Goal: Task Accomplishment & Management: Manage account settings

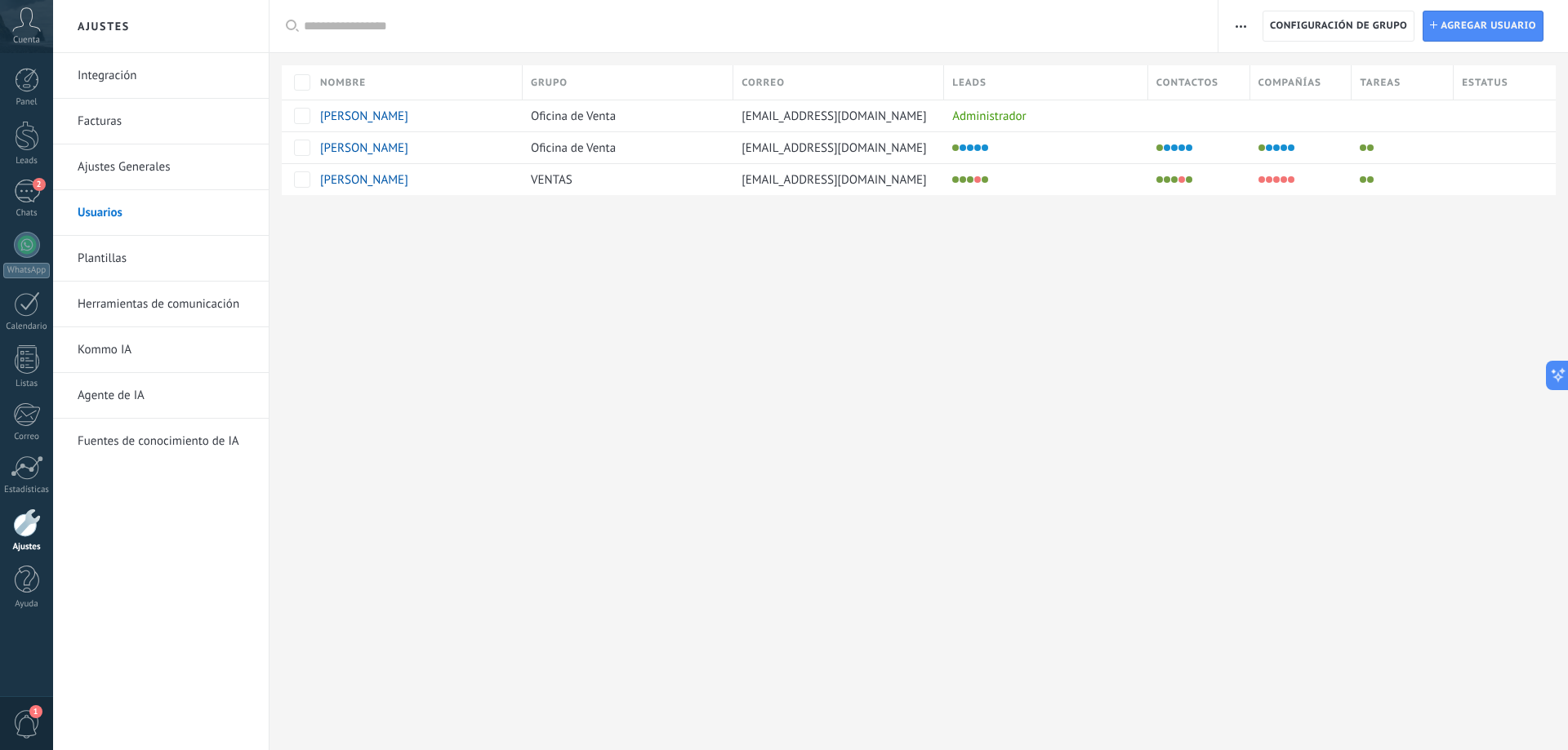
click at [377, 147] on span "[PERSON_NAME]" at bounding box center [364, 149] width 88 height 16
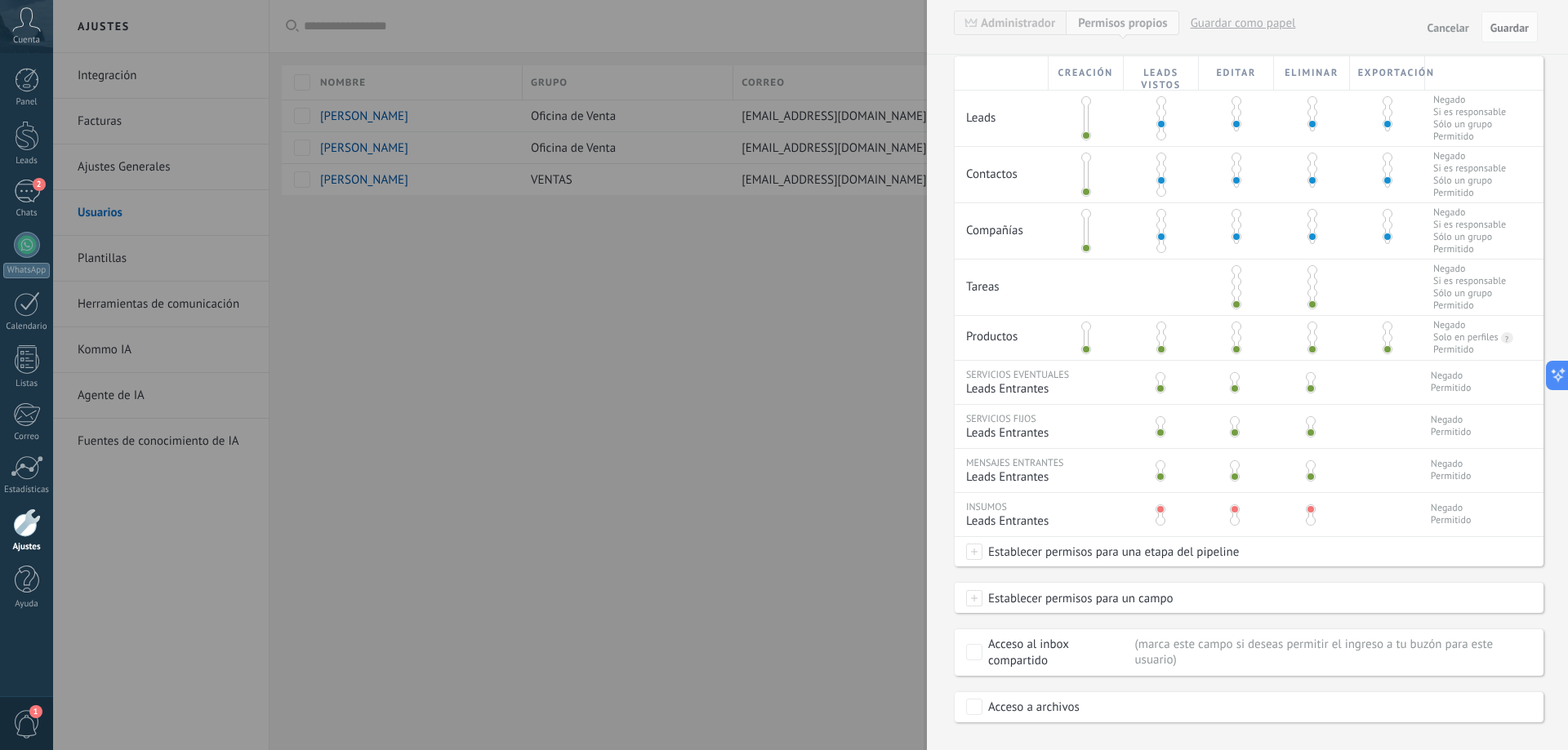
scroll to position [380, 0]
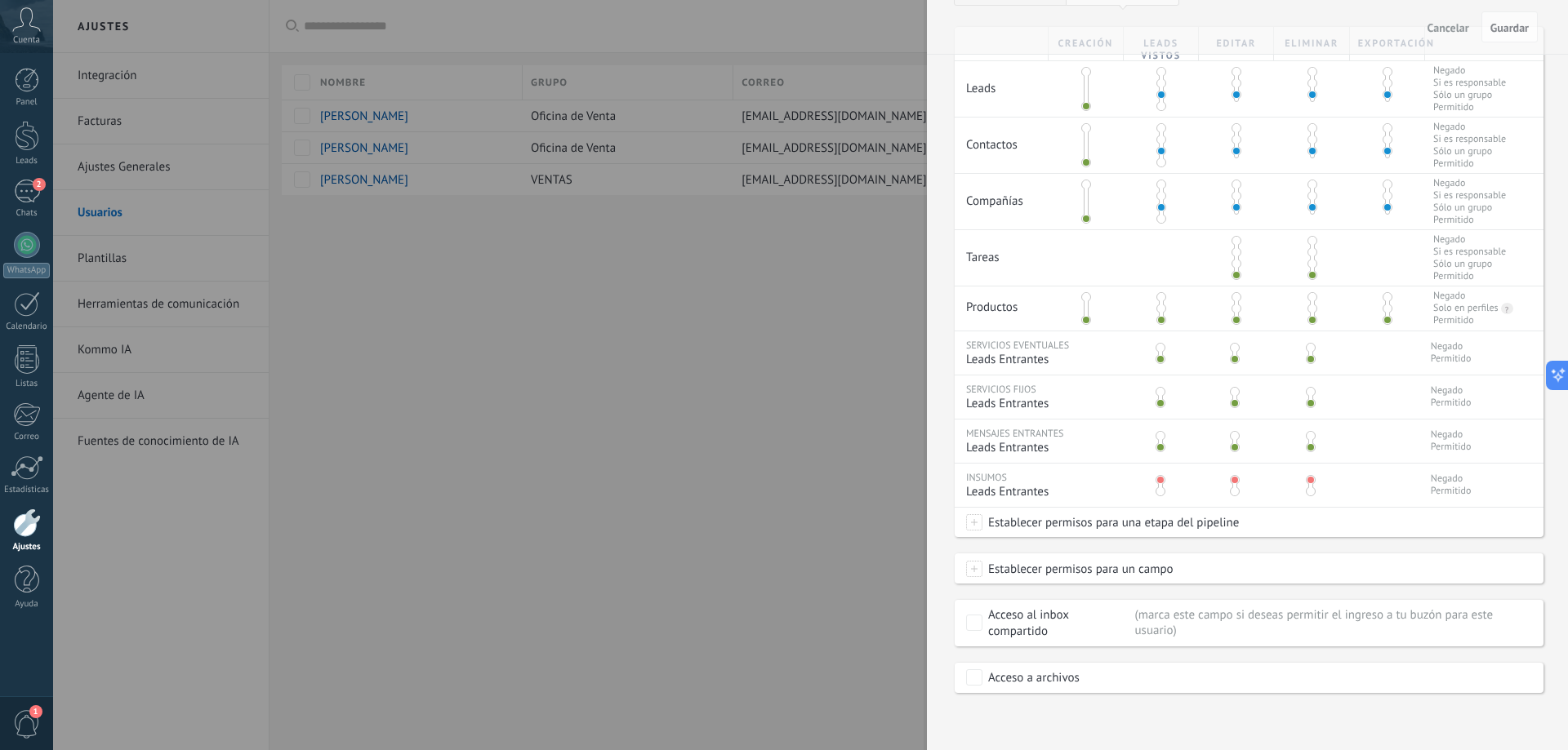
click at [1072, 518] on span "Establecer permisos para una etapa del pipeline" at bounding box center [1111, 522] width 256 height 29
click at [1327, 546] on div "PROSPECTO NUEVO CONTACTADO PRESUPUESTO ENVIADO NEGOCIACION Leads ganados Leads …" at bounding box center [810, 375] width 1515 height 750
click at [972, 569] on span at bounding box center [974, 569] width 16 height 16
click at [1036, 485] on div "Compañía: Correo" at bounding box center [1036, 484] width 142 height 27
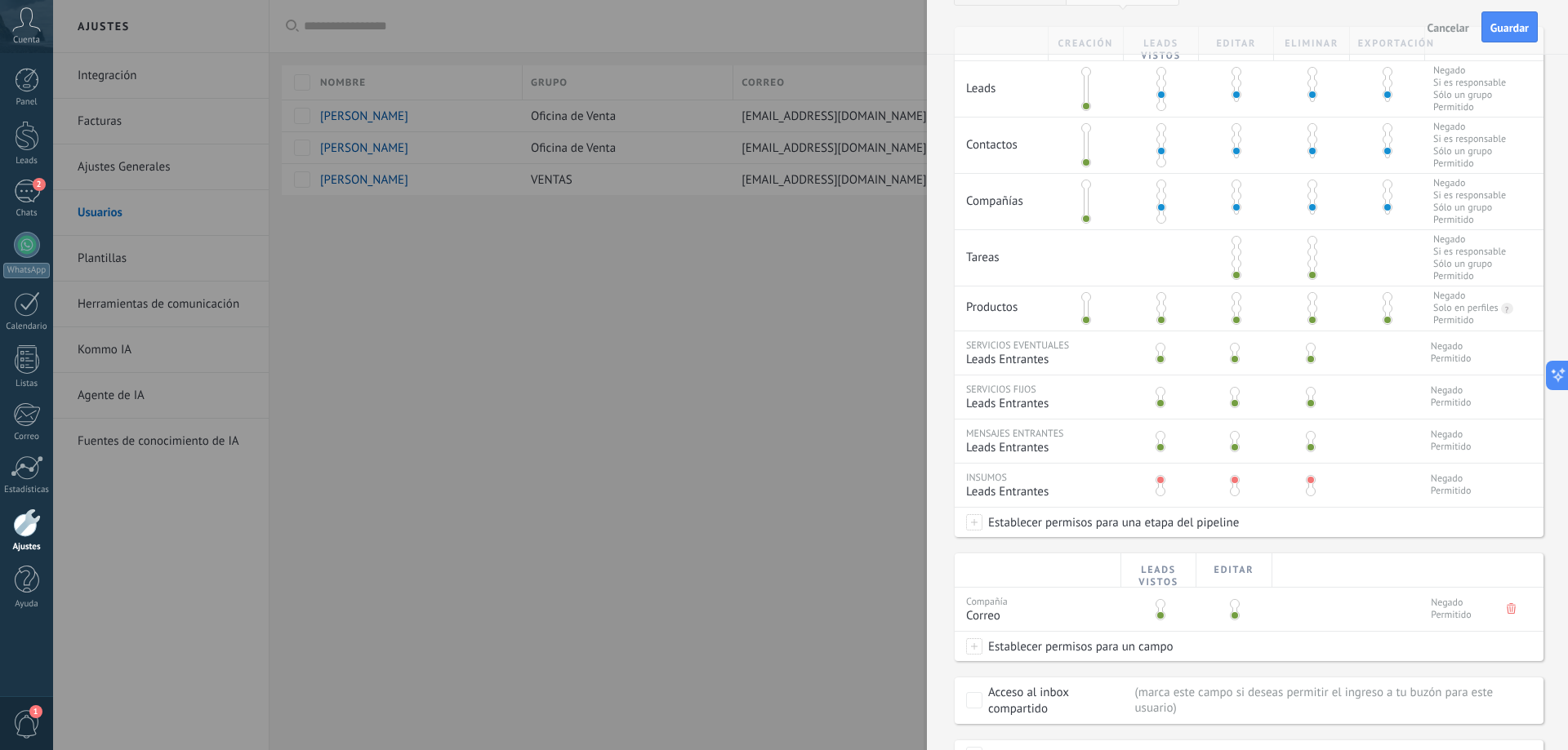
click at [1506, 606] on use at bounding box center [1511, 608] width 9 height 11
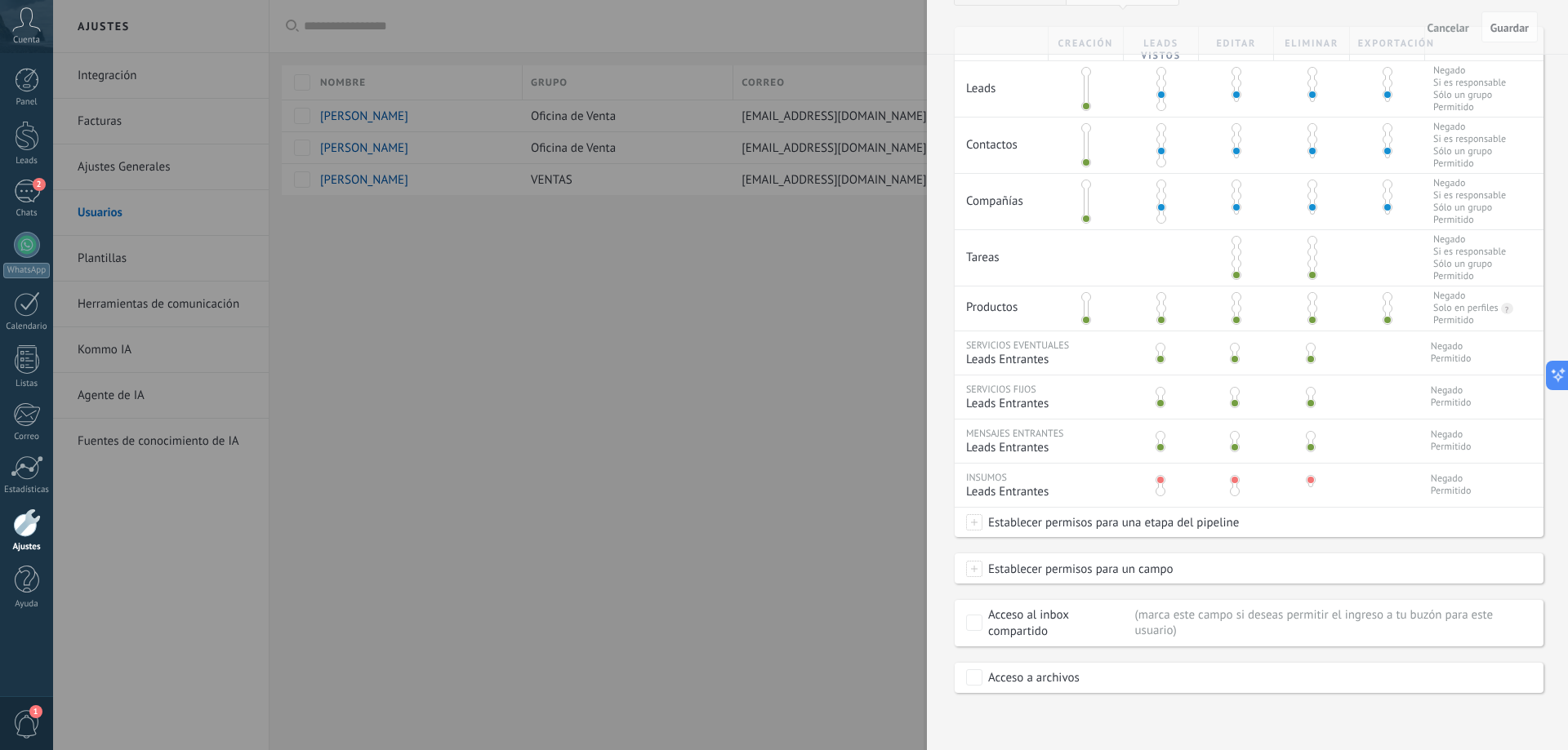
click at [656, 326] on div at bounding box center [784, 375] width 1568 height 750
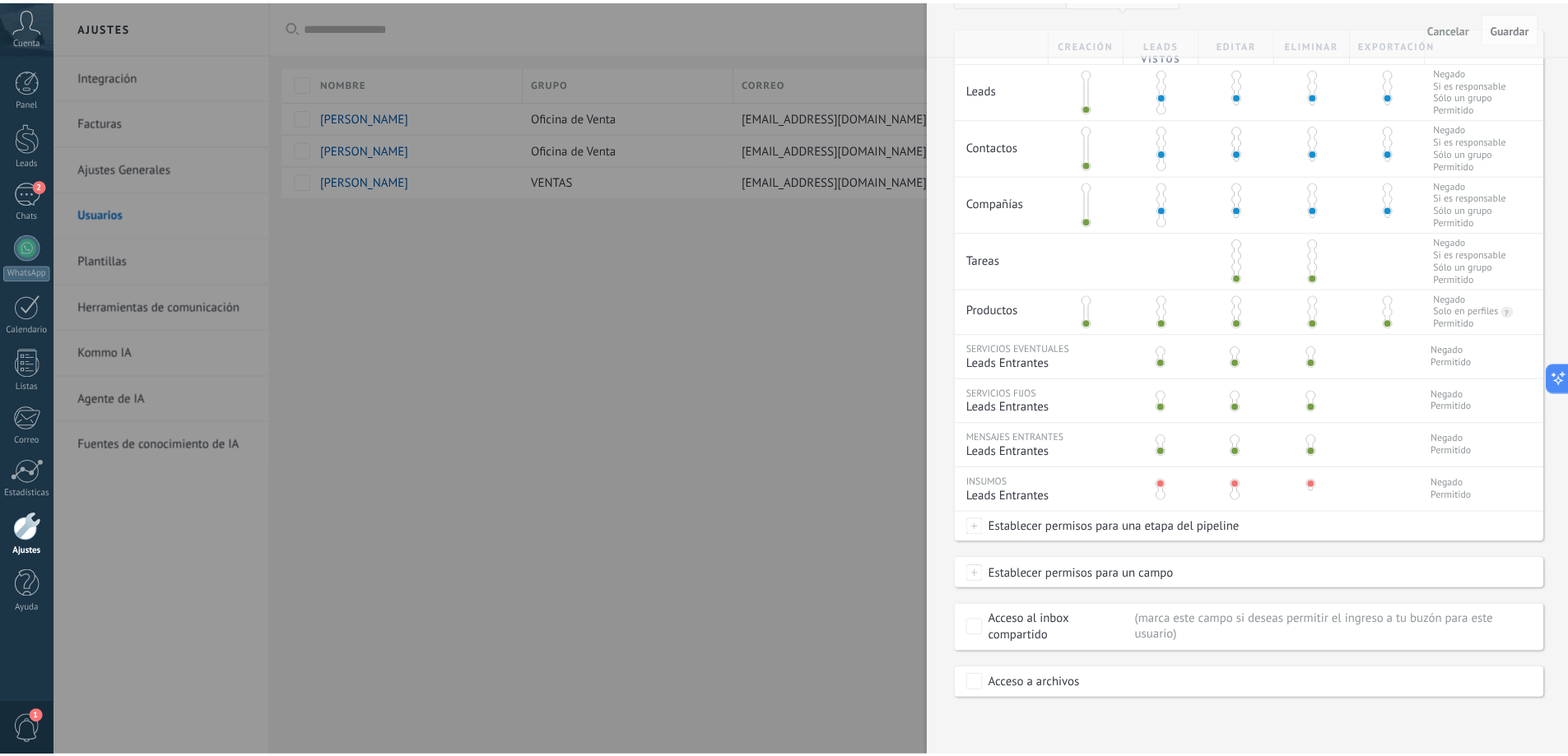
scroll to position [0, 0]
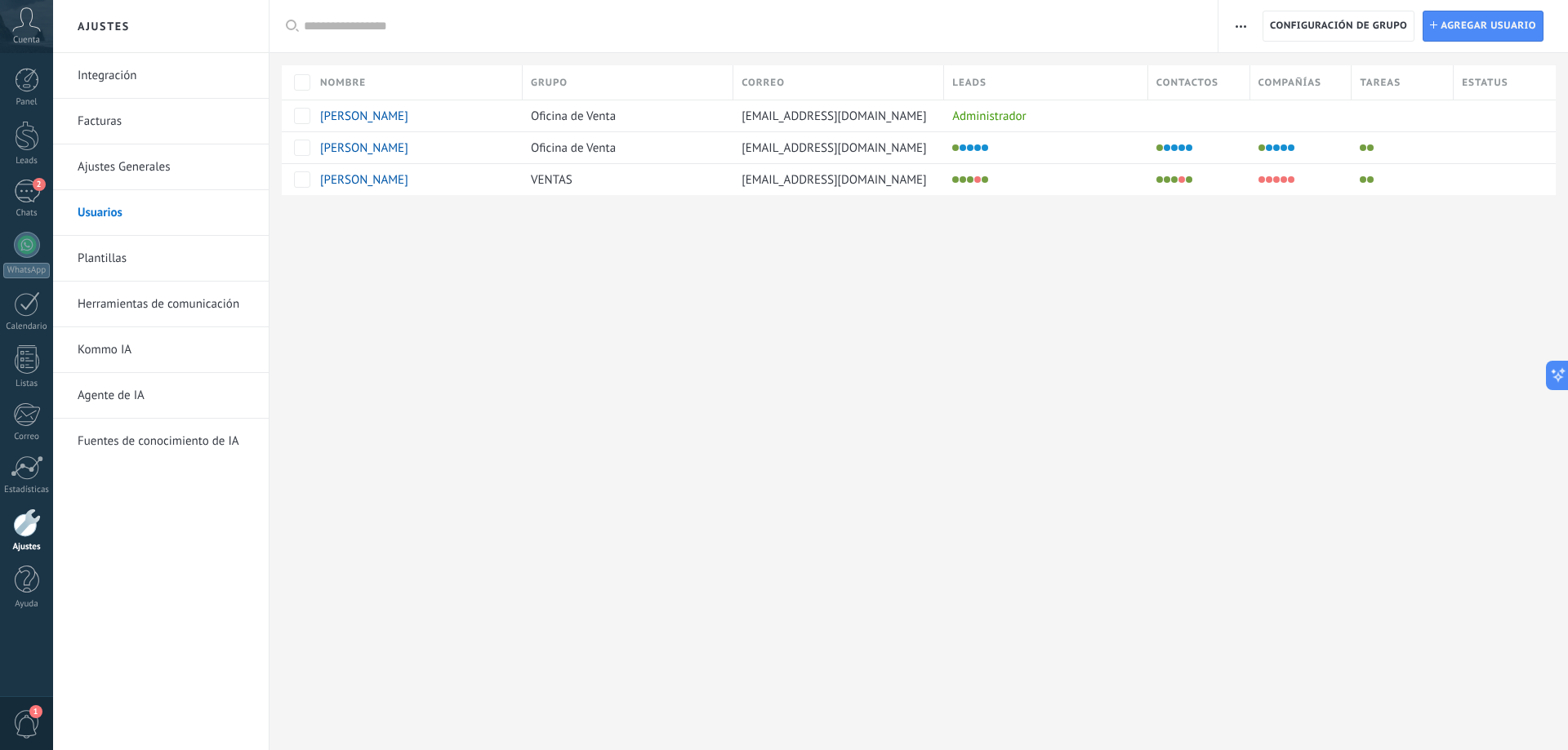
click at [195, 151] on link "Ajustes Generales" at bounding box center [165, 167] width 175 height 46
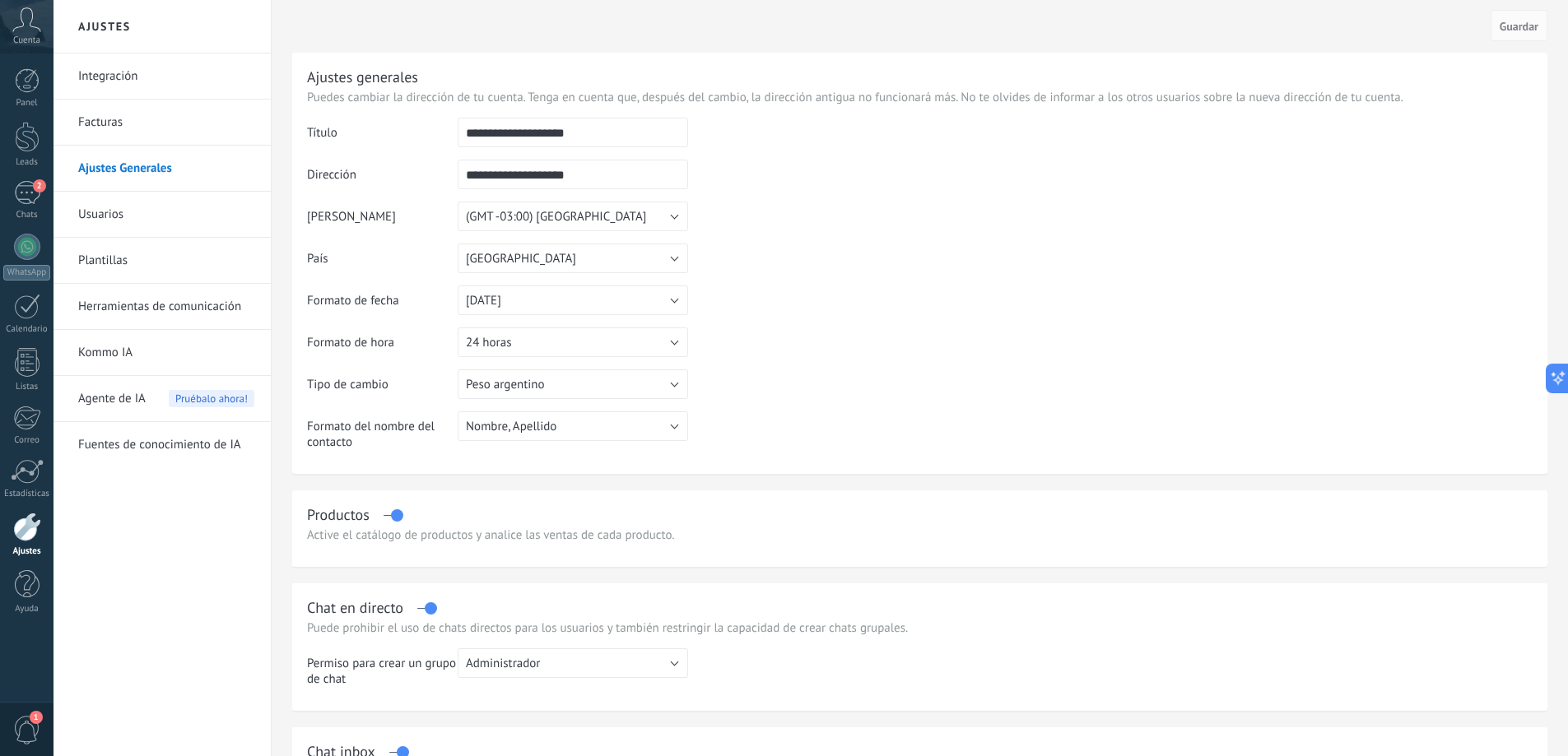
click at [138, 212] on link "Usuarios" at bounding box center [167, 215] width 177 height 46
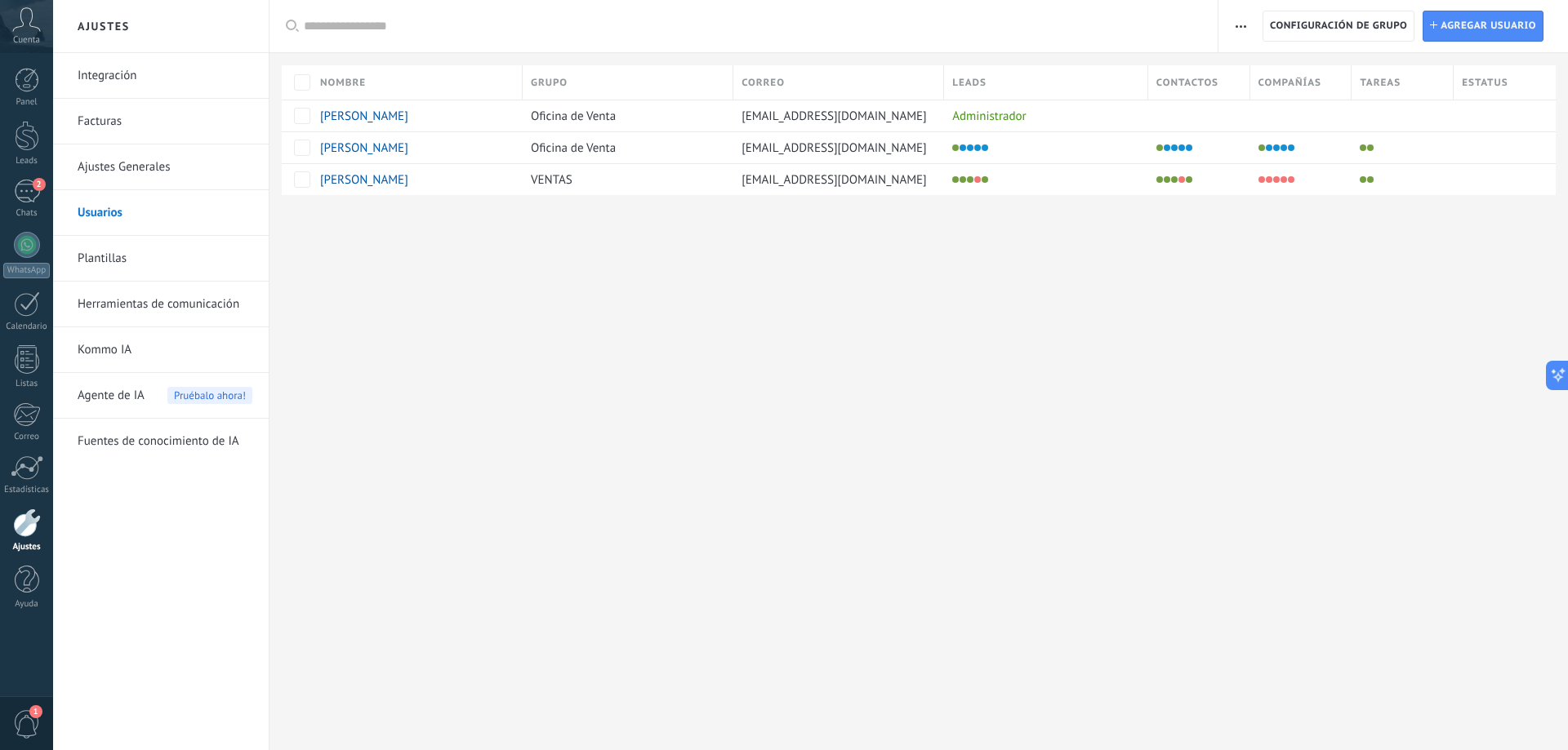
click at [1238, 28] on span "button" at bounding box center [1241, 26] width 11 height 31
click at [1557, 368] on icon at bounding box center [1551, 375] width 17 height 17
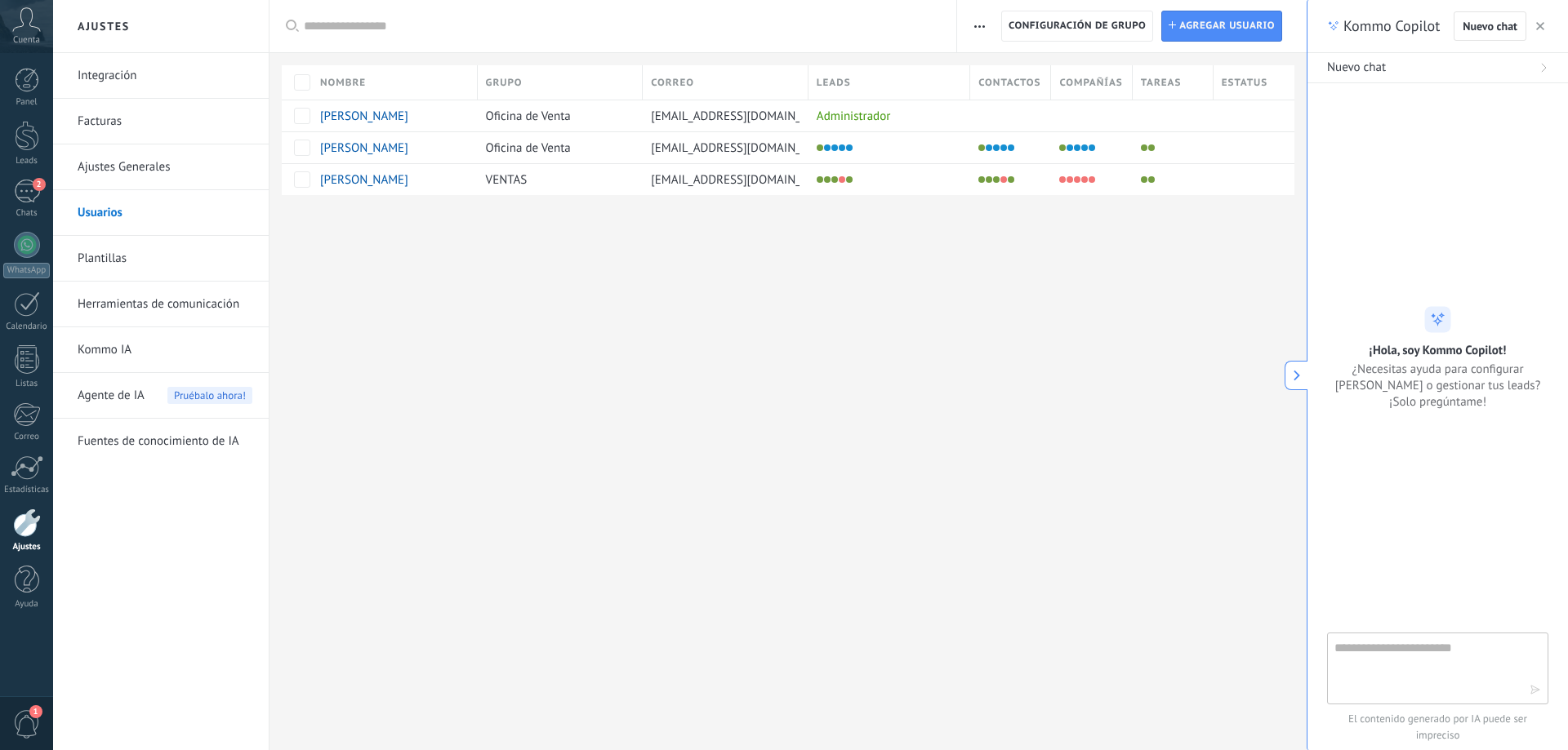
click at [1541, 25] on icon "button" at bounding box center [1540, 26] width 8 height 8
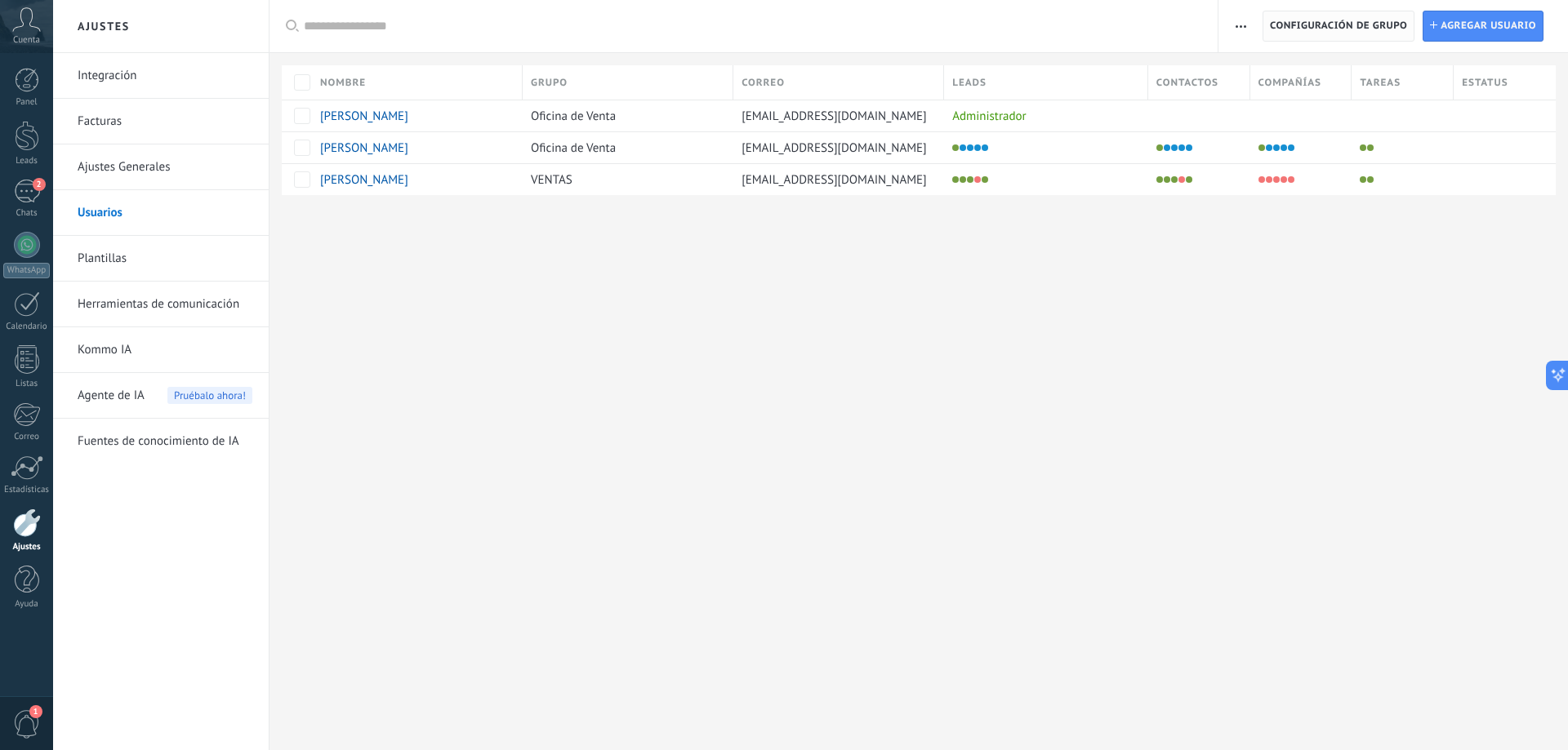
click at [1296, 22] on span "Configuración de grupo" at bounding box center [1338, 26] width 137 height 29
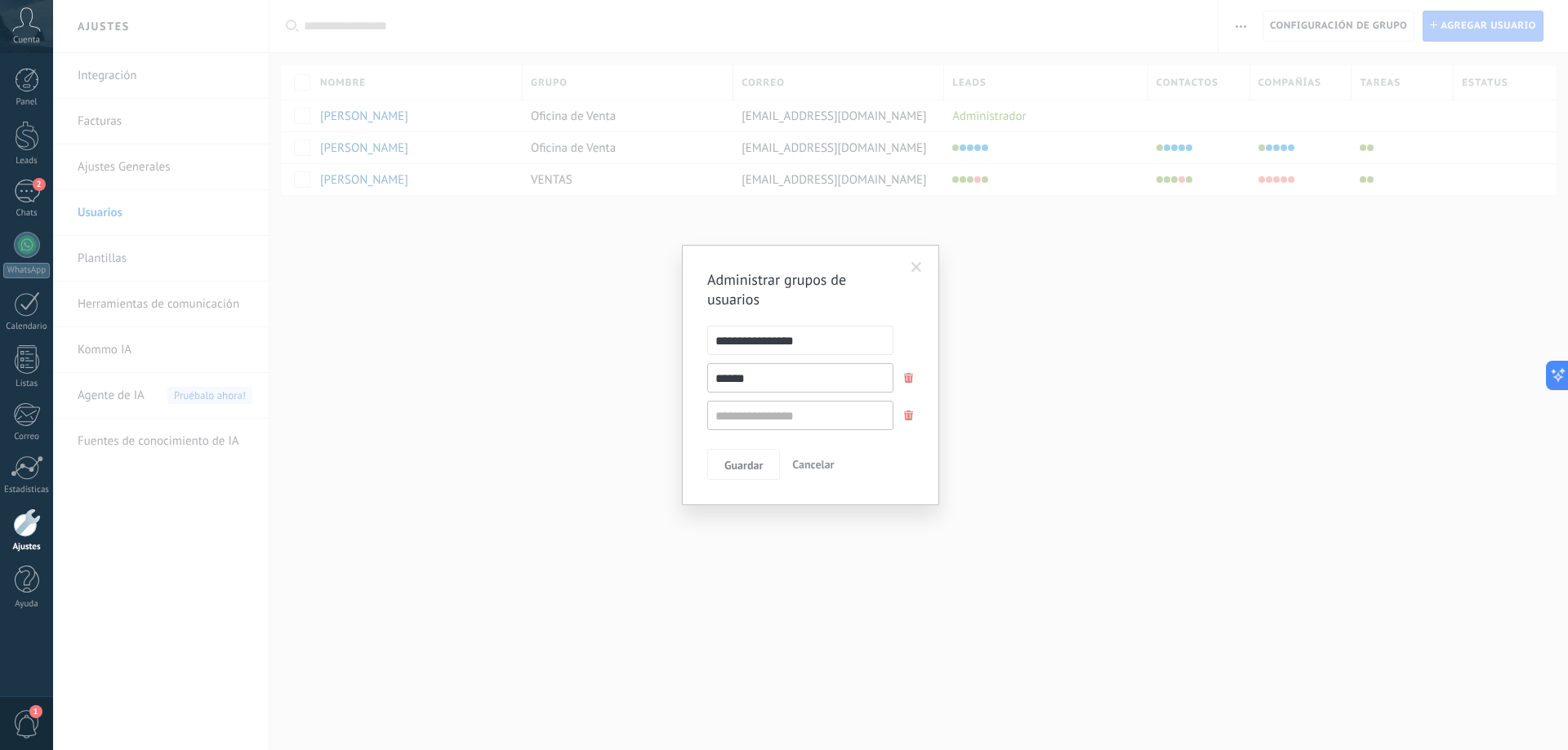
click at [913, 265] on span at bounding box center [916, 267] width 11 height 11
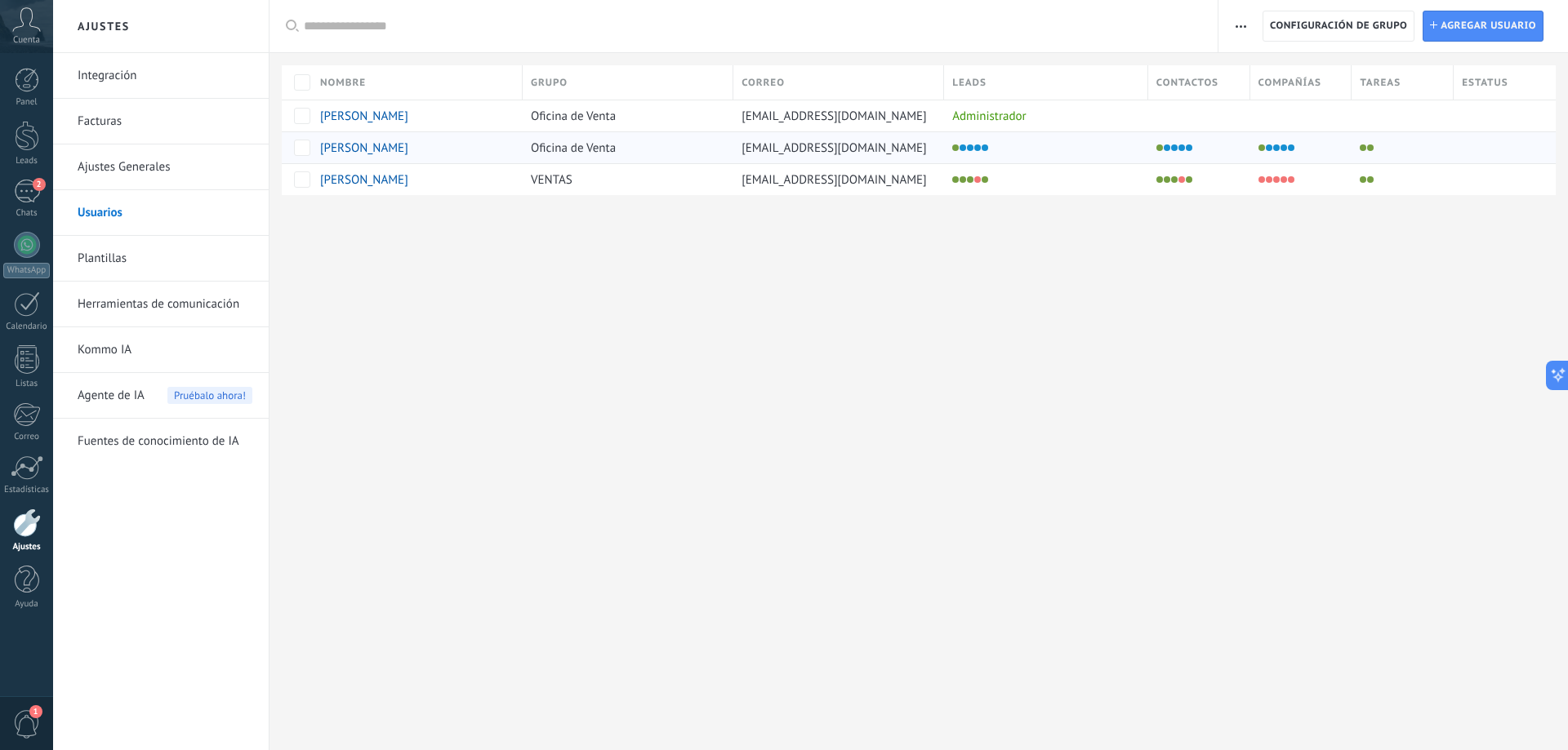
click at [929, 144] on div "[EMAIL_ADDRESS][DOMAIN_NAME]" at bounding box center [834, 148] width 203 height 31
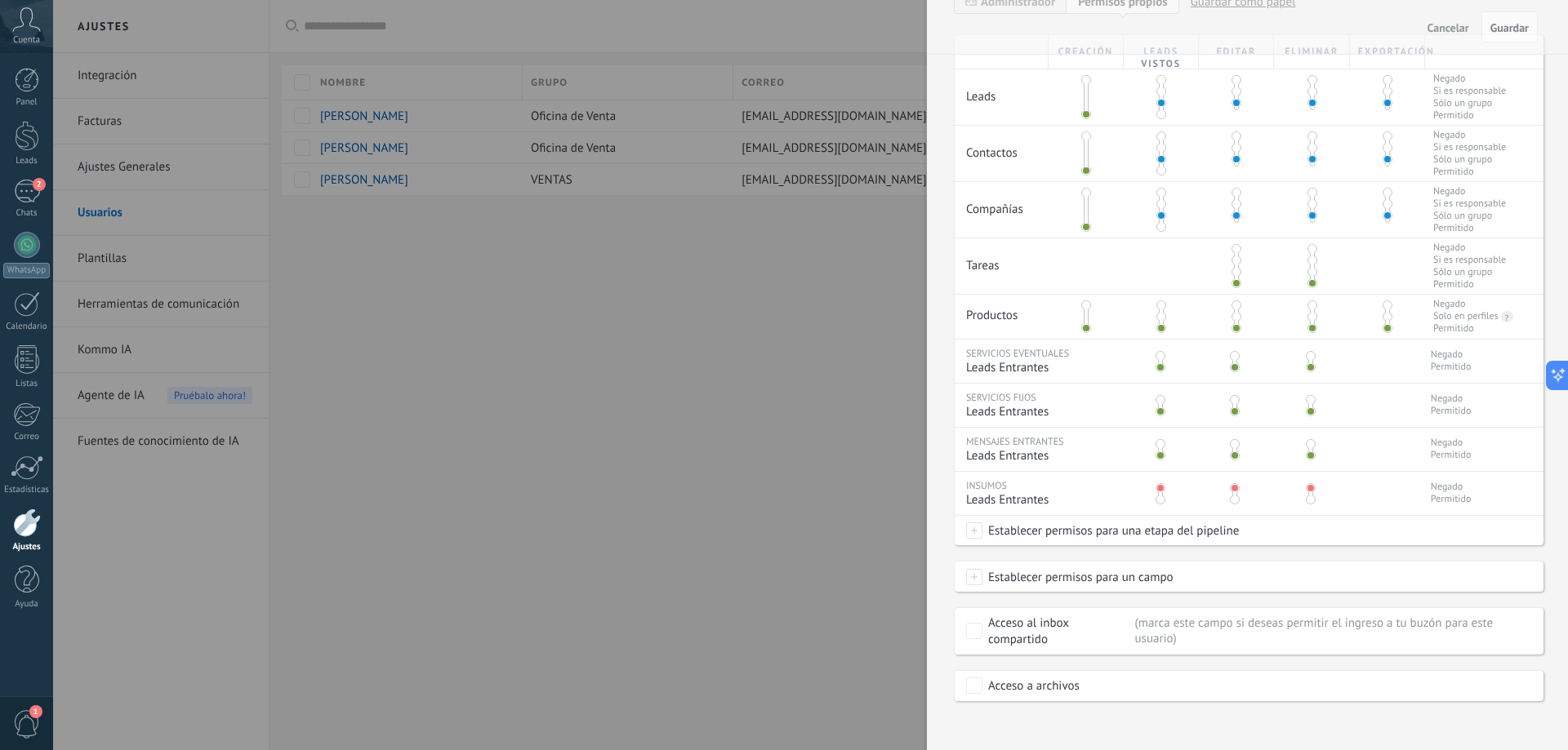
scroll to position [380, 0]
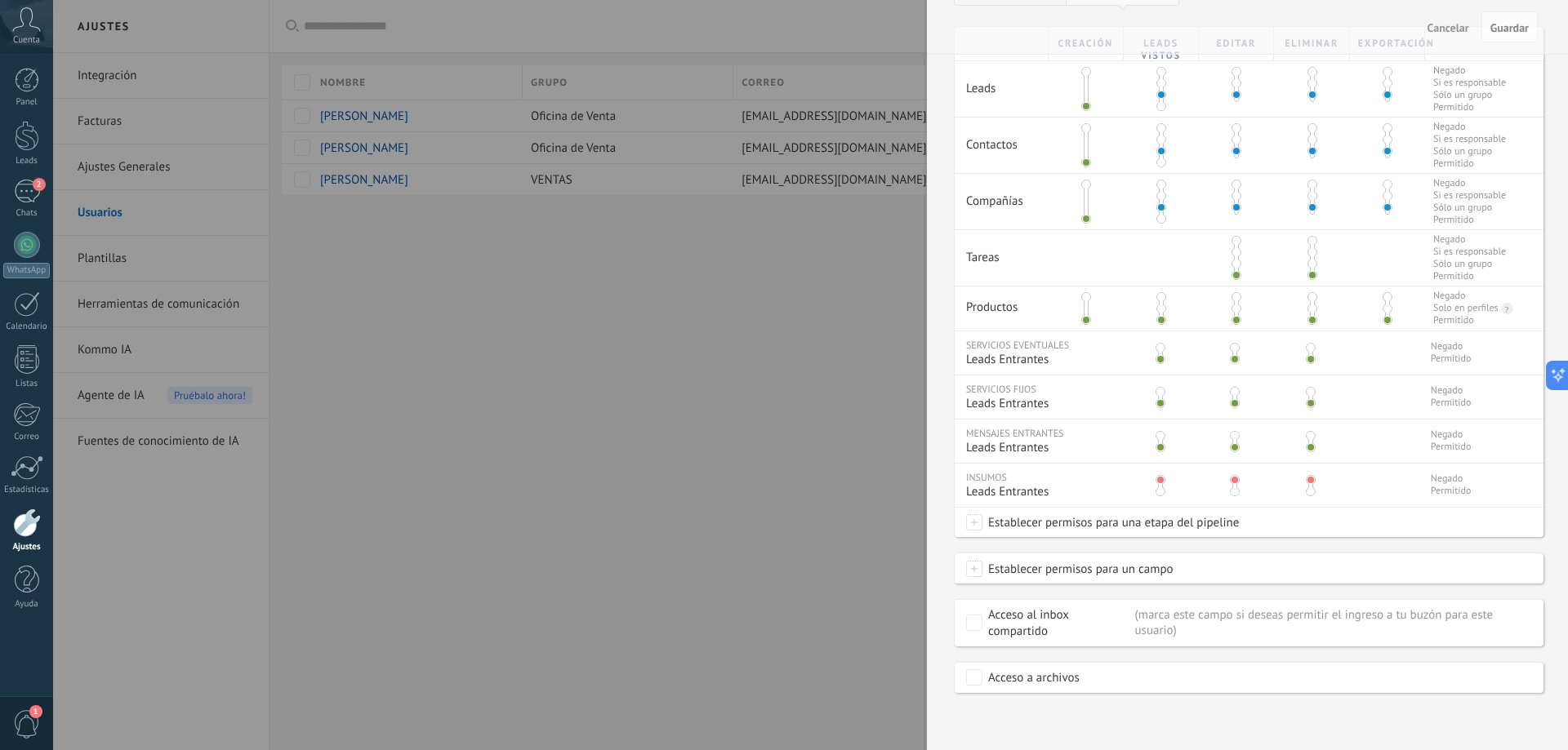
click at [1064, 495] on span "Leads Entrantes" at bounding box center [1042, 492] width 152 height 16
click at [1455, 482] on span "Negado" at bounding box center [1450, 479] width 41 height 12
click at [1021, 493] on span "Leads Entrantes" at bounding box center [1042, 492] width 152 height 16
click at [1471, 478] on div "Negado Permitido" at bounding box center [1413, 482] width 133 height 37
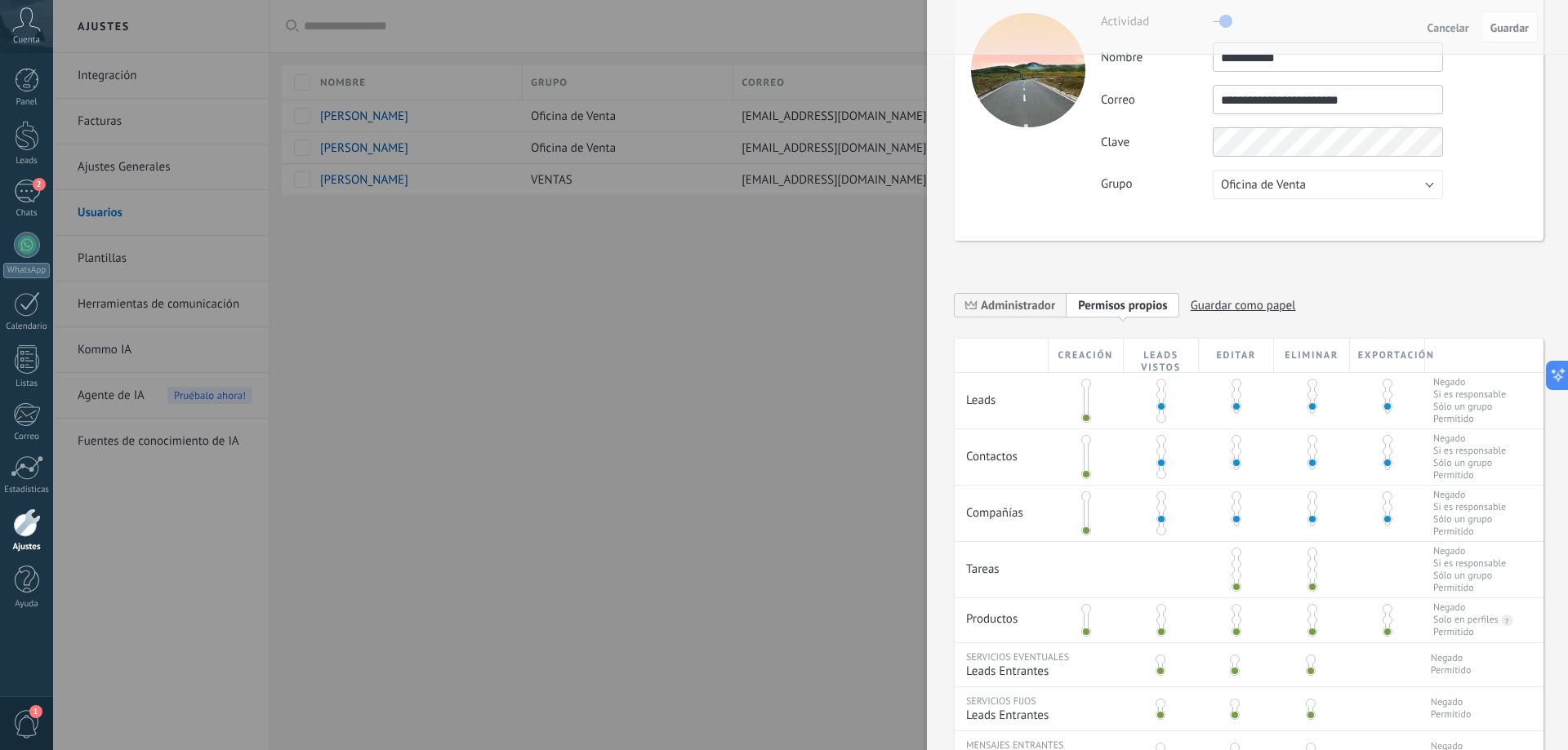
scroll to position [0, 0]
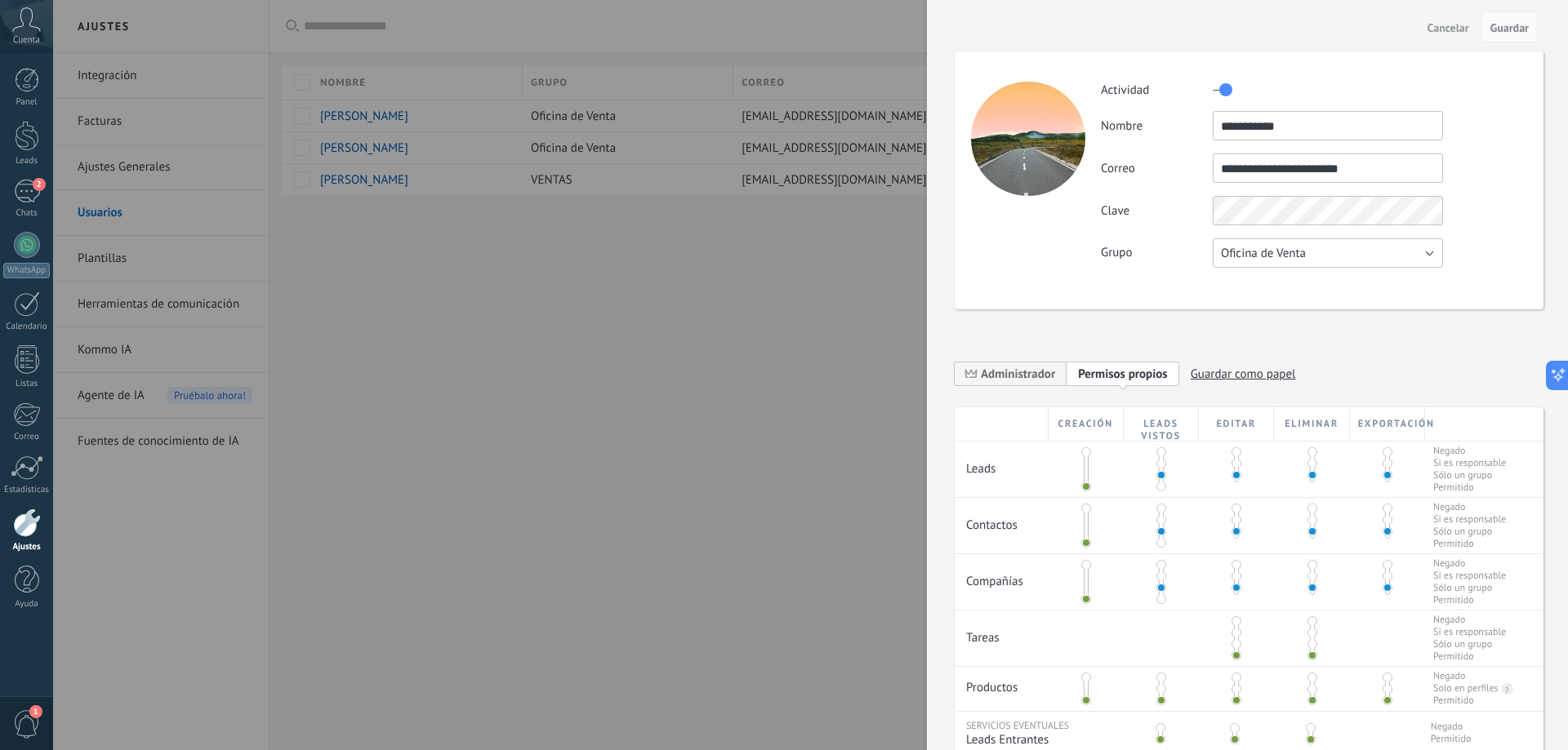
click at [1361, 249] on button "Oficina de Venta" at bounding box center [1327, 253] width 230 height 29
click at [1352, 255] on span "Oficina de Venta" at bounding box center [1319, 254] width 234 height 16
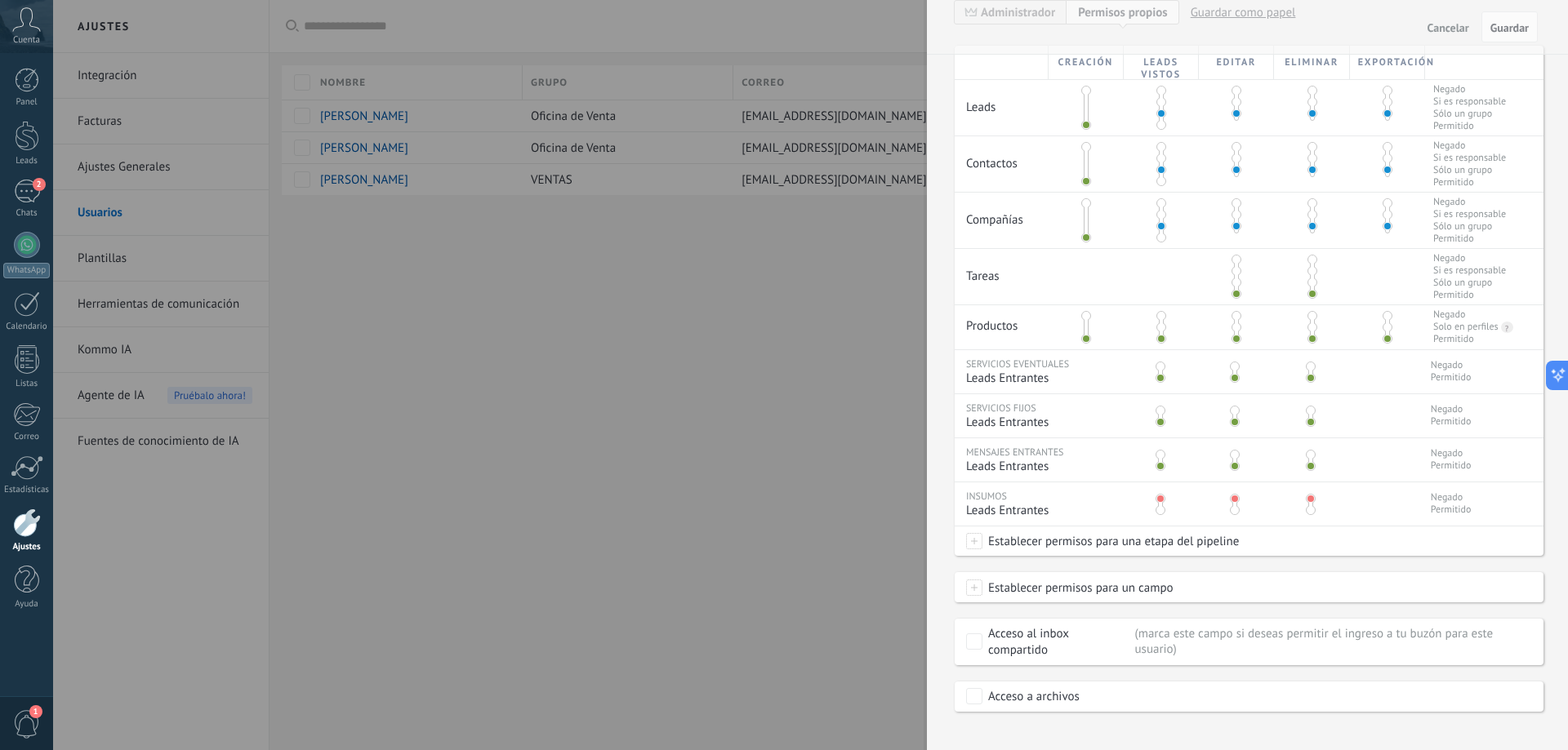
scroll to position [380, 0]
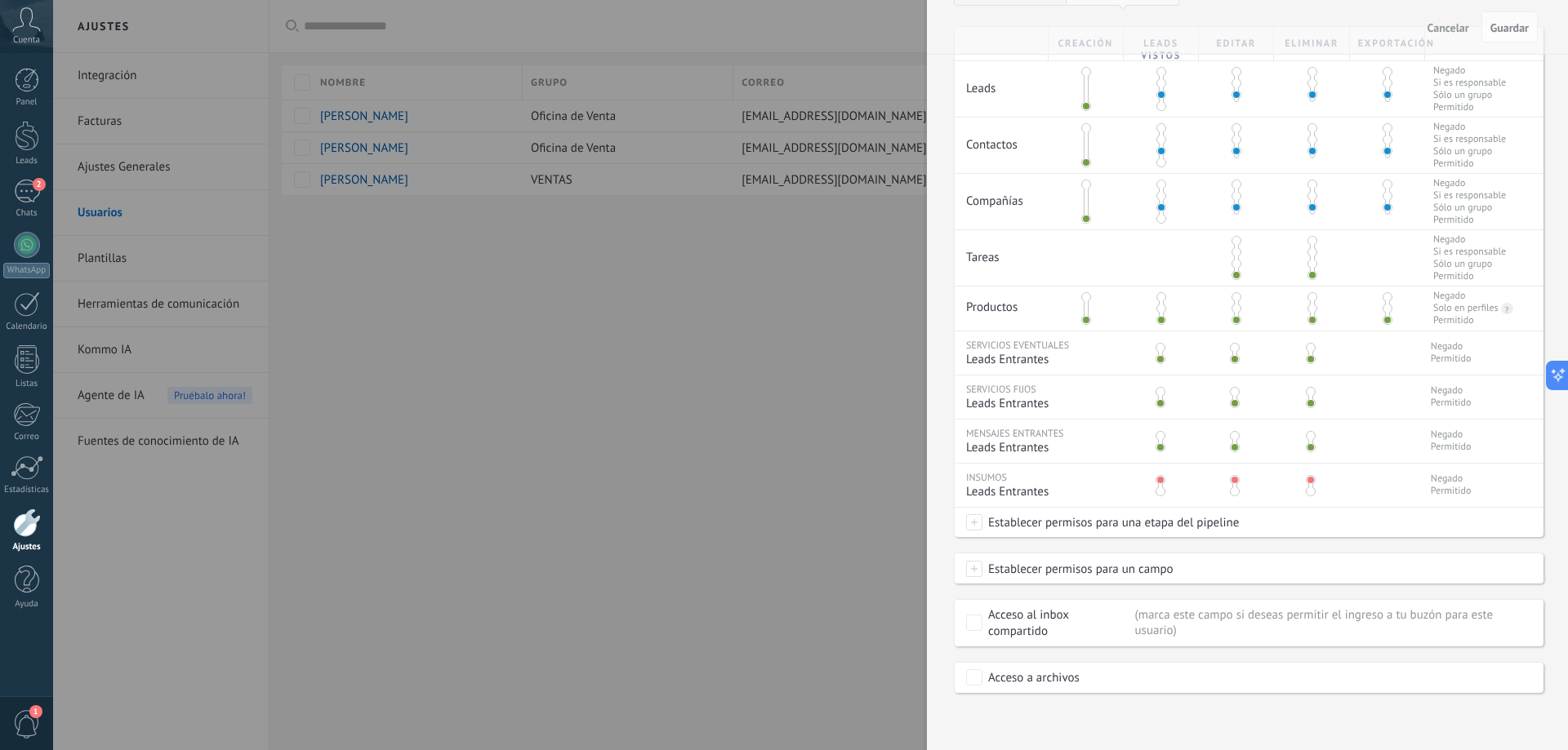
click at [970, 523] on span at bounding box center [974, 523] width 16 height 16
click at [1041, 524] on label at bounding box center [1089, 525] width 248 height 27
click at [1325, 515] on div at bounding box center [810, 283] width 1515 height 750
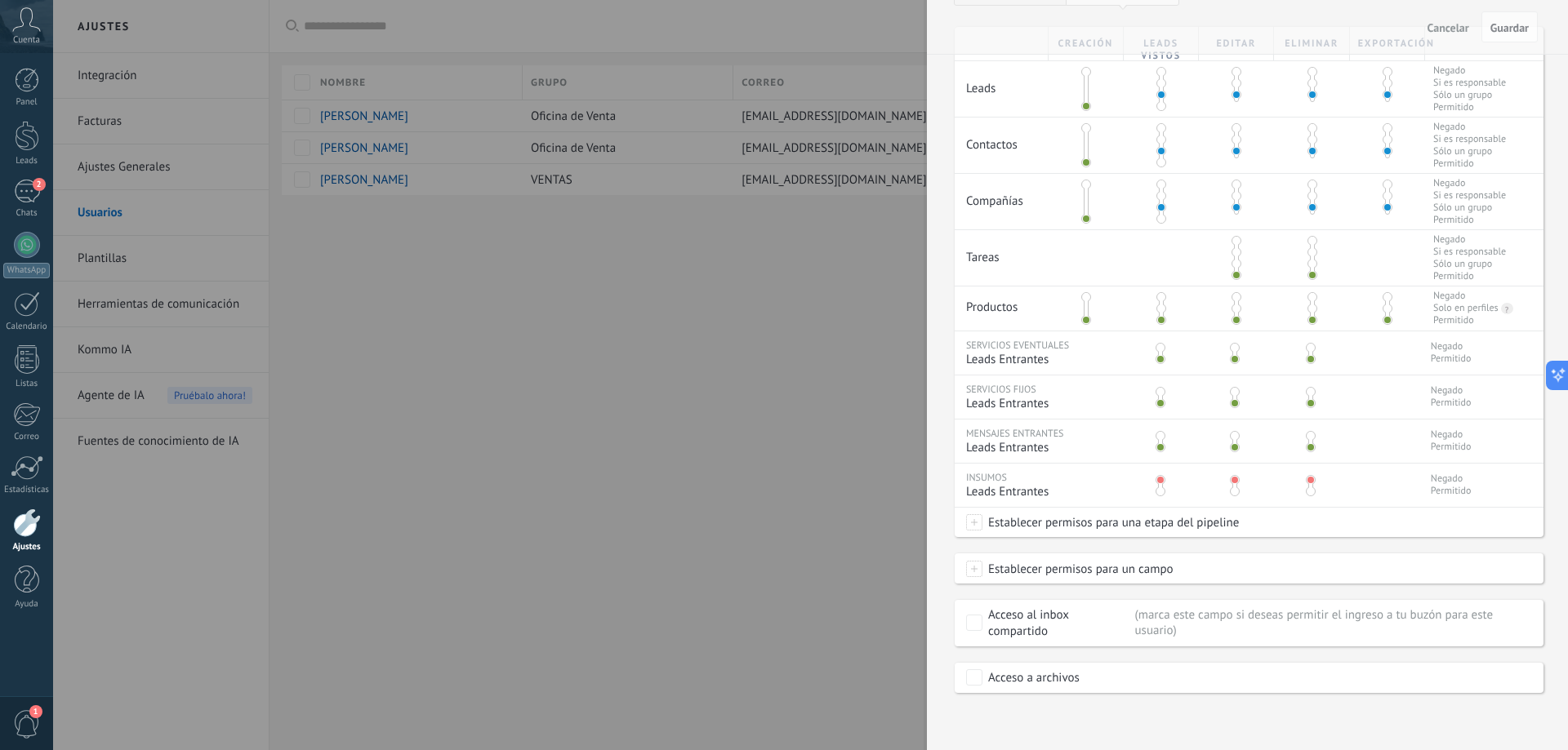
click at [1156, 483] on span at bounding box center [1159, 479] width 10 height 10
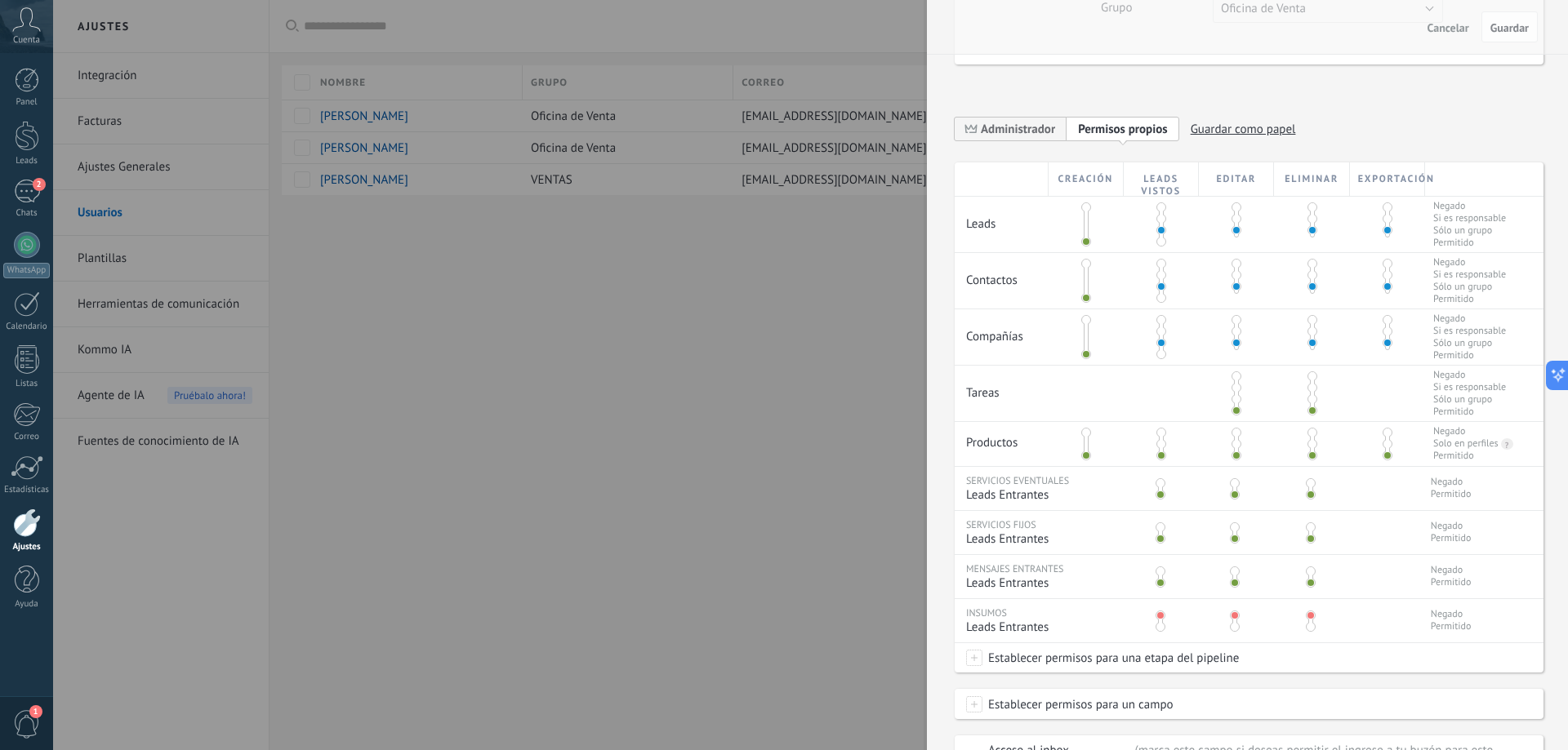
scroll to position [380, 0]
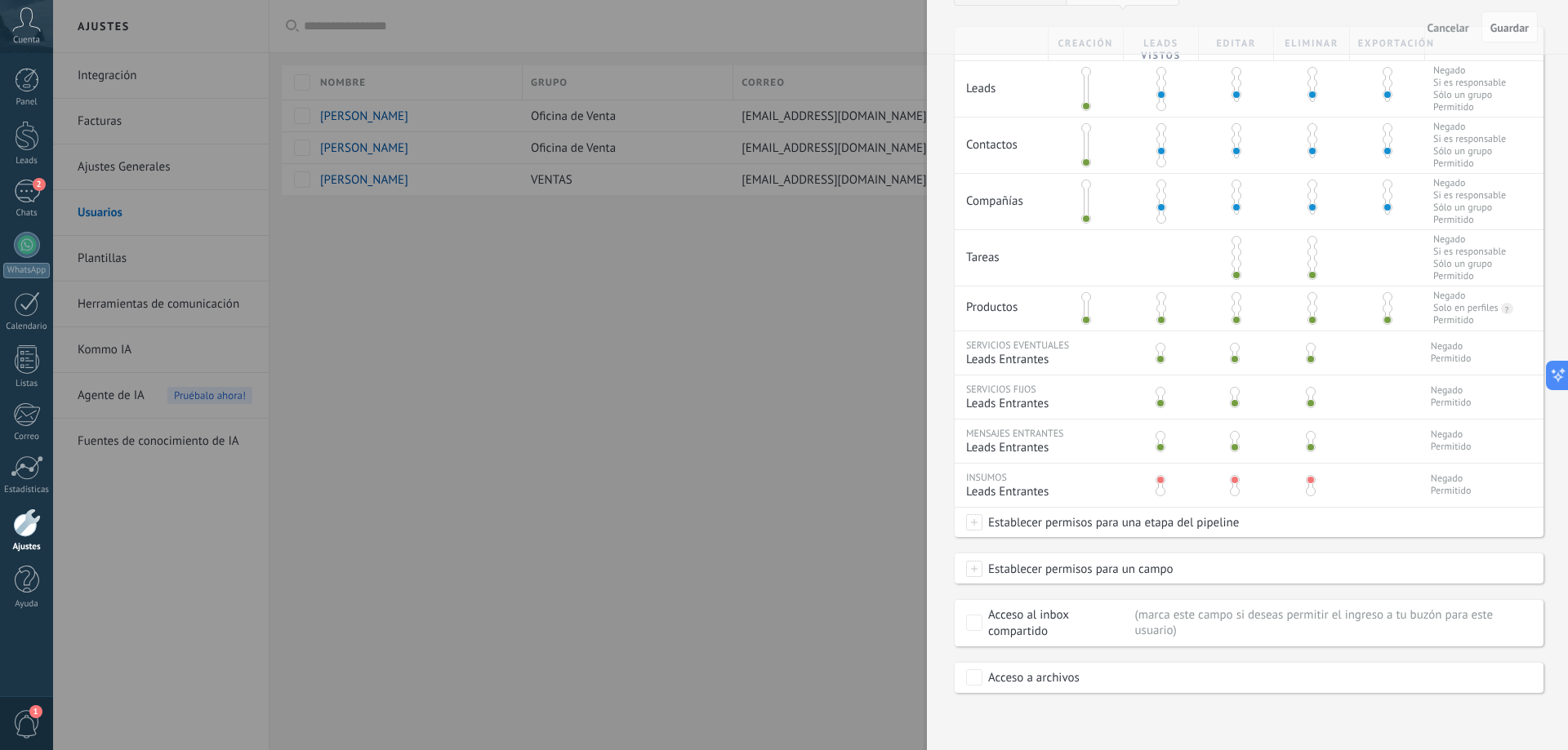
click at [747, 411] on div at bounding box center [784, 375] width 1568 height 750
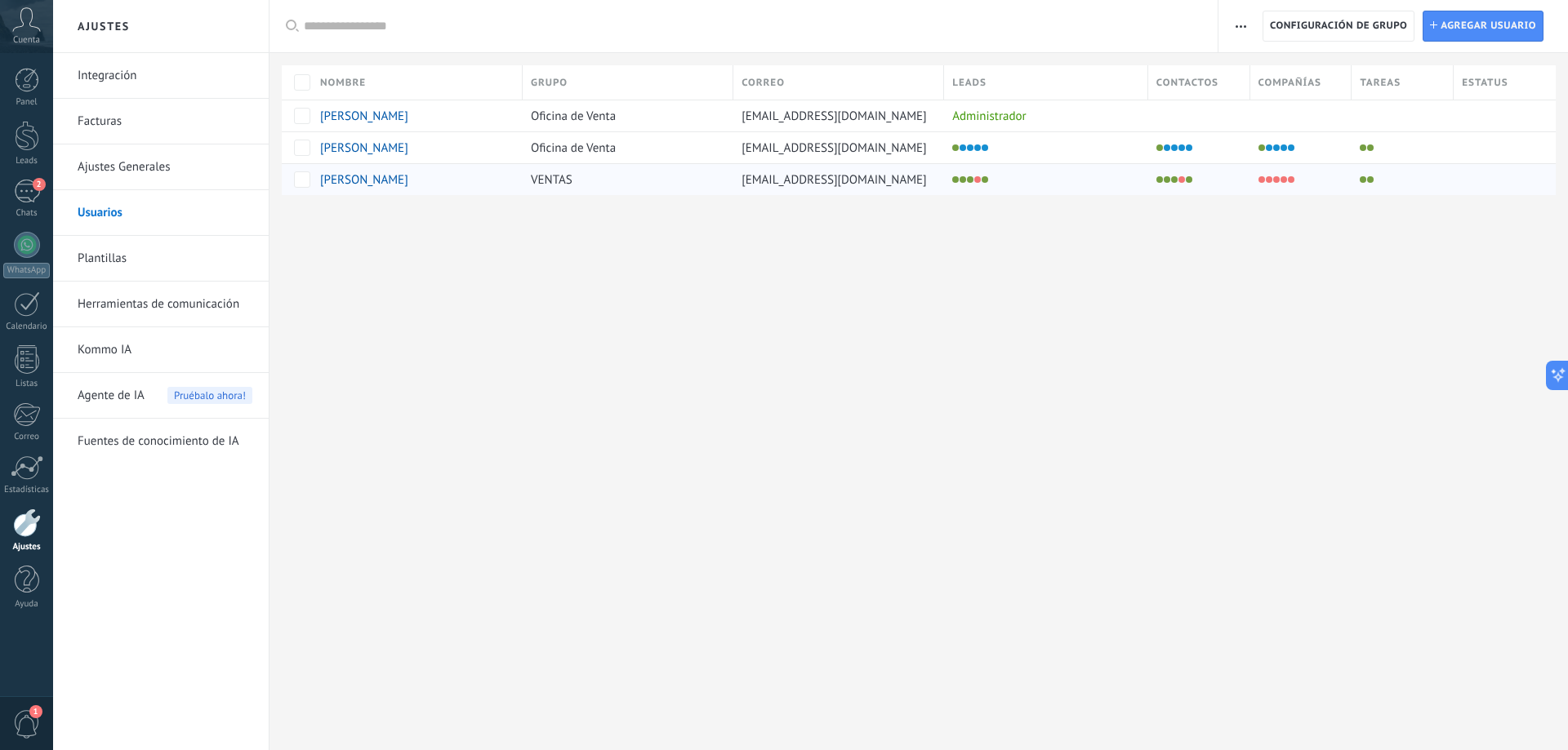
click at [392, 180] on span "[PERSON_NAME]" at bounding box center [364, 180] width 88 height 16
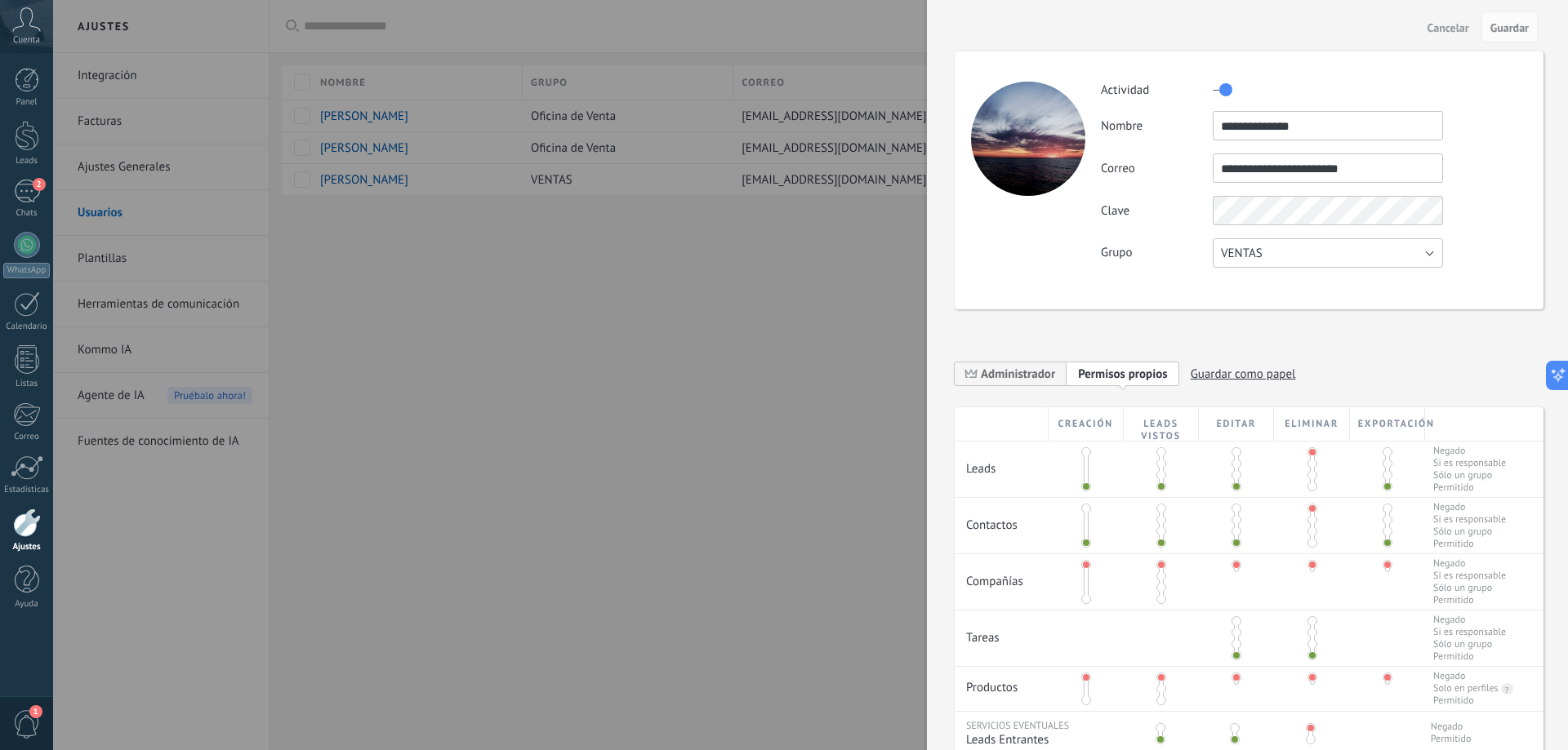
click at [1229, 250] on span "VENTAS" at bounding box center [1241, 254] width 42 height 16
click at [1228, 252] on span "Oficina de Venta" at bounding box center [1319, 254] width 234 height 16
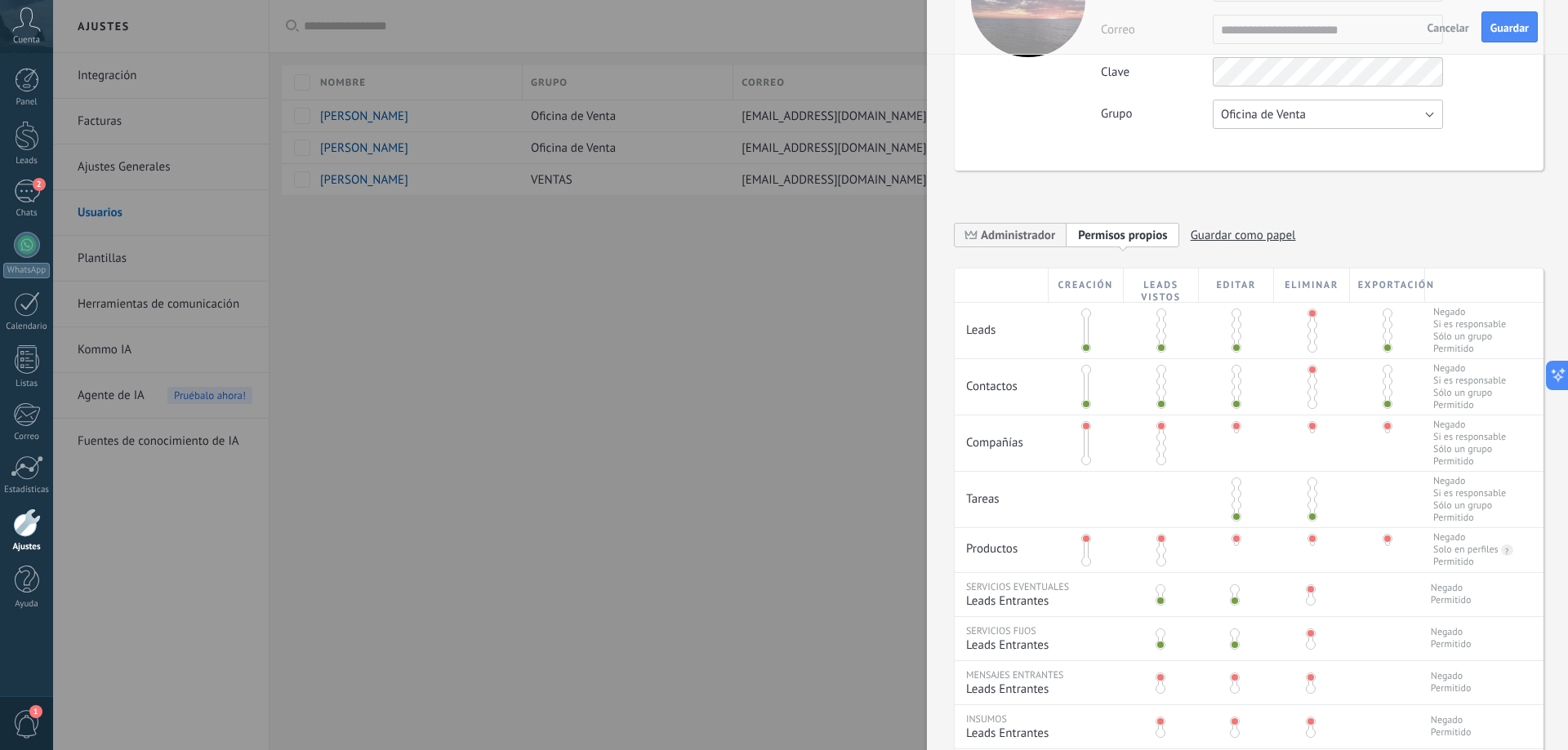
scroll to position [299, 0]
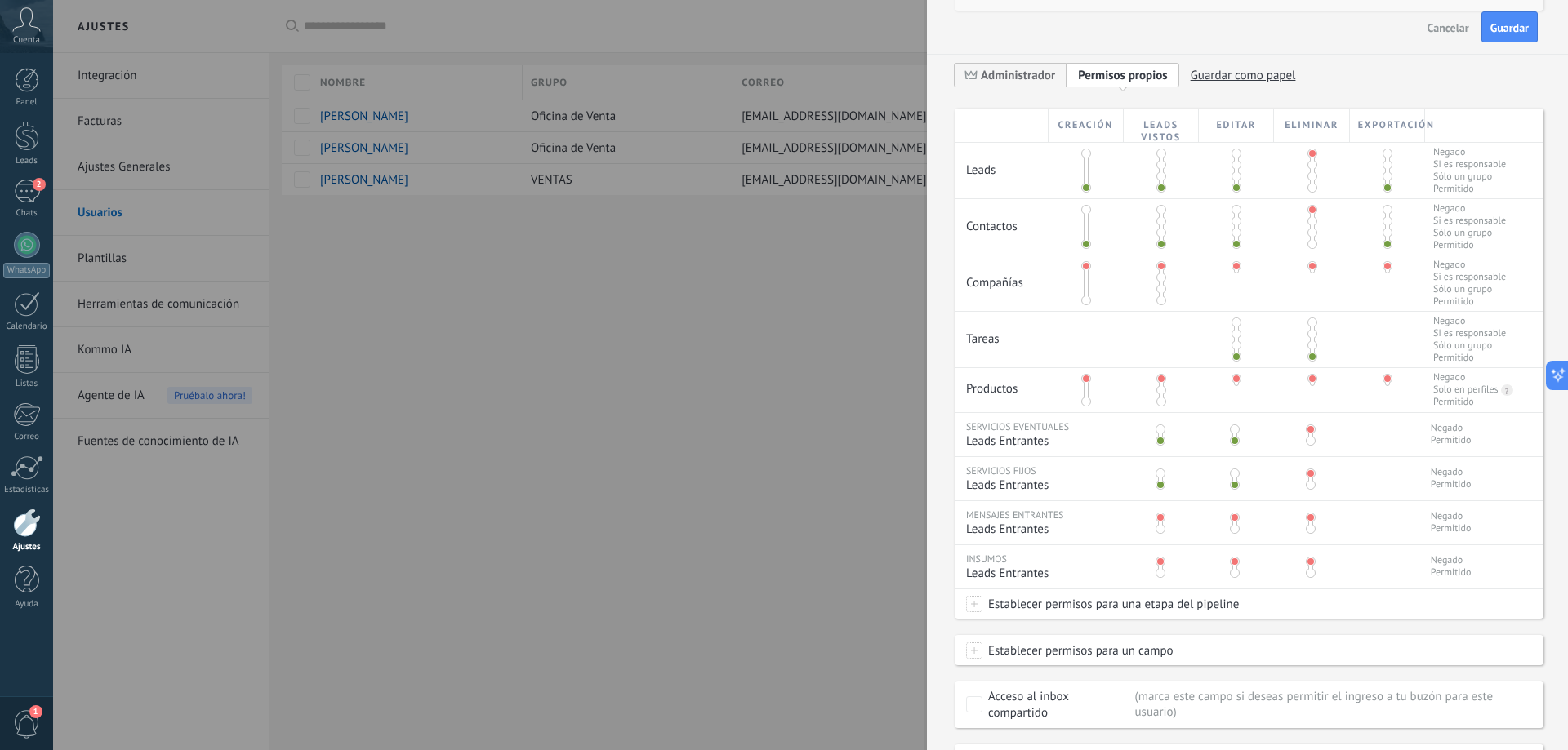
click at [1157, 574] on span at bounding box center [1159, 573] width 10 height 10
click at [1306, 575] on span at bounding box center [1310, 573] width 10 height 10
click at [1310, 560] on span at bounding box center [1310, 562] width 10 height 10
click at [1159, 402] on span at bounding box center [1160, 402] width 10 height 10
click at [1231, 403] on span at bounding box center [1235, 402] width 10 height 10
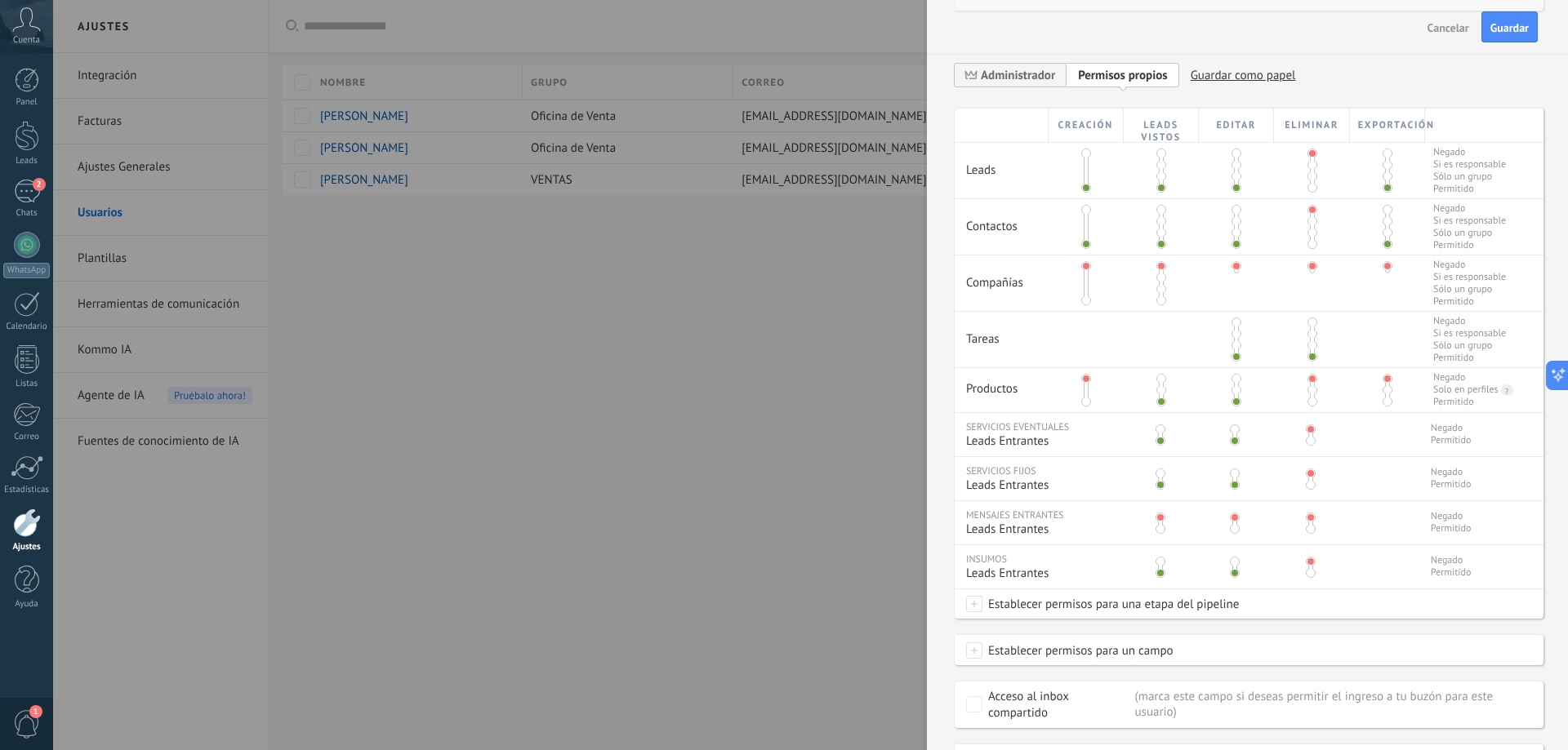
click at [1307, 404] on span at bounding box center [1312, 402] width 10 height 10
click at [1382, 403] on span at bounding box center [1387, 402] width 10 height 10
click at [1307, 387] on span at bounding box center [1312, 390] width 10 height 10
click at [1307, 376] on span at bounding box center [1312, 379] width 10 height 10
click at [1310, 322] on span at bounding box center [1312, 322] width 10 height 10
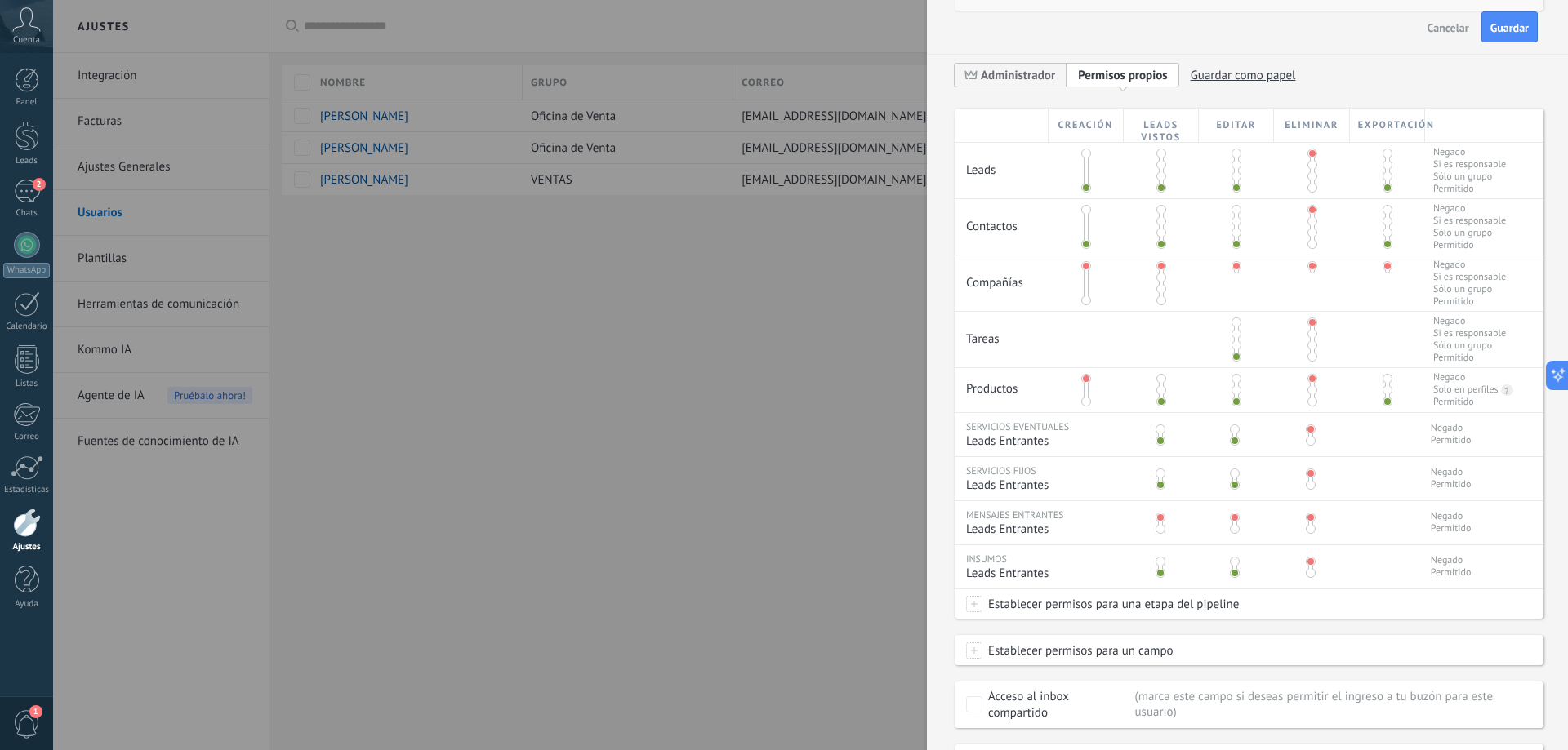
click at [1310, 346] on span at bounding box center [1312, 345] width 10 height 10
click at [1307, 359] on span at bounding box center [1312, 356] width 10 height 10
drag, startPoint x: 1383, startPoint y: 266, endPoint x: 1383, endPoint y: 278, distance: 12.0
click at [1383, 278] on div at bounding box center [1387, 268] width 75 height 26
click at [1382, 268] on span at bounding box center [1387, 265] width 10 height 10
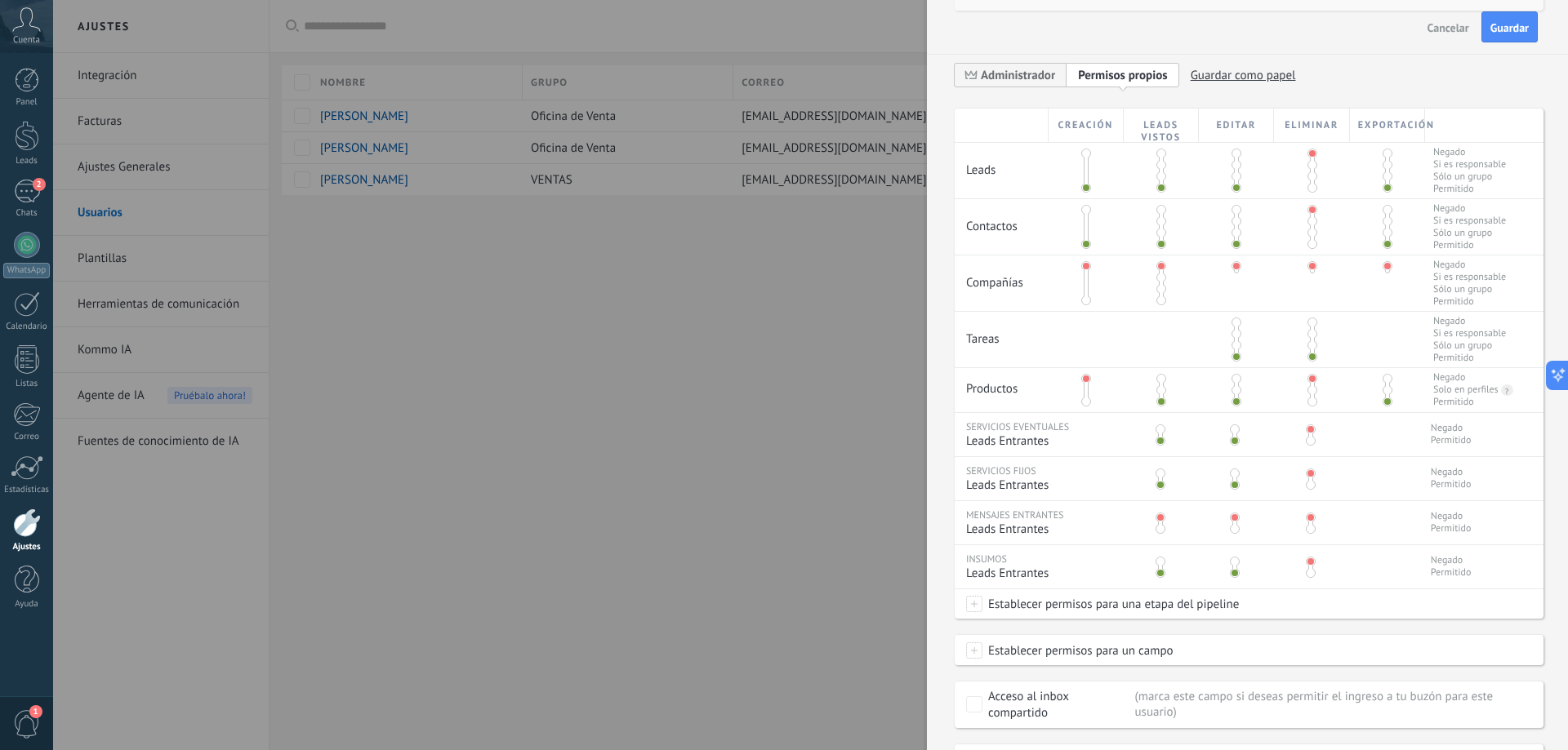
click at [1083, 402] on span at bounding box center [1085, 402] width 10 height 10
click at [1014, 609] on span "Establecer permisos para una etapa del pipeline" at bounding box center [1111, 604] width 256 height 29
click at [1036, 544] on span at bounding box center [1011, 544] width 76 height 14
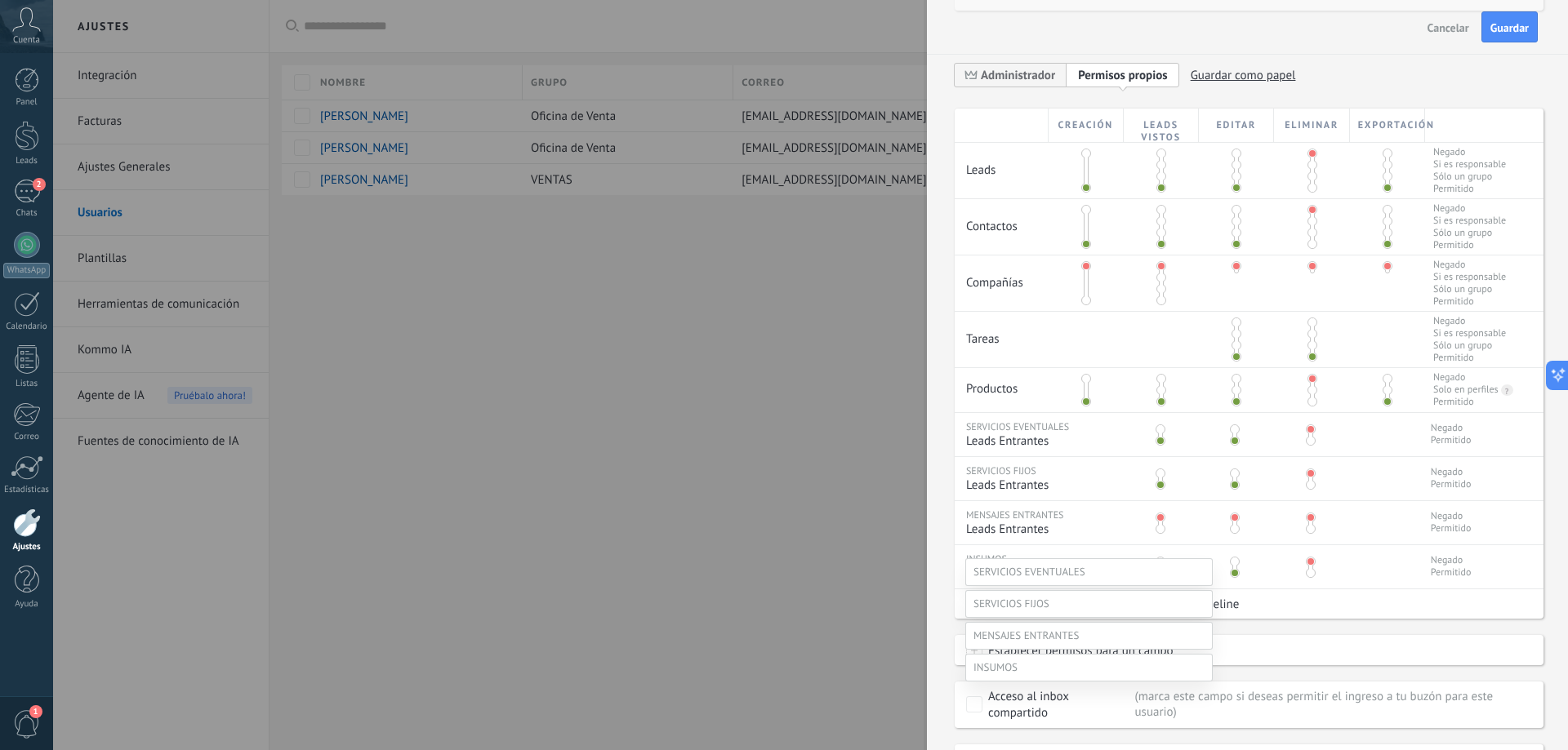
click at [1340, 600] on div at bounding box center [810, 343] width 1515 height 750
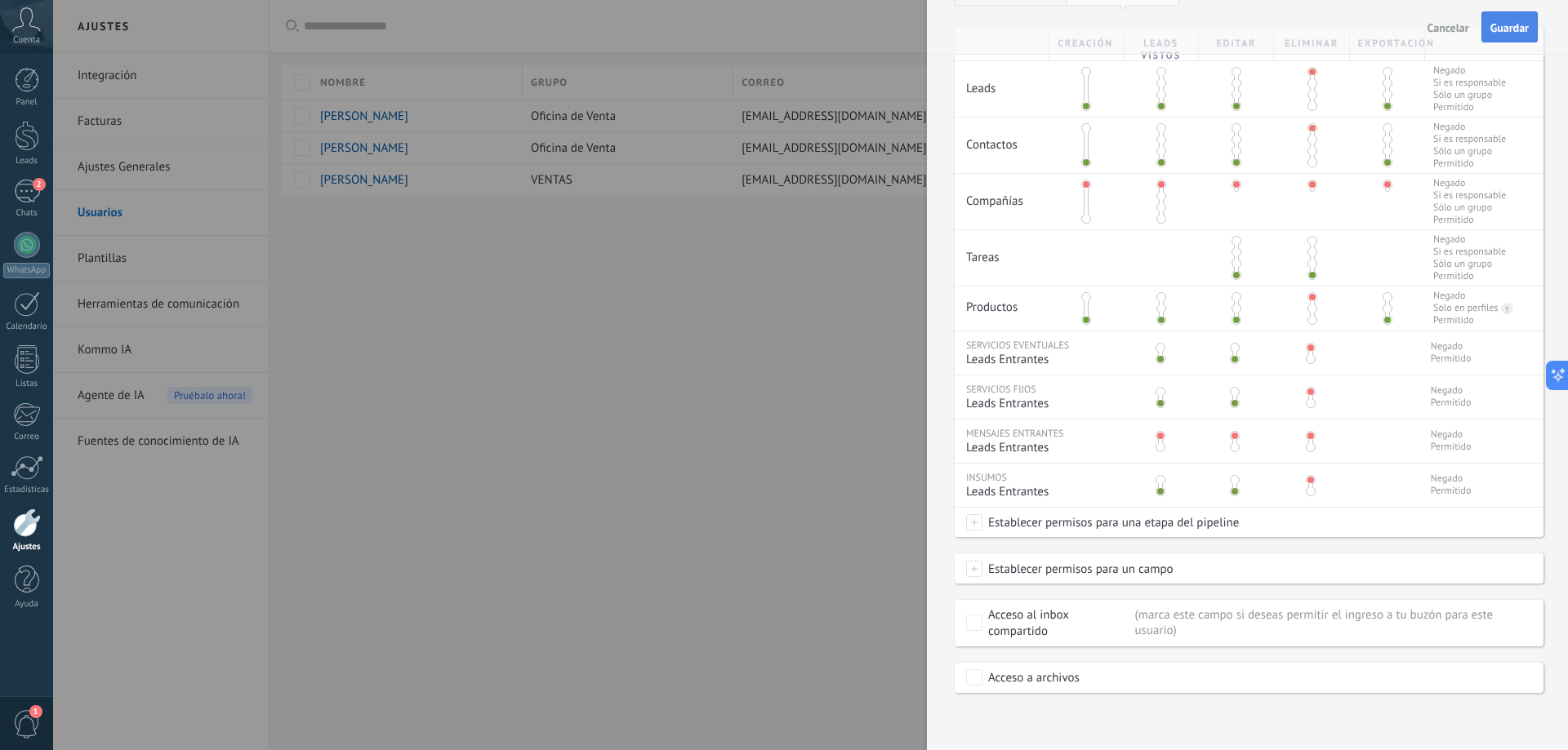
click at [1518, 23] on span "Guardar" at bounding box center [1509, 27] width 38 height 11
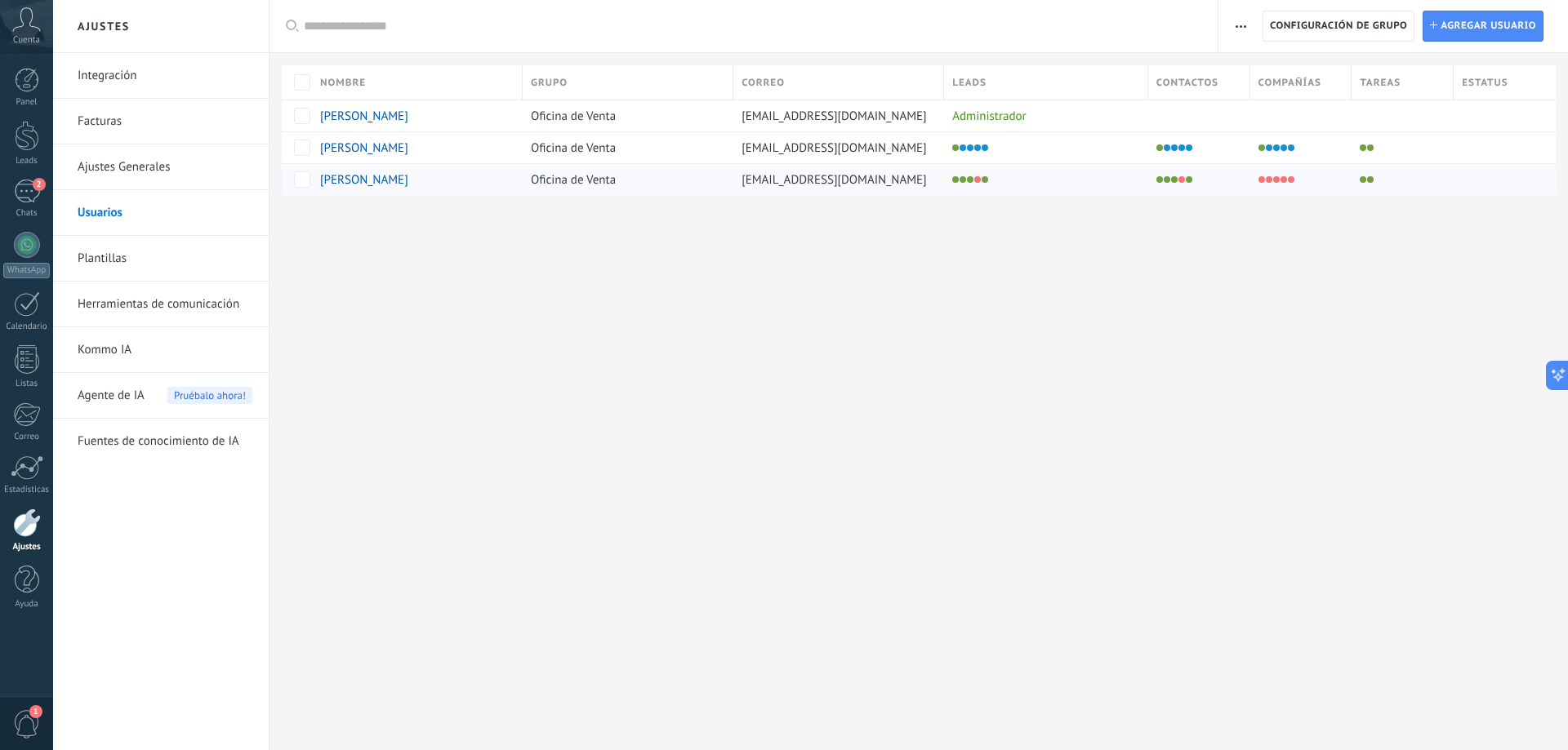
click at [371, 184] on span "[PERSON_NAME]" at bounding box center [364, 180] width 88 height 16
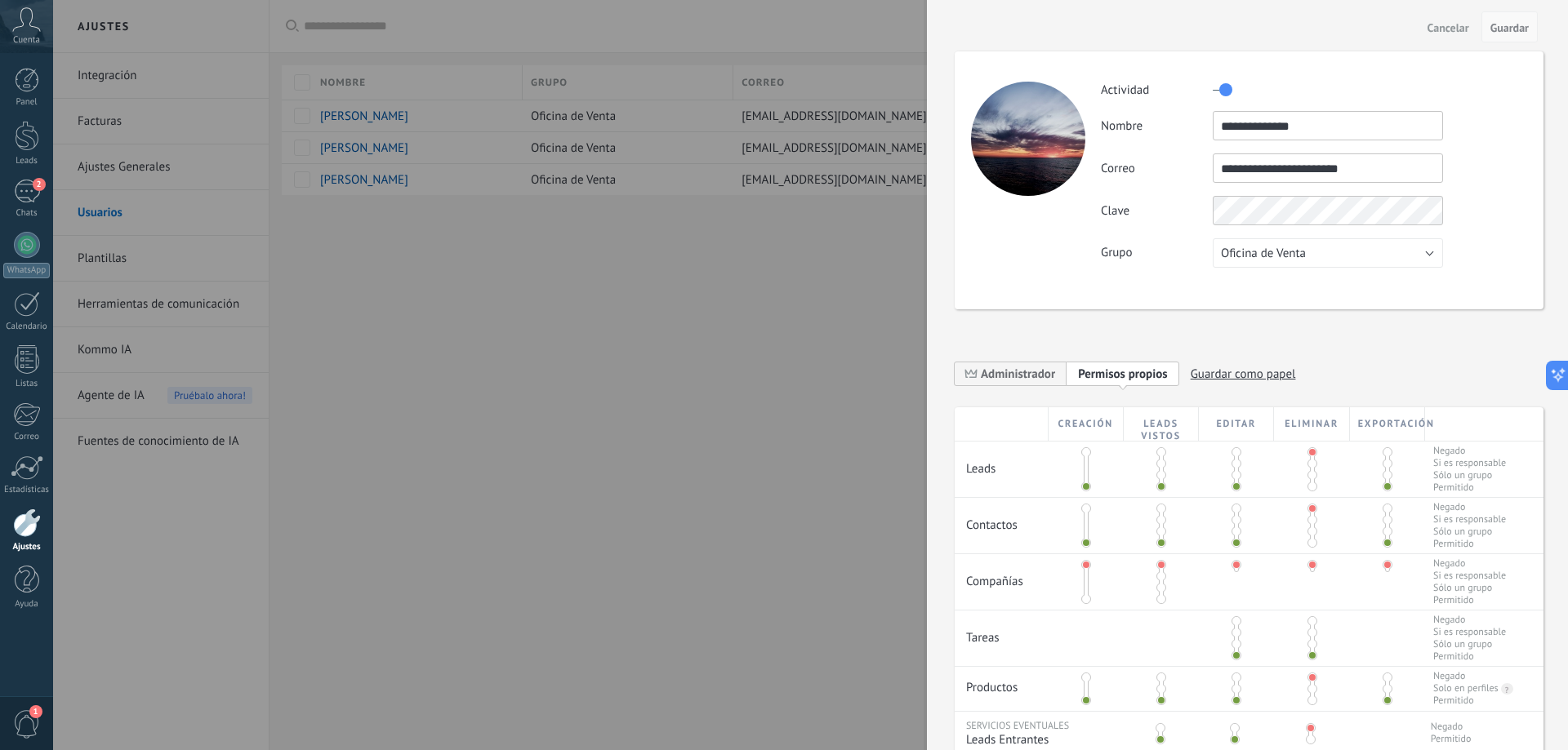
click at [1506, 27] on span "Guardar" at bounding box center [1509, 27] width 38 height 11
drag, startPoint x: 1220, startPoint y: 88, endPoint x: 1198, endPoint y: 92, distance: 22.4
click at [1198, 92] on div "Actividad" at bounding box center [1312, 90] width 425 height 27
click at [1515, 27] on span "Guardar" at bounding box center [1509, 27] width 38 height 11
click at [1504, 25] on span "Guardar" at bounding box center [1509, 27] width 38 height 11
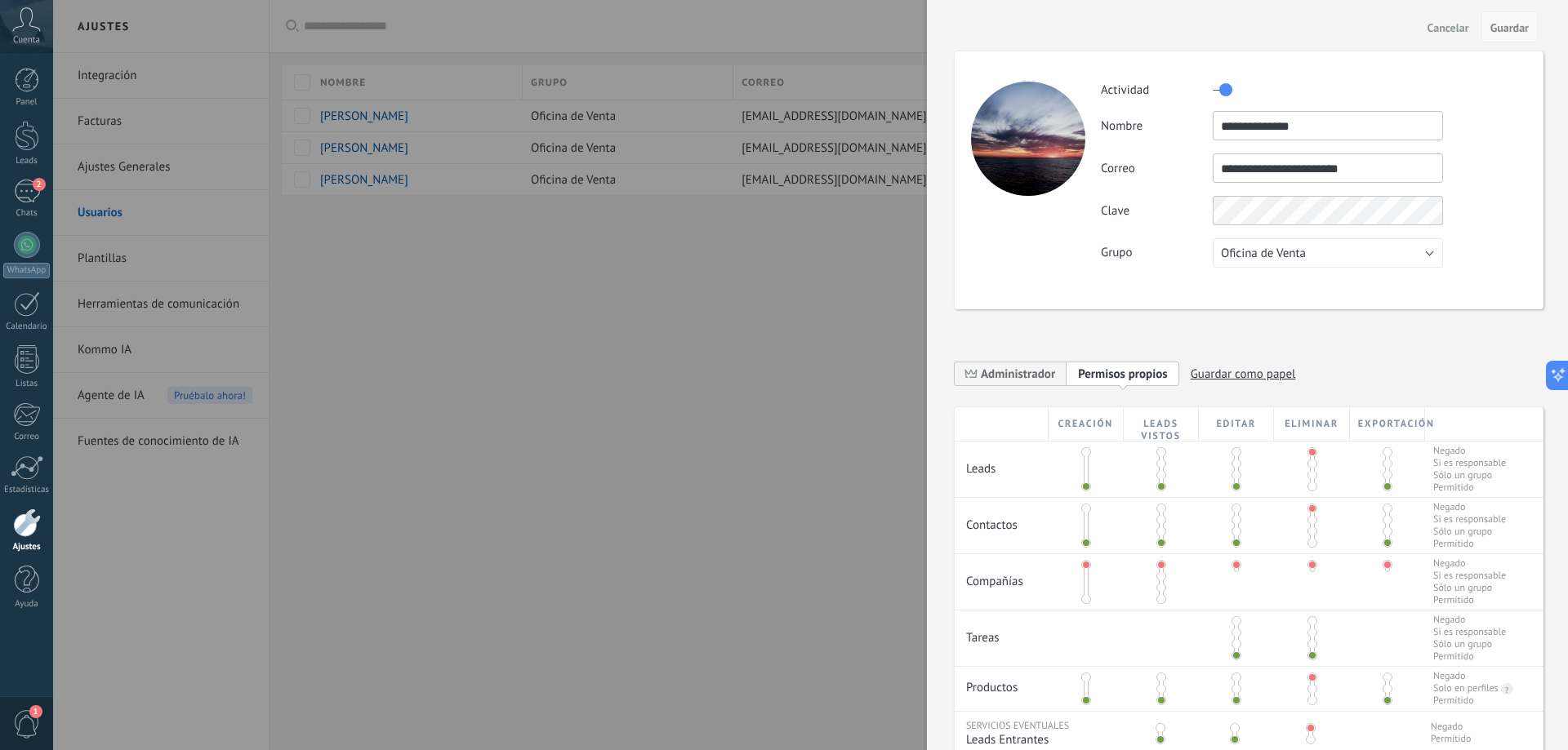
click at [1498, 22] on span "Guardar" at bounding box center [1509, 27] width 38 height 11
click at [1451, 23] on span "Cancelar" at bounding box center [1448, 27] width 42 height 11
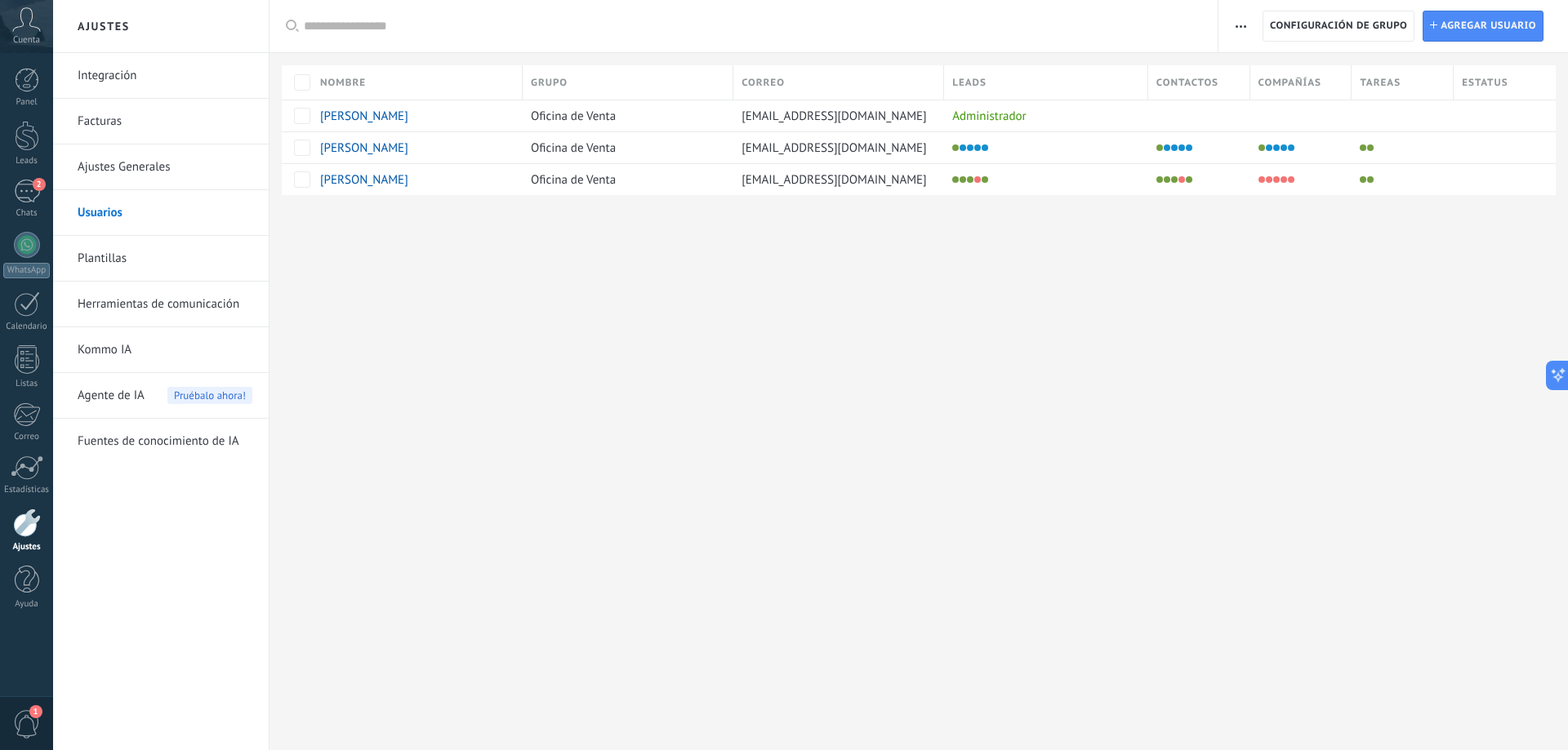
click at [29, 527] on div at bounding box center [27, 523] width 27 height 28
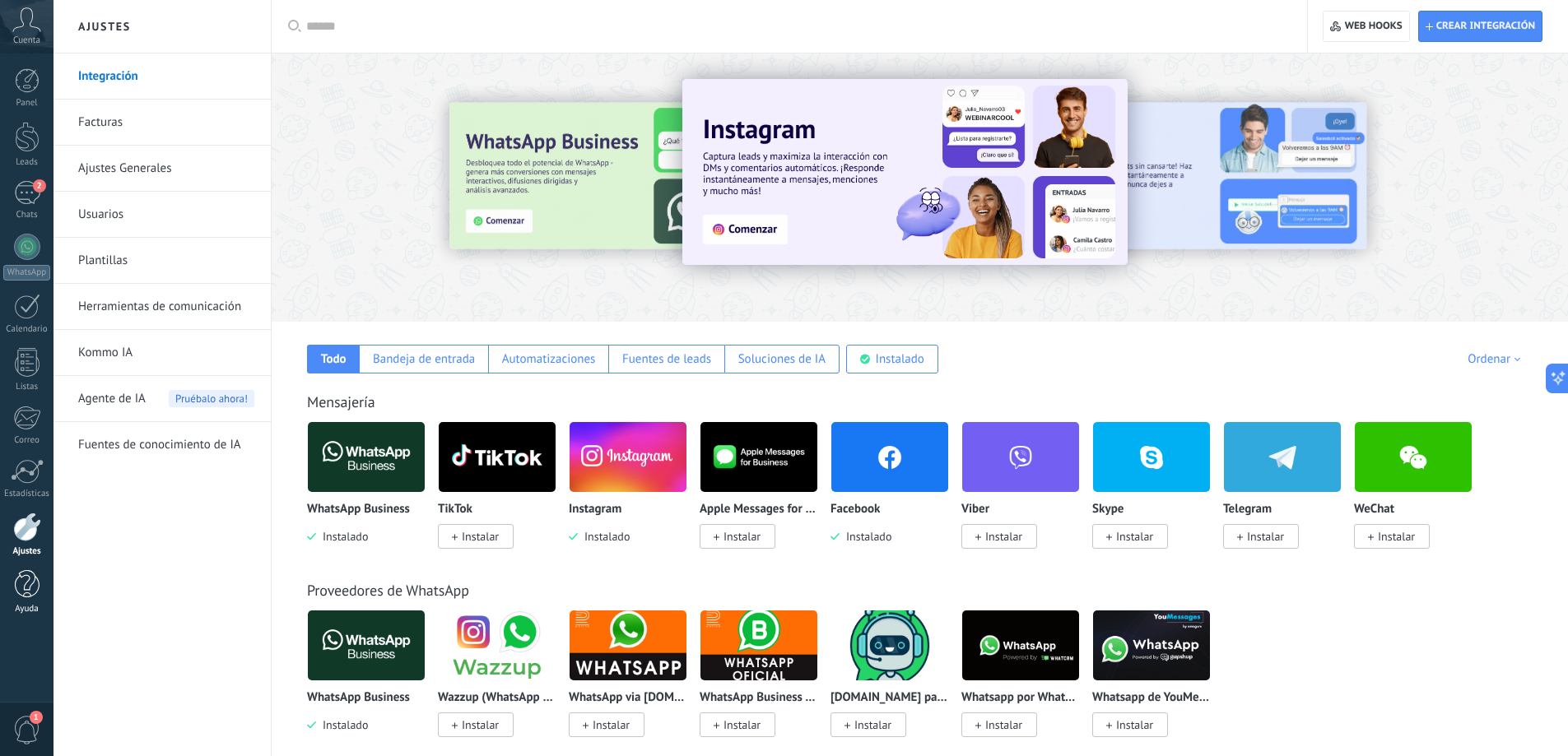
click at [21, 580] on div at bounding box center [28, 585] width 25 height 29
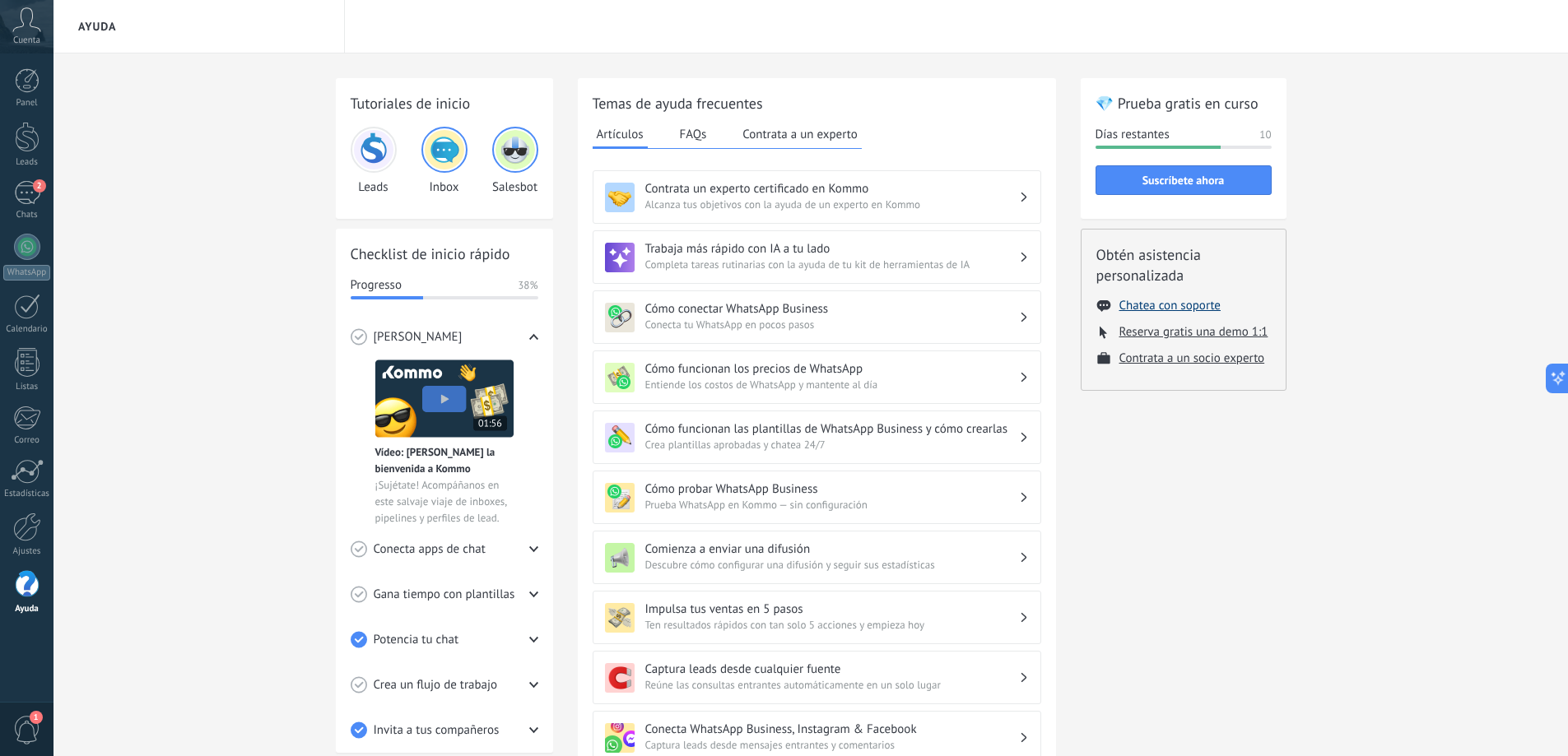
click at [1194, 306] on button "Chatea con soporte" at bounding box center [1170, 306] width 102 height 16
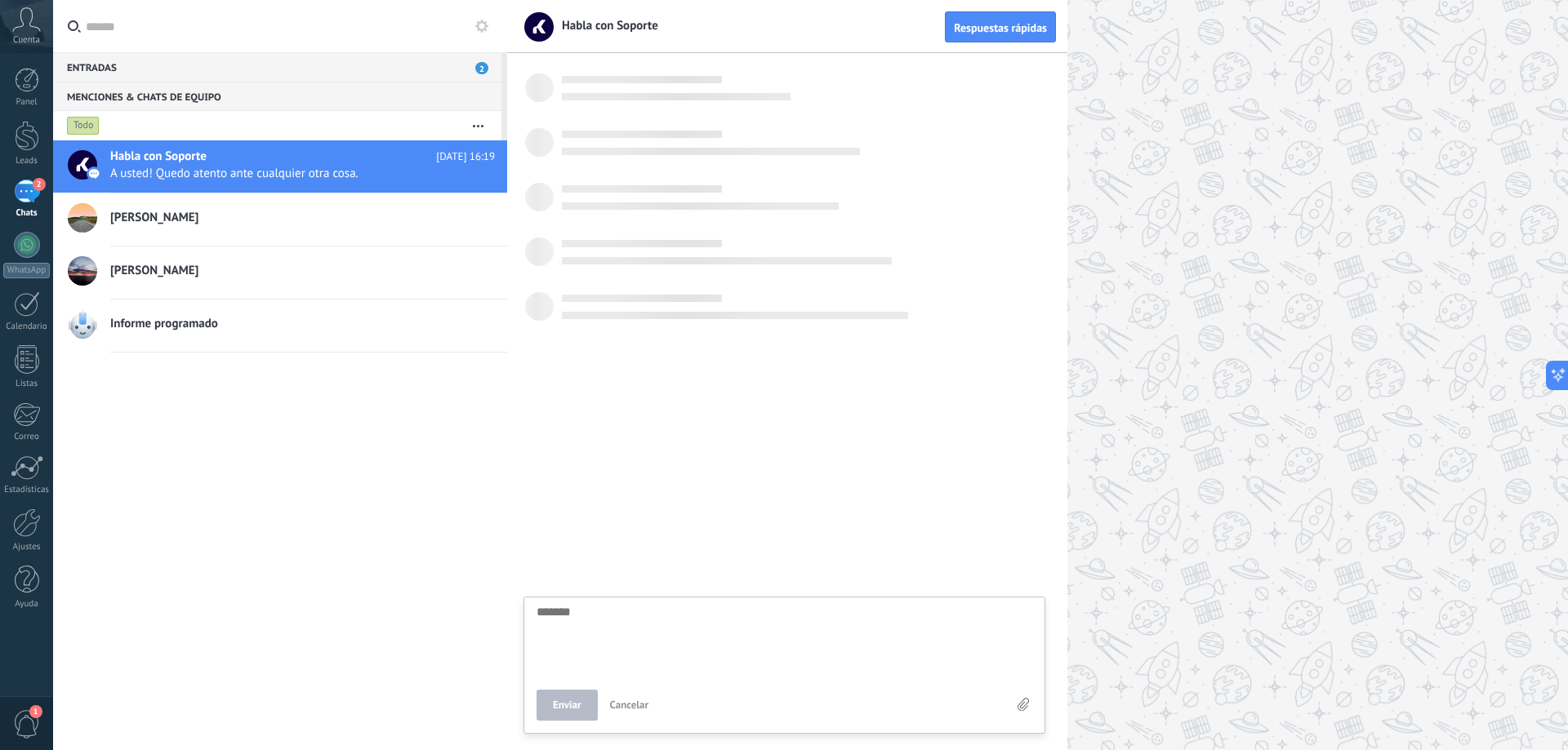
scroll to position [1842, 0]
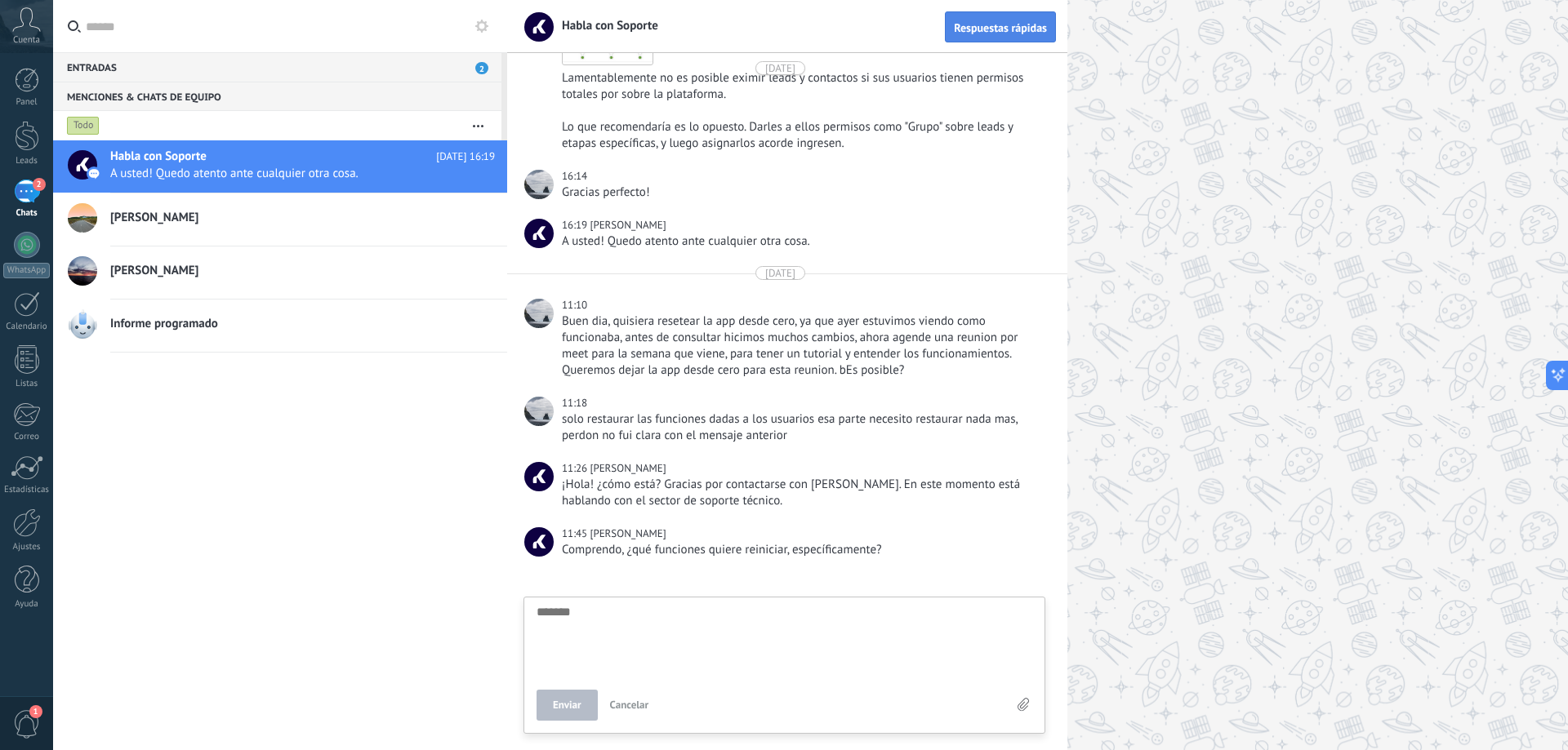
click at [1038, 27] on span "Respuestas rápidas" at bounding box center [999, 27] width 93 height 11
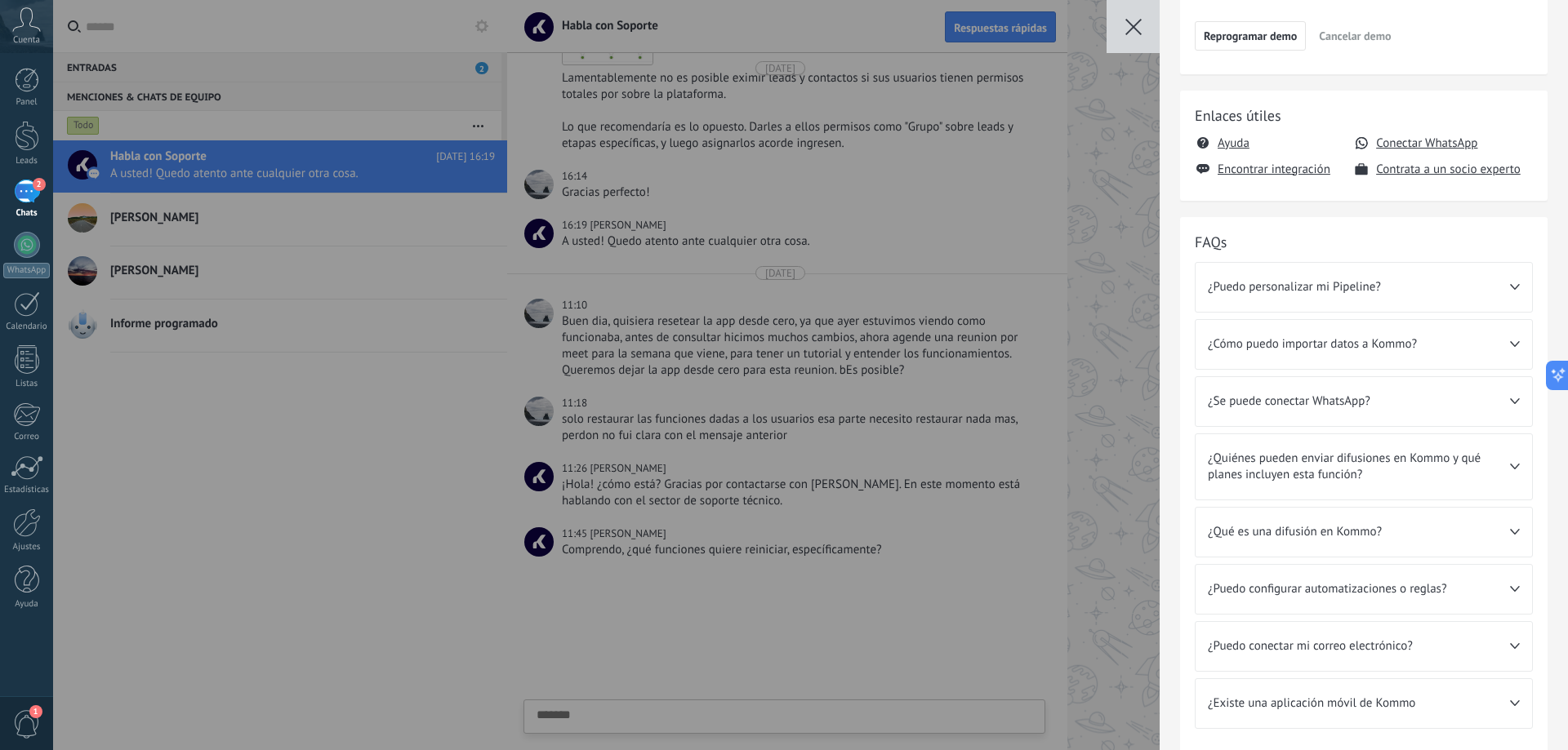
scroll to position [477, 0]
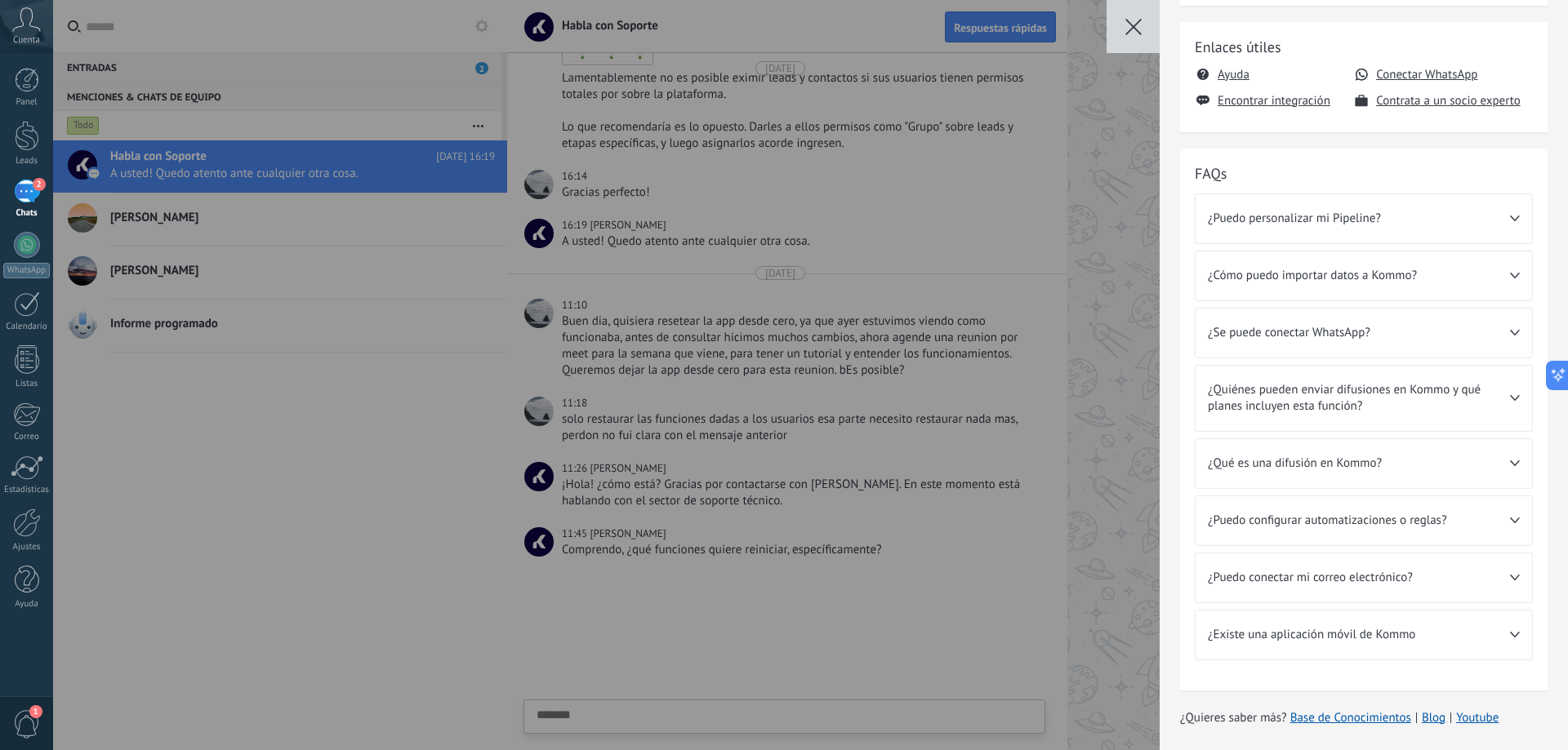
click at [285, 345] on div "💎 Prueba gratis en curso Días restantes 10 Leads Ilimitado Usuarios Ilimitado C…" at bounding box center [810, 375] width 1515 height 750
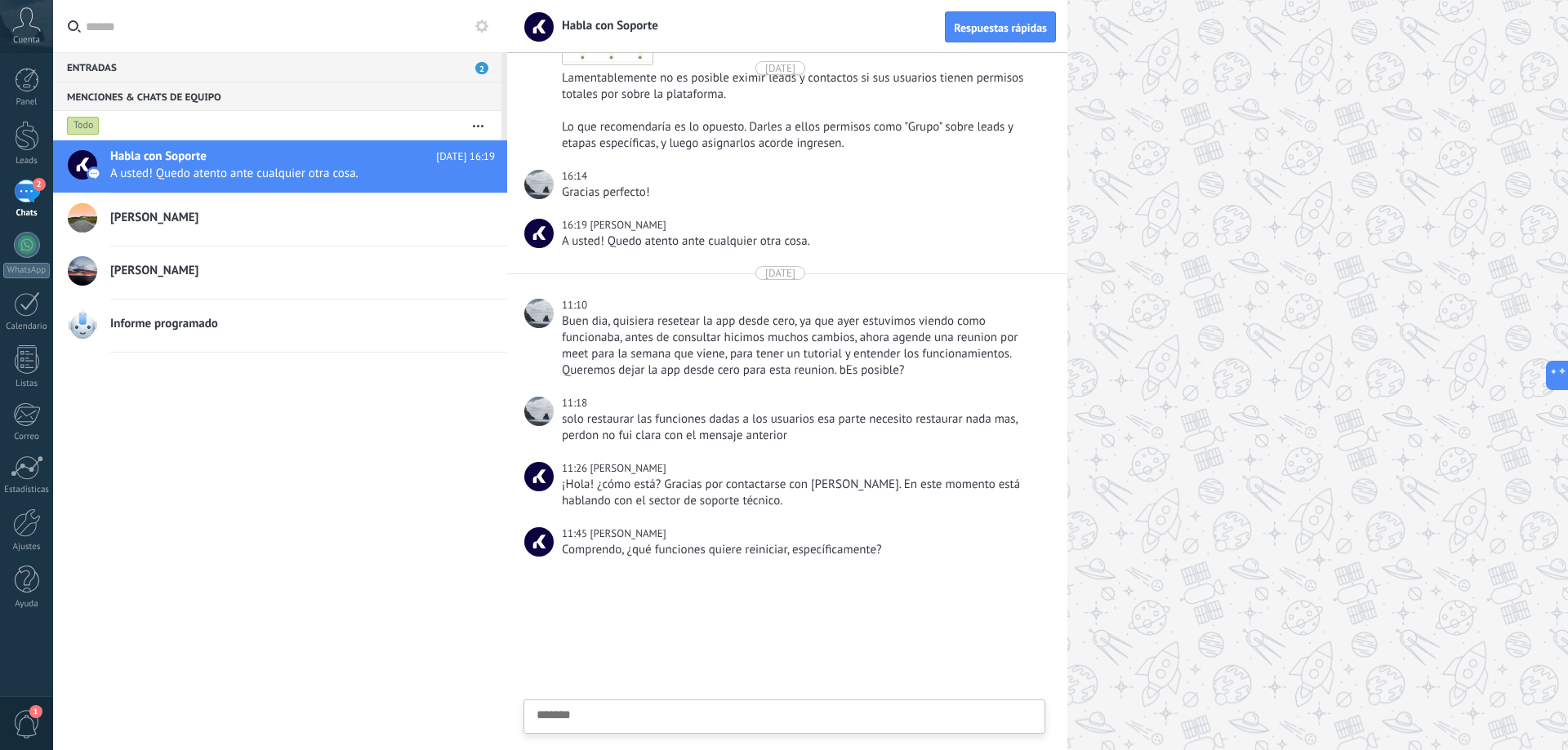
click at [23, 191] on div "2" at bounding box center [27, 191] width 27 height 24
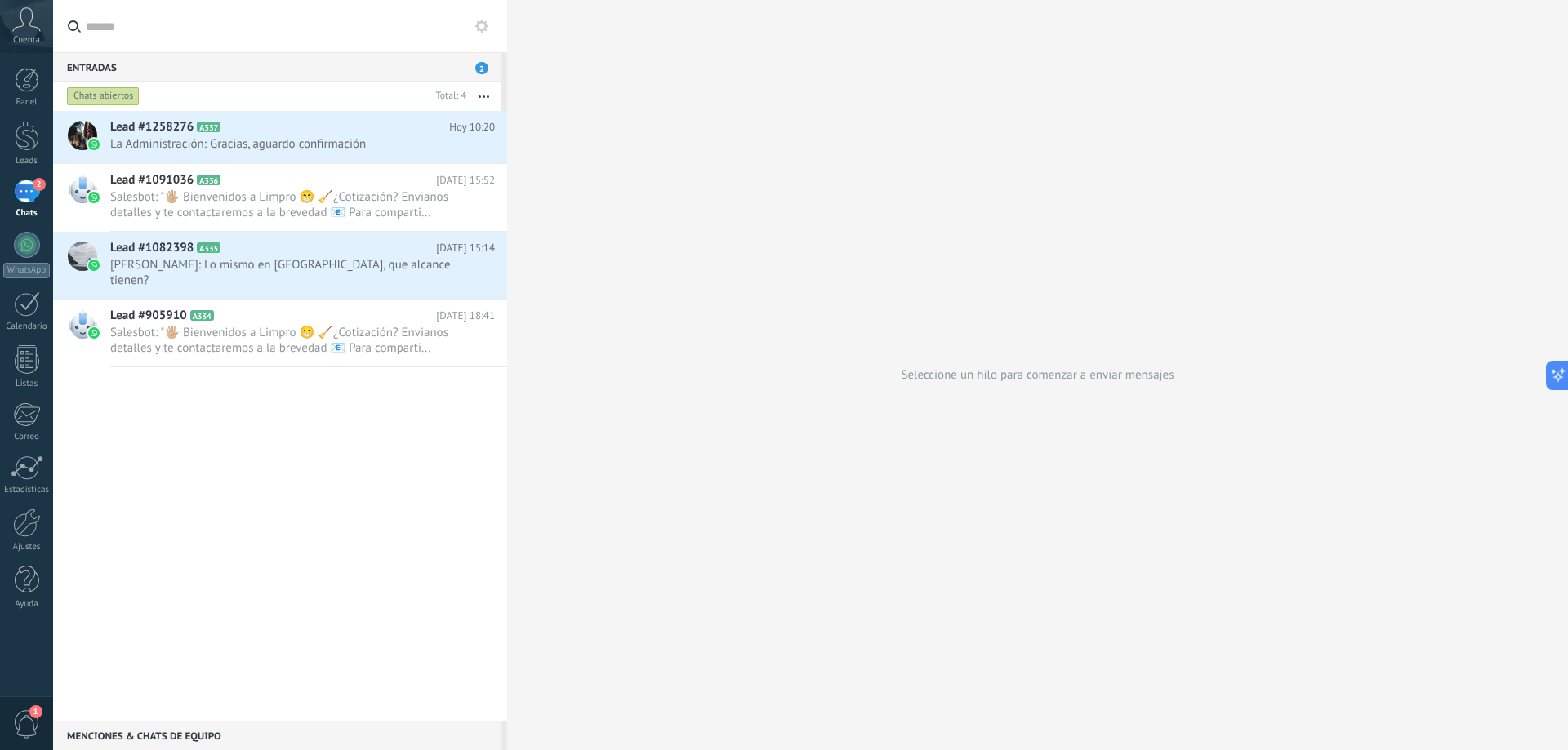
click at [486, 95] on button "button" at bounding box center [484, 96] width 35 height 29
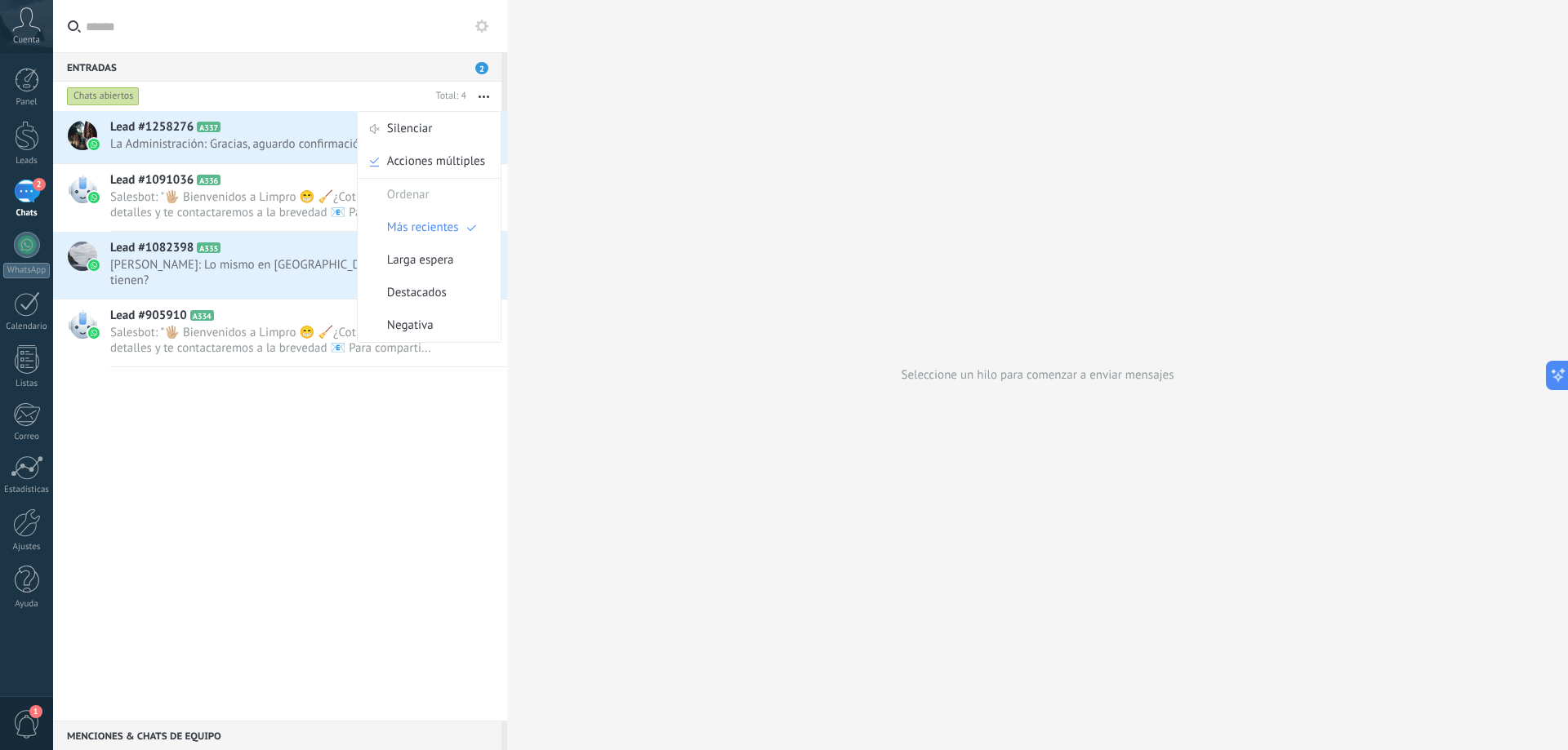
click at [486, 23] on icon at bounding box center [481, 26] width 13 height 13
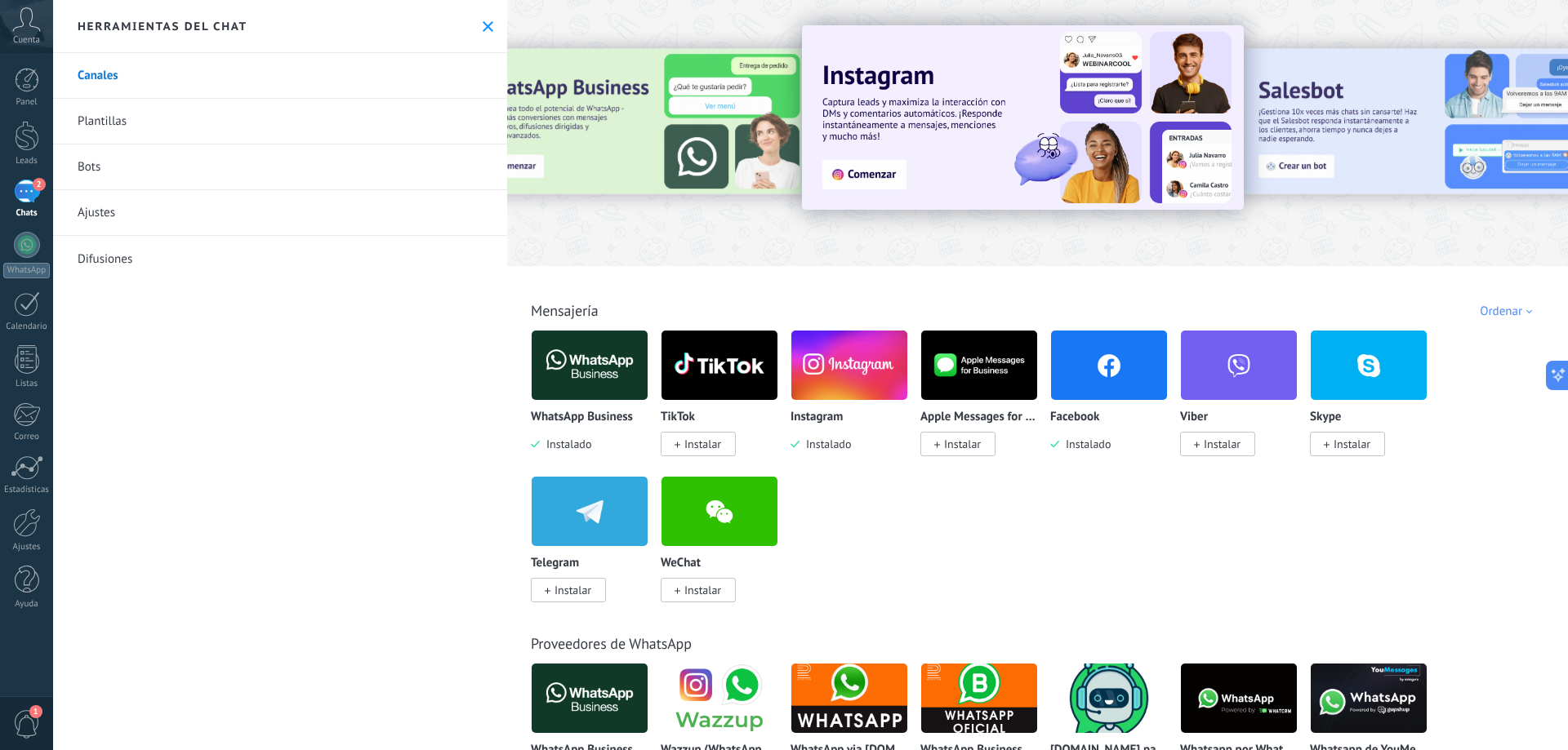
click at [141, 210] on link "Ajustes" at bounding box center [279, 213] width 454 height 46
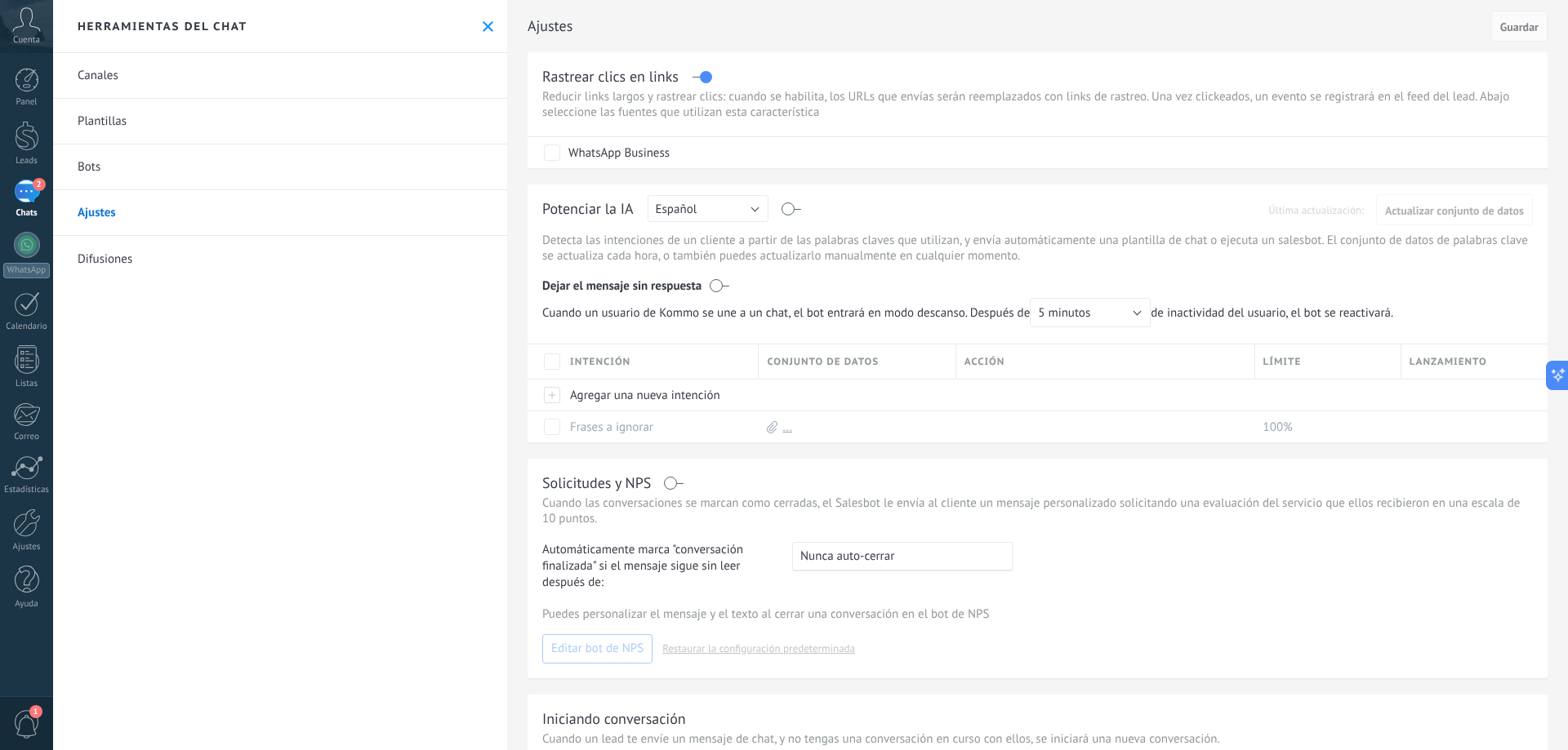
scroll to position [193, 0]
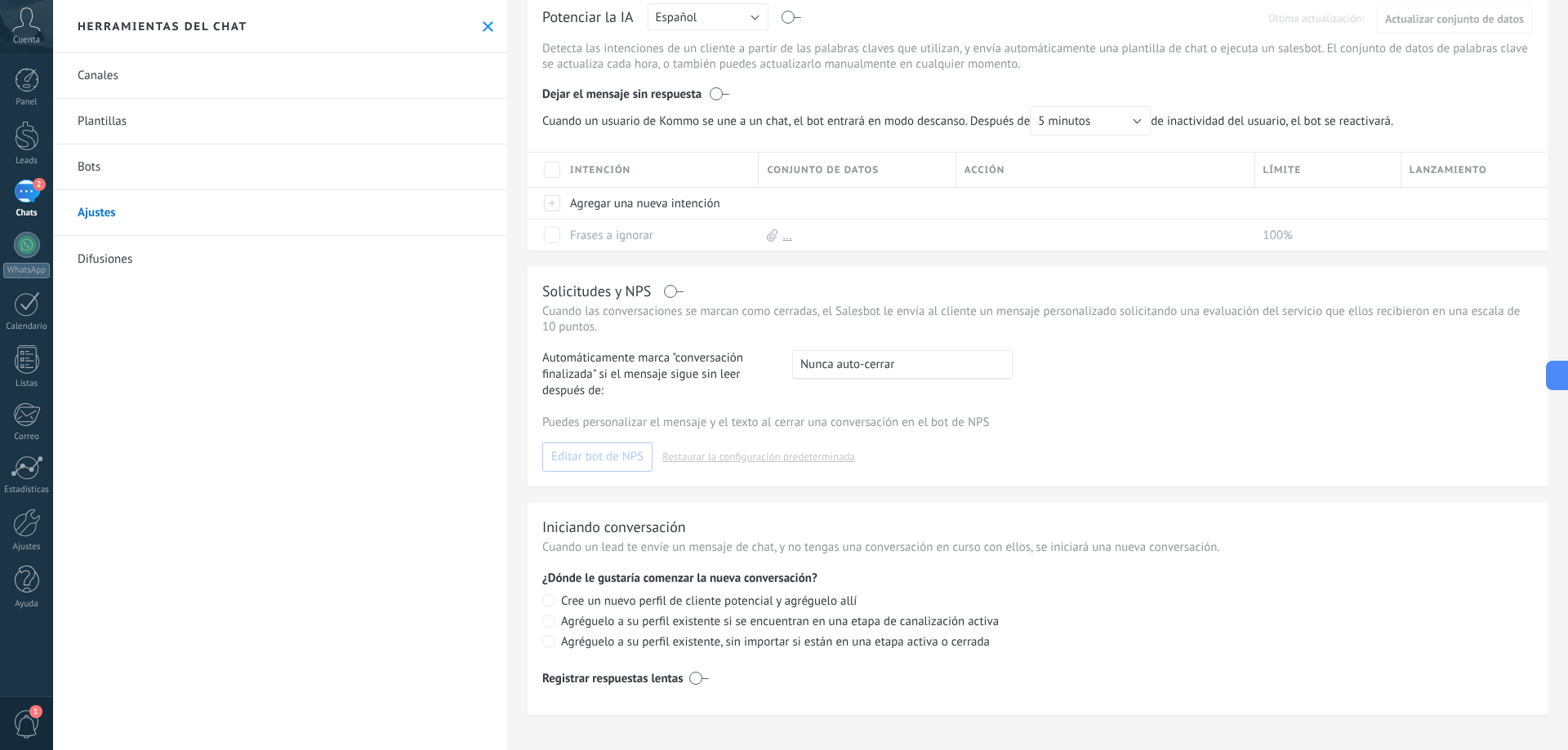
click at [692, 677] on label at bounding box center [699, 678] width 19 height 27
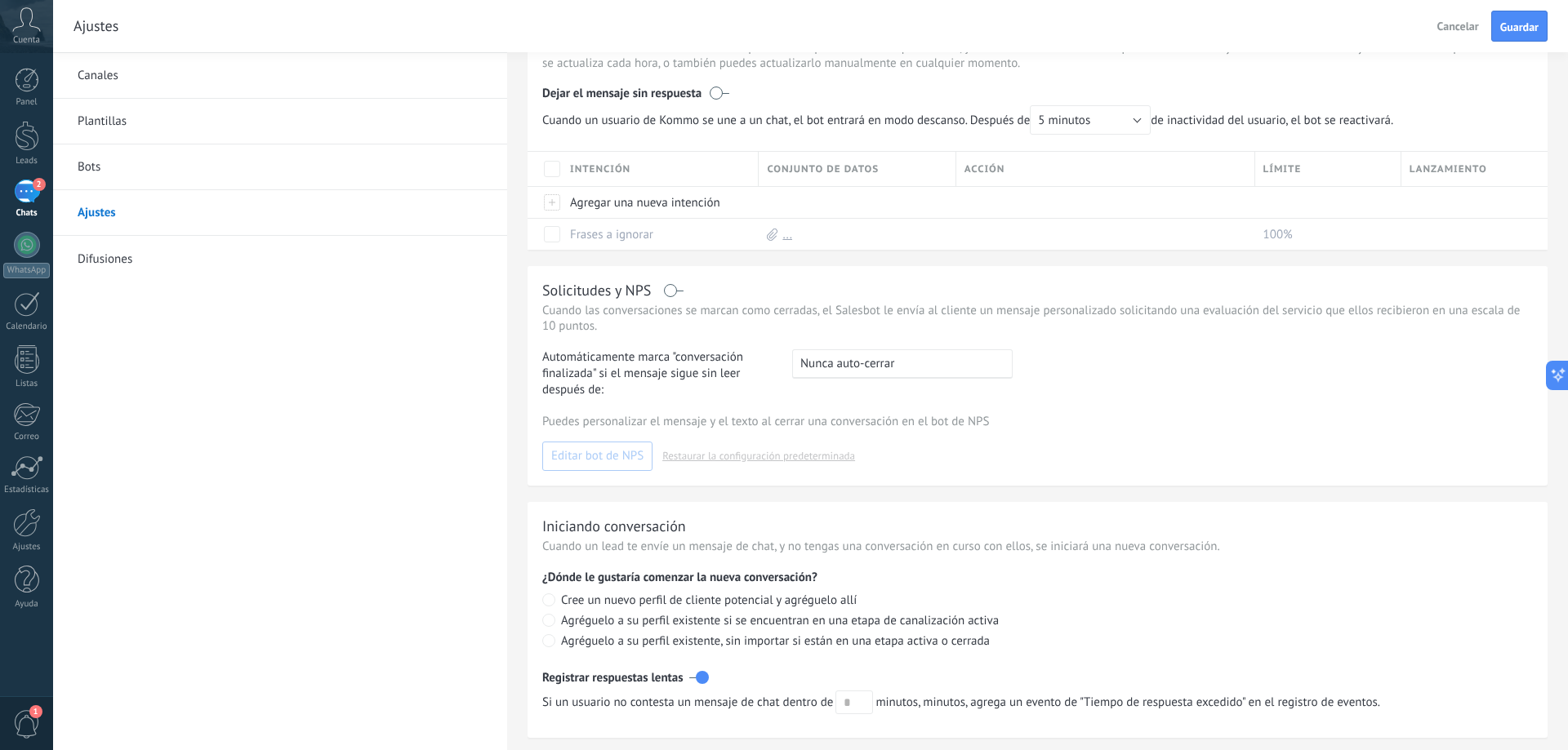
scroll to position [217, 0]
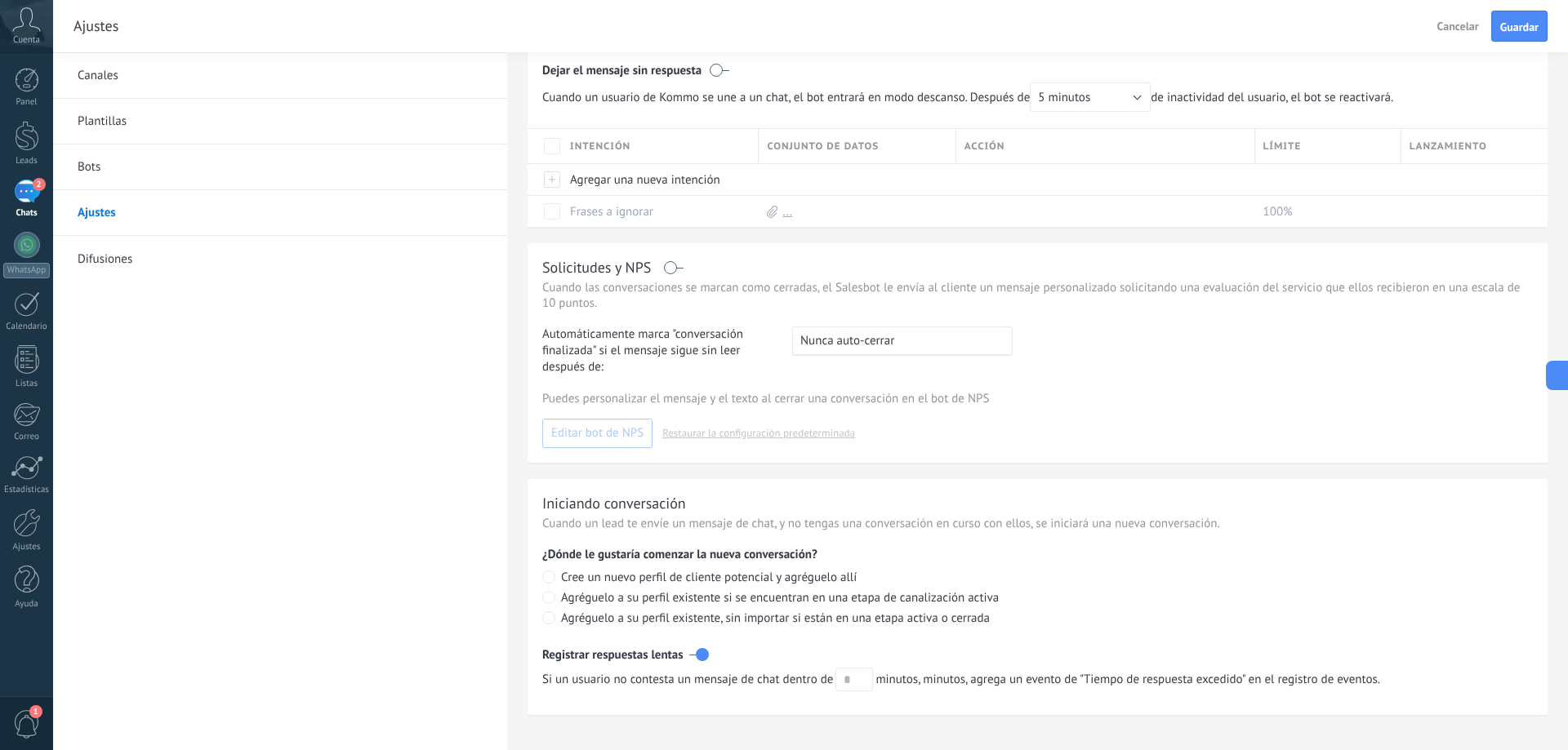
click at [696, 654] on label at bounding box center [699, 655] width 19 height 27
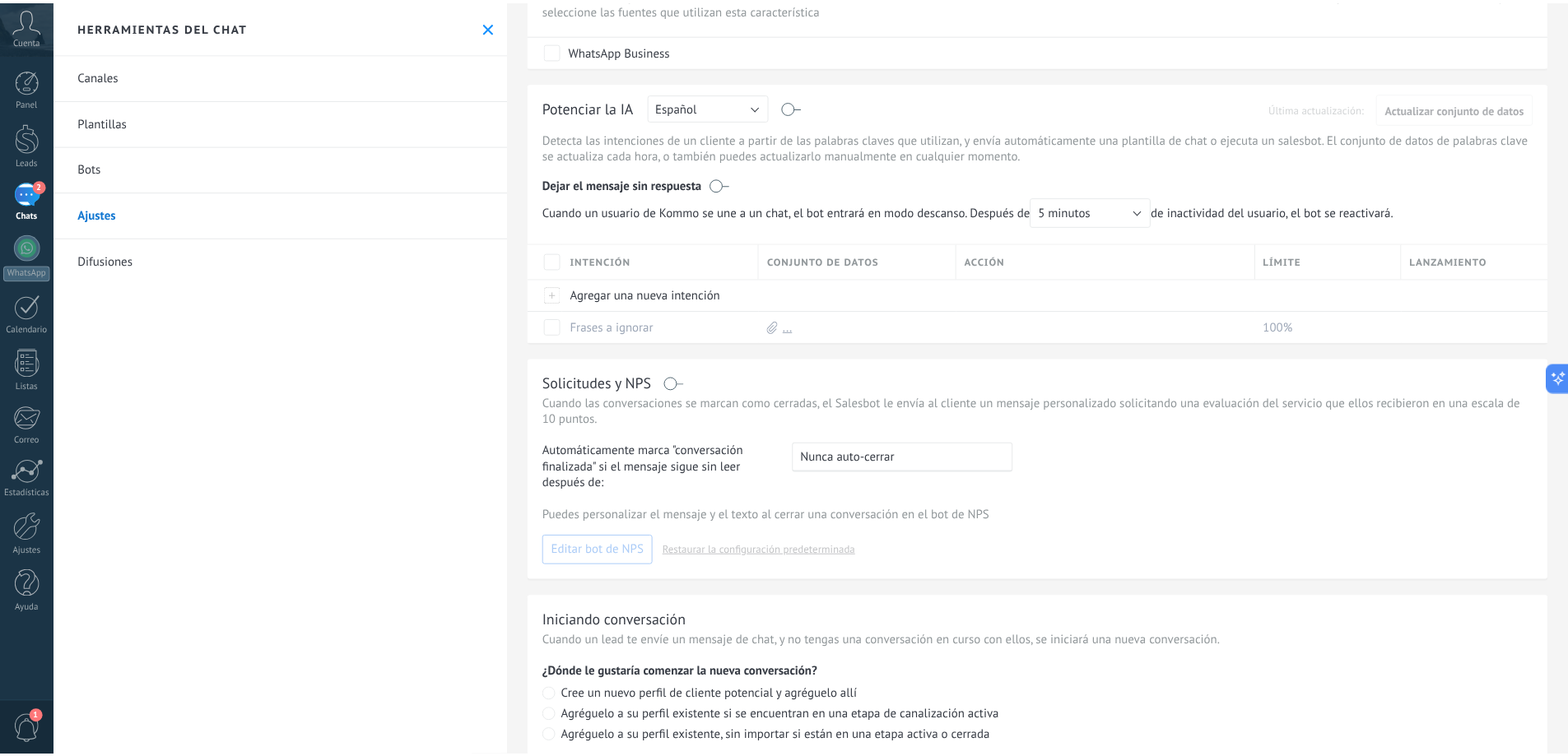
scroll to position [0, 0]
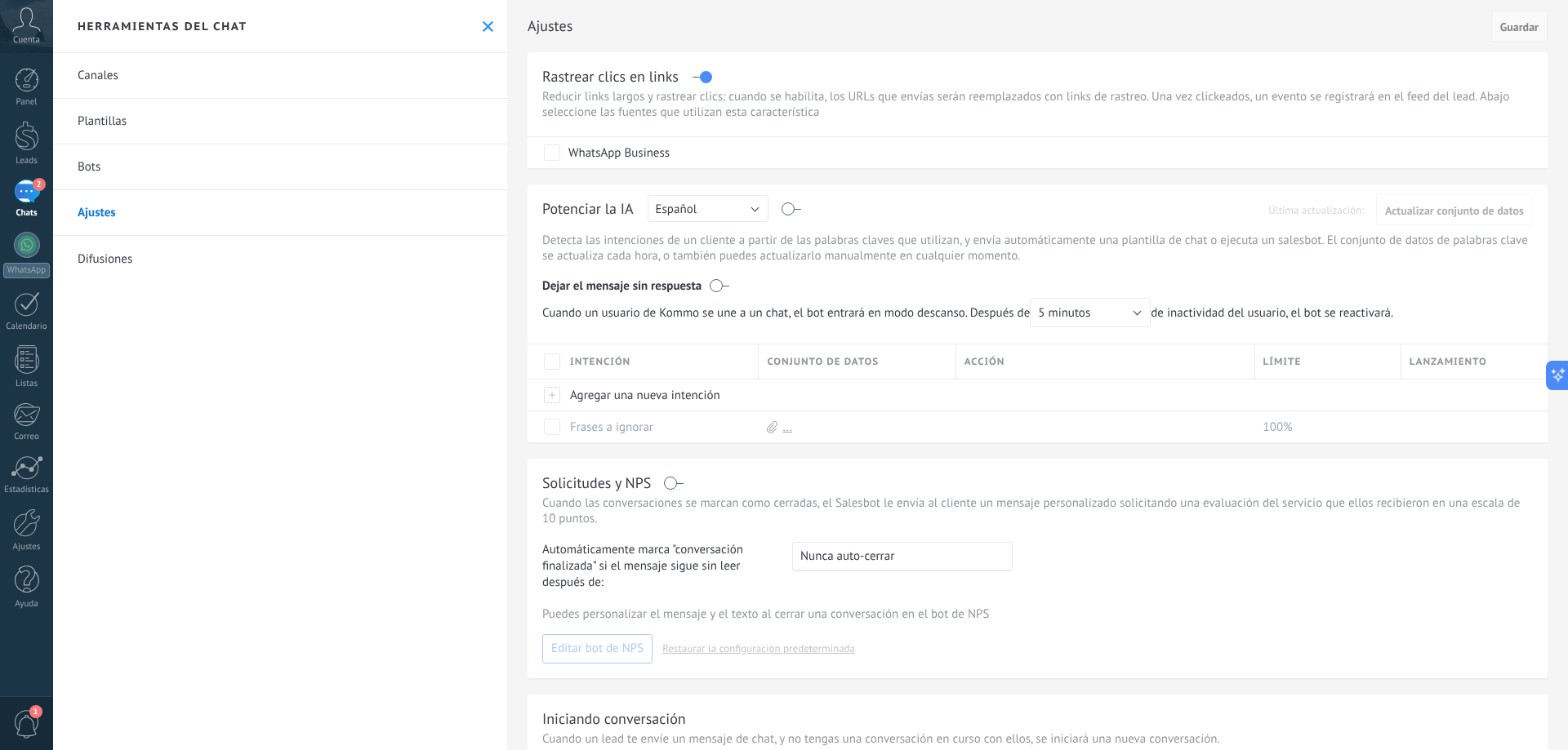
click at [1503, 33] on span "Guardar" at bounding box center [1518, 27] width 38 height 11
click at [481, 23] on button at bounding box center [488, 27] width 14 height 14
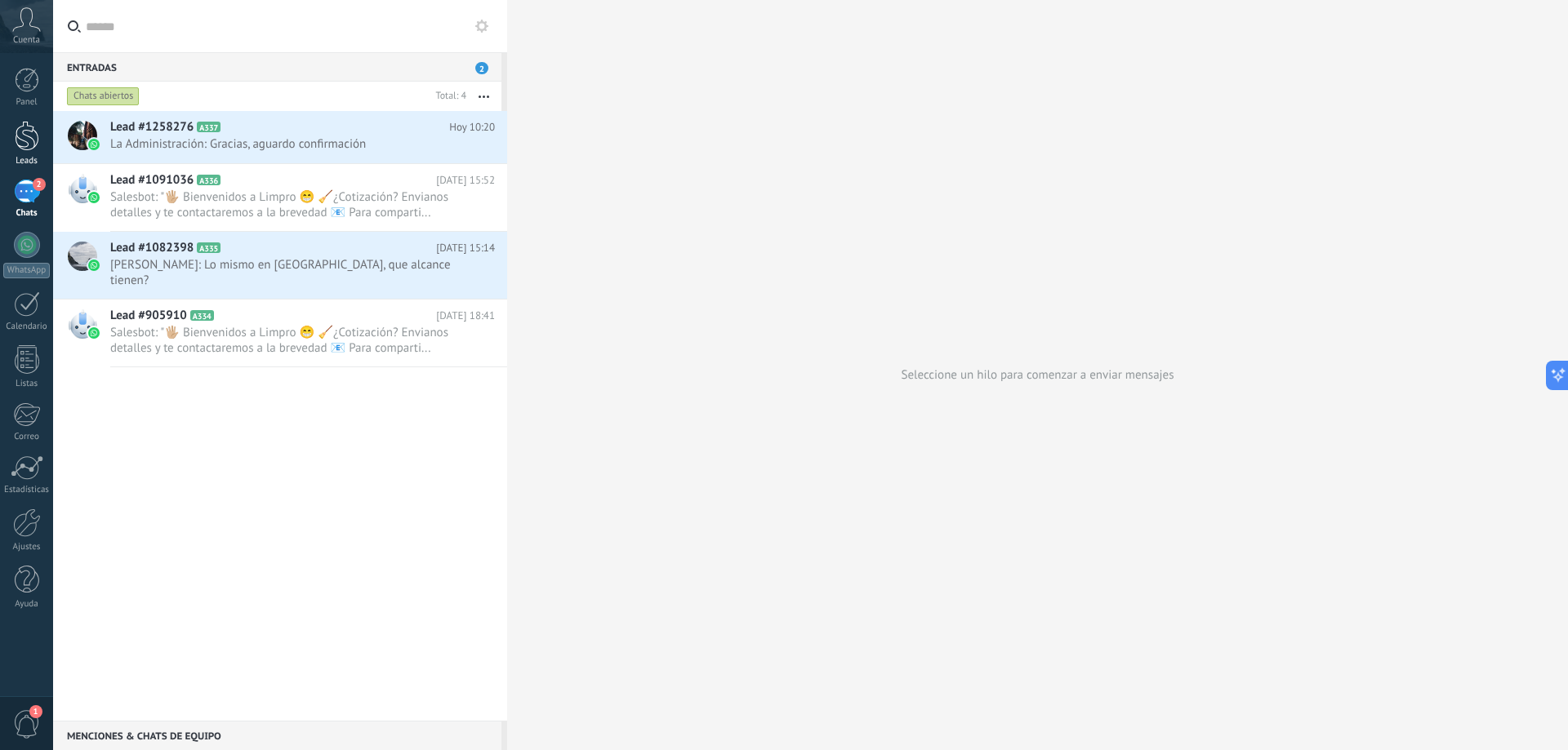
click at [20, 144] on div at bounding box center [27, 136] width 25 height 30
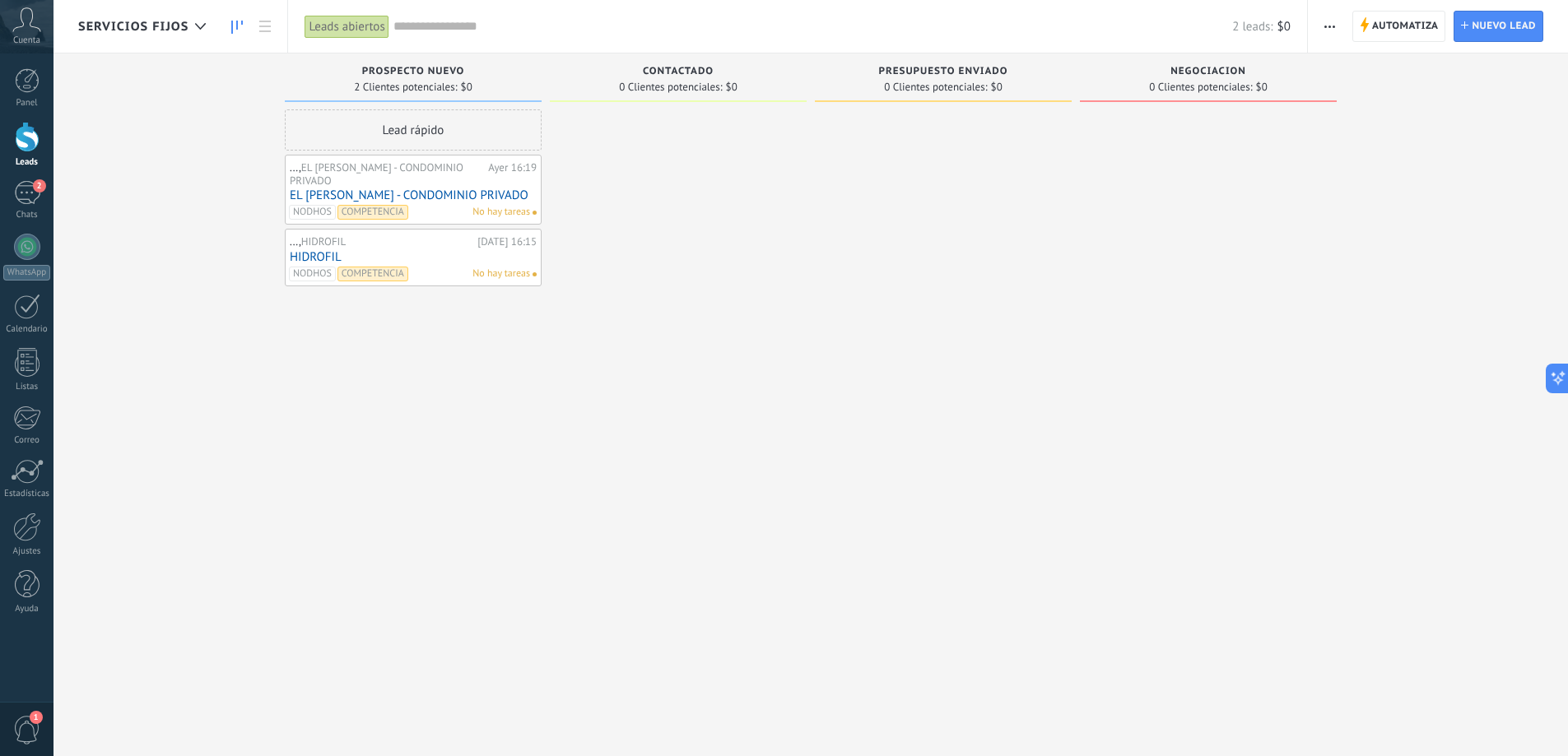
click at [1332, 27] on icon "button" at bounding box center [1329, 27] width 11 height 3
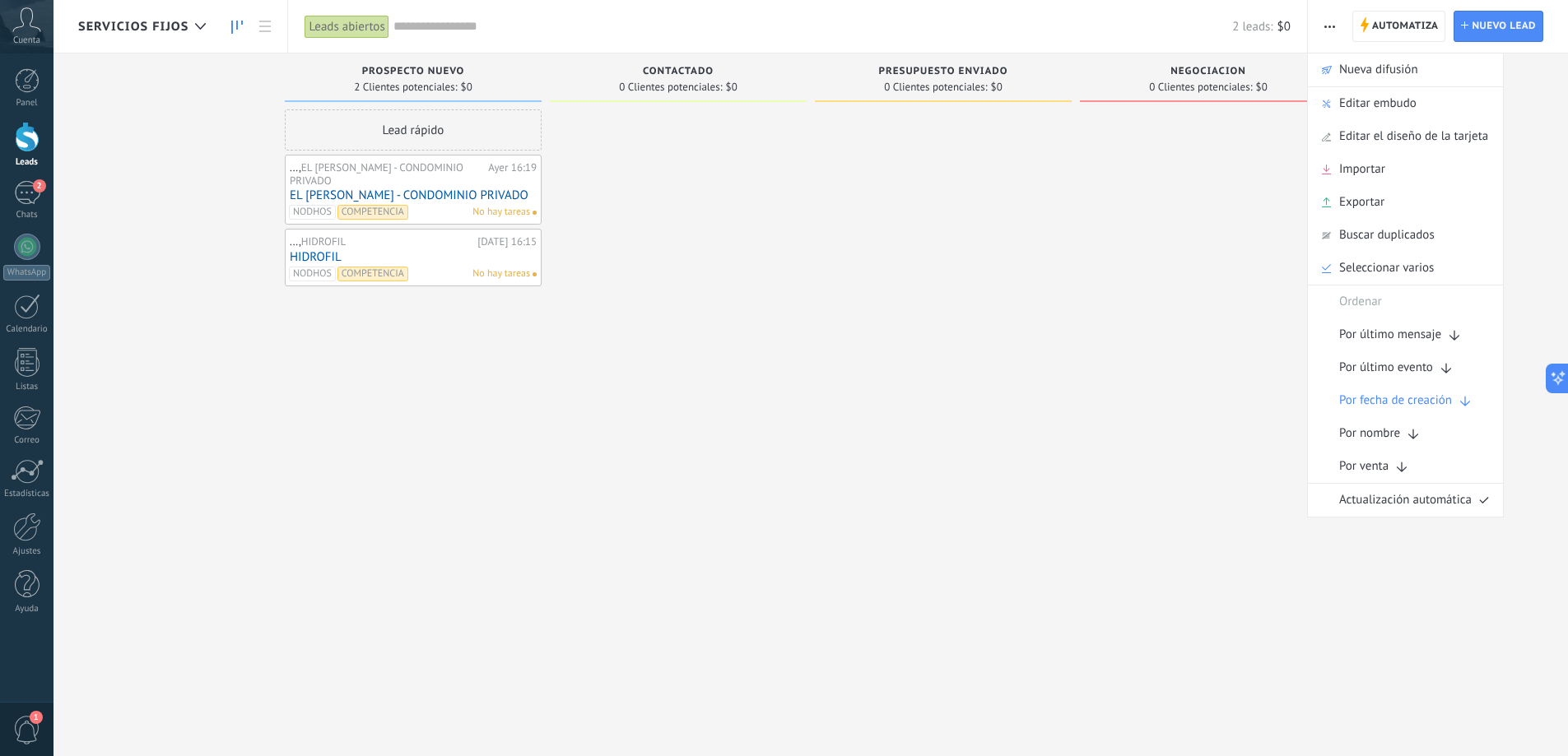
click at [163, 23] on span "SERVICIOS FIJOS" at bounding box center [134, 27] width 111 height 16
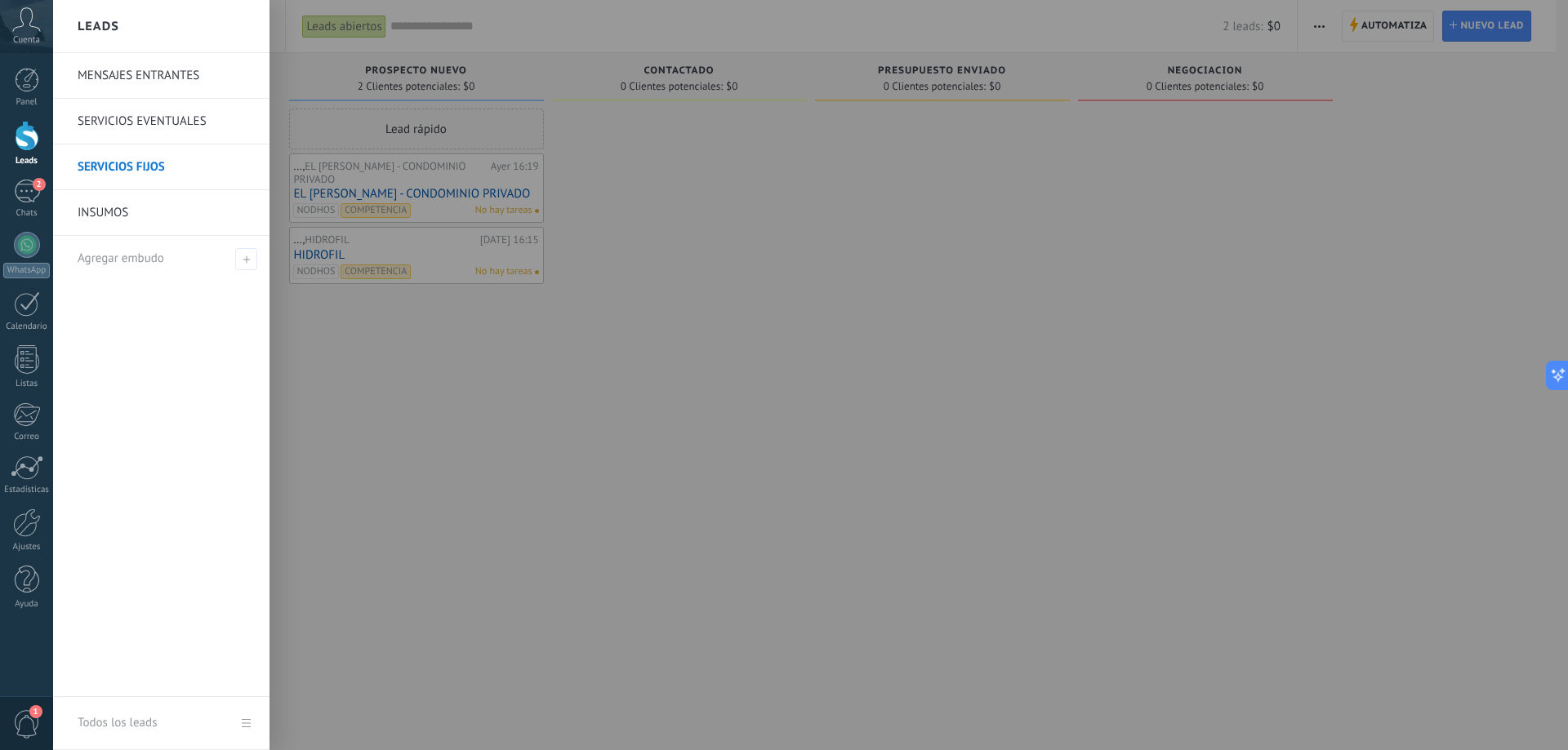
click at [180, 22] on div "Leads" at bounding box center [161, 27] width 217 height 53
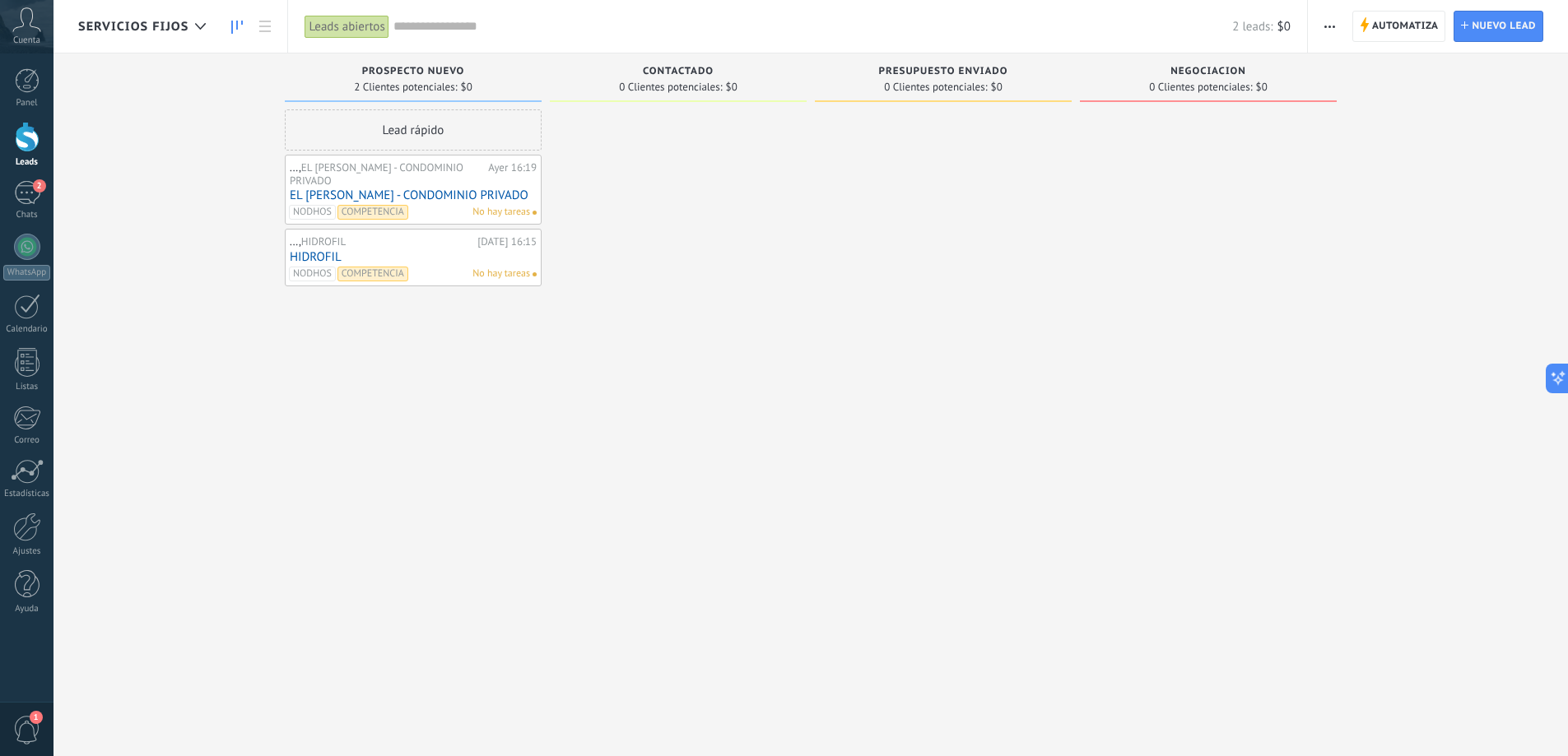
click at [182, 22] on span "SERVICIOS FIJOS" at bounding box center [134, 27] width 111 height 16
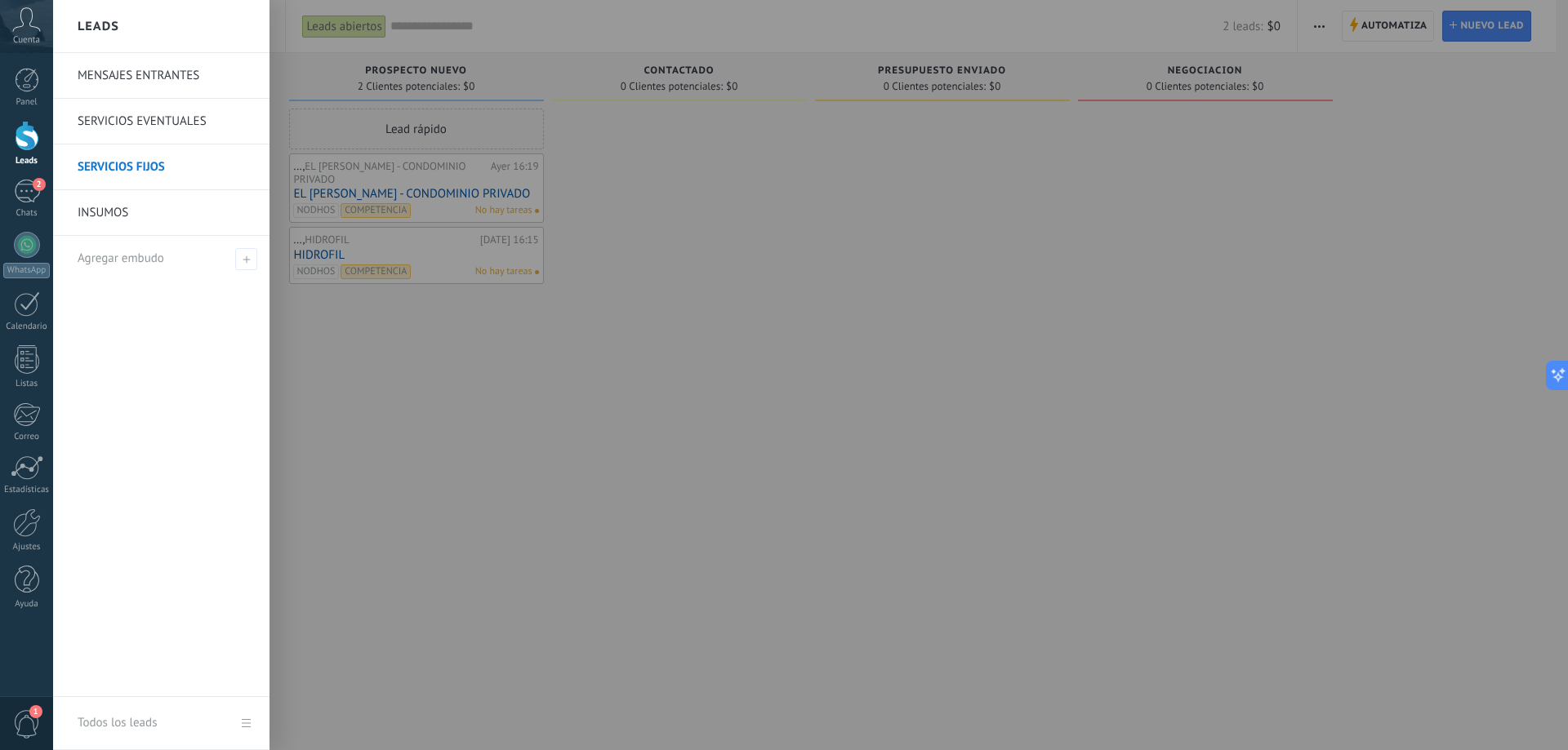
click at [180, 77] on link "MENSAJES ENTRANTES" at bounding box center [165, 76] width 175 height 46
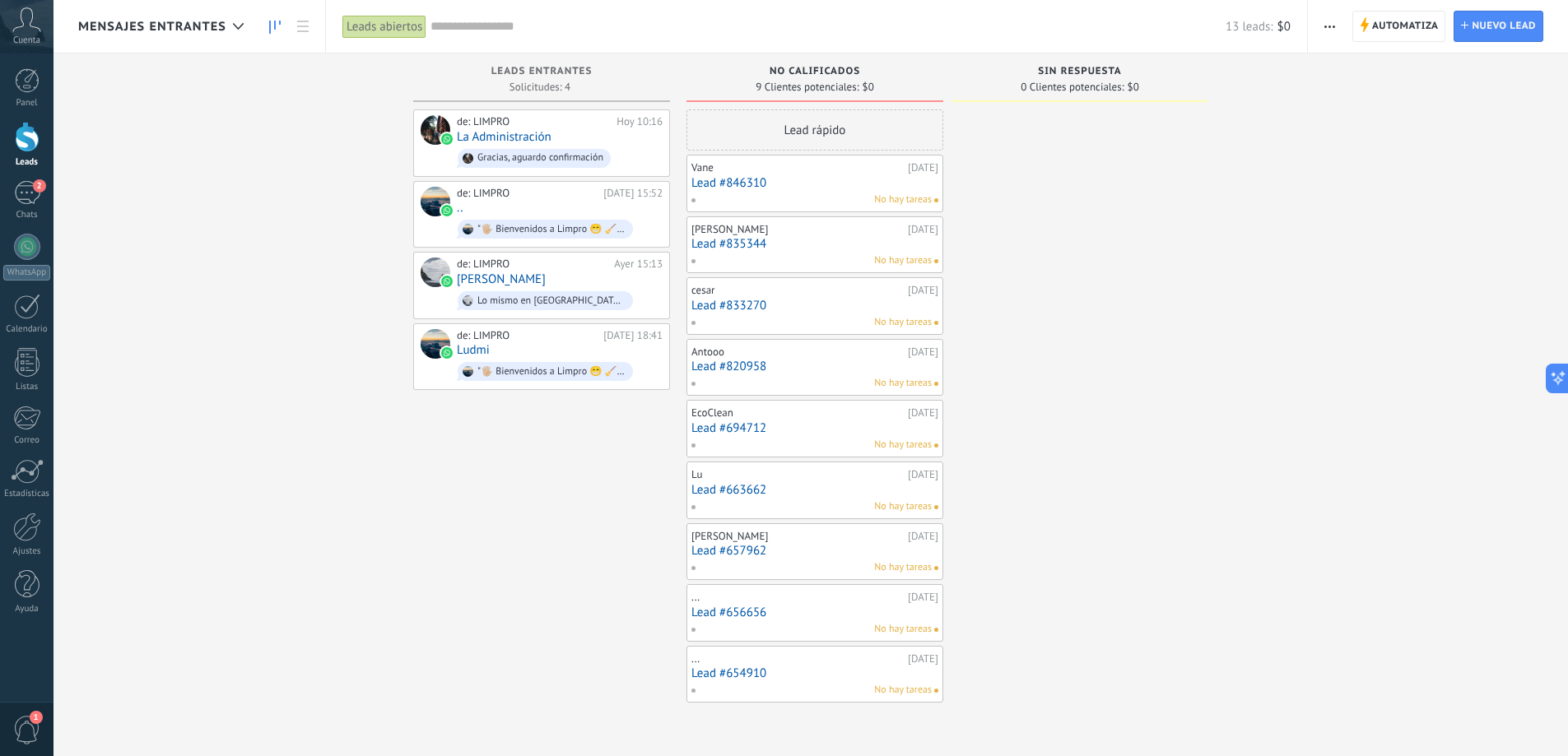
click at [1326, 27] on use "button" at bounding box center [1329, 27] width 11 height 3
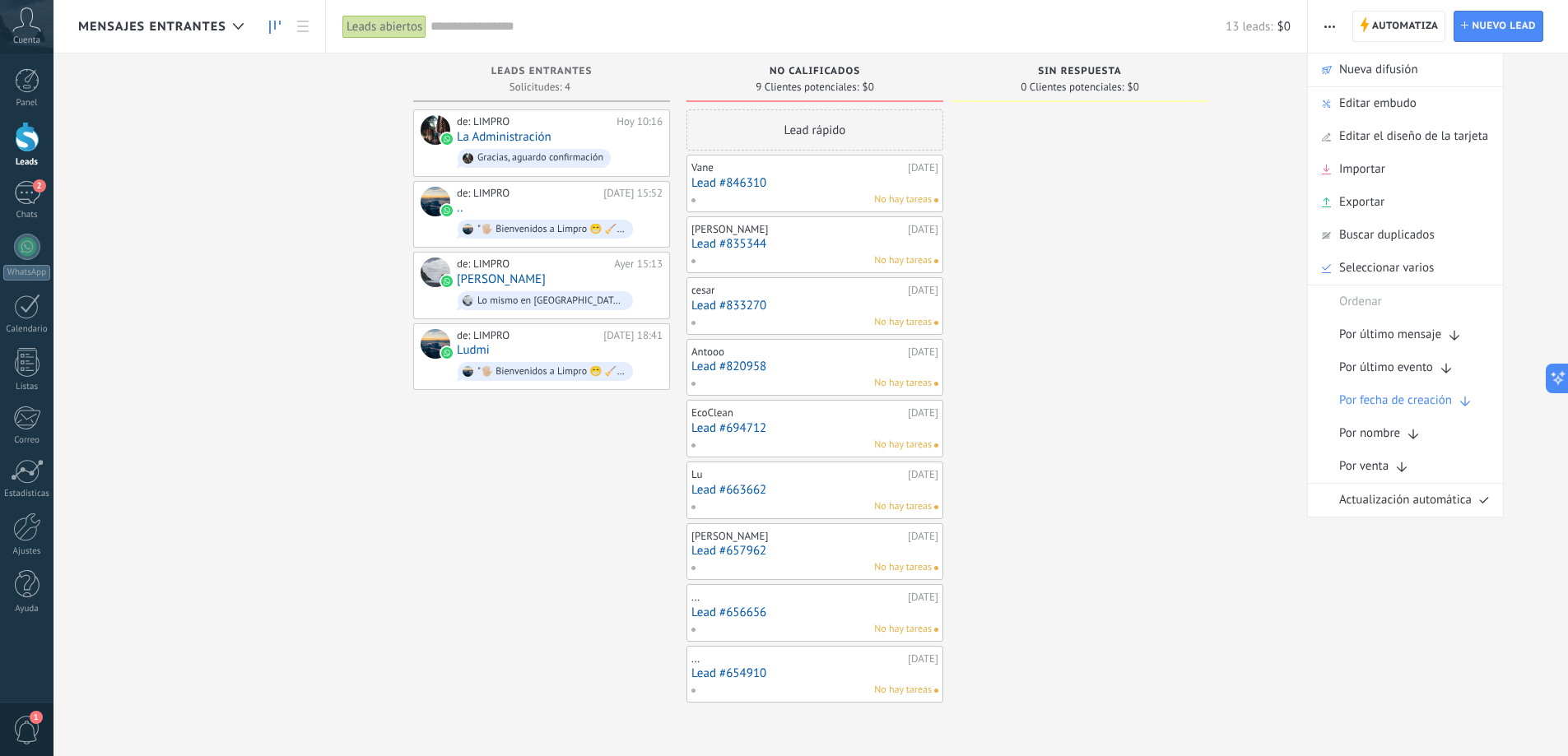
click at [1551, 119] on div "Leads Entrantes Solicitudes: 4 0 0 0 4 0 0 0 4 de: LIMPRO Hoy 10:16 La Administ…" at bounding box center [823, 378] width 1490 height 649
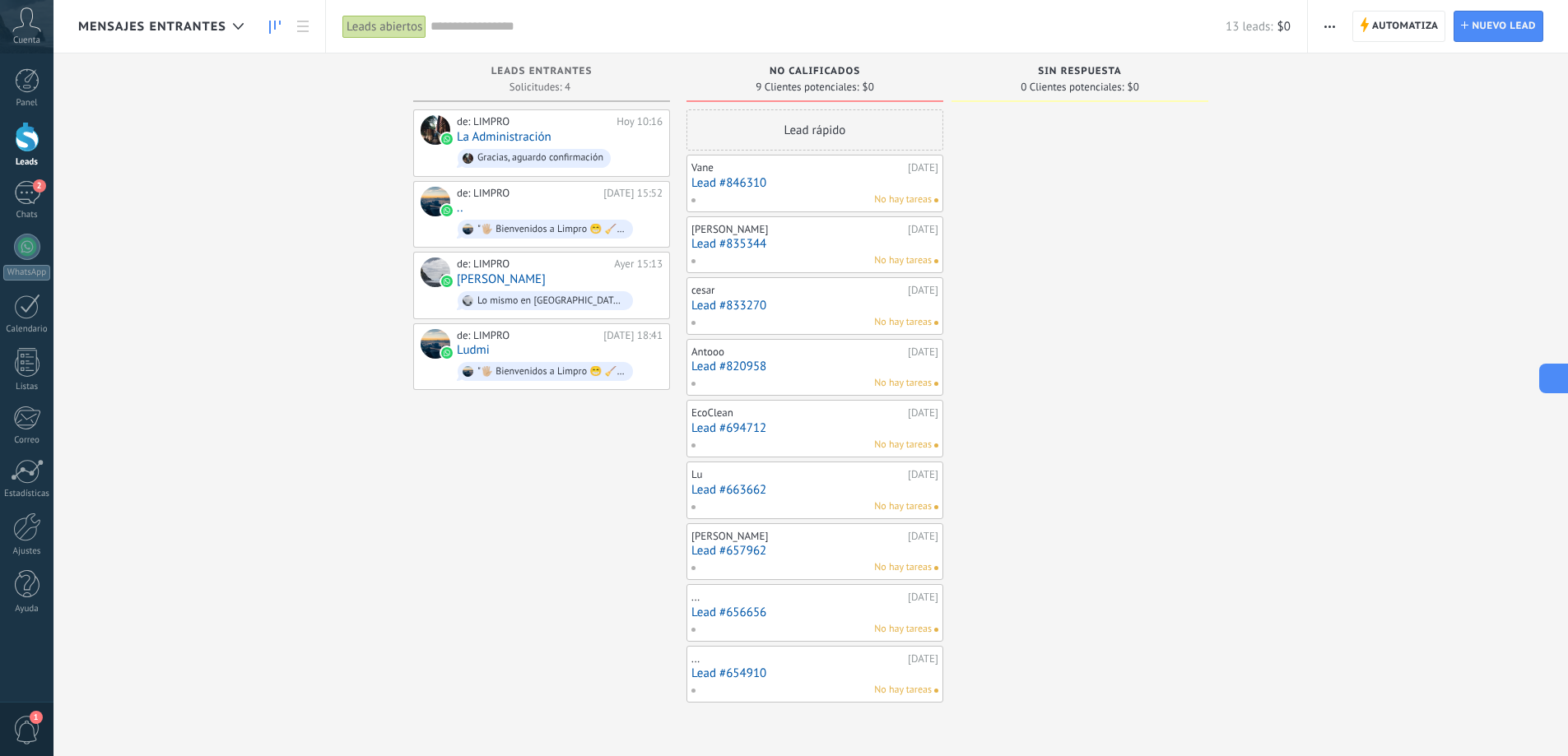
click at [1564, 381] on icon at bounding box center [1568, 378] width 12 height 12
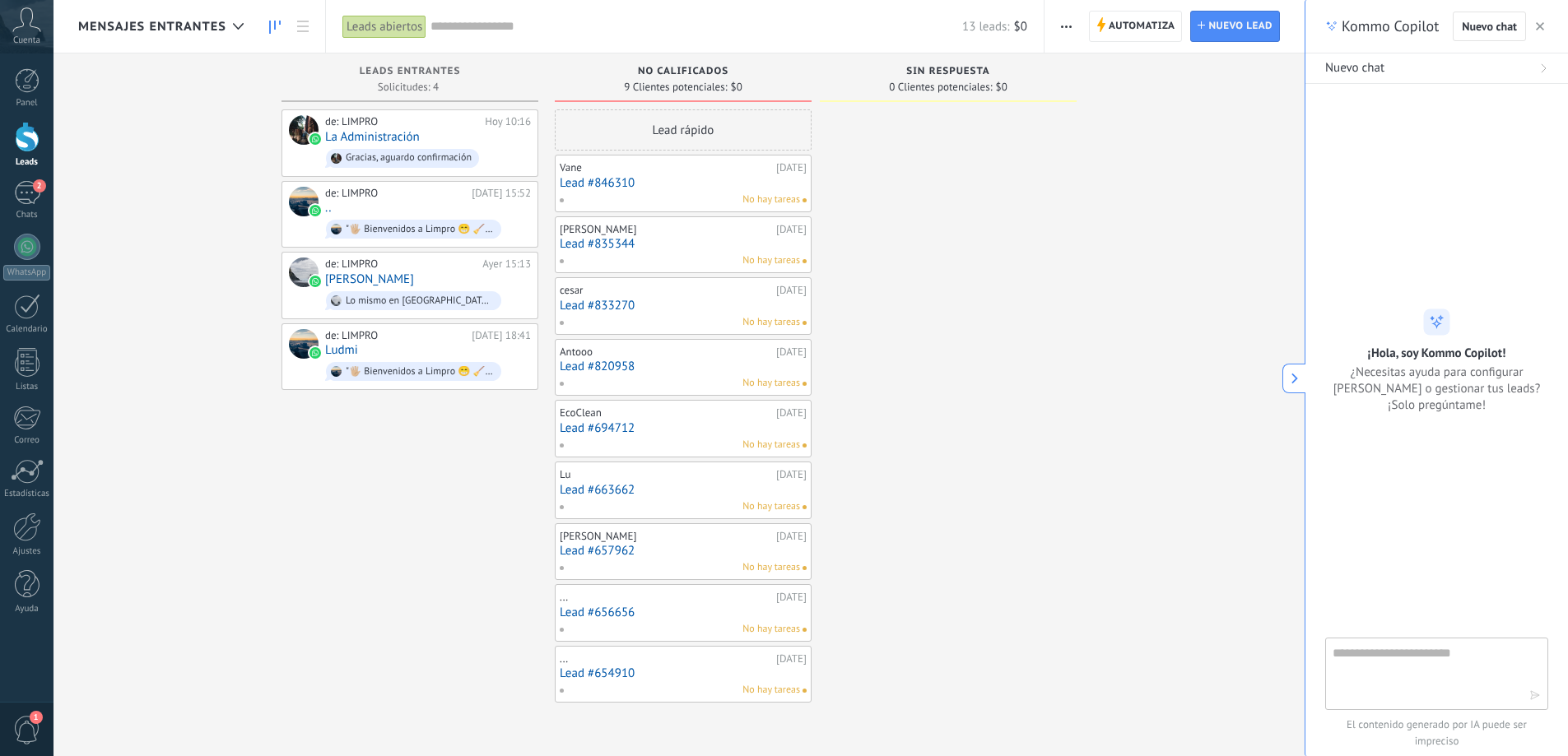
click at [1541, 21] on span "button" at bounding box center [1539, 26] width 8 height 12
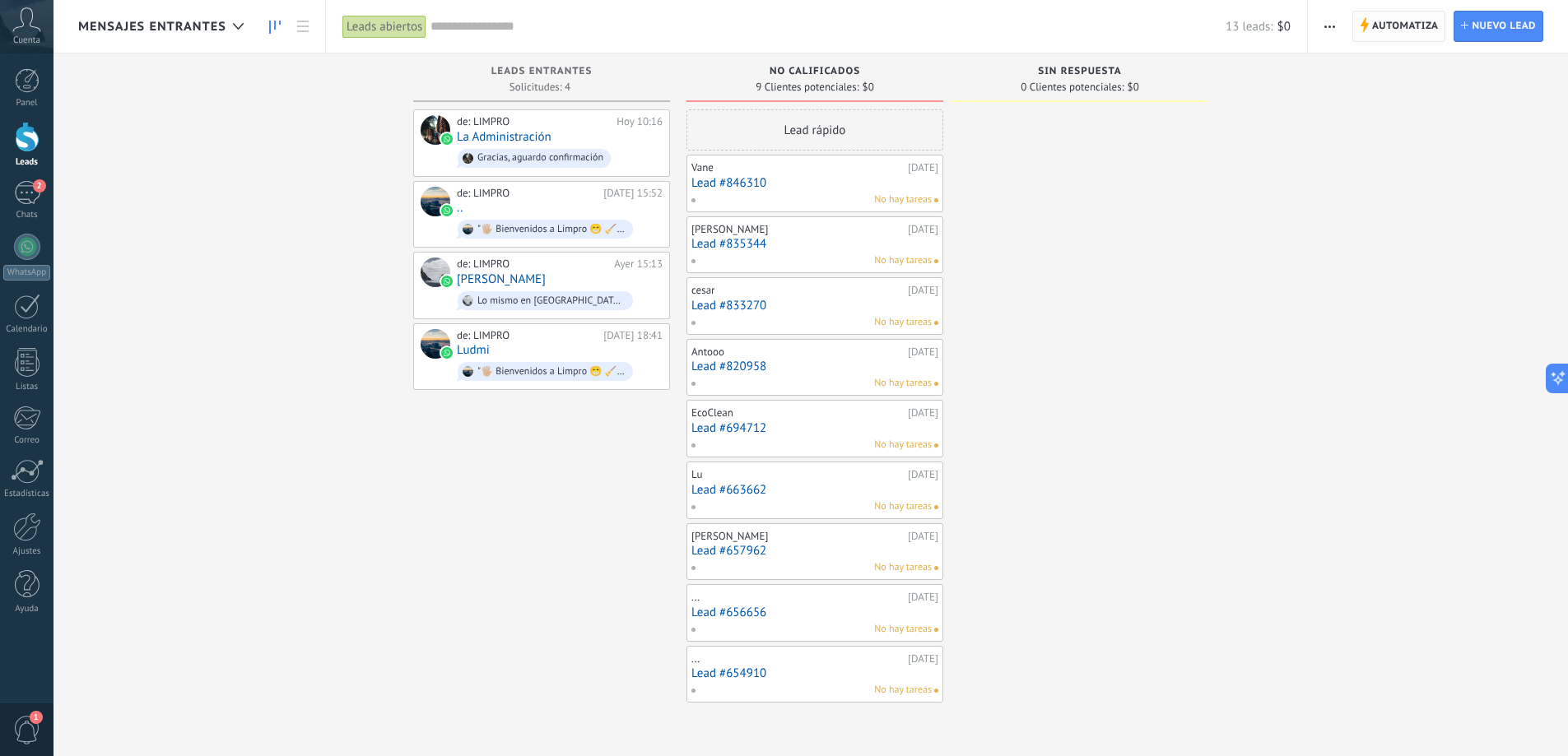
click at [1405, 27] on span "Automatiza" at bounding box center [1405, 26] width 67 height 29
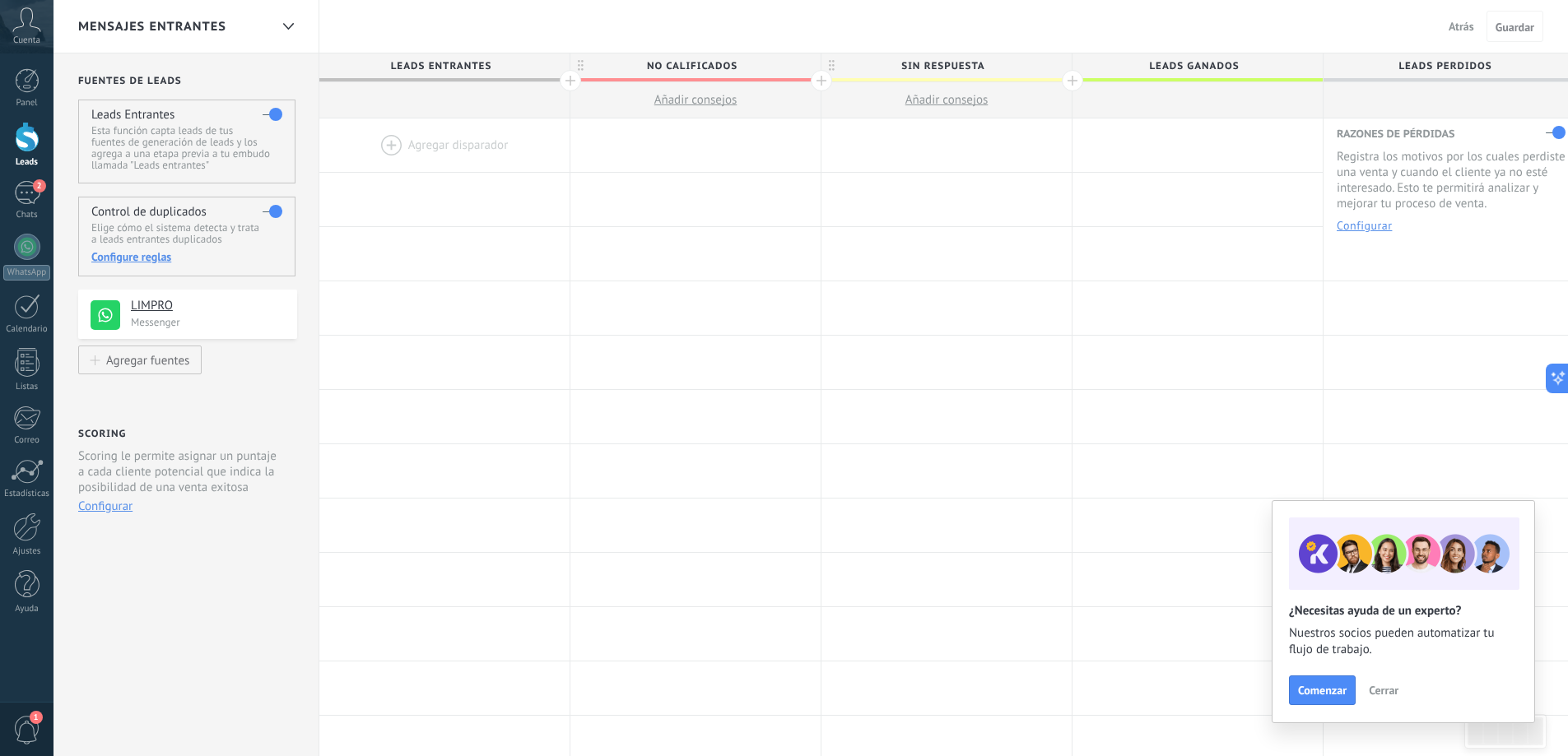
click at [1383, 691] on span "Cerrar" at bounding box center [1383, 690] width 29 height 12
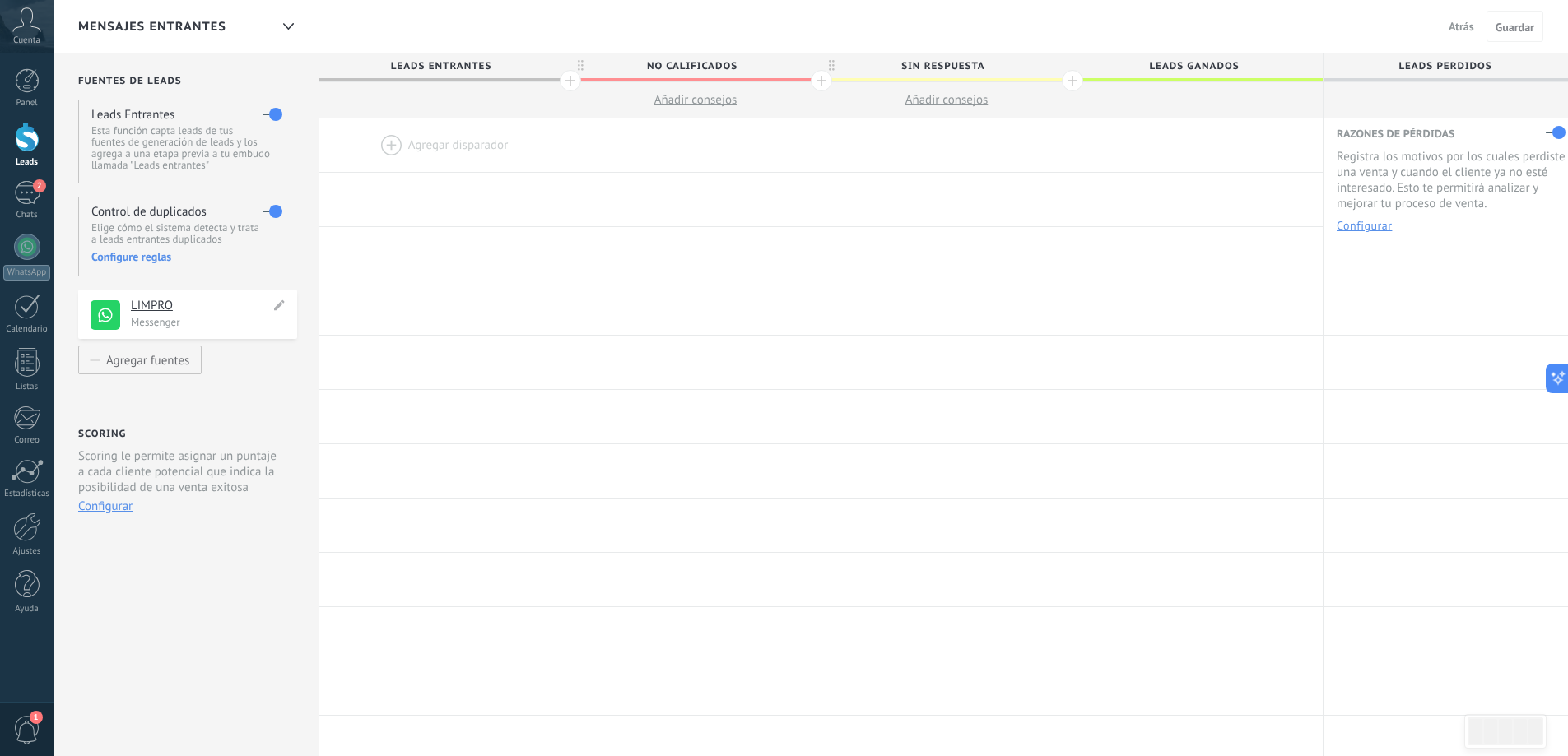
click at [218, 310] on h4 "LIMPRO" at bounding box center [201, 306] width 139 height 16
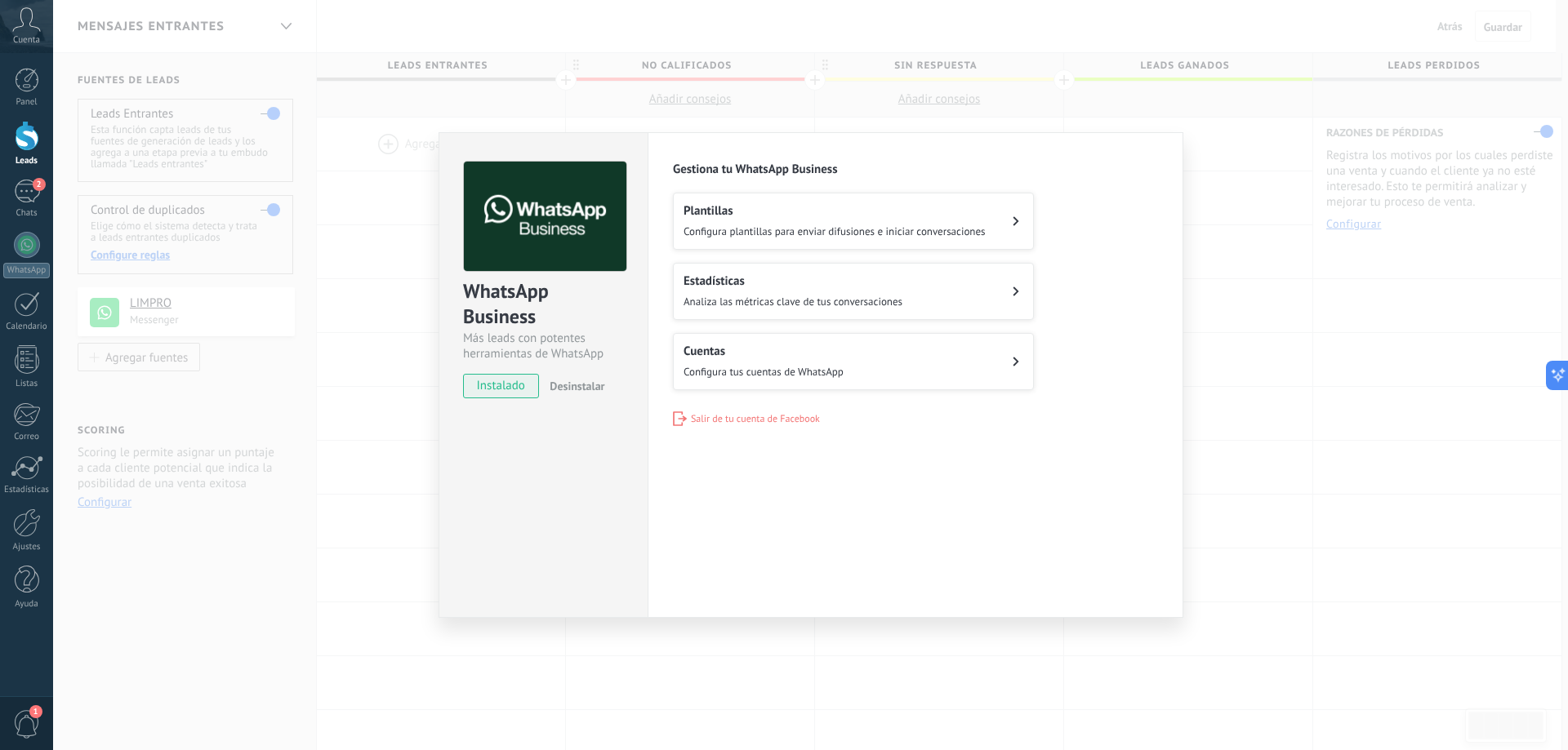
click at [818, 355] on h2 "Cuentas" at bounding box center [763, 352] width 160 height 16
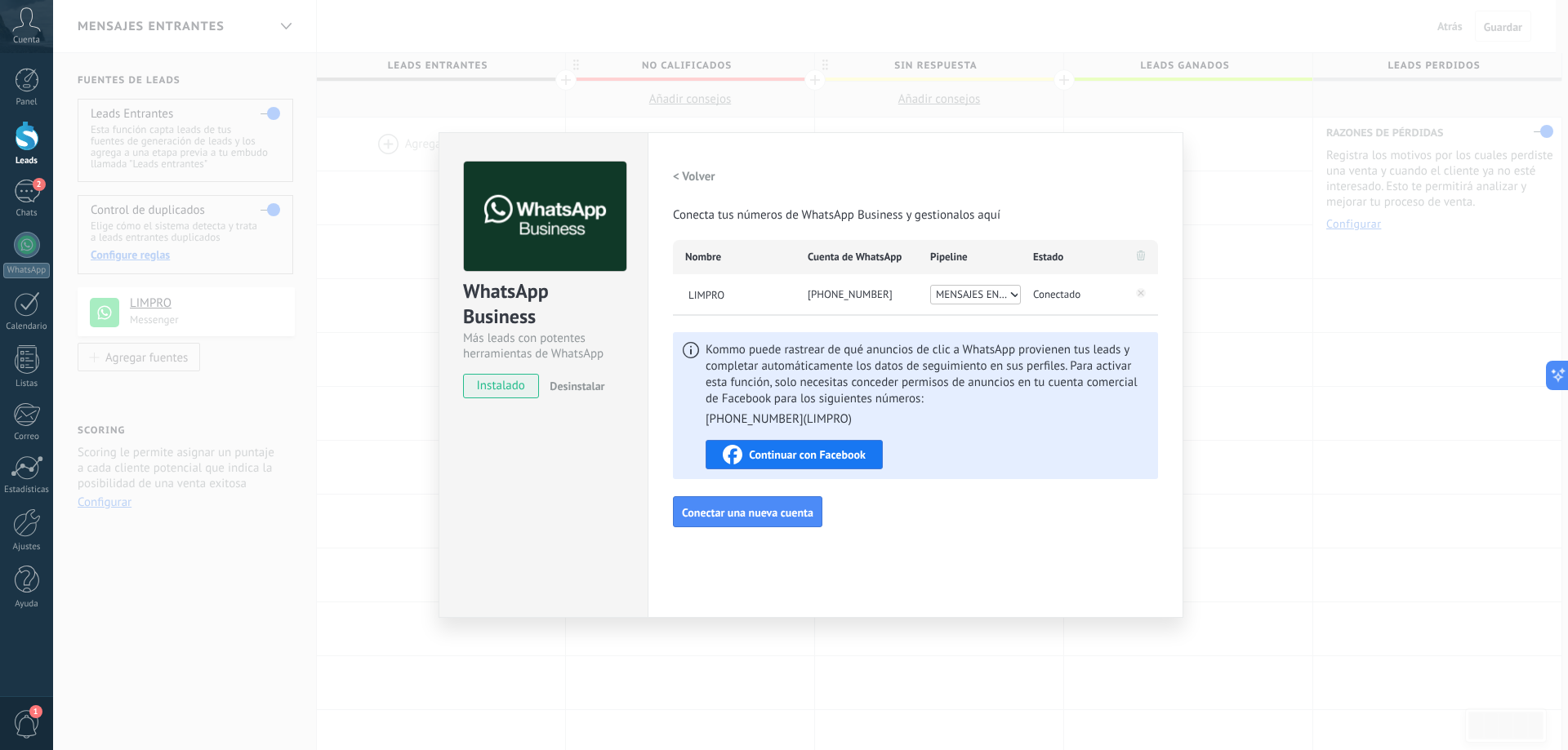
click at [1310, 377] on div "WhatsApp Business Más leads con potentes herramientas de WhatsApp instalado Des…" at bounding box center [810, 375] width 1515 height 750
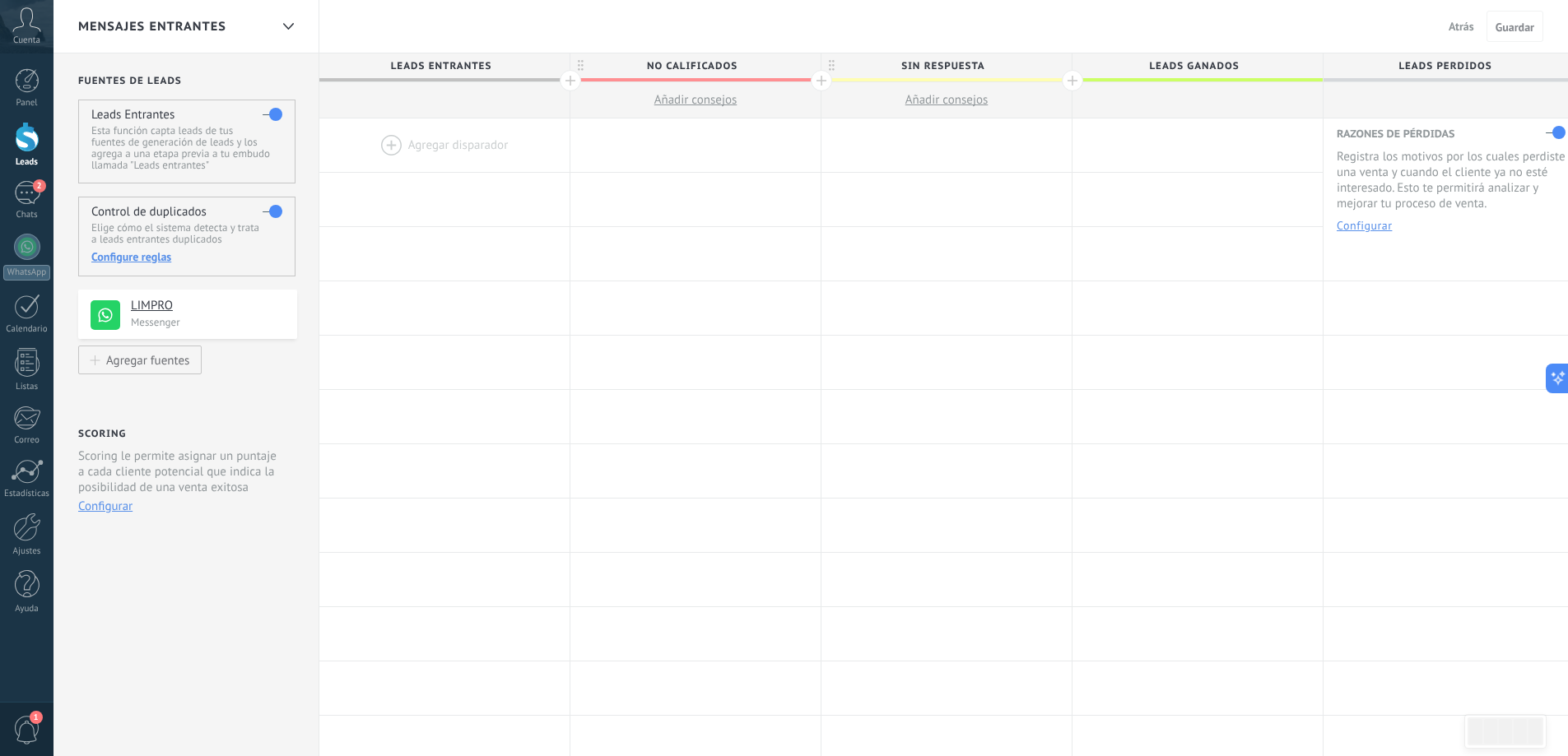
click at [142, 258] on div "Configure reglas" at bounding box center [185, 257] width 190 height 15
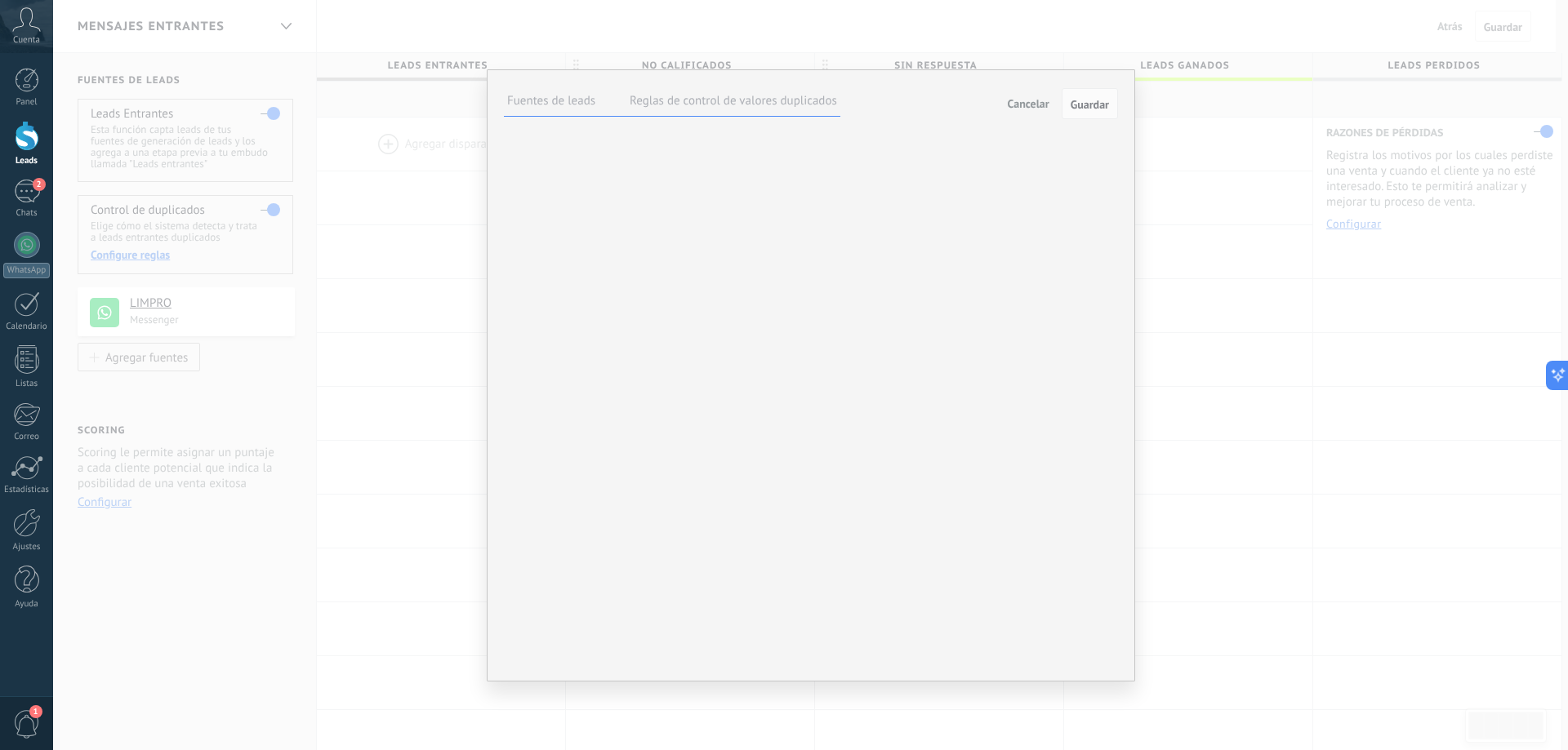
click at [1327, 320] on div "Fuentes de leads Reglas de control de valores duplicados Cancelar Guardar Elija…" at bounding box center [810, 375] width 1515 height 750
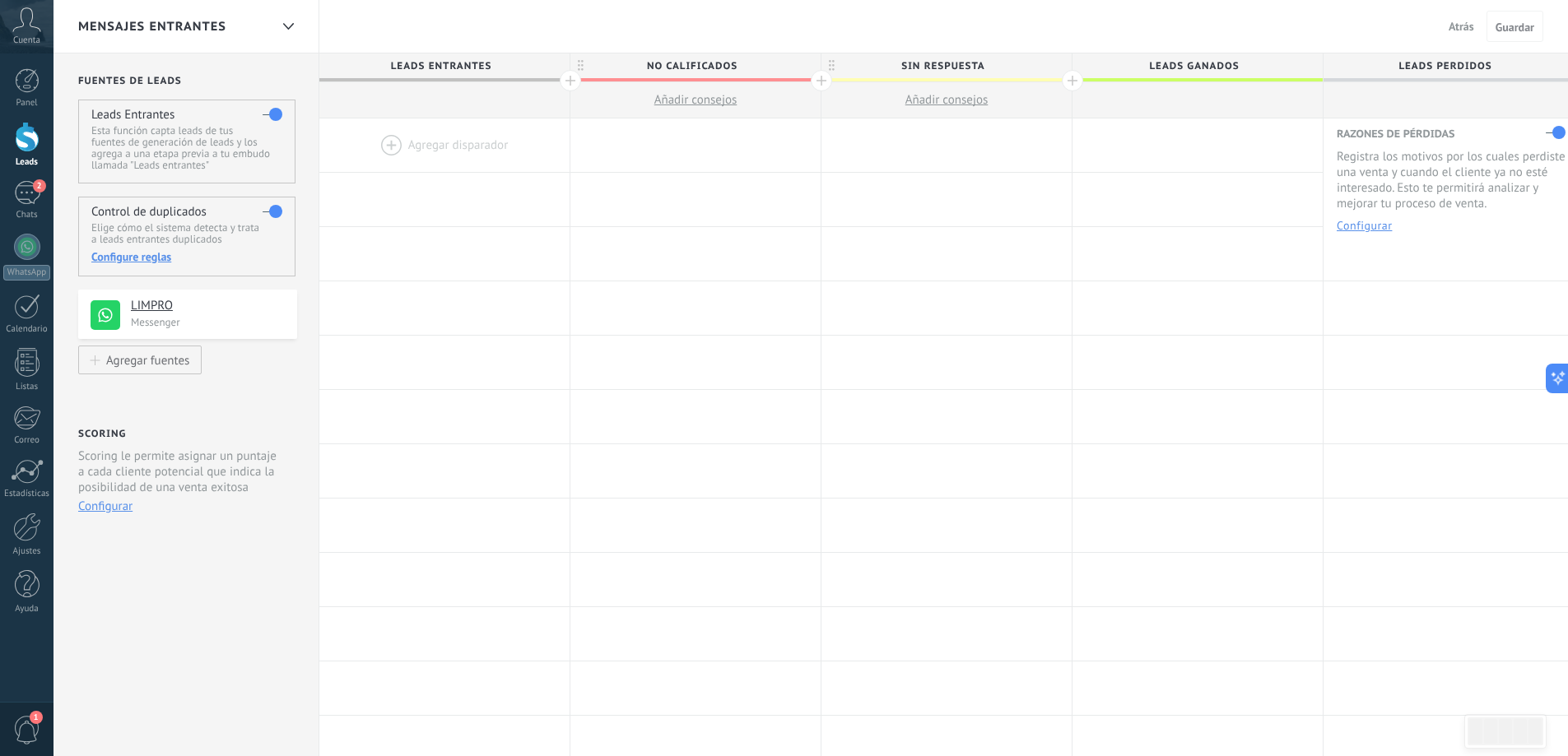
click at [190, 145] on p "Esta función capta leads de tus fuentes de generación de leads y los agrega a u…" at bounding box center [185, 148] width 190 height 46
click at [1515, 29] on span "Guardar" at bounding box center [1514, 27] width 38 height 12
click at [1449, 25] on span "Atrás" at bounding box center [1461, 26] width 26 height 15
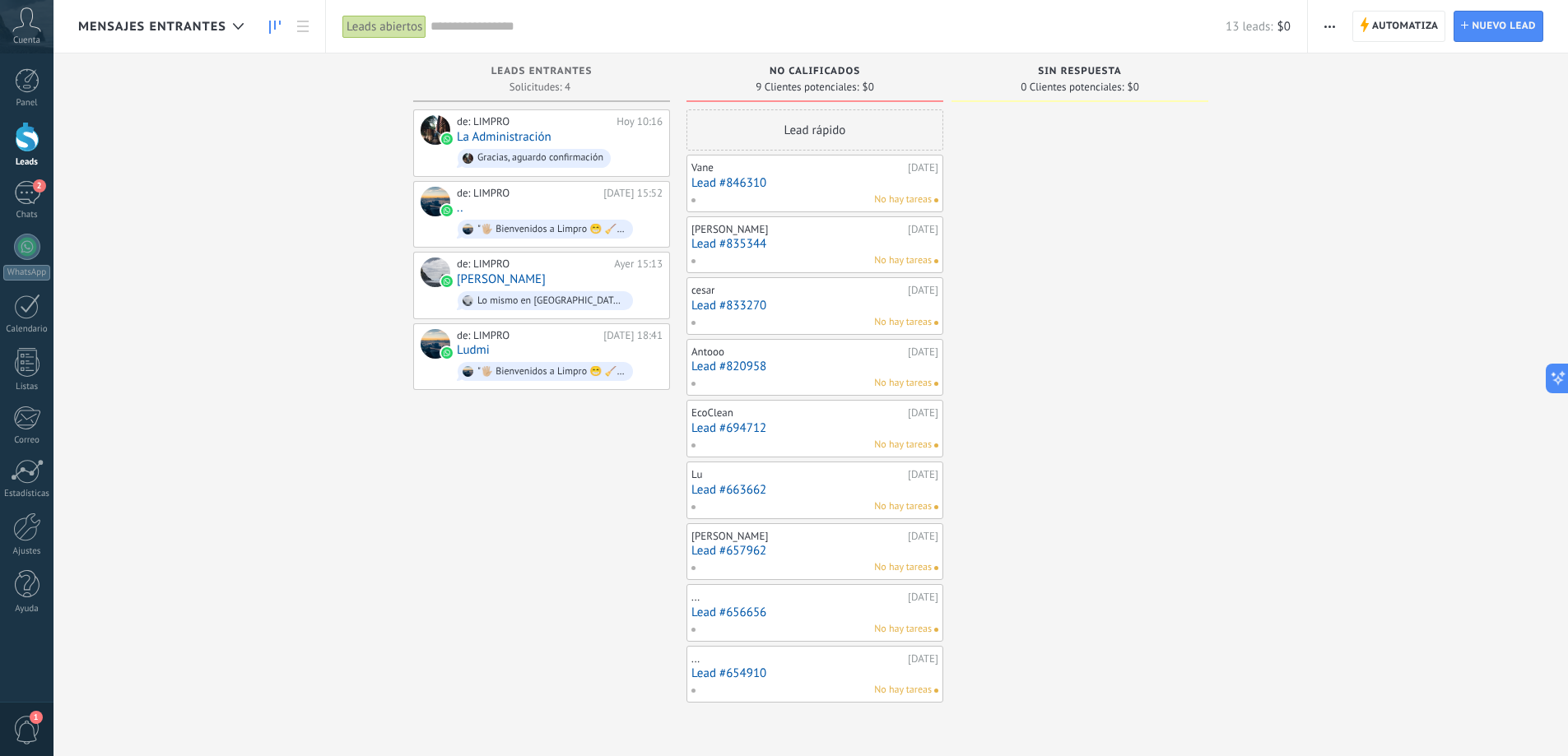
click at [1338, 29] on button "button" at bounding box center [1329, 26] width 24 height 31
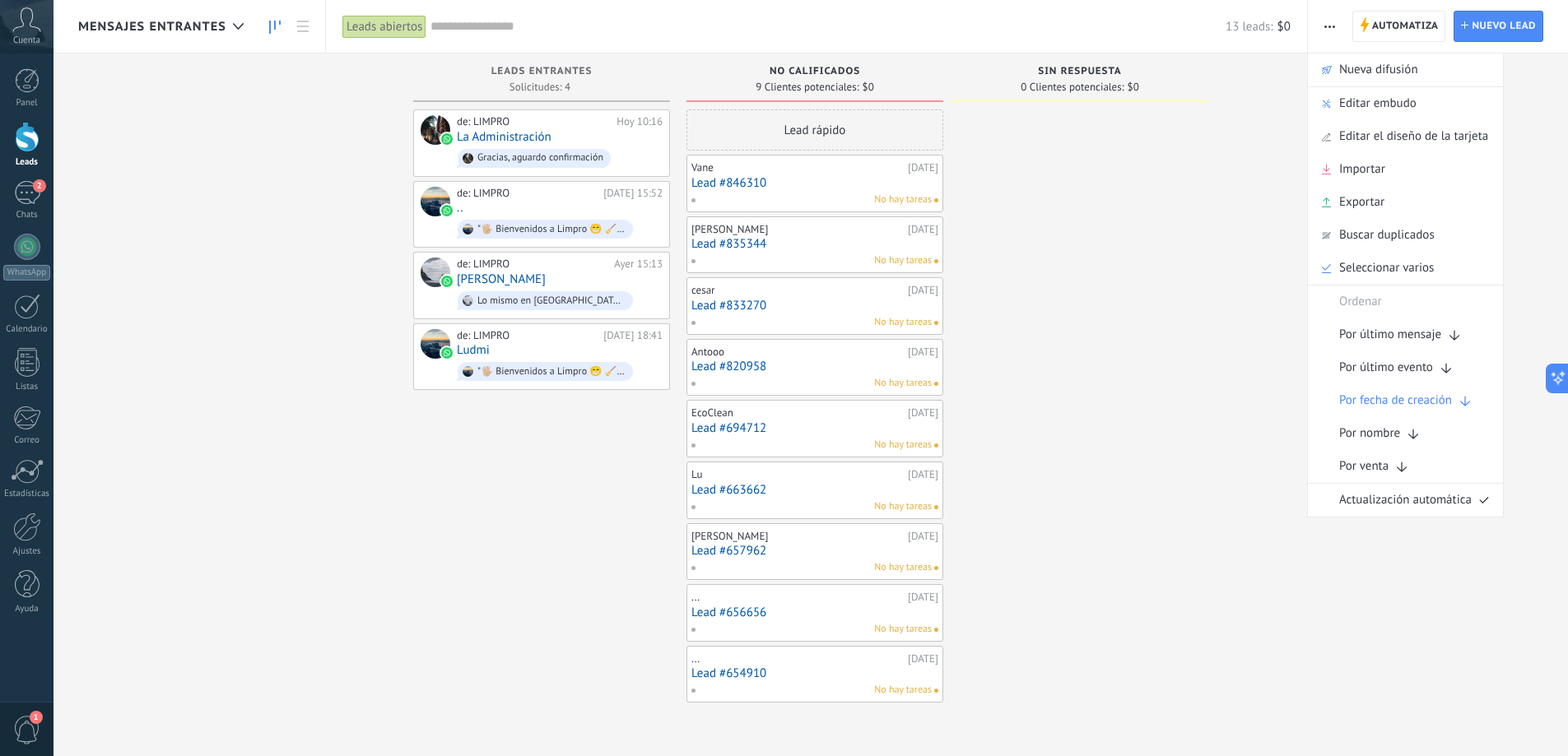
click at [1135, 349] on div at bounding box center [1080, 407] width 257 height 594
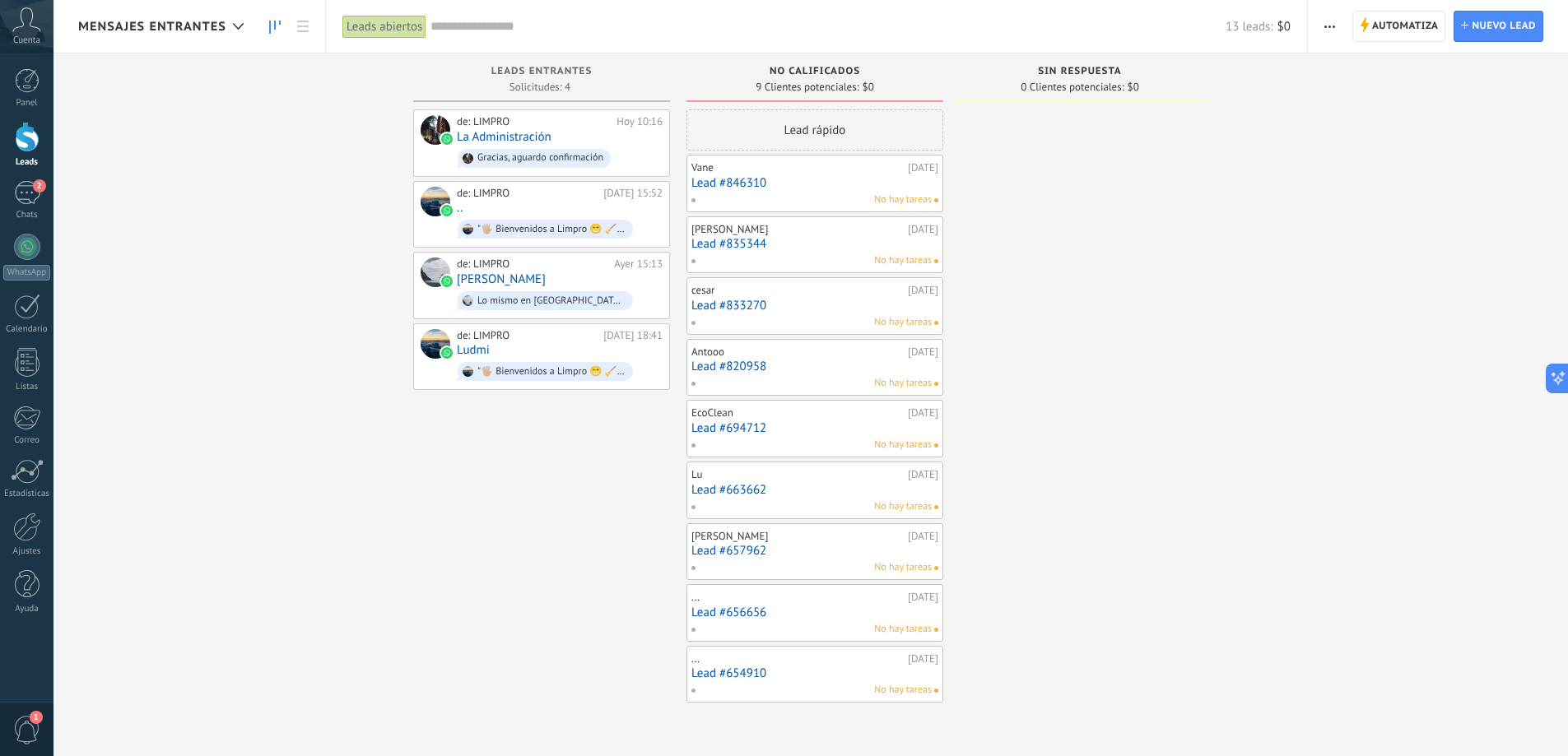
click at [19, 26] on icon at bounding box center [27, 20] width 29 height 25
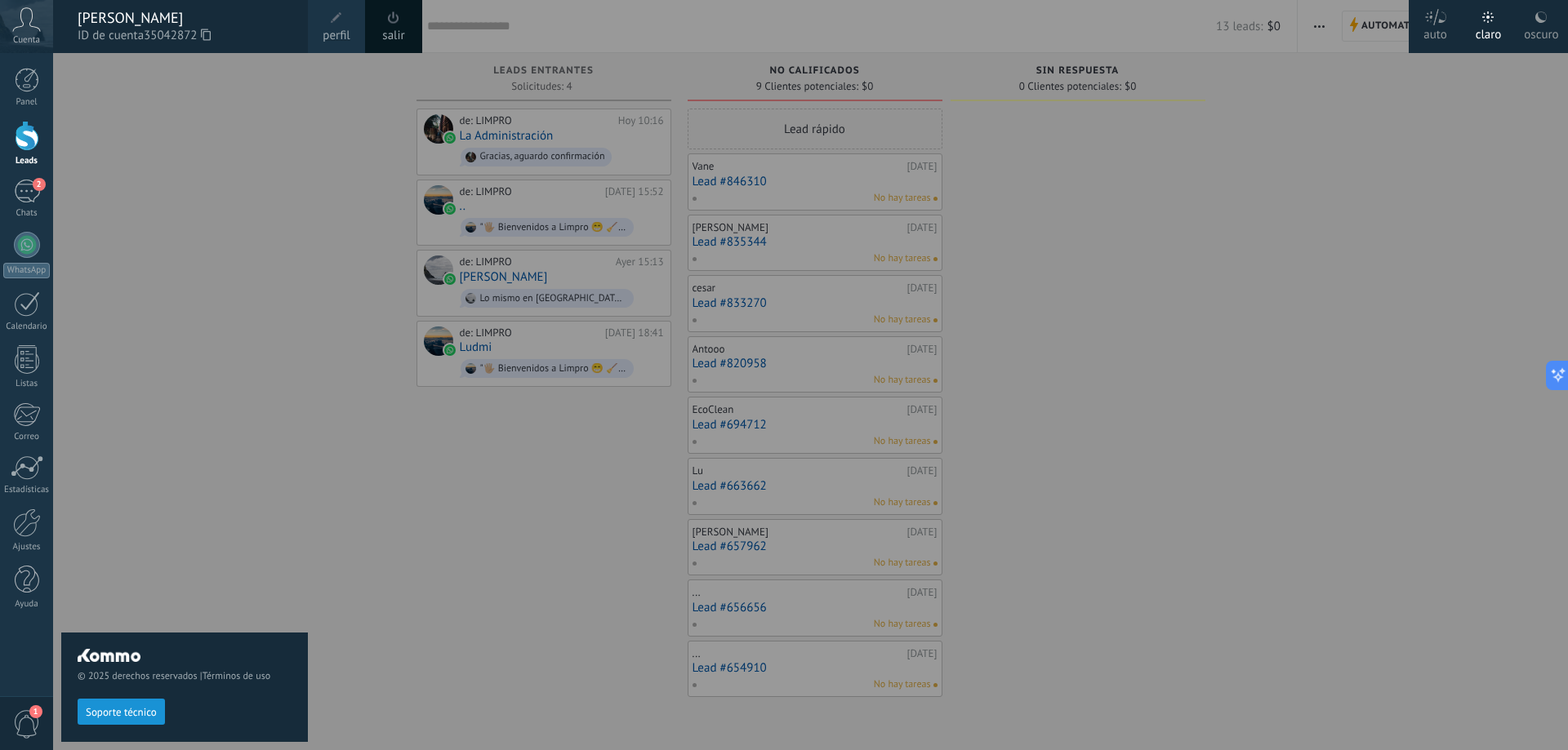
click at [29, 26] on icon at bounding box center [27, 19] width 28 height 25
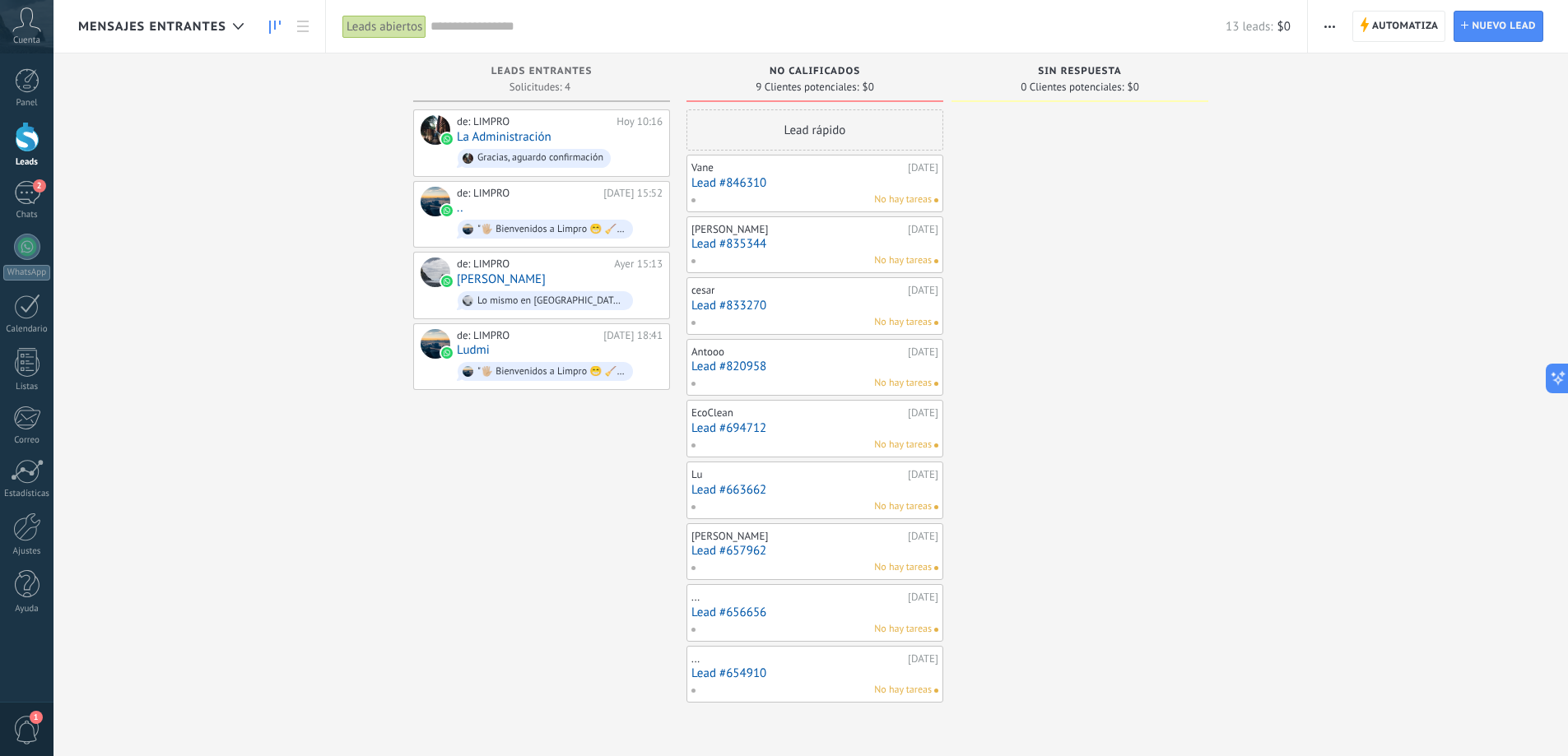
click at [29, 26] on icon at bounding box center [27, 20] width 29 height 25
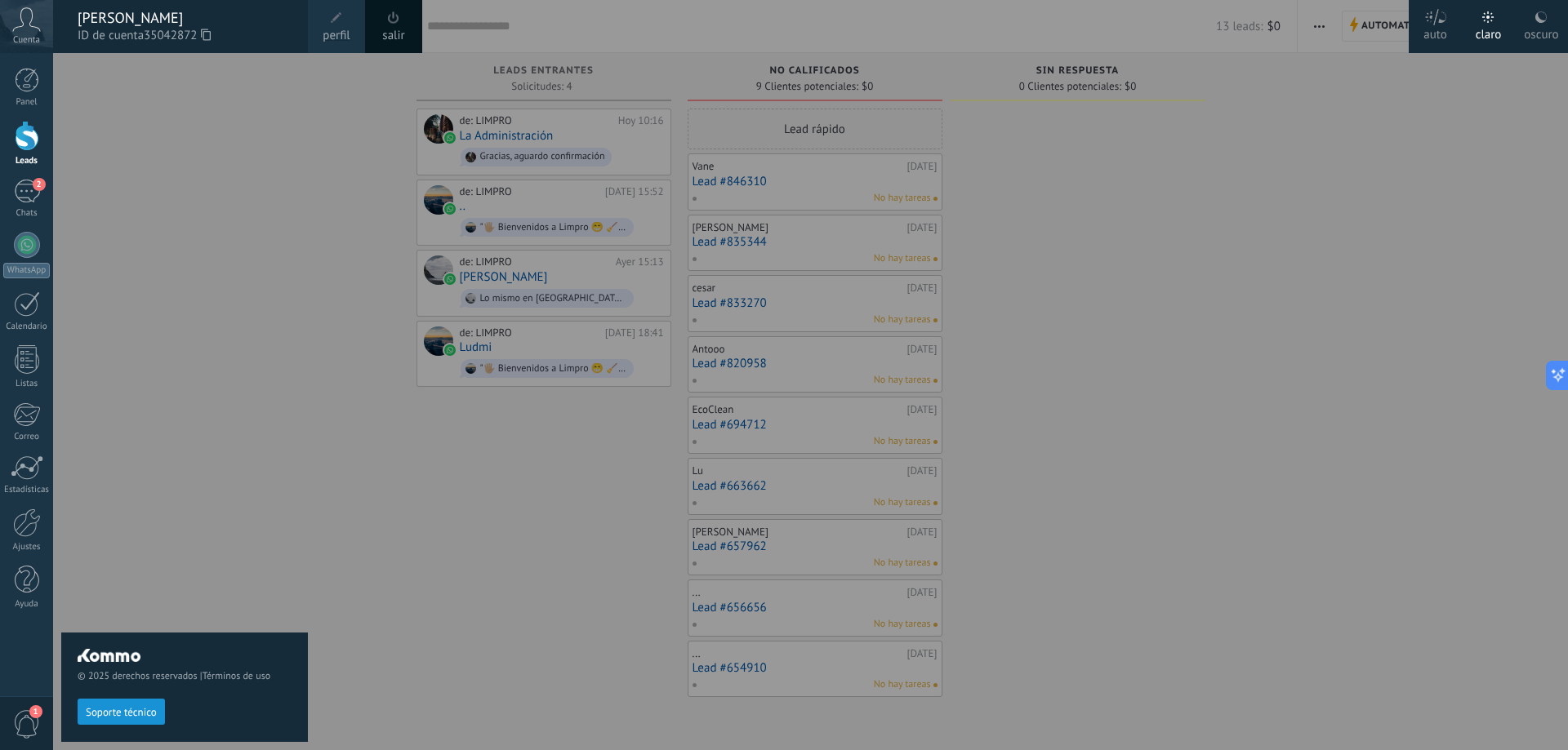
click at [133, 24] on div "[PERSON_NAME]" at bounding box center [185, 18] width 214 height 18
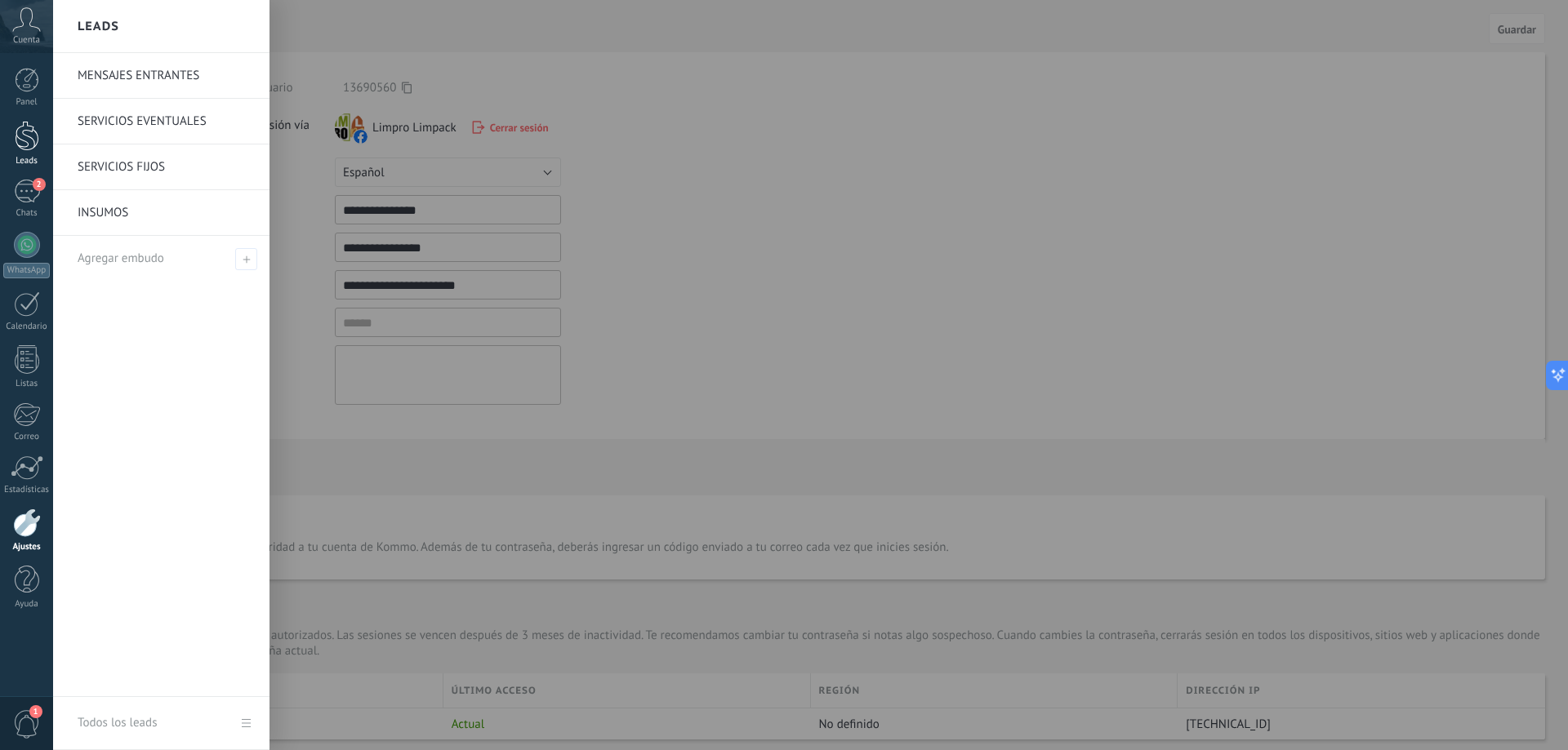
click at [16, 147] on div at bounding box center [27, 136] width 25 height 30
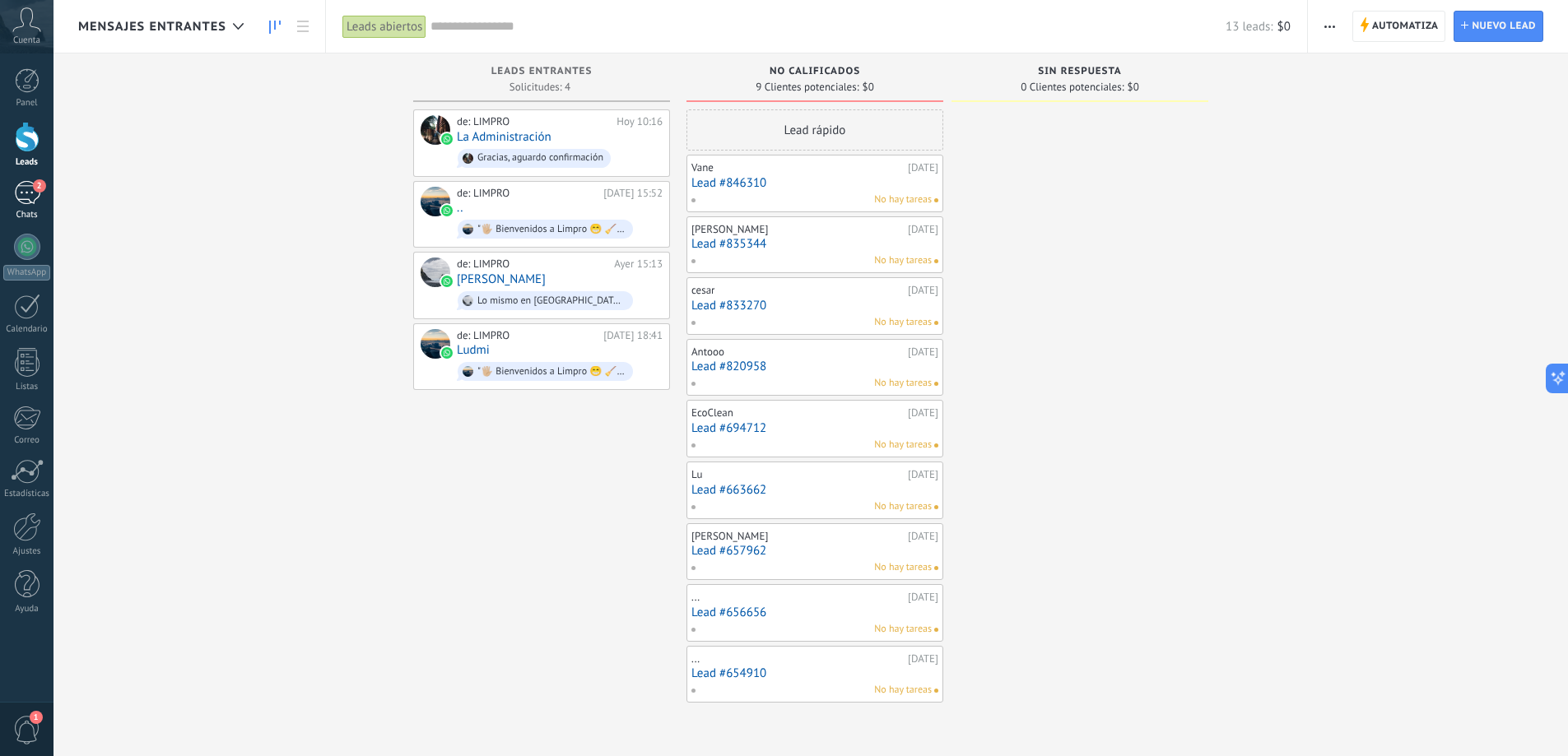
click at [33, 192] on div "2" at bounding box center [28, 193] width 27 height 24
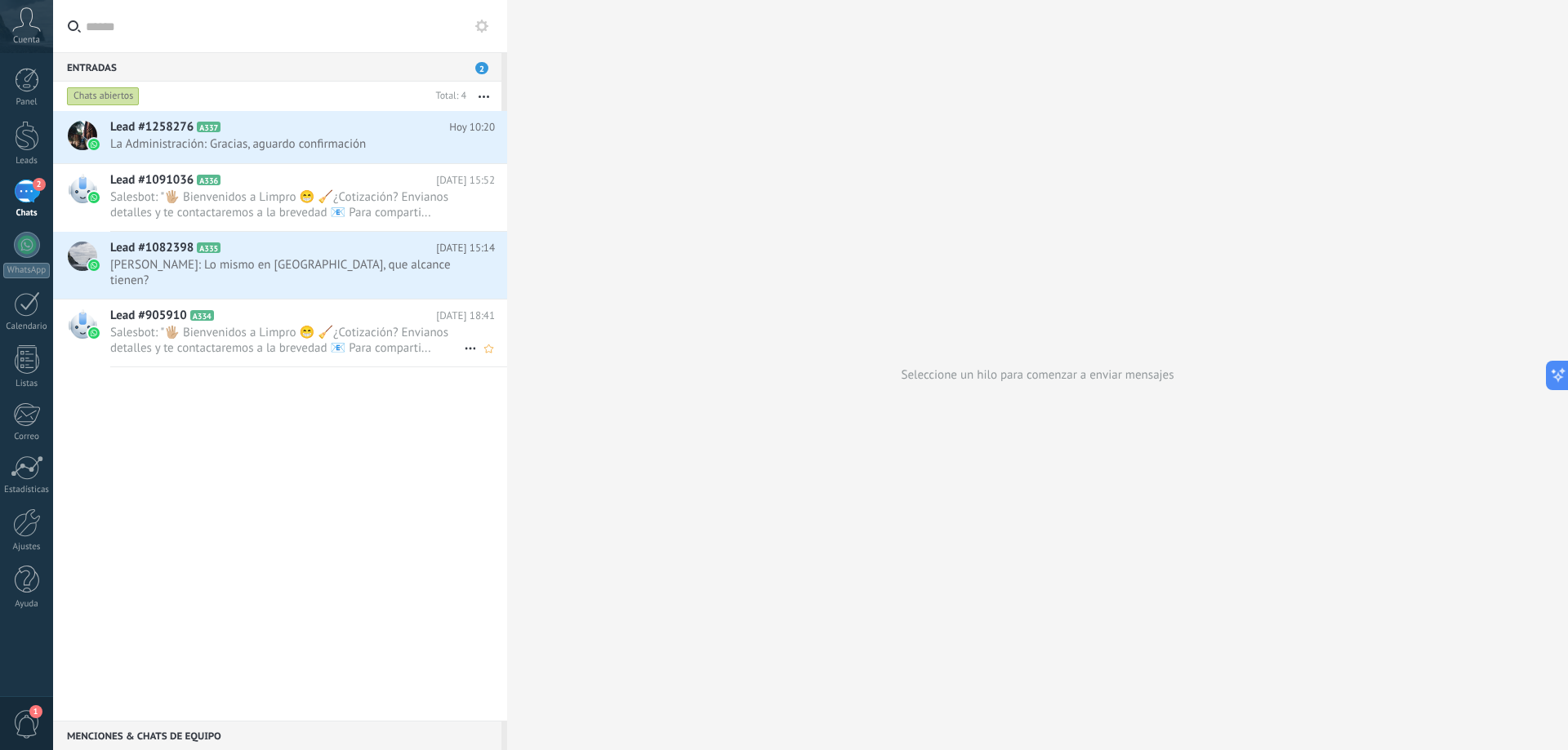
click at [249, 309] on h2 "Lead #905910 A334" at bounding box center [273, 316] width 325 height 16
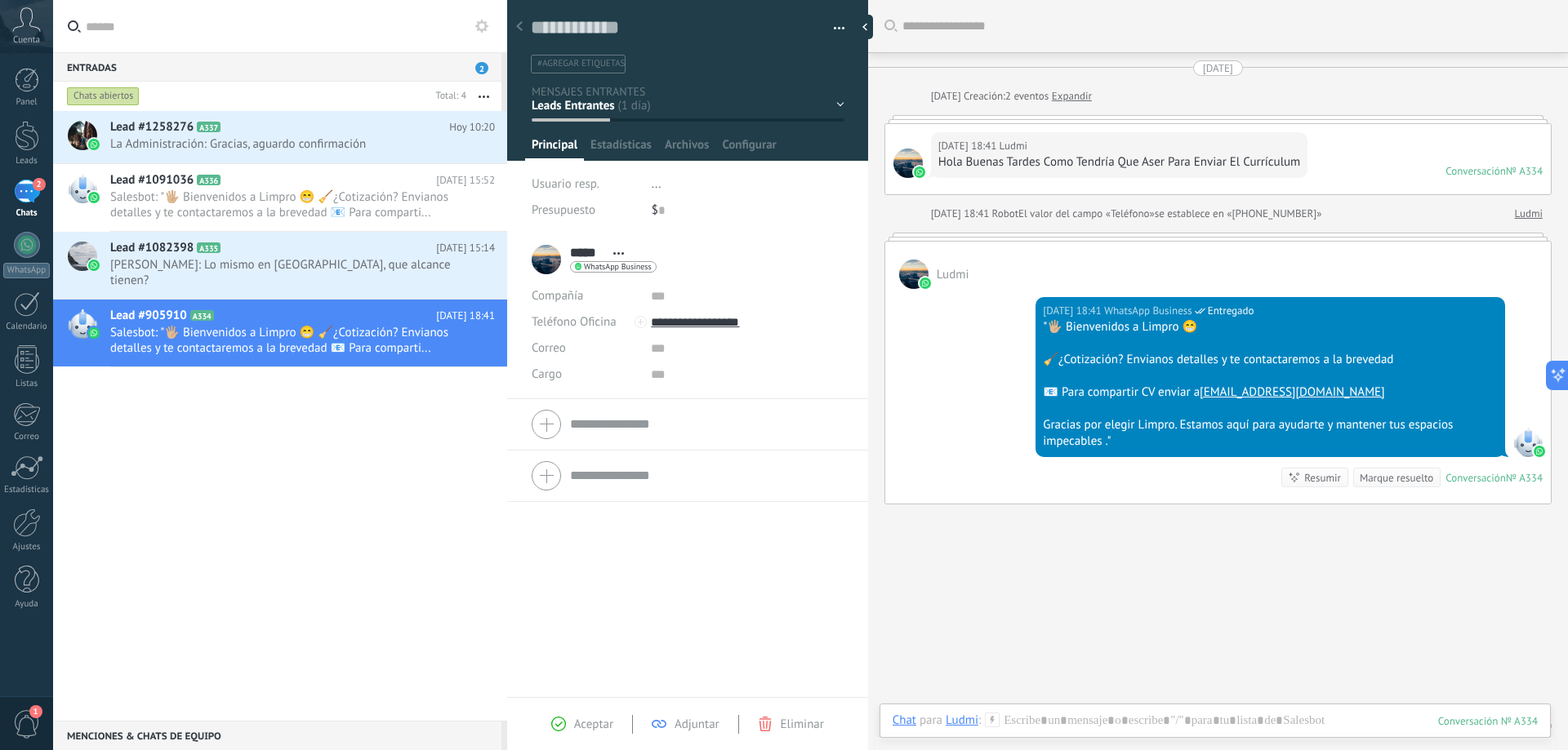
scroll to position [39, 0]
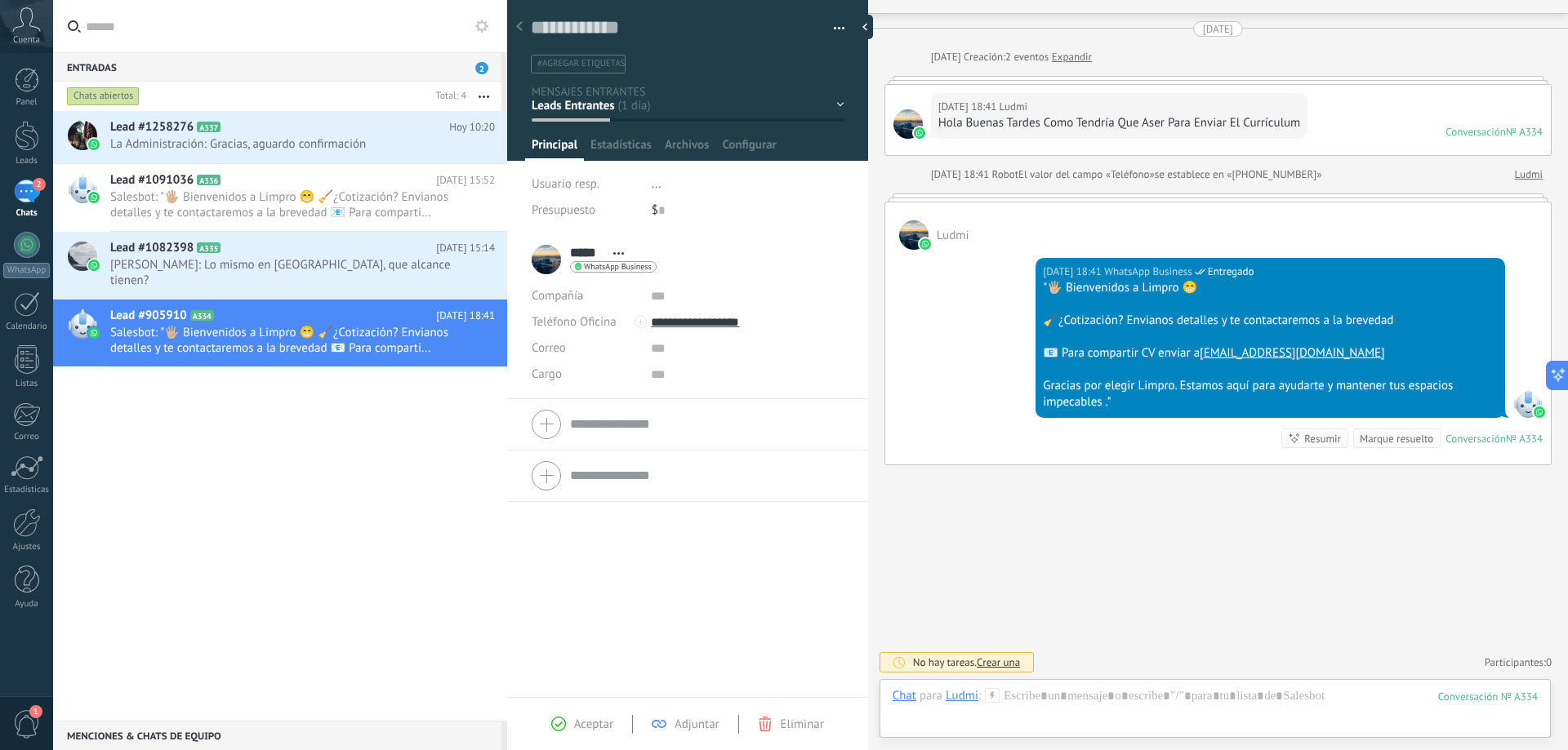
click at [830, 25] on button "button" at bounding box center [833, 28] width 24 height 25
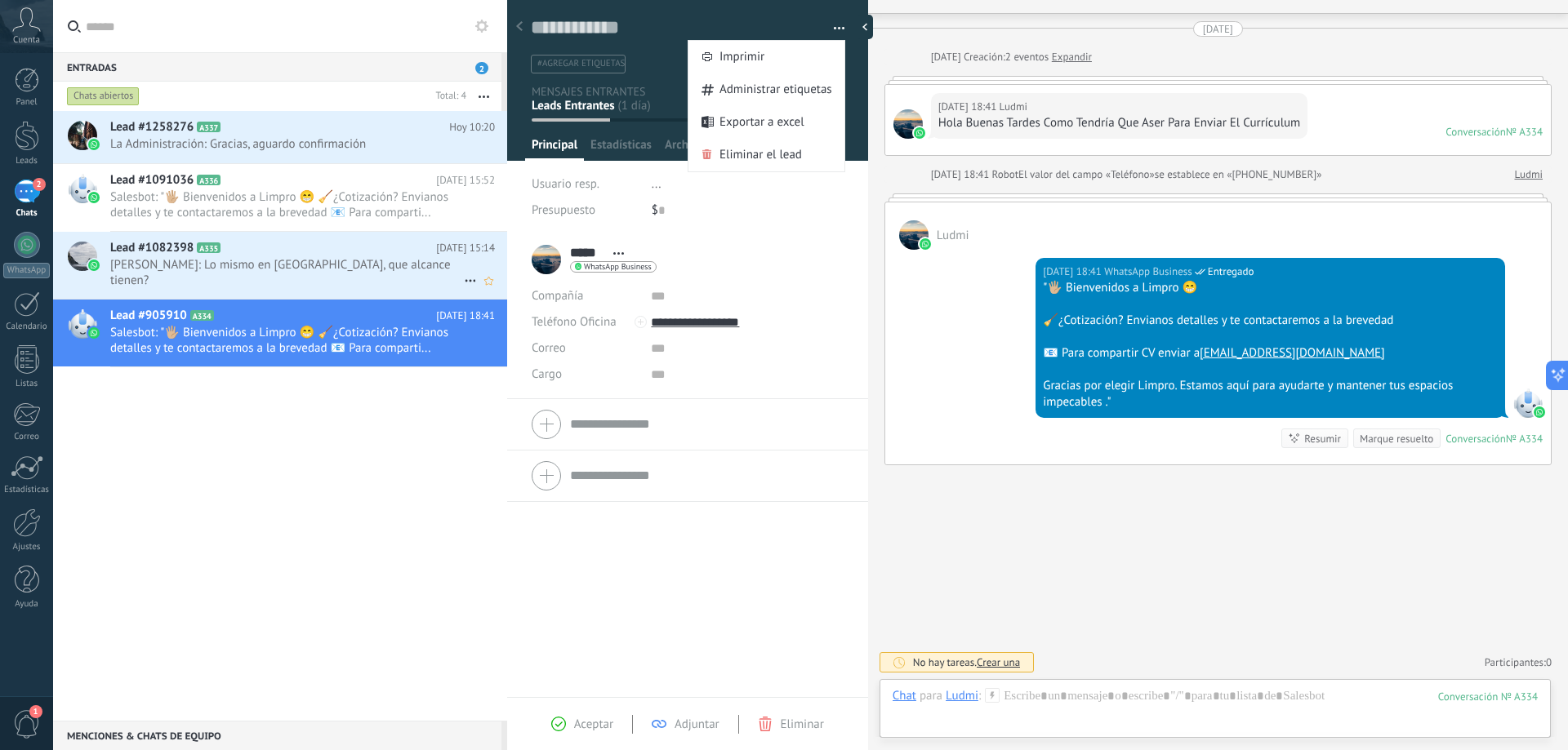
click at [259, 257] on span "Carla Tempesta: Lo mismo en uruguay, que alcance tienen?" at bounding box center [287, 272] width 354 height 31
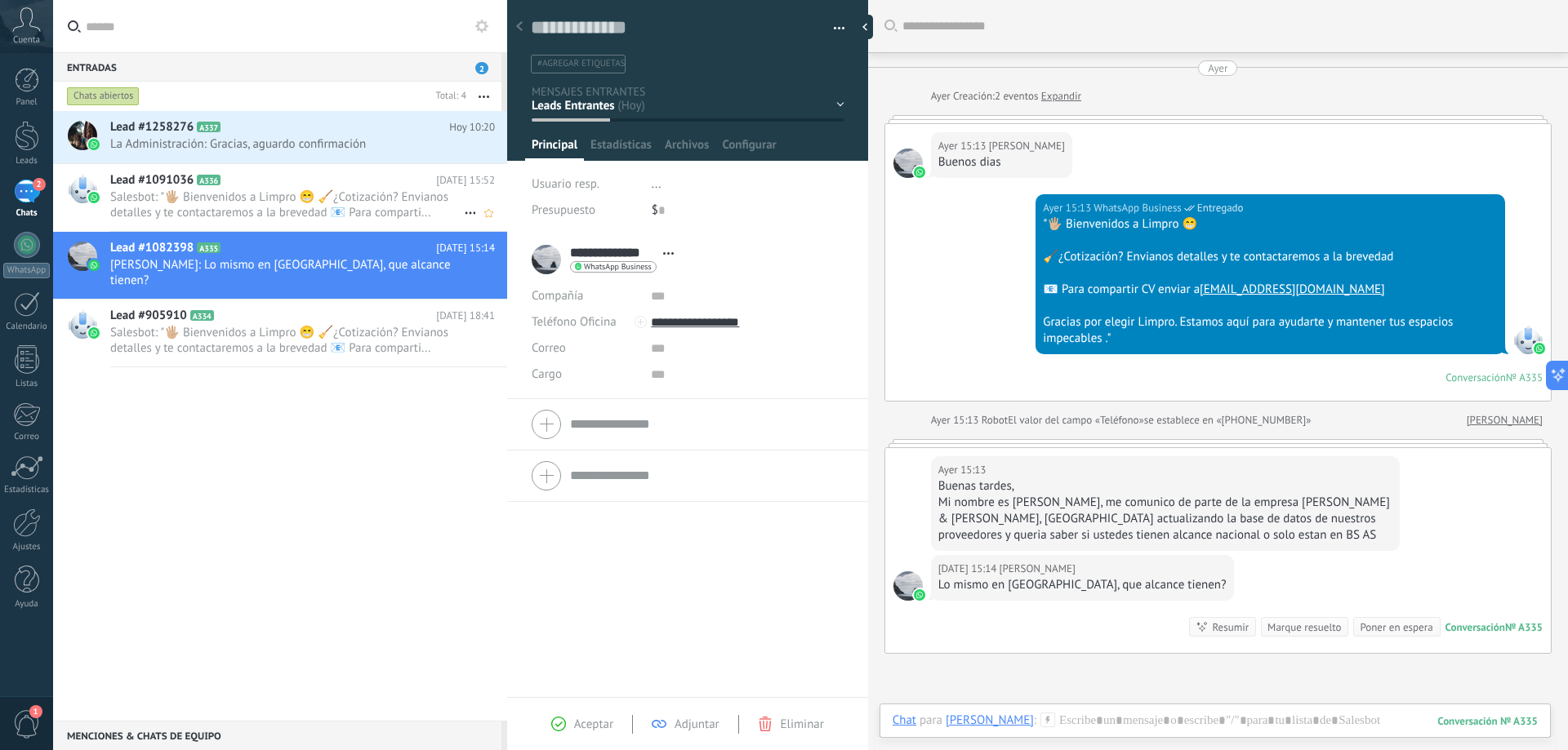
click at [413, 215] on span "Salesbot: "🖐🏼 Bienvenidos a Limpro 😁 🧹¿Cotización? Envianos detalles y te conta…" at bounding box center [287, 204] width 354 height 31
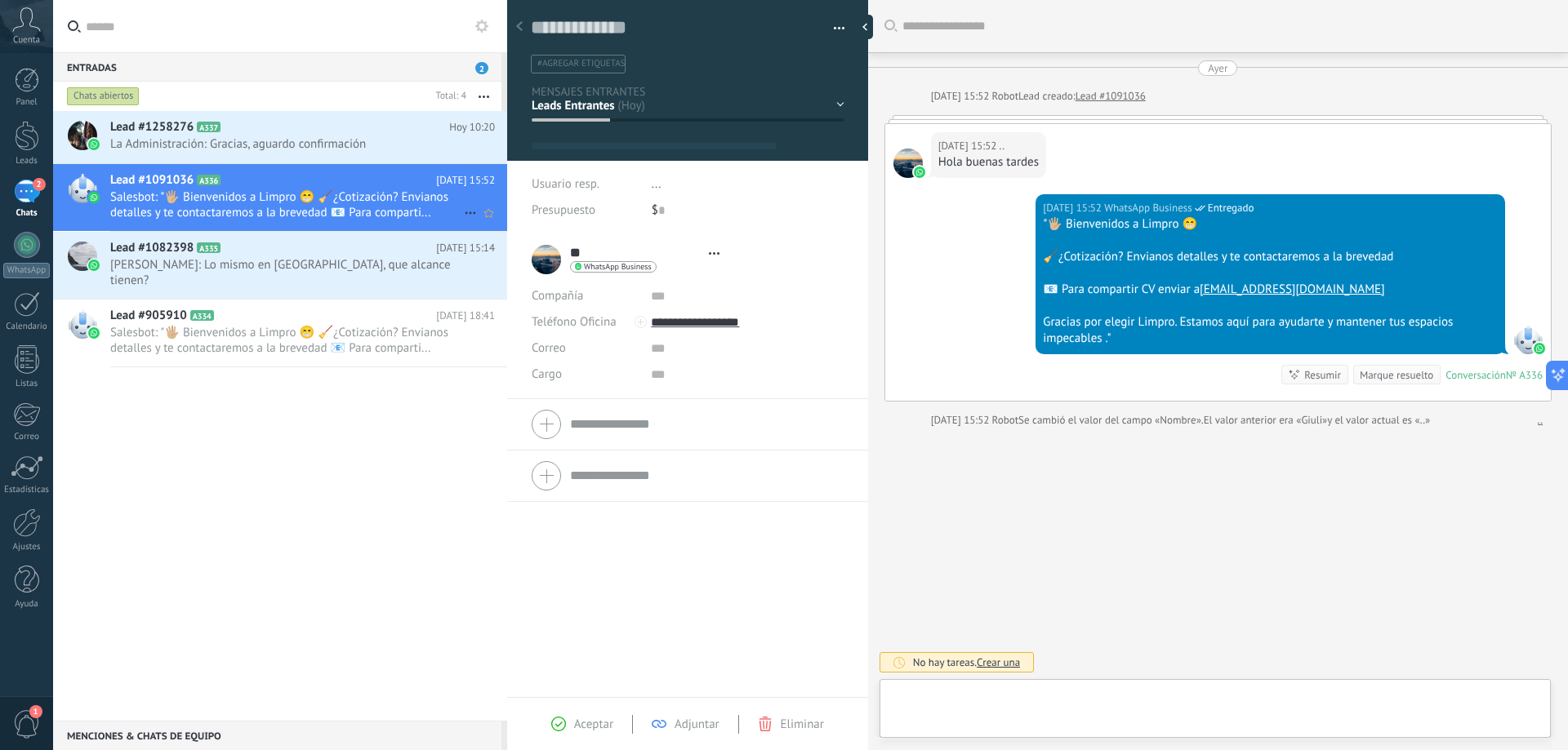
scroll to position [25, 0]
click at [318, 141] on span "La Administración: Gracias, aguardo confirmación" at bounding box center [287, 144] width 354 height 16
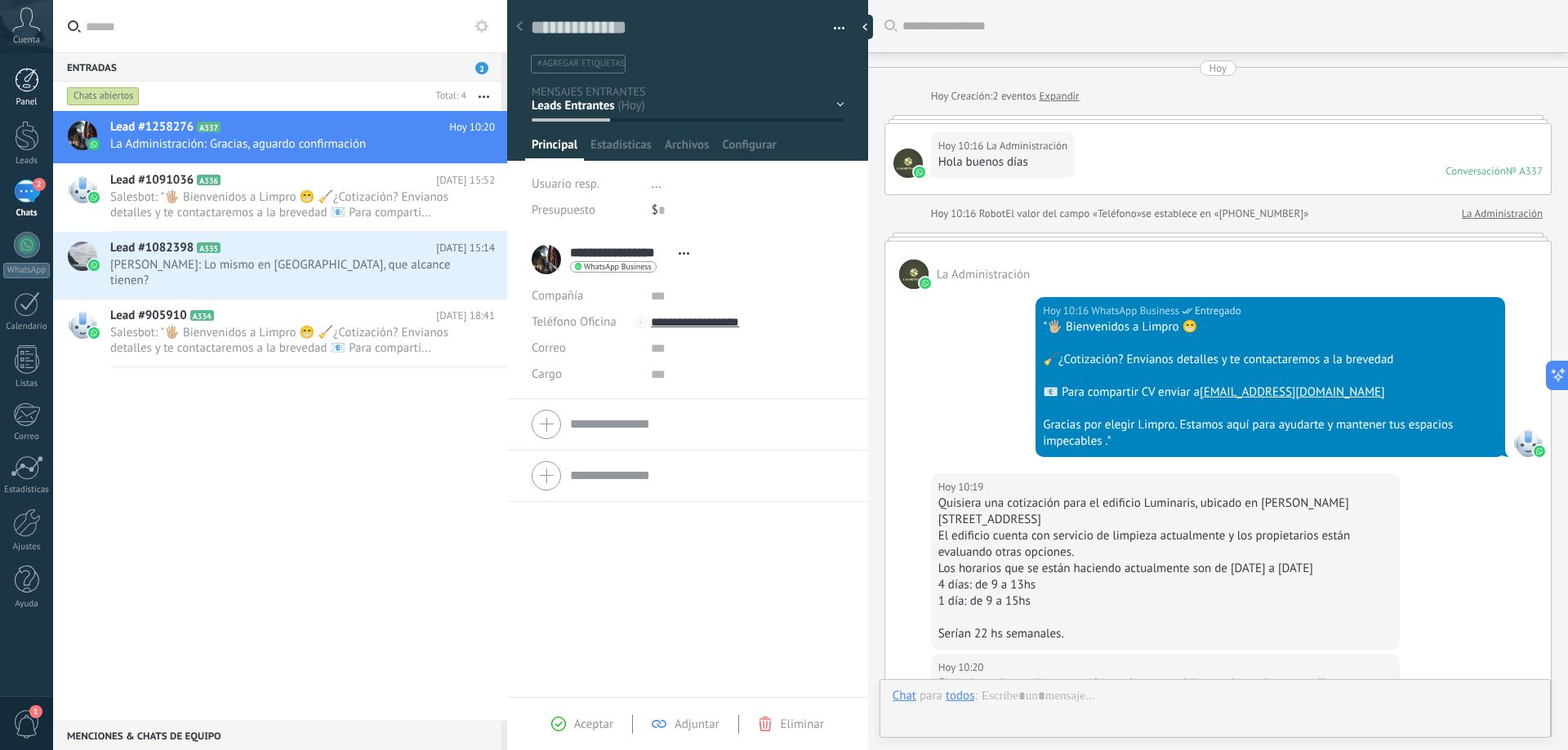
scroll to position [302, 0]
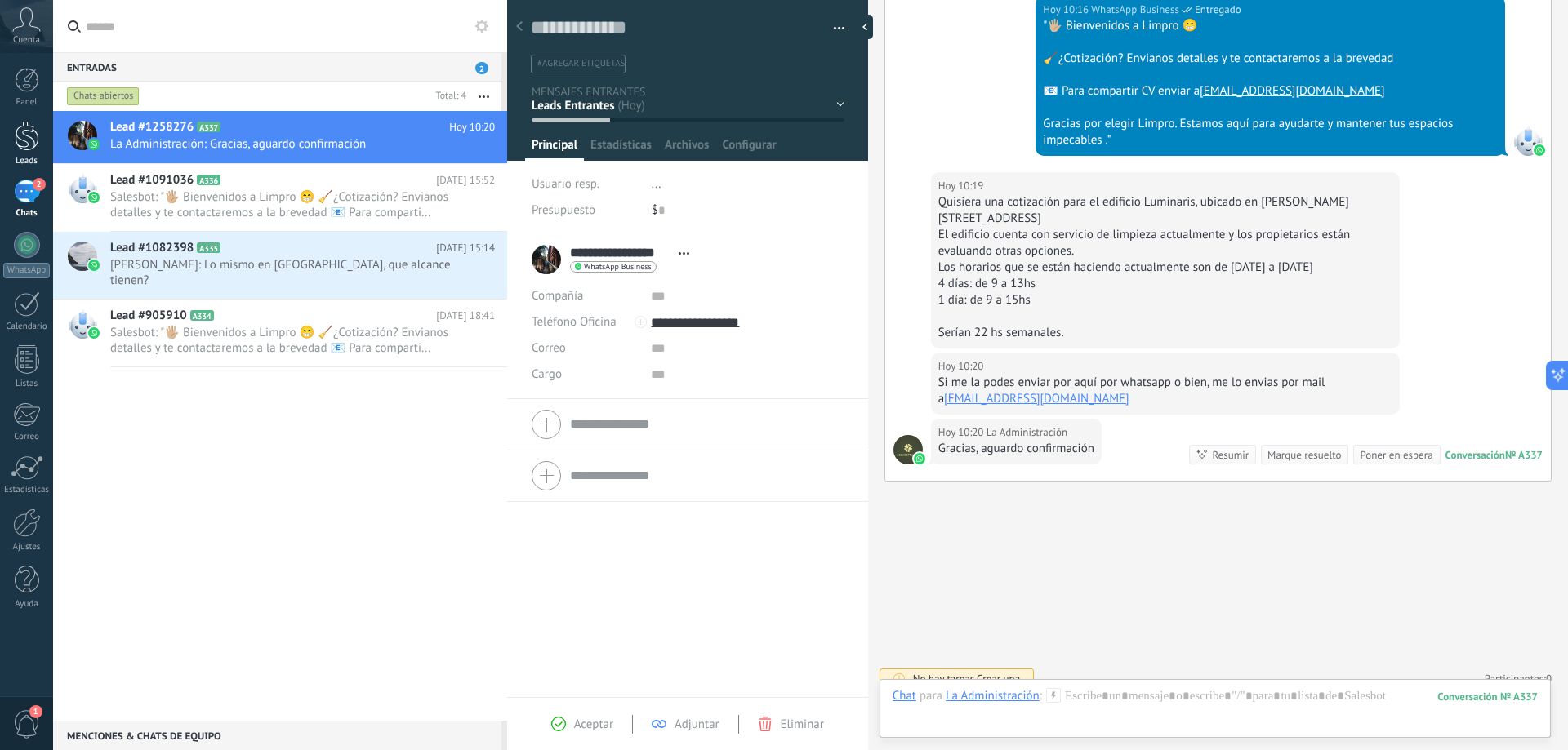
click at [27, 140] on div at bounding box center [27, 136] width 25 height 30
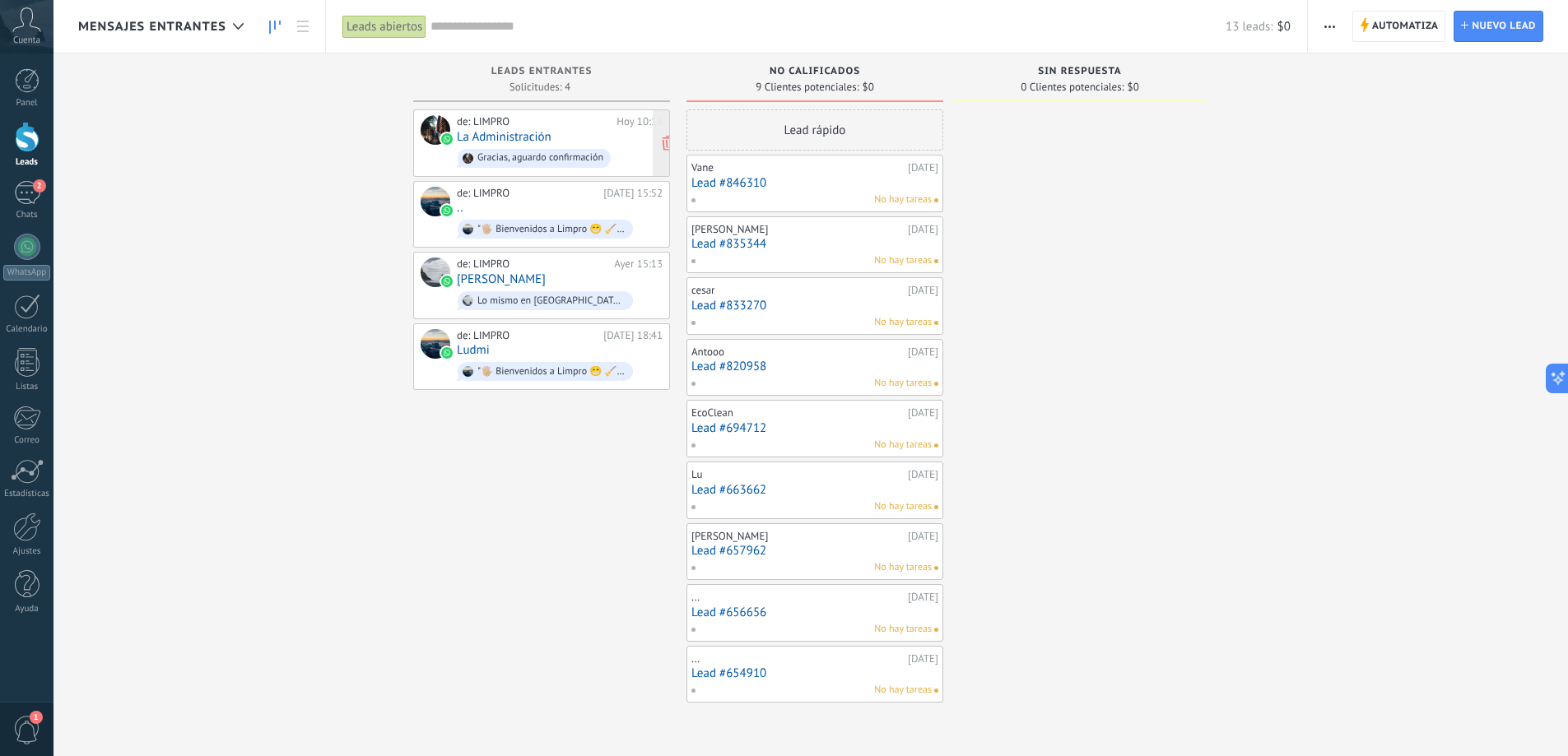
click at [567, 131] on div "de: LIMPRO Hoy 10:16 La Administración Gracias, aguardo confirmación" at bounding box center [559, 143] width 206 height 56
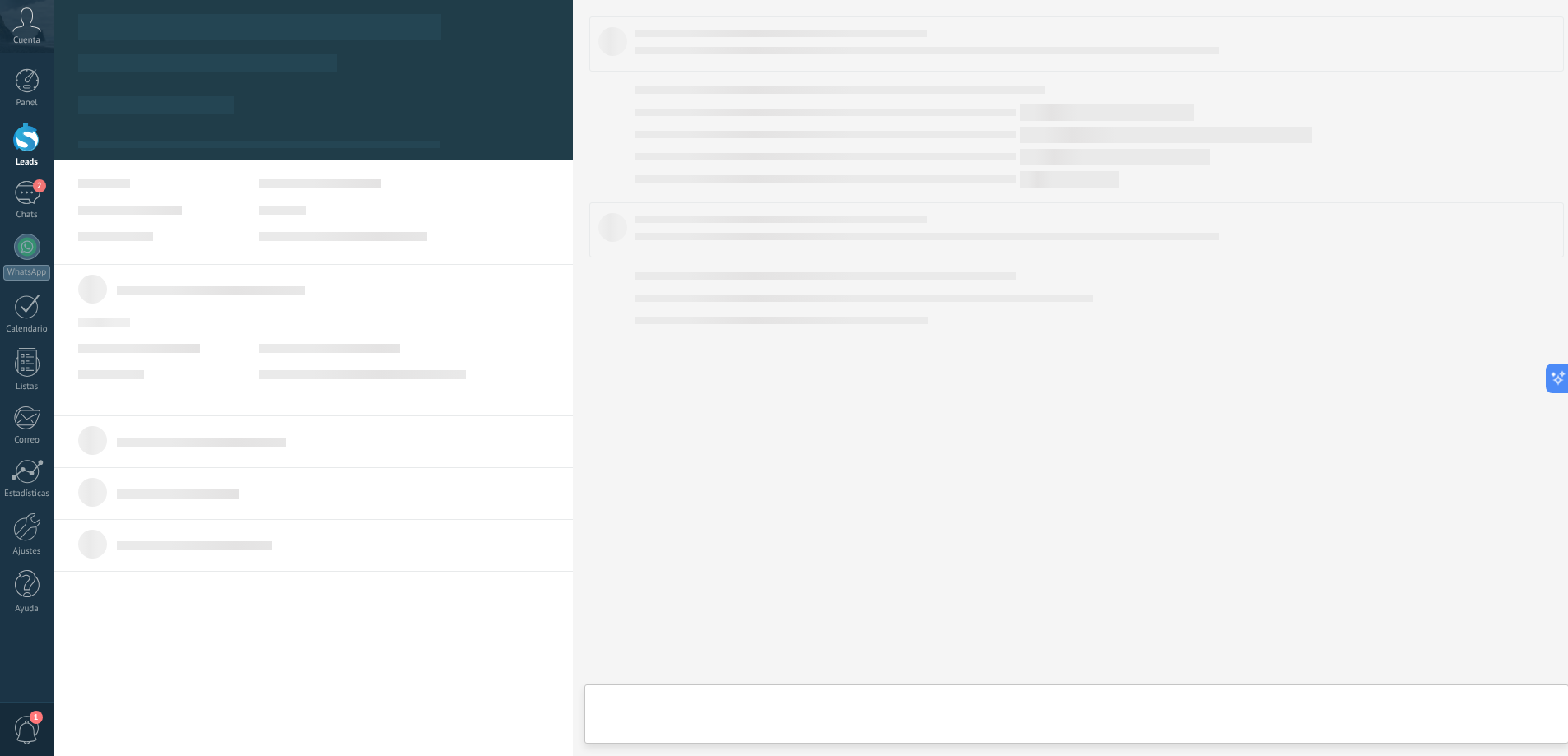
click at [482, 133] on body ".abccls-1,.abccls-2{fill-rule:evenodd}.abccls-2{fill:#fff} .abfcls-1{fill:none}…" at bounding box center [784, 378] width 1568 height 756
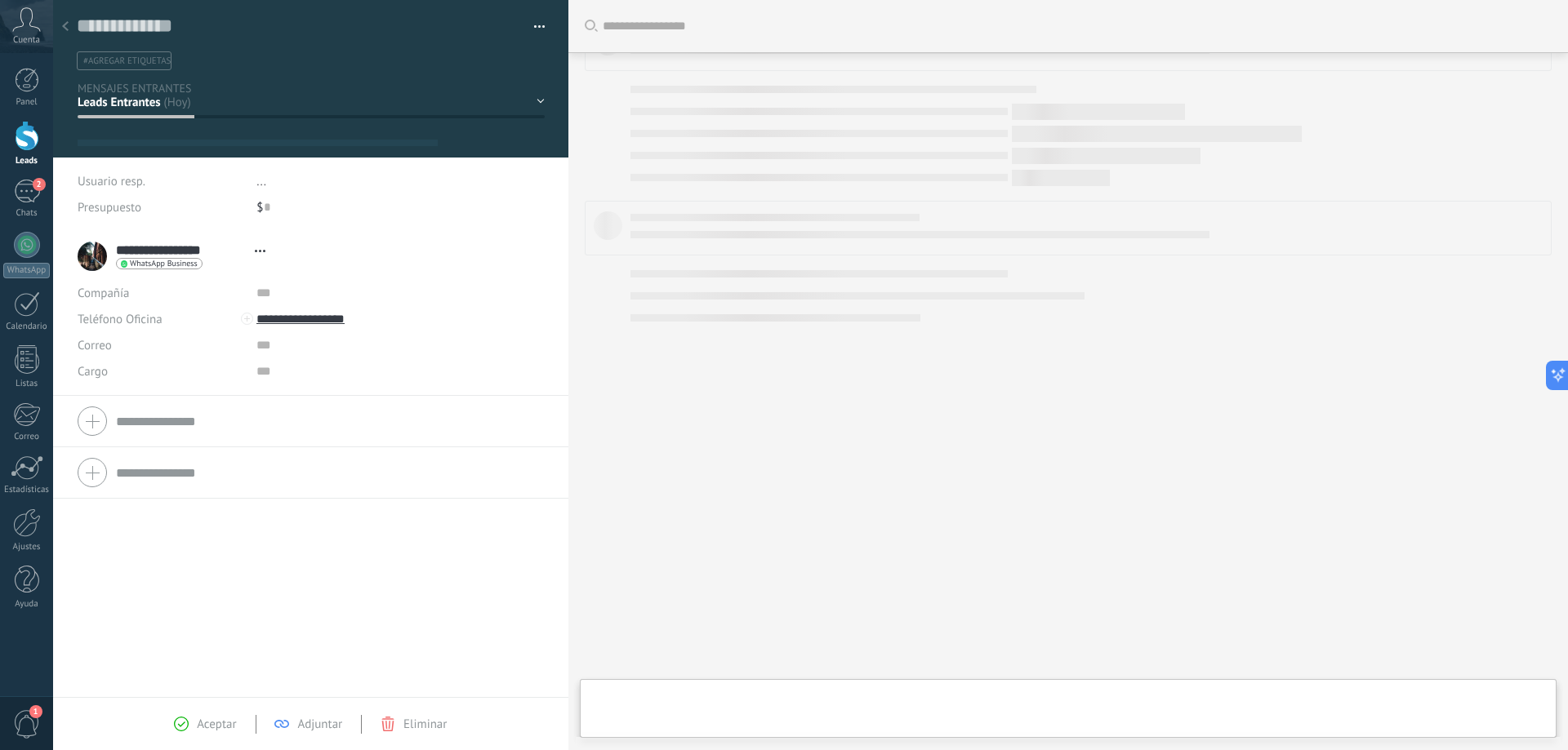
scroll to position [25, 0]
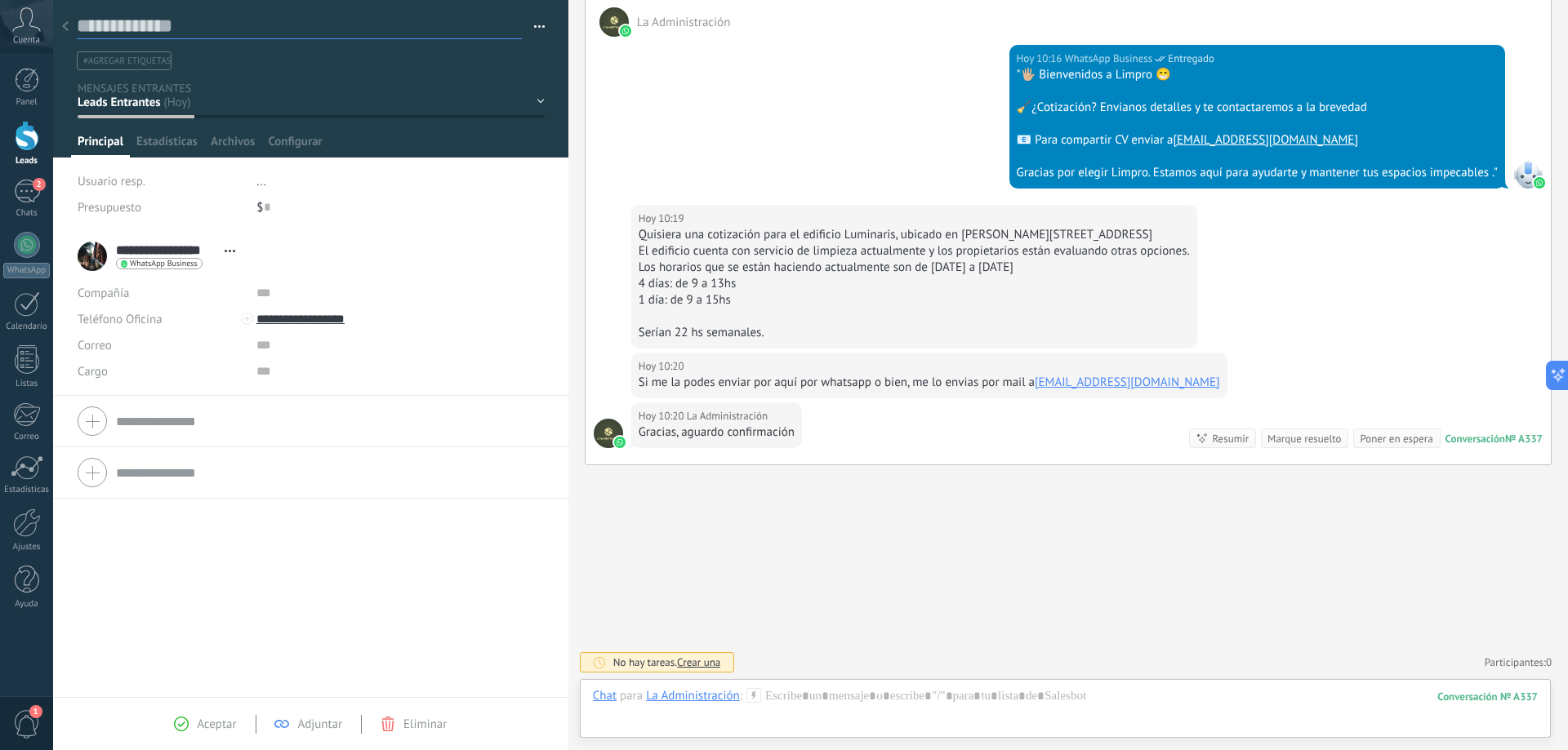
click at [186, 26] on textarea at bounding box center [299, 27] width 445 height 26
click at [65, 25] on icon at bounding box center [65, 26] width 6 height 10
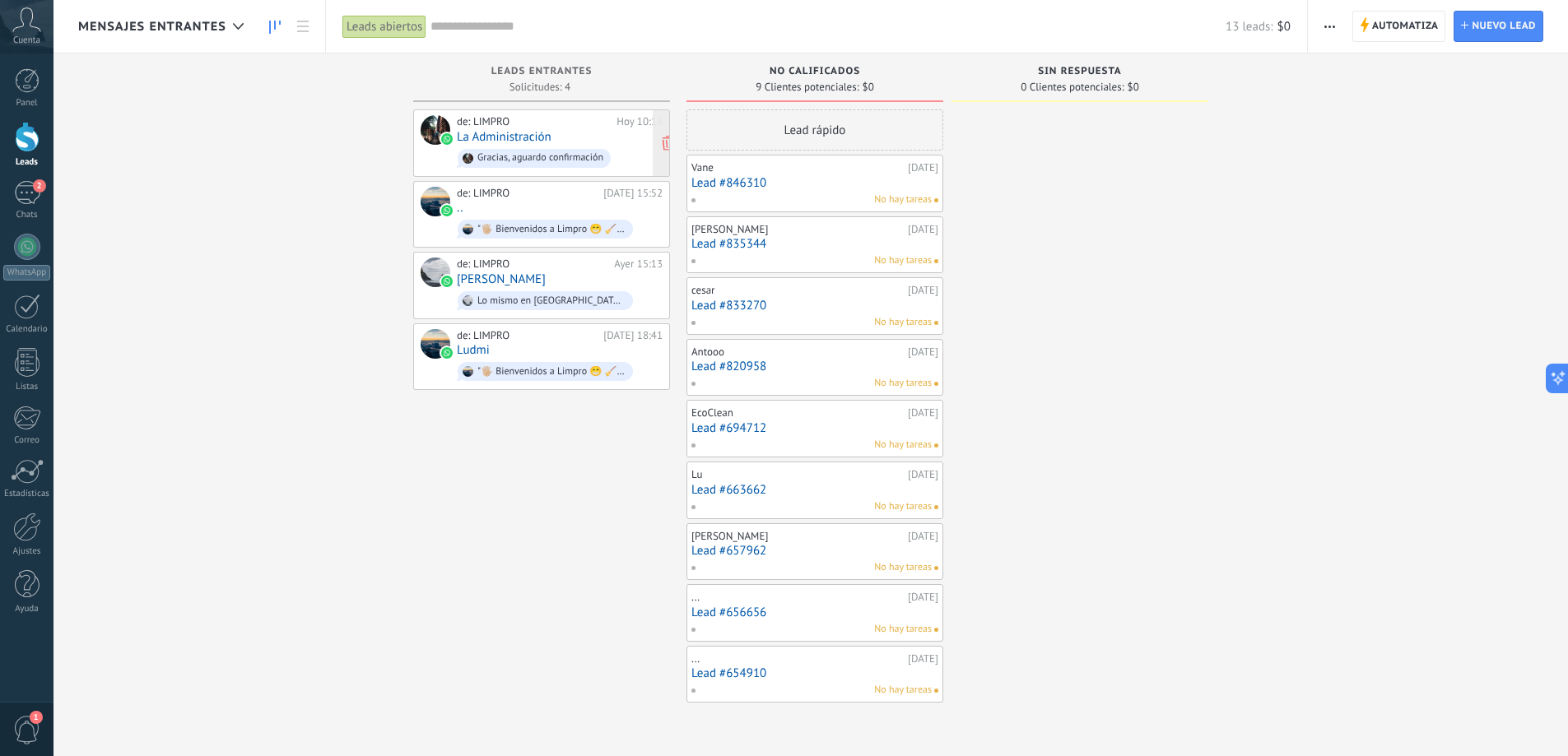
click at [596, 131] on div "de: LIMPRO Hoy 10:16 La Administración Gracias, aguardo confirmación" at bounding box center [559, 143] width 206 height 56
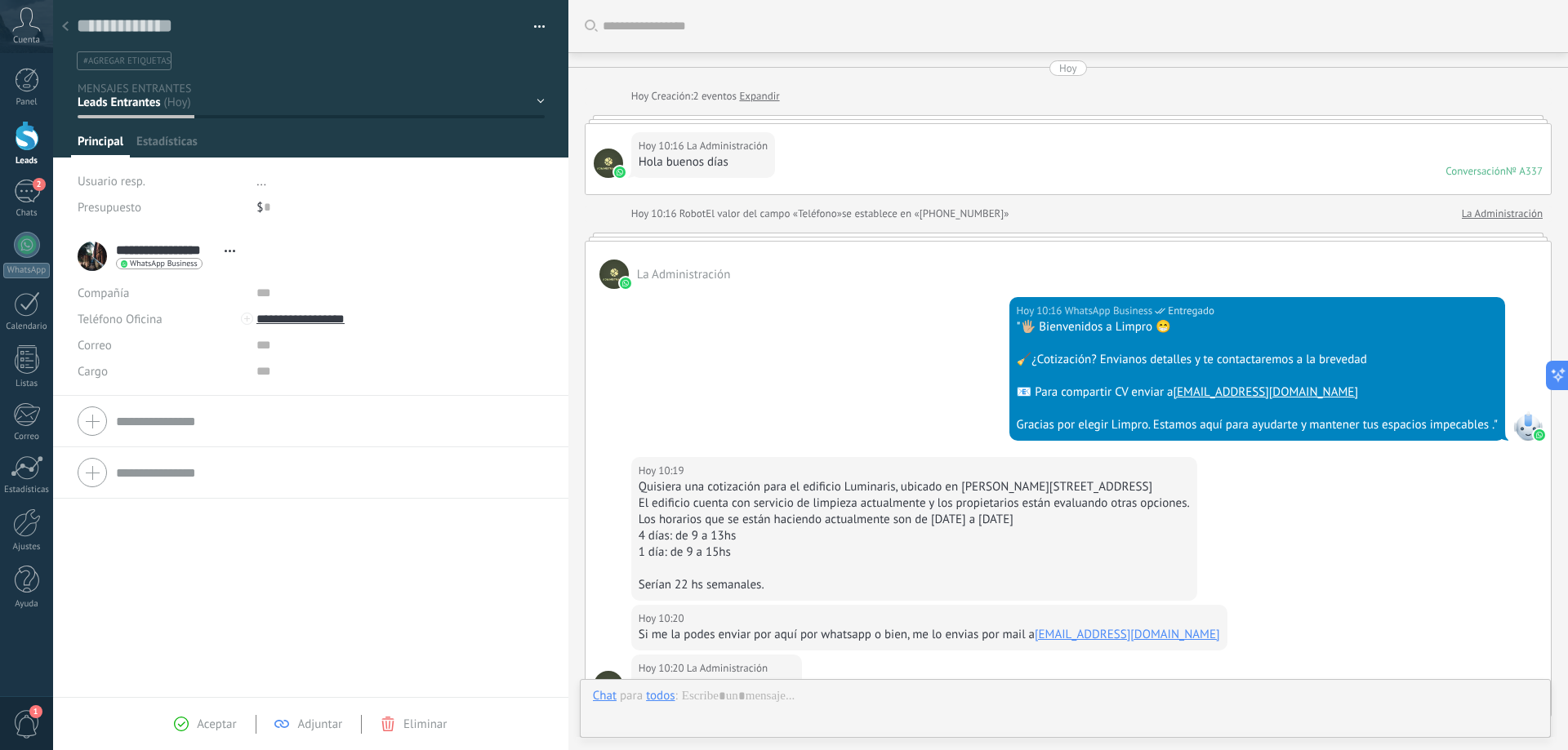
scroll to position [252, 0]
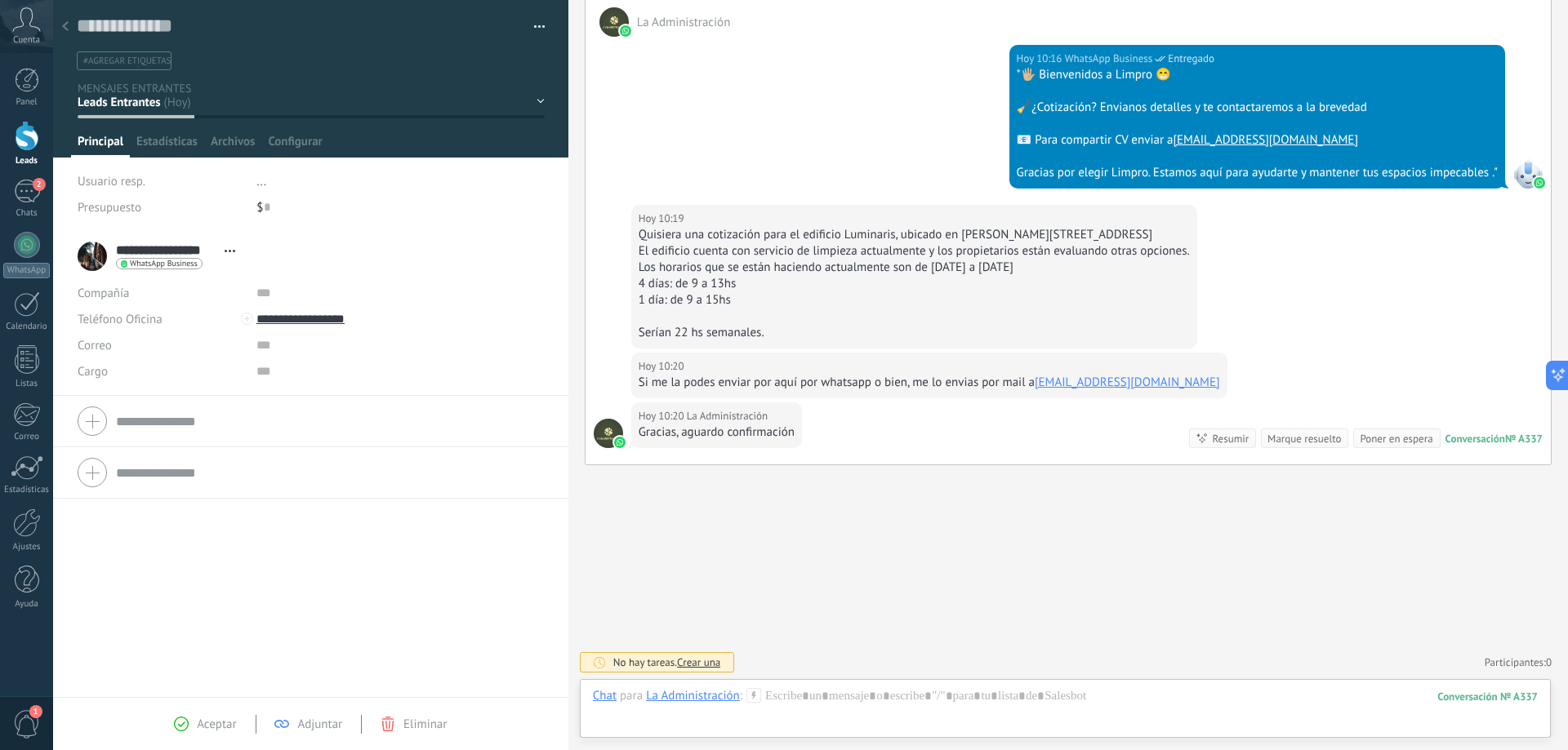
click at [532, 22] on button "button" at bounding box center [533, 27] width 24 height 25
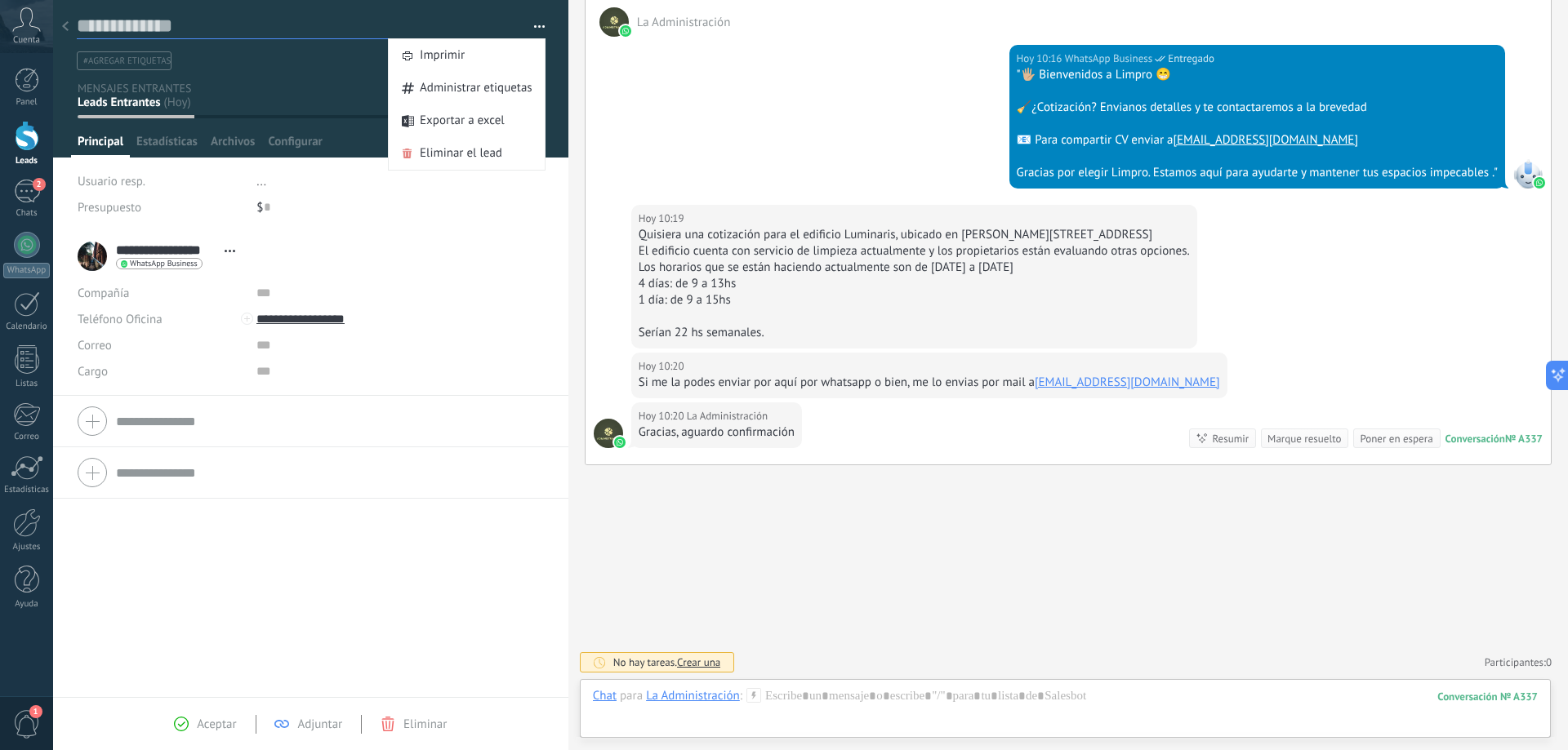
click at [471, 15] on textarea at bounding box center [299, 27] width 445 height 26
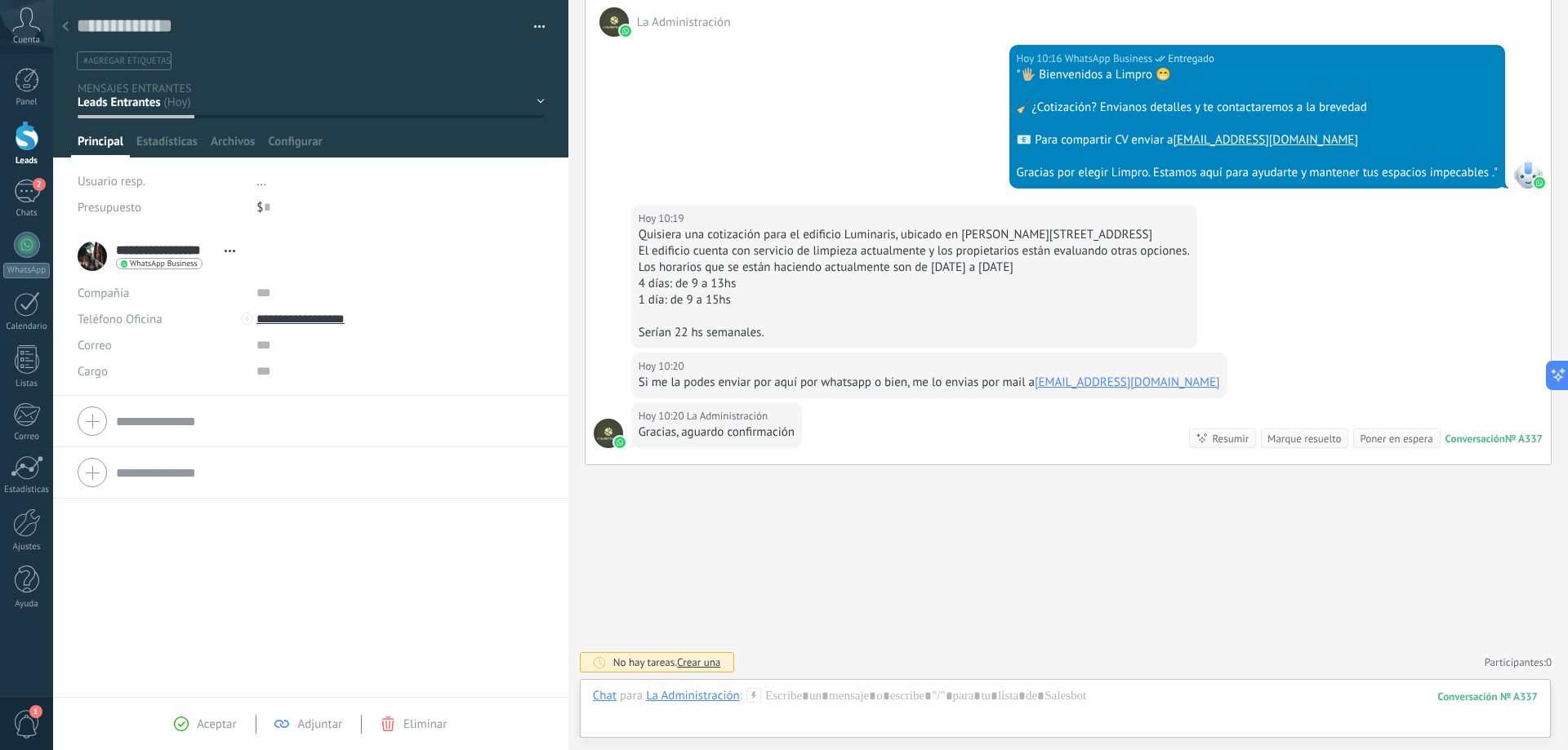
click at [0, 0] on div "NO CALIFICADOS SIN RESPUESTA Leads ganados Leads perdidos" at bounding box center [0, 0] width 0 height 0
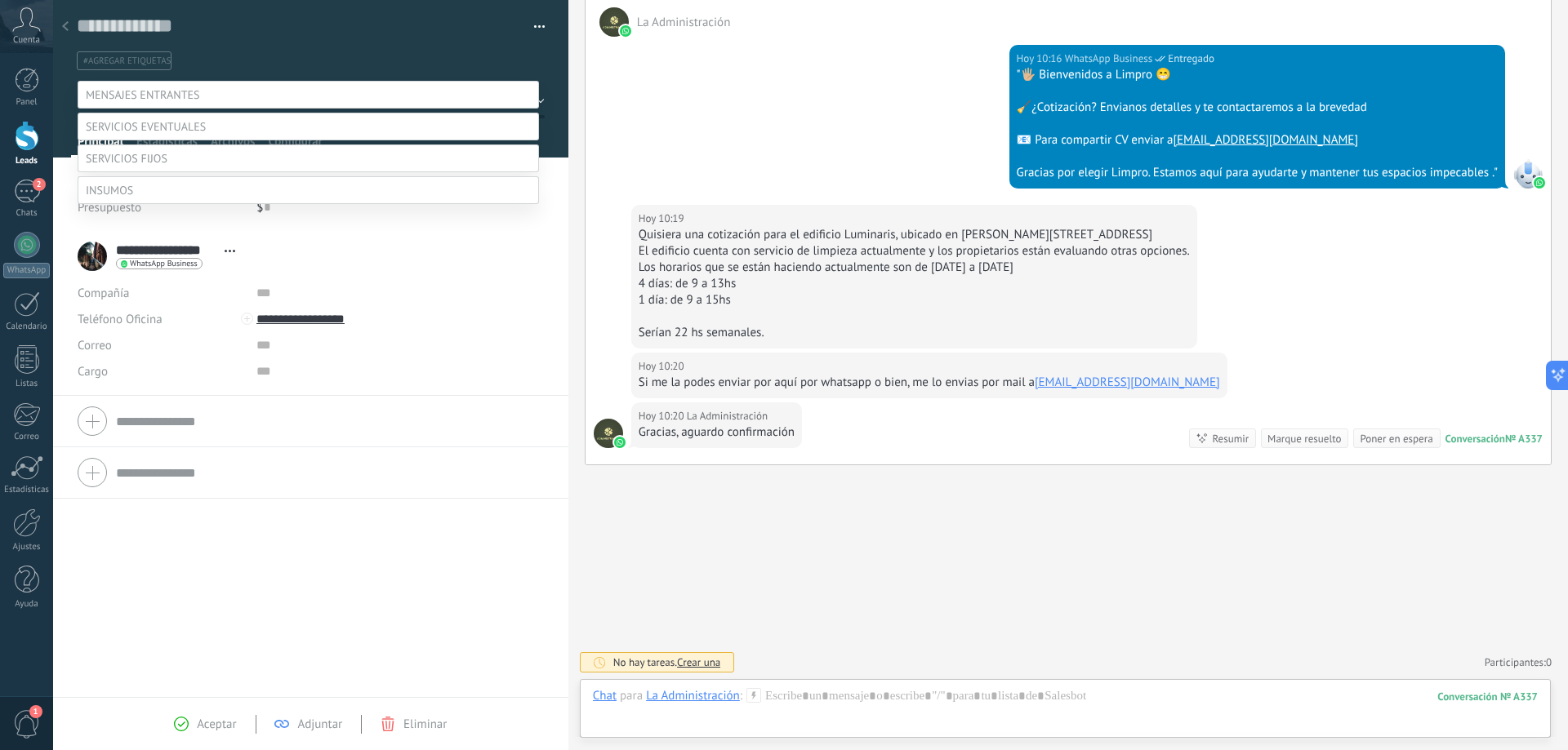
click at [277, 172] on label at bounding box center [309, 157] width 462 height 27
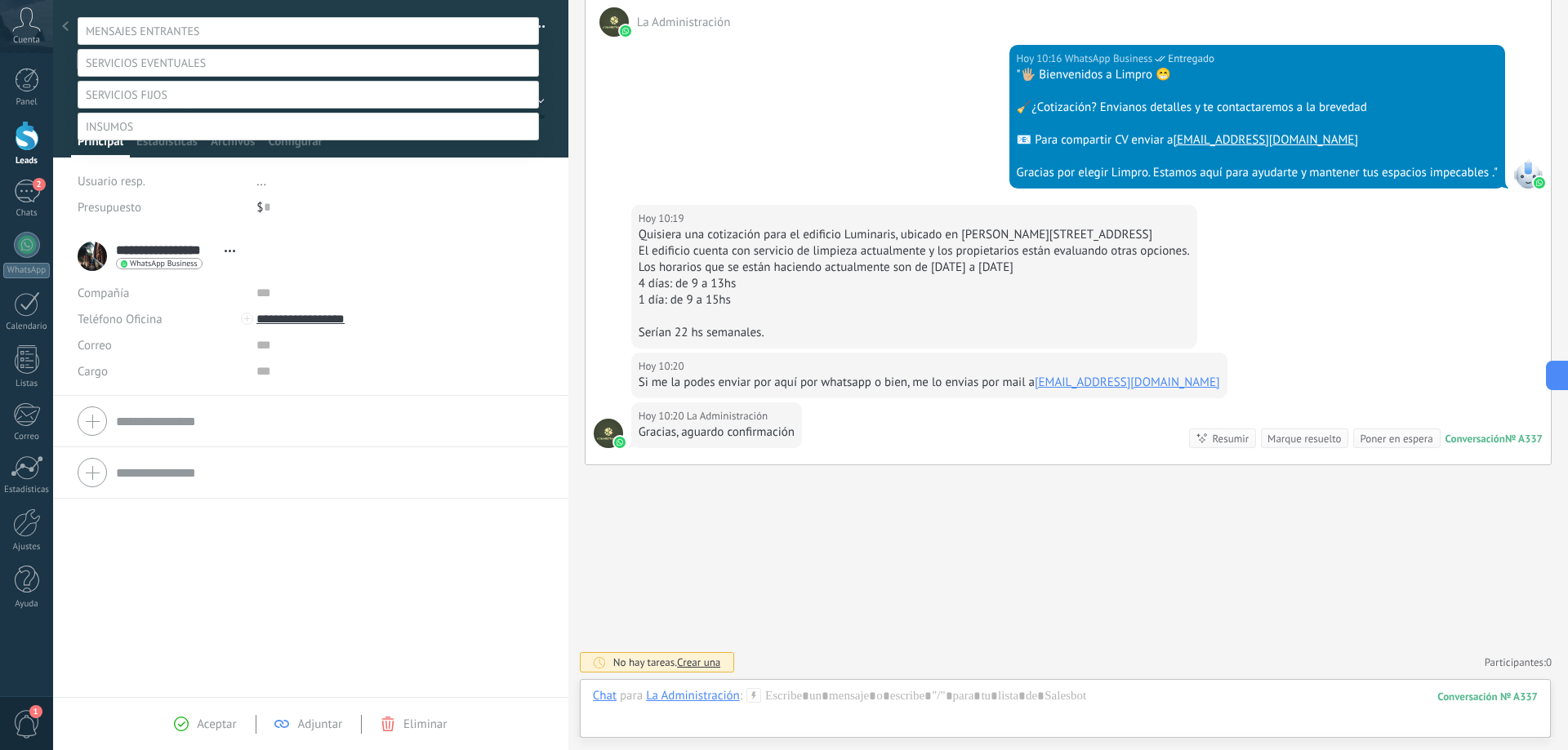
click at [470, 340] on div "NO CALIFICADOS SIN RESPUESTA Leads ganados Leads perdidos" at bounding box center [309, 393] width 462 height 753
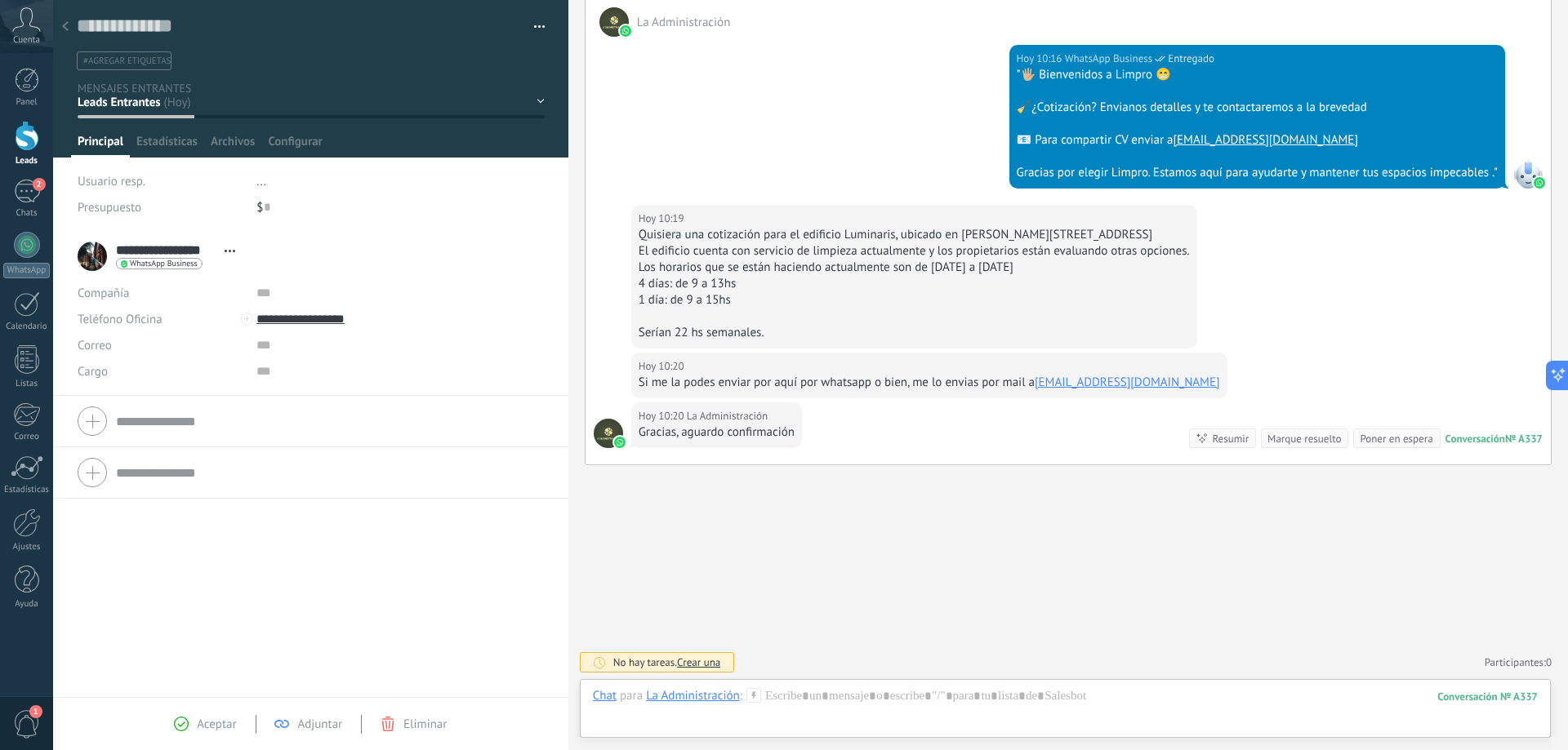
click at [0, 0] on div "NO CALIFICADOS SIN RESPUESTA Leads ganados Leads perdidos" at bounding box center [0, 0] width 0 height 0
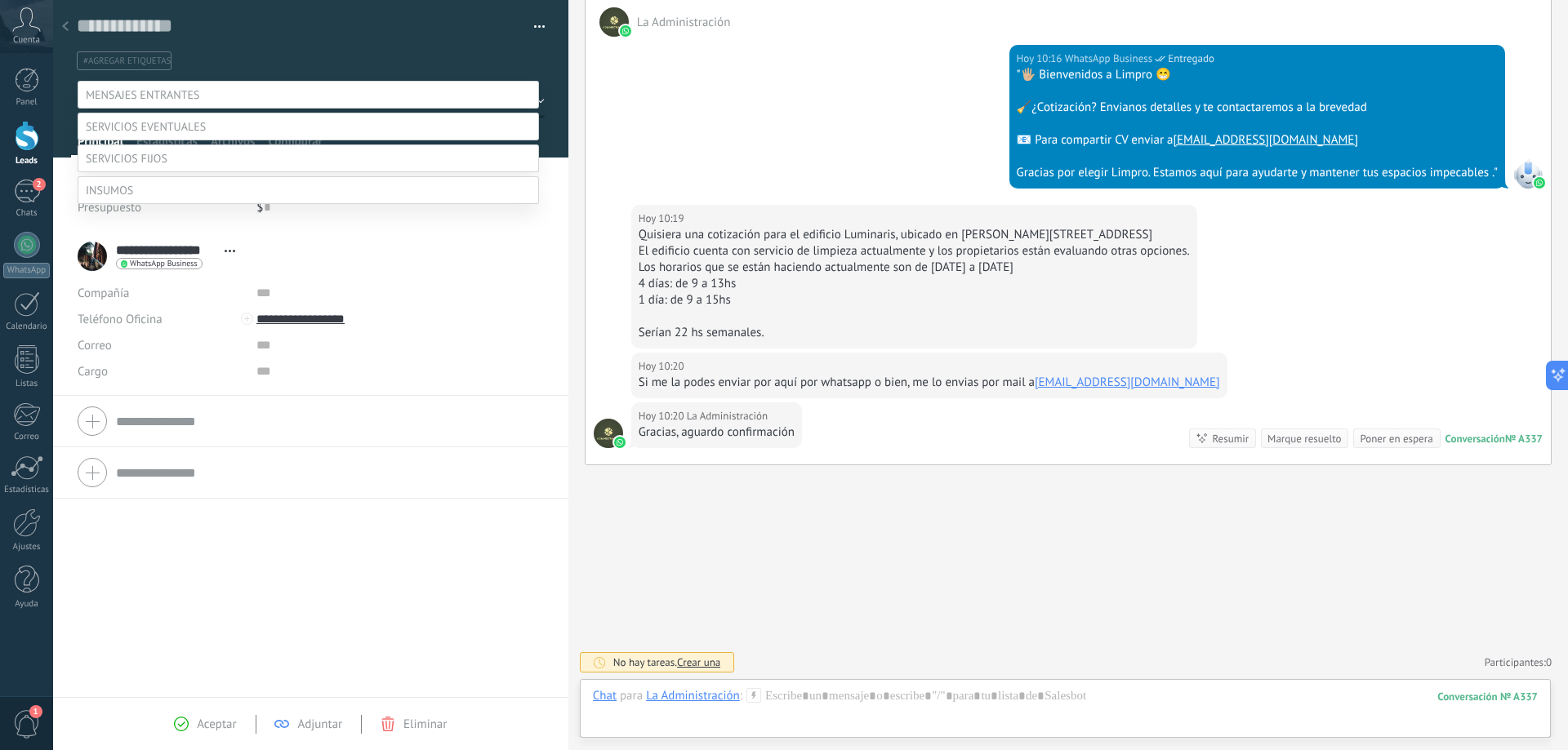
click at [194, 172] on label at bounding box center [309, 157] width 462 height 27
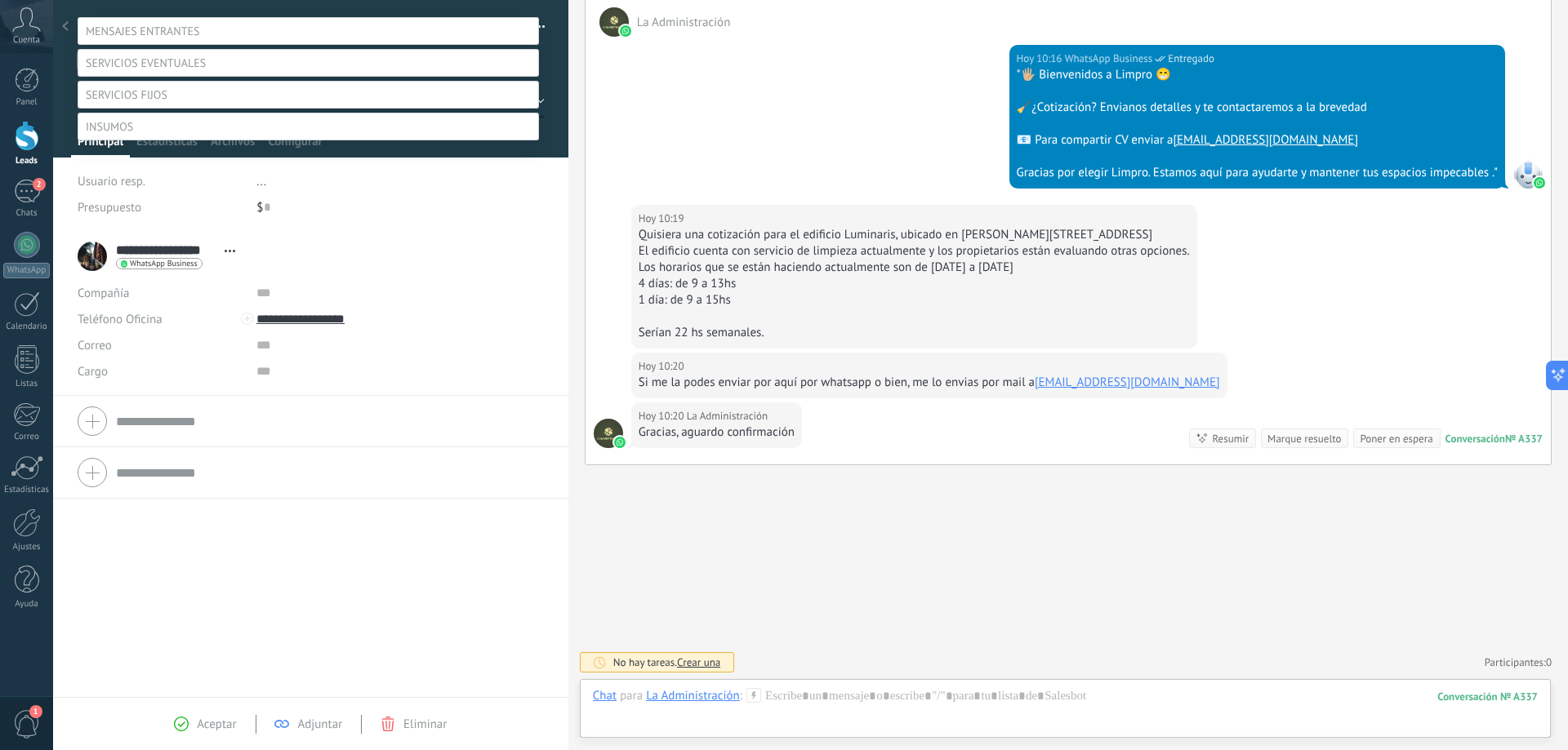
click at [0, 0] on label "PROSPECTO NUEVO" at bounding box center [0, 0] width 0 height 0
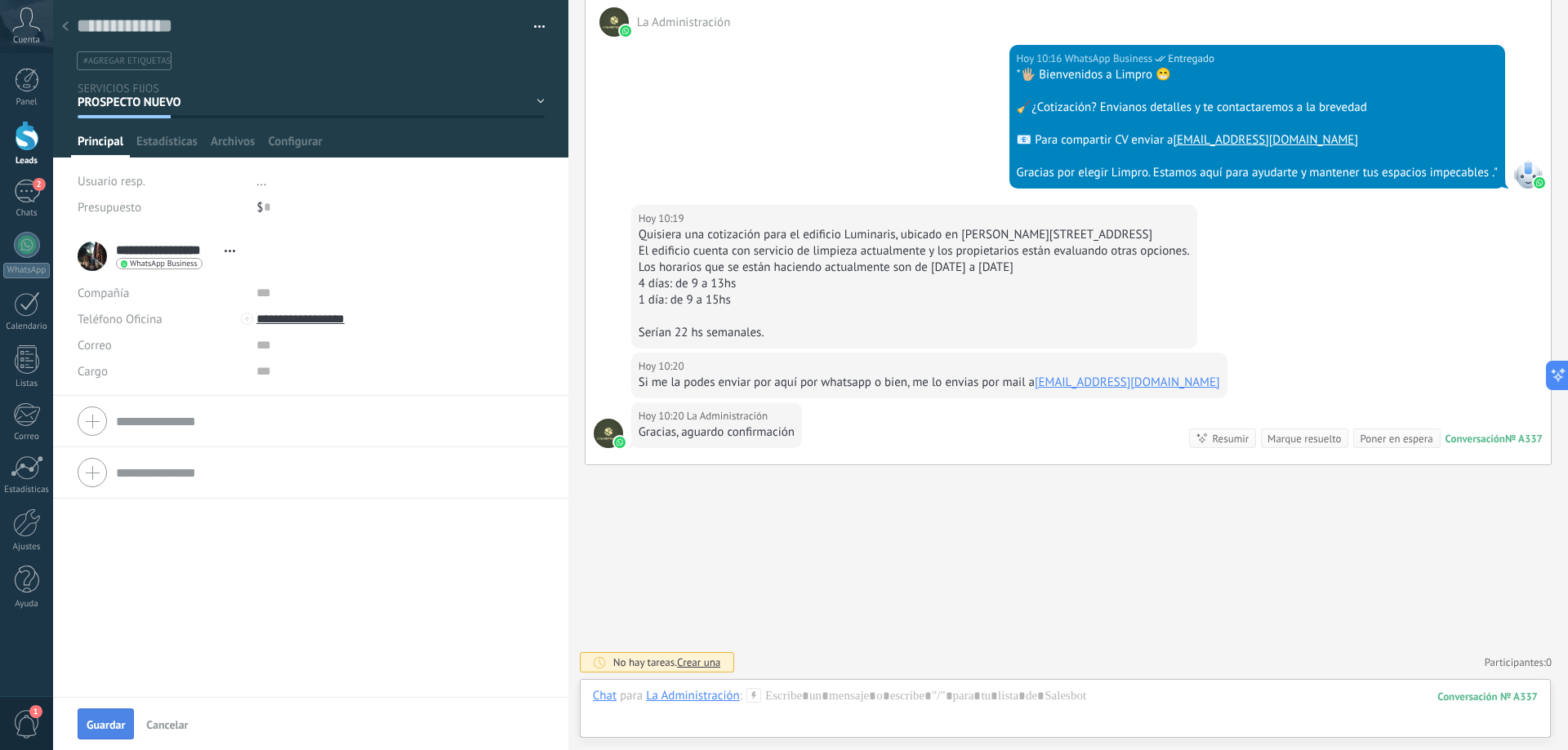
click at [112, 724] on span "Guardar" at bounding box center [105, 724] width 38 height 11
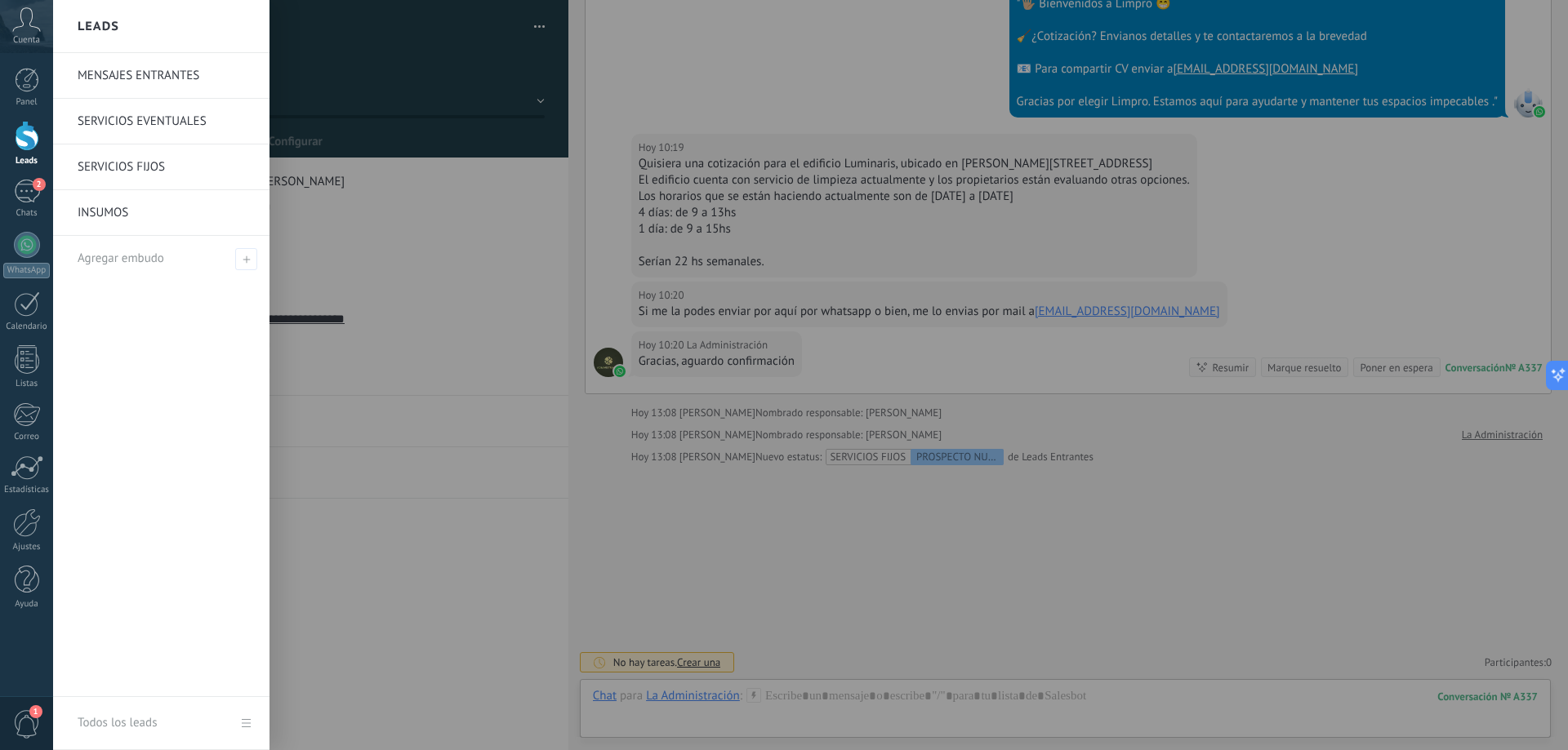
click at [27, 140] on div at bounding box center [27, 136] width 25 height 30
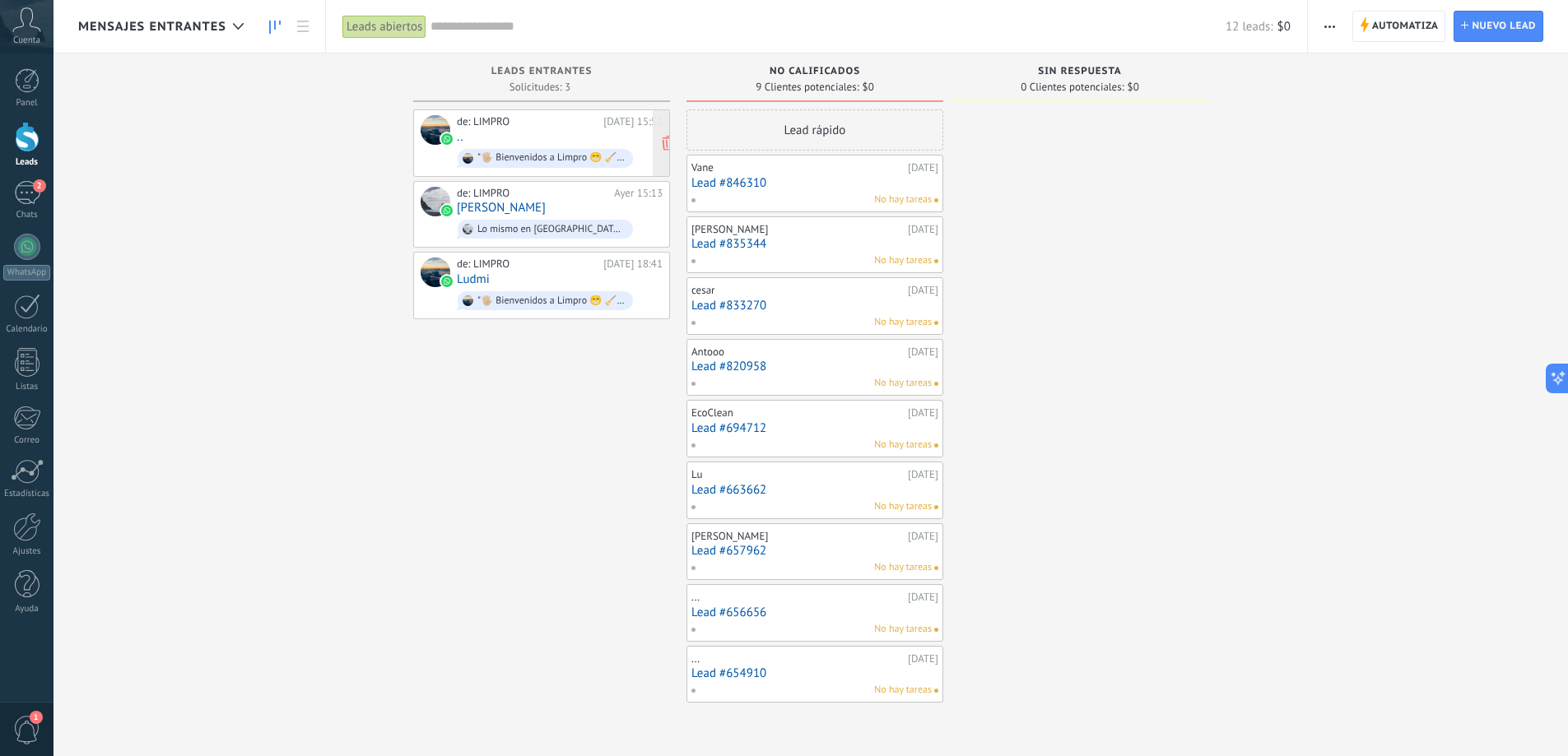
click at [472, 122] on div "de: LIMPRO" at bounding box center [527, 121] width 141 height 13
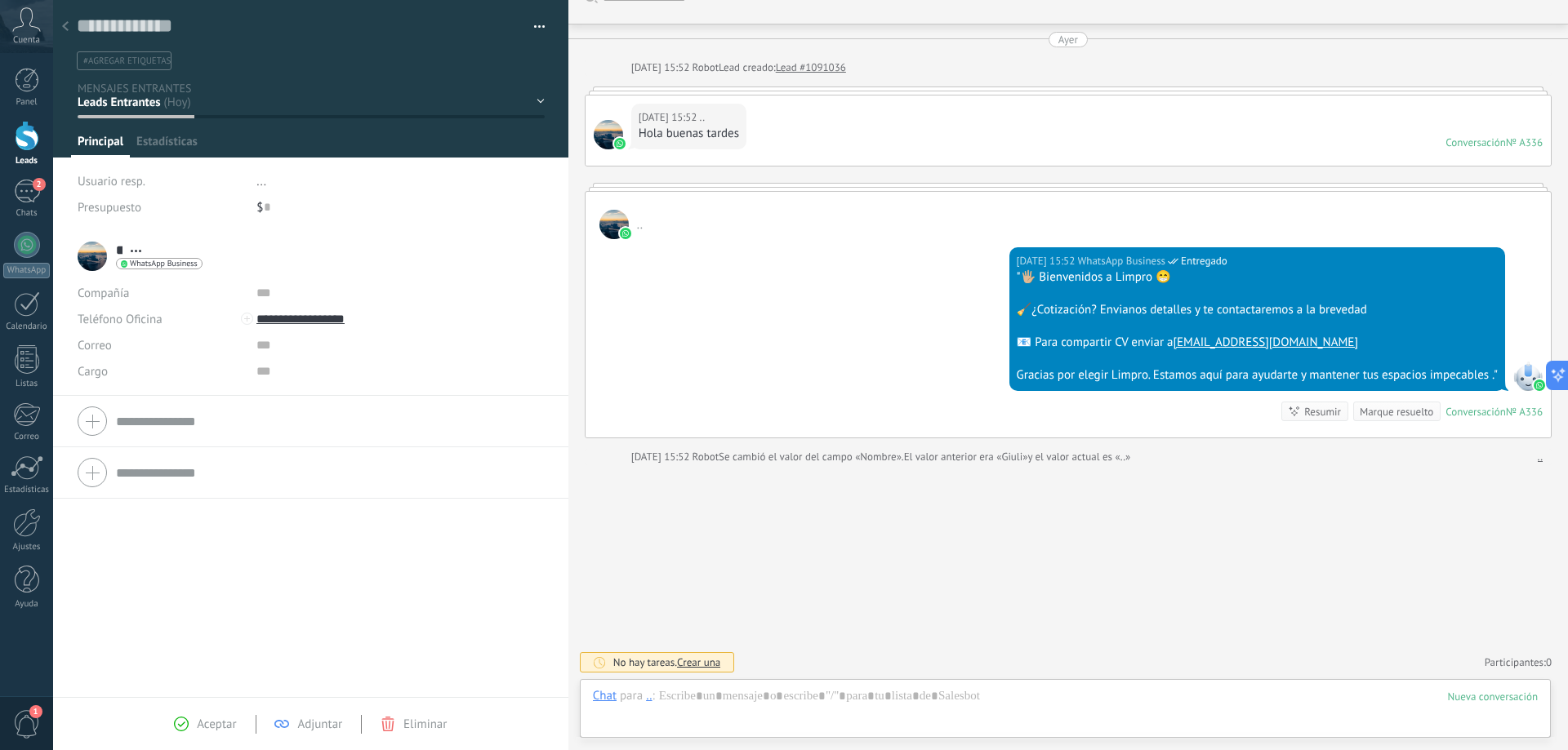
scroll to position [18, 0]
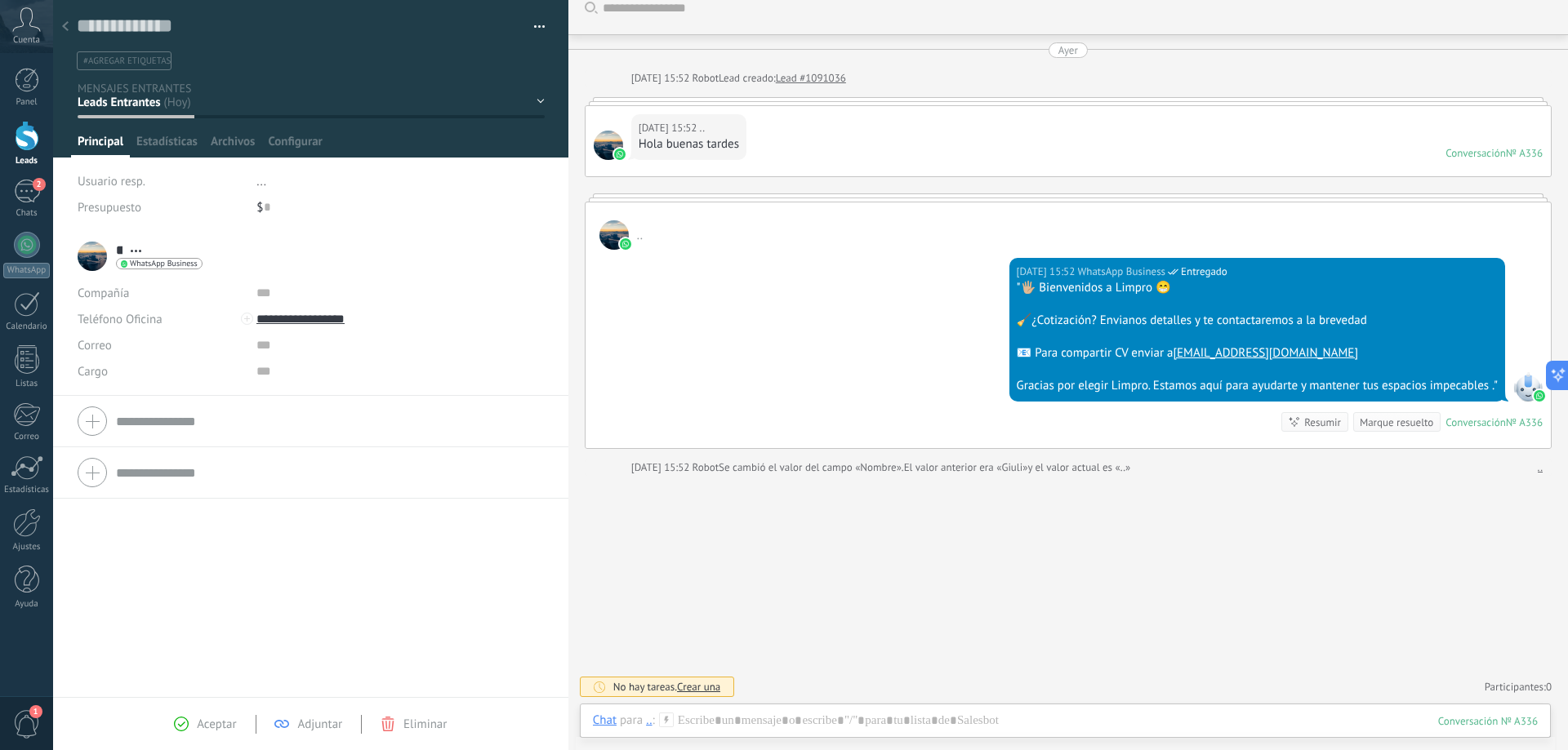
click at [0, 0] on div "NO CALIFICADOS SIN RESPUESTA Leads ganados Leads perdidos" at bounding box center [0, 0] width 0 height 0
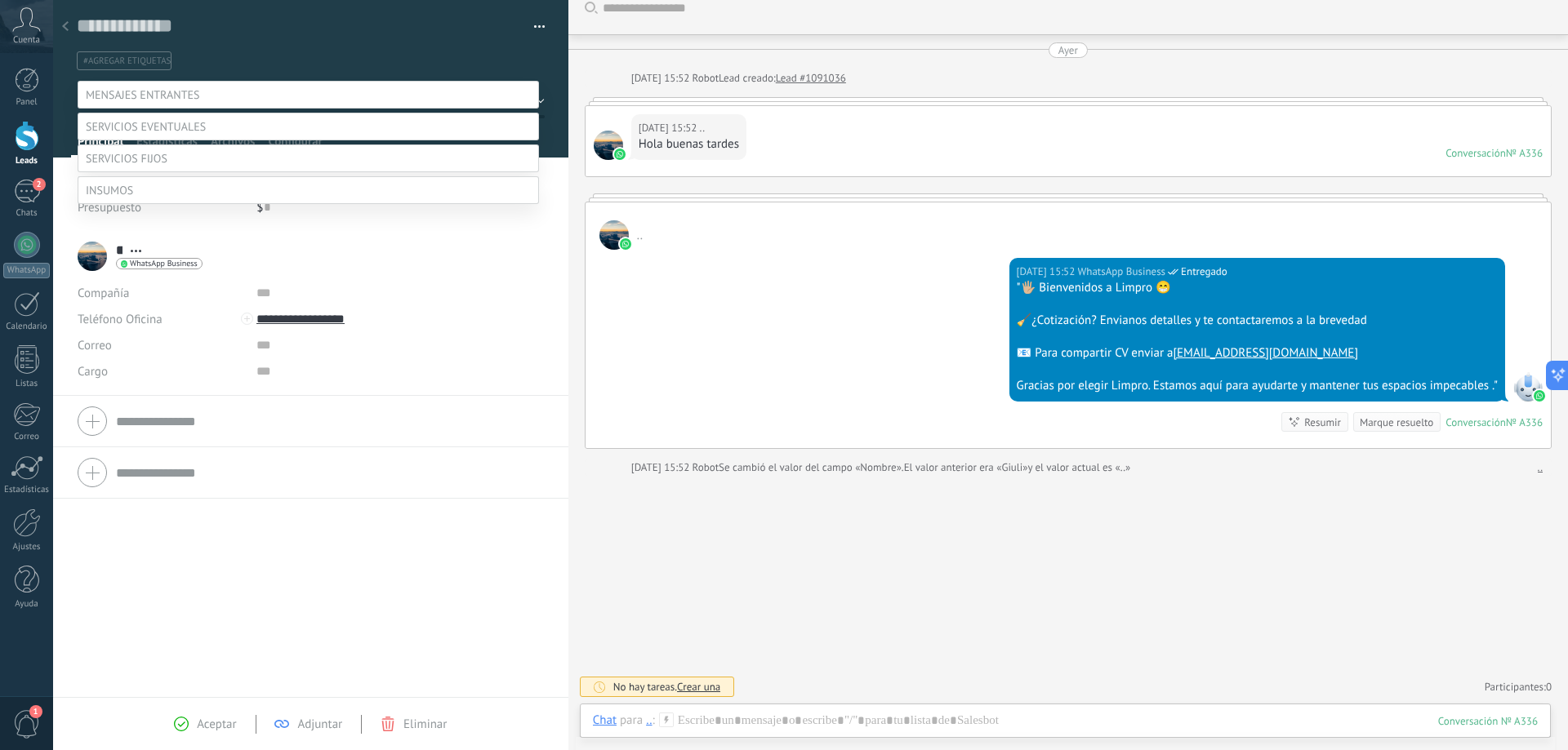
click at [0, 0] on label "NO CALIFICADOS" at bounding box center [0, 0] width 0 height 0
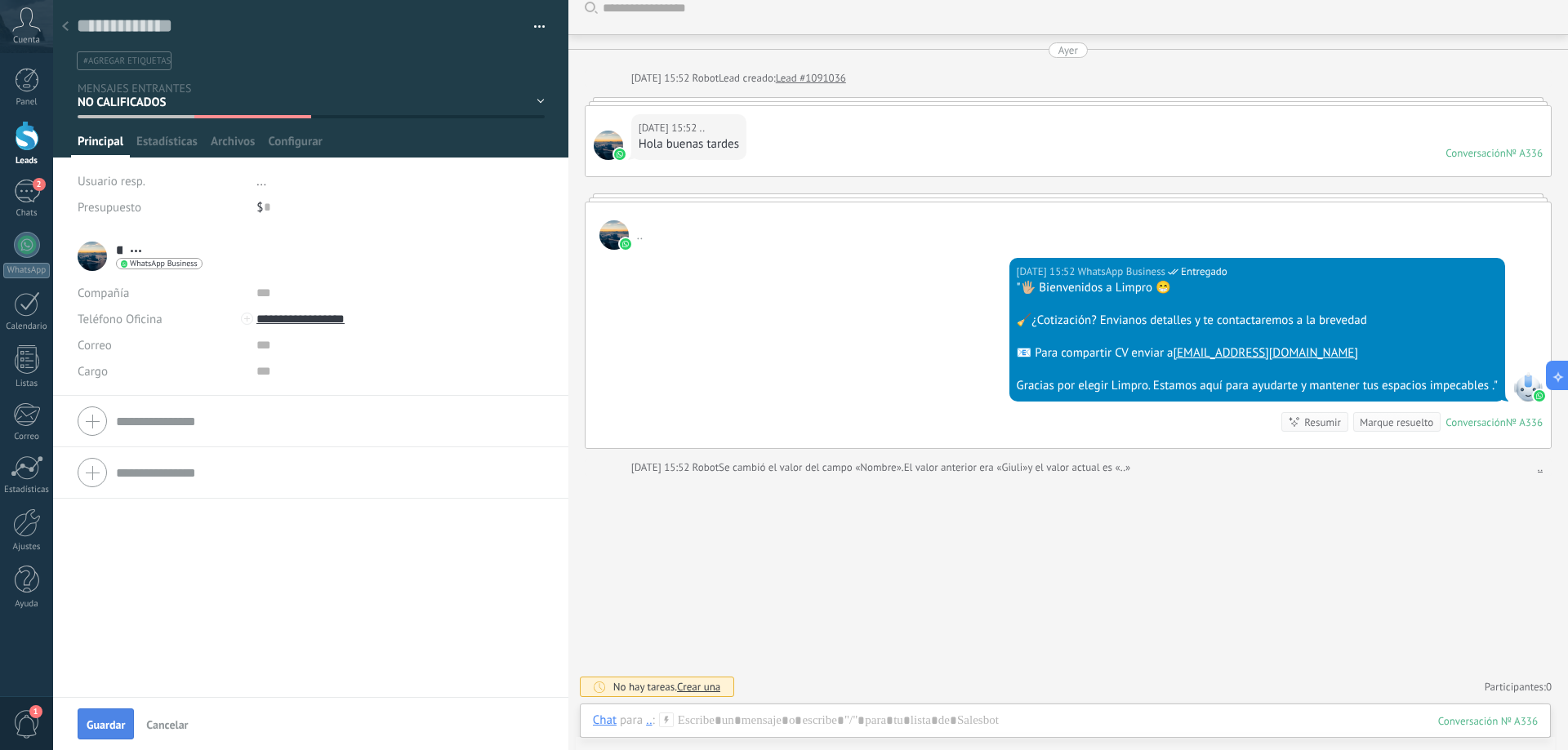
click at [113, 717] on button "Guardar" at bounding box center [106, 723] width 57 height 31
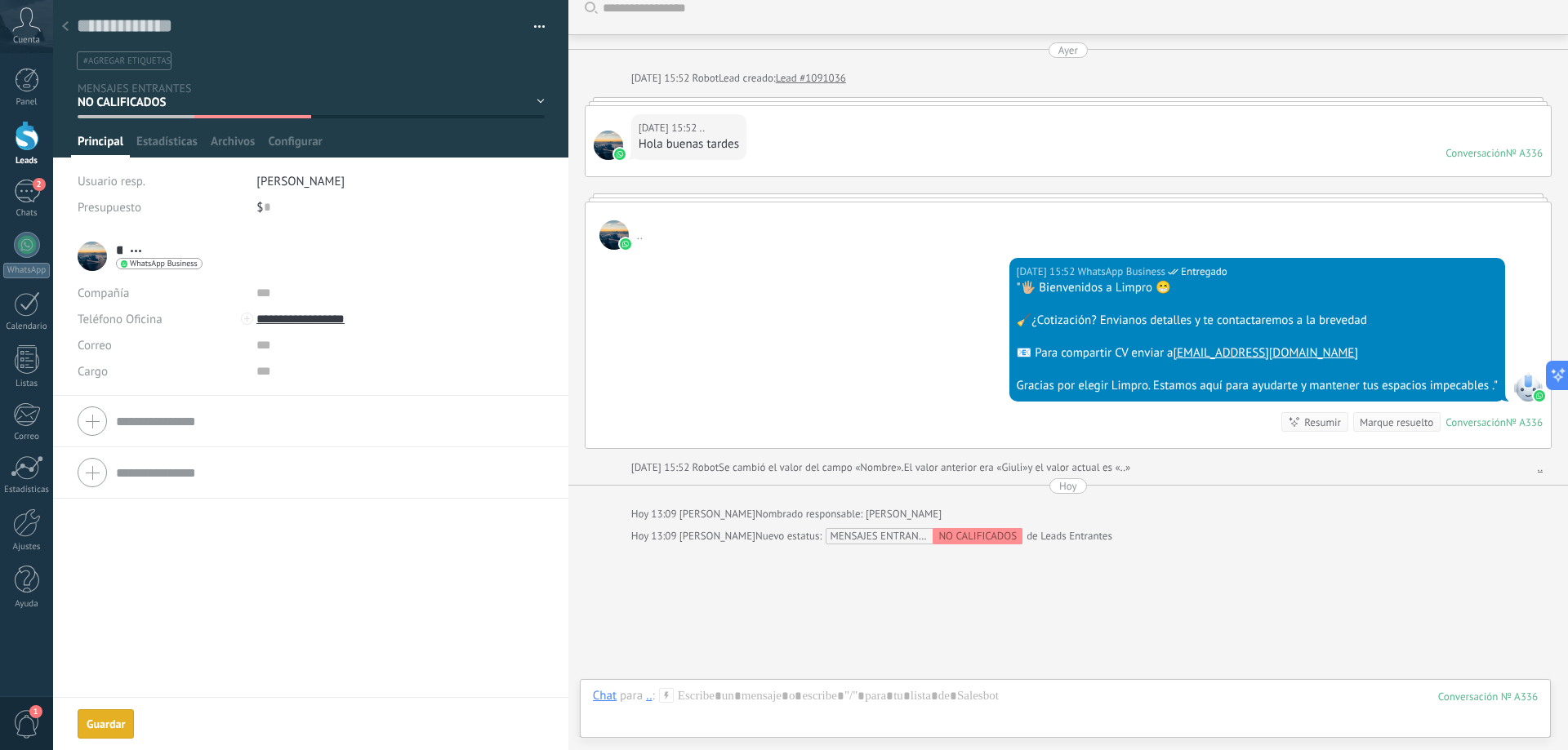
scroll to position [97, 0]
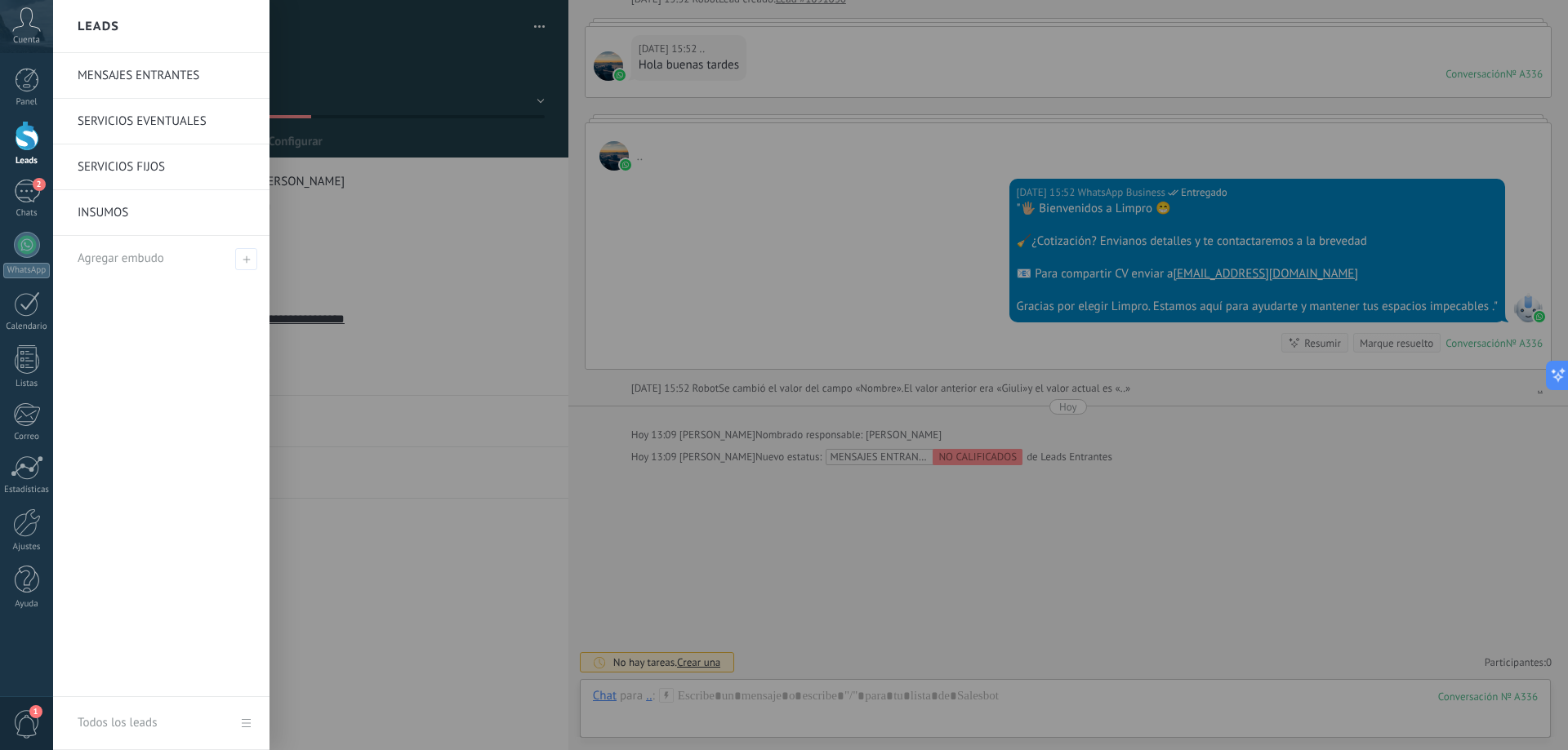
click at [28, 143] on div at bounding box center [27, 136] width 25 height 30
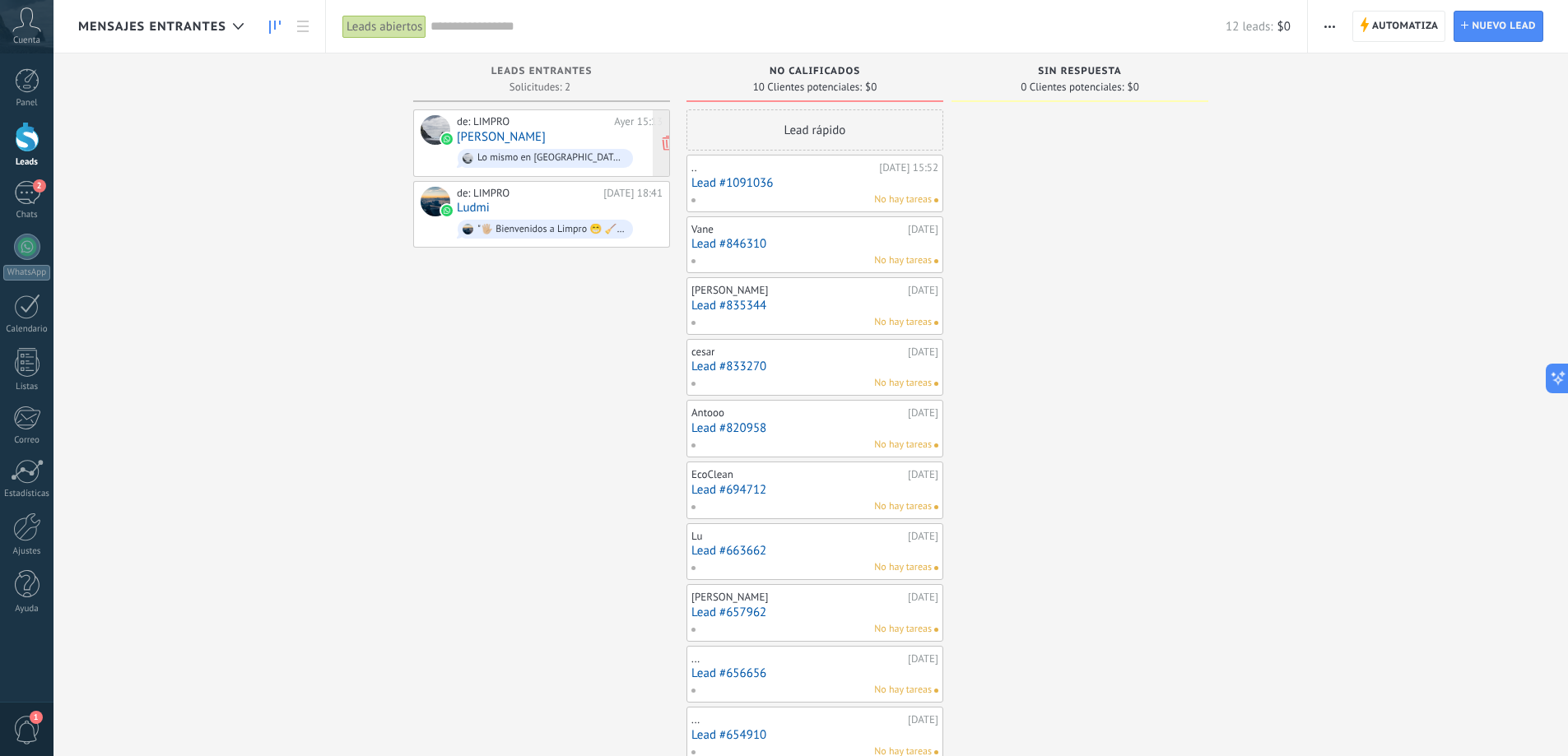
click at [513, 132] on link "Carla Tempesta" at bounding box center [501, 137] width 89 height 14
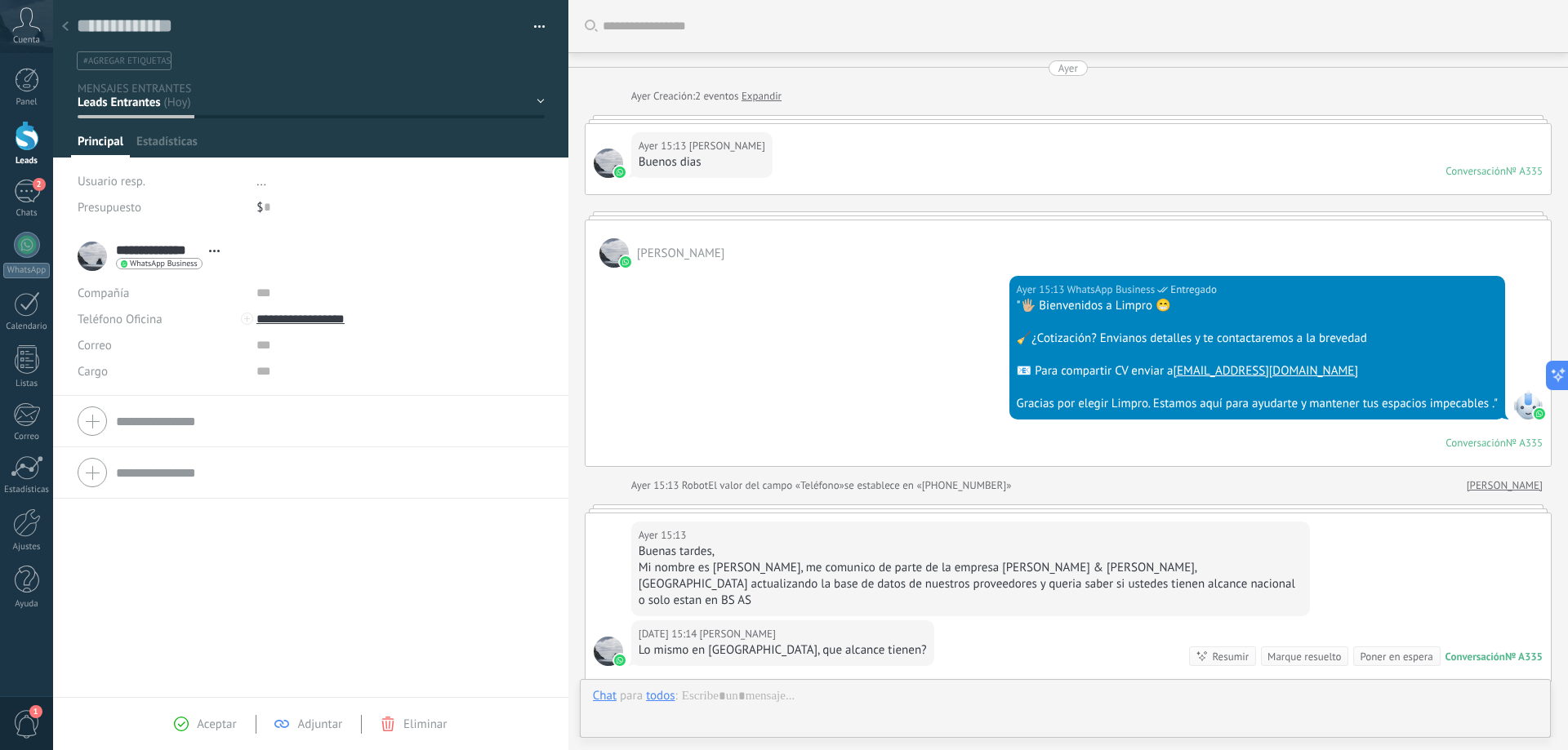
scroll to position [202, 0]
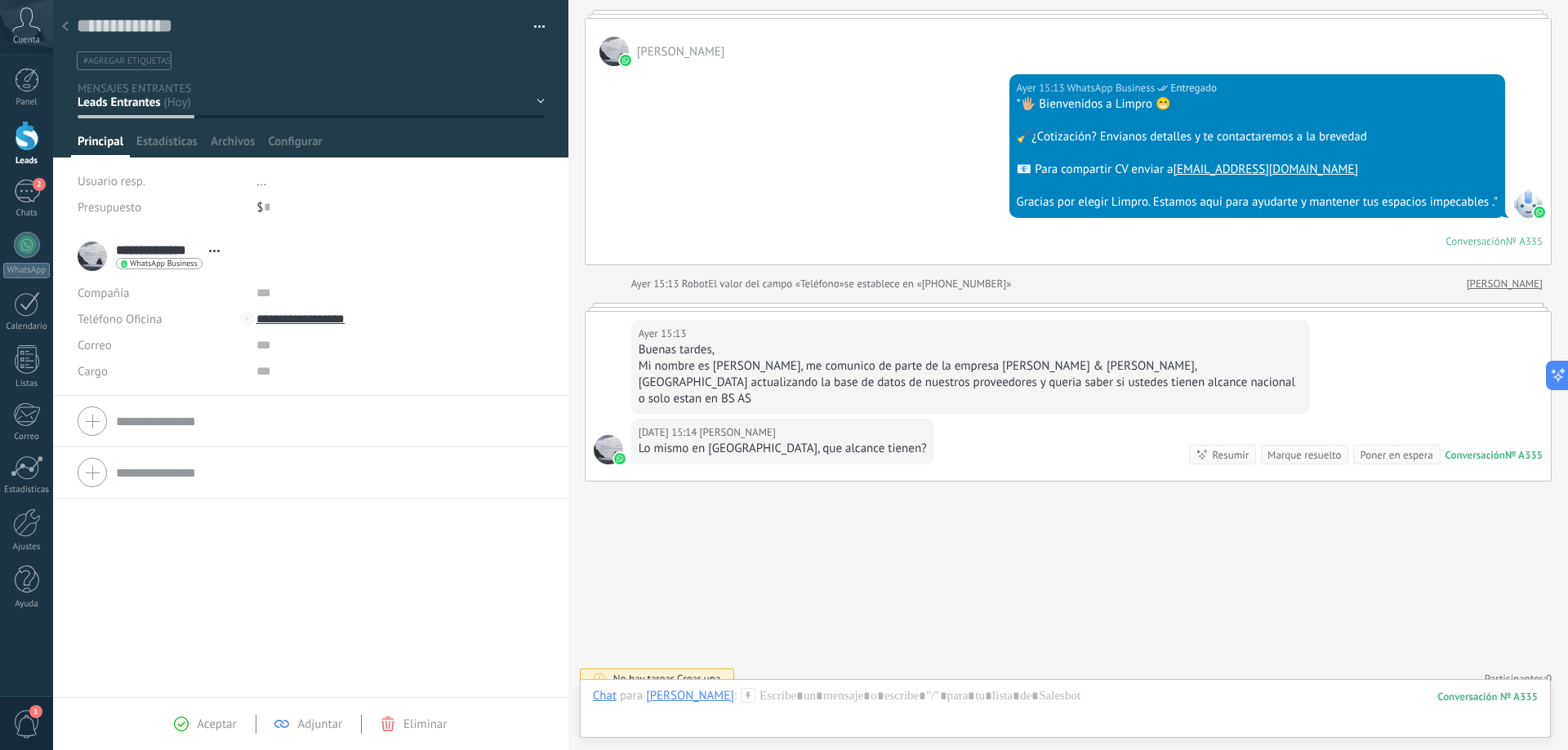
click at [0, 0] on div "NO CALIFICADOS SIN RESPUESTA Leads ganados Leads perdidos" at bounding box center [0, 0] width 0 height 0
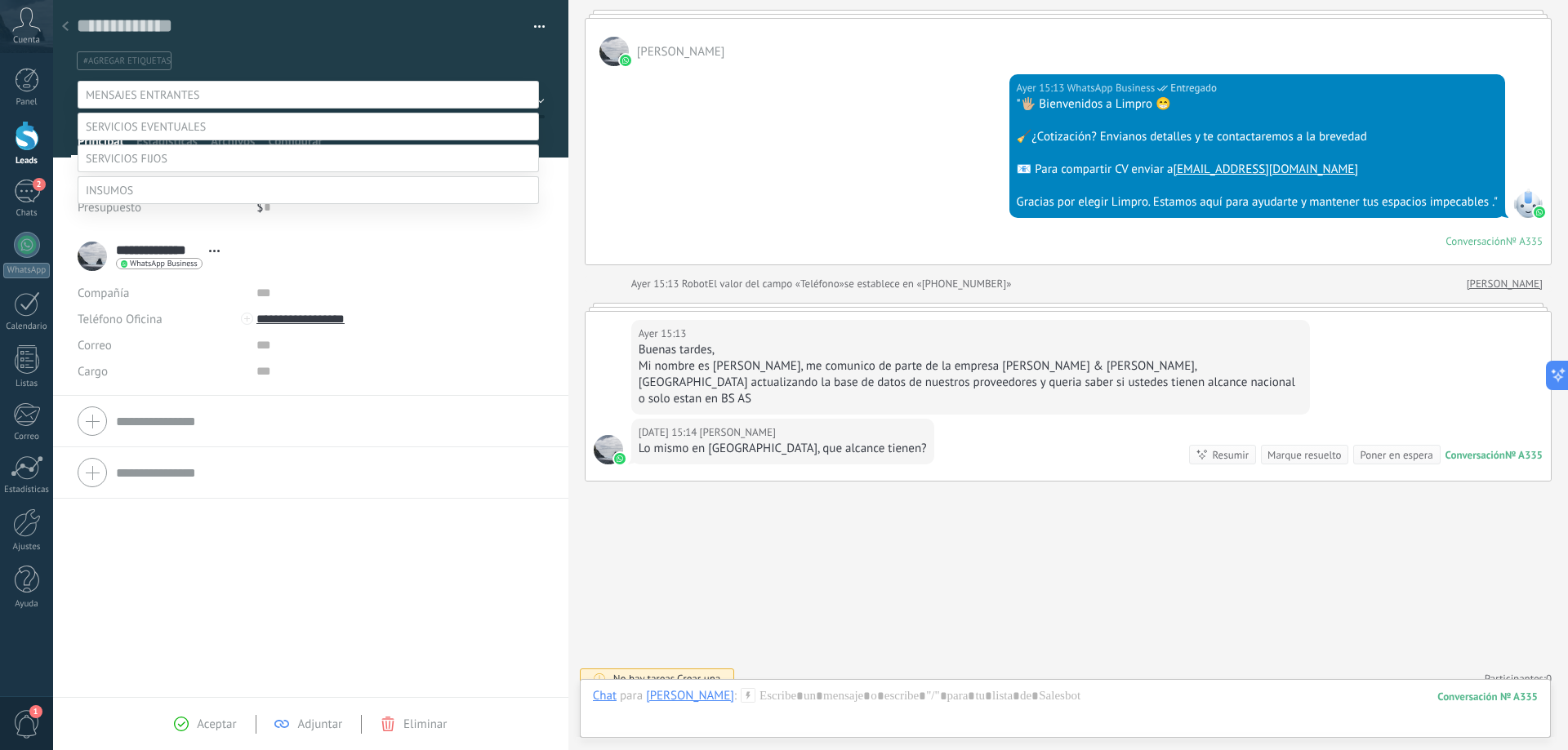
click at [177, 172] on label at bounding box center [309, 157] width 462 height 27
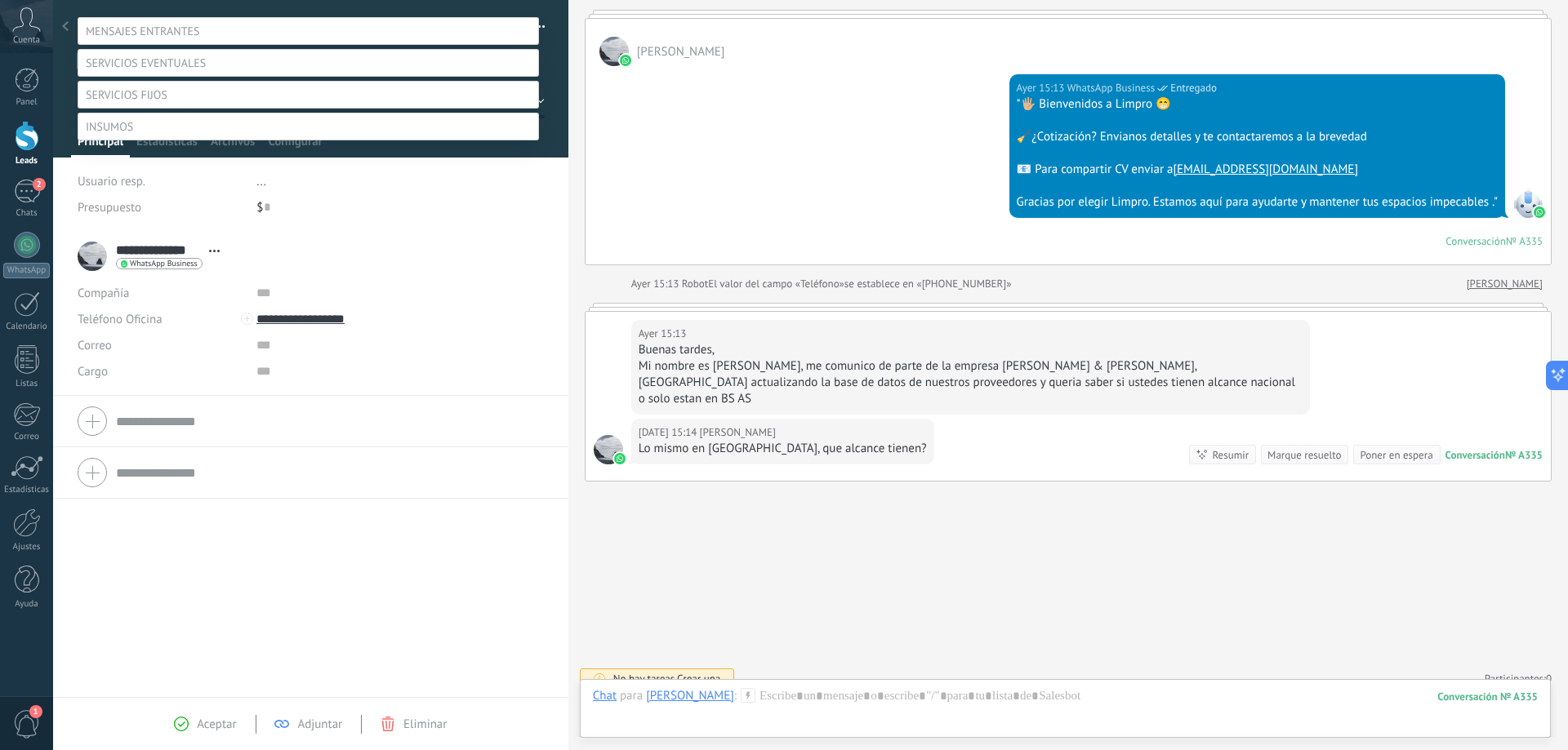
click at [0, 0] on label "PROSPECTO NUEVO" at bounding box center [0, 0] width 0 height 0
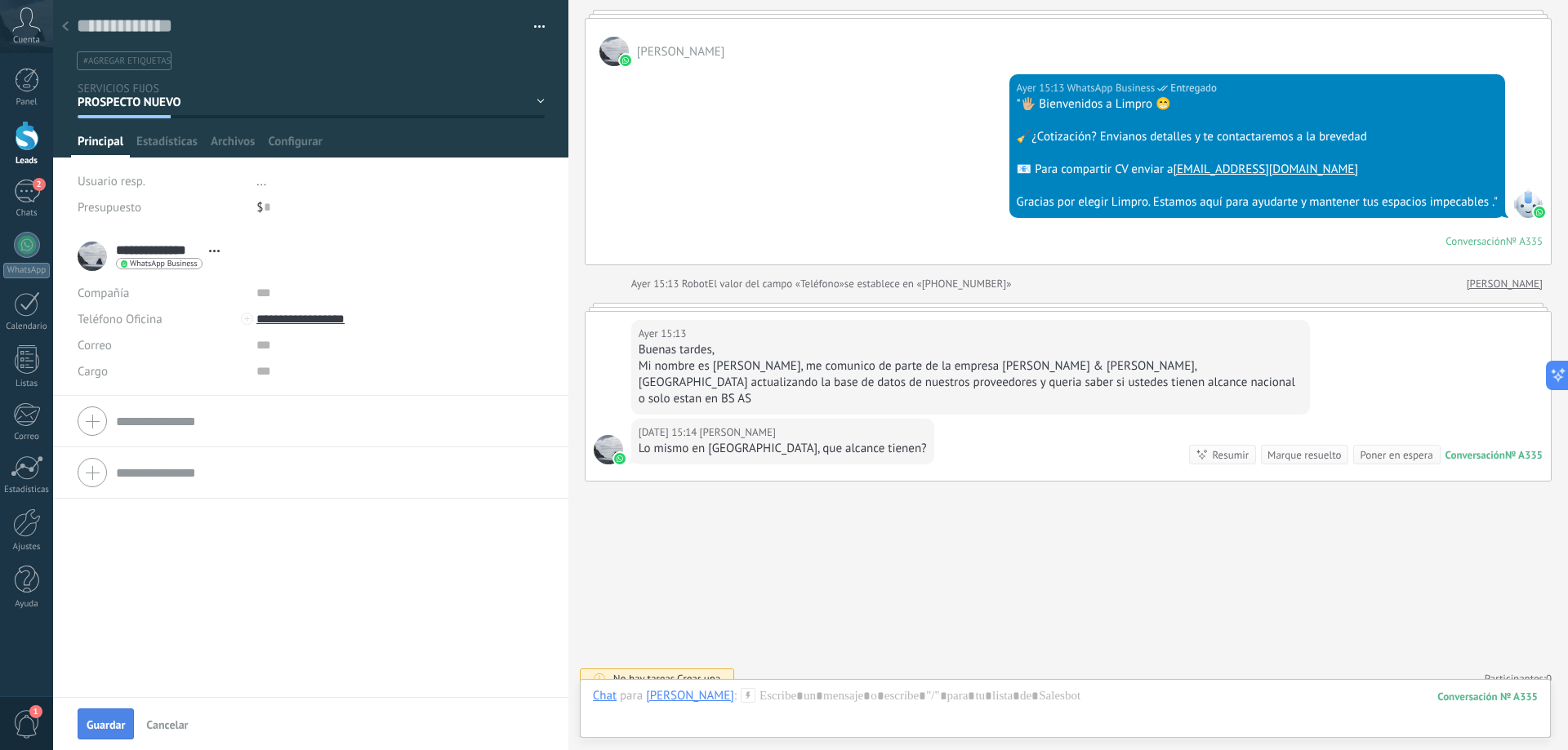
click at [111, 726] on span "Guardar" at bounding box center [105, 724] width 38 height 11
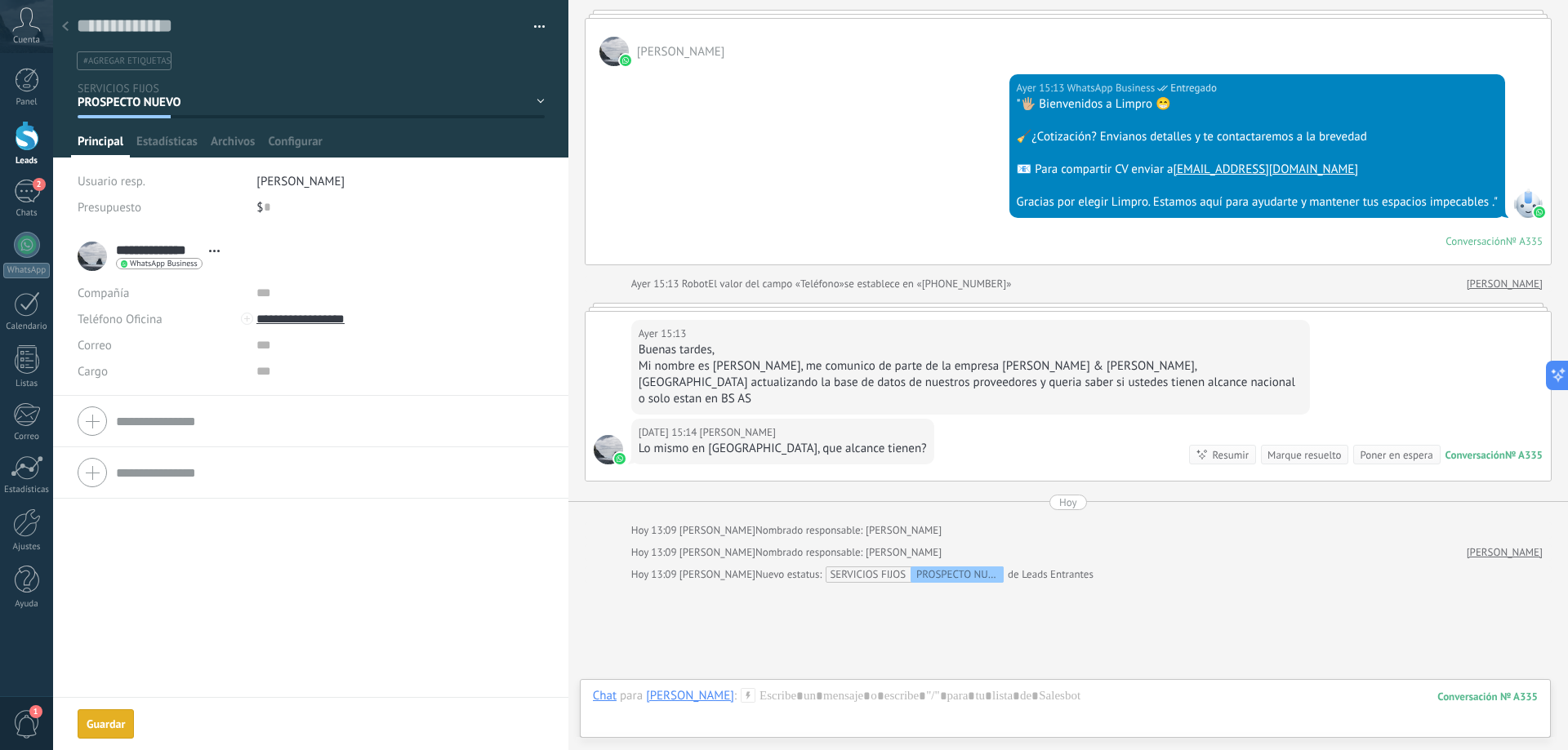
scroll to position [303, 0]
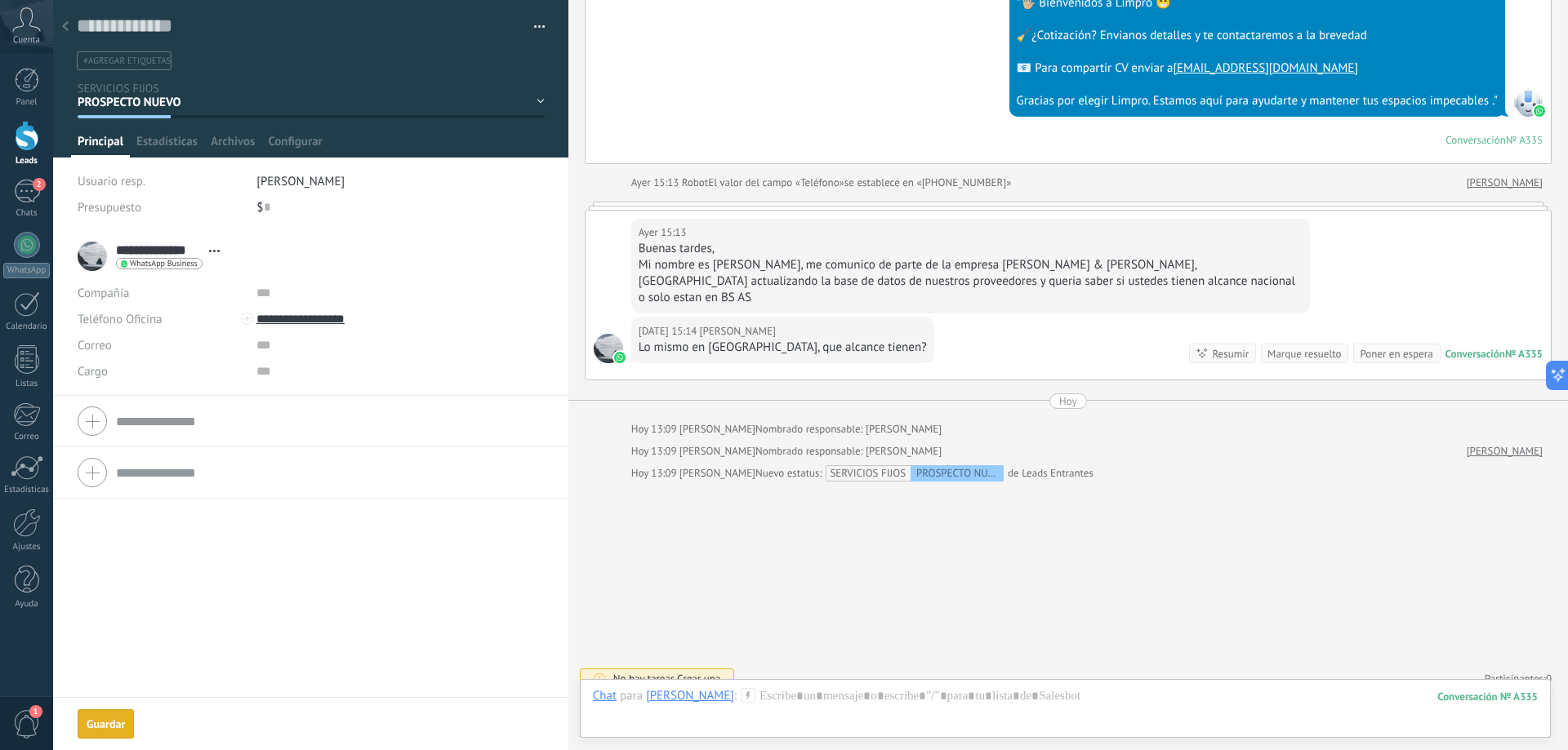
click at [117, 722] on div "Guardar" at bounding box center [105, 723] width 38 height 11
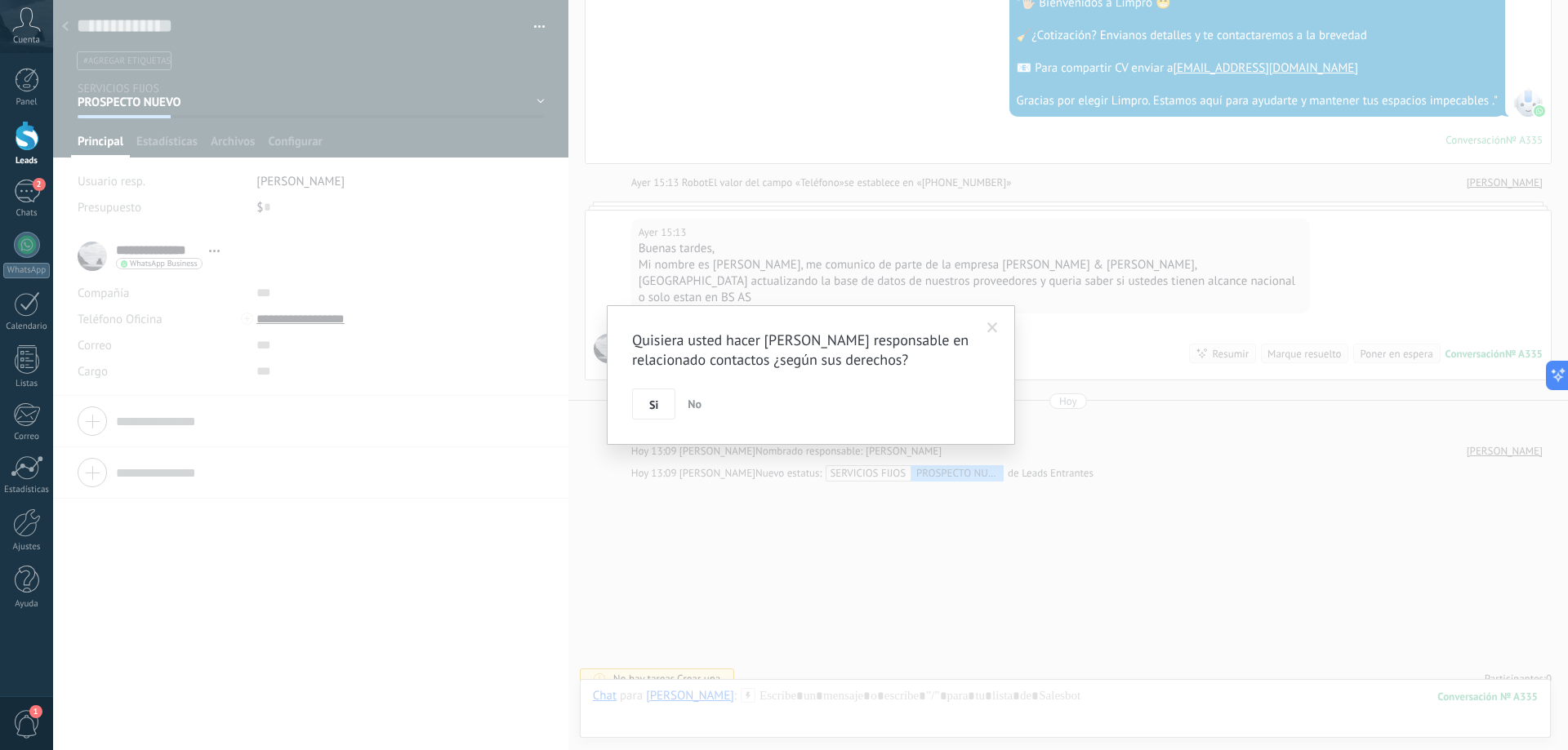
click at [987, 325] on span at bounding box center [992, 328] width 11 height 11
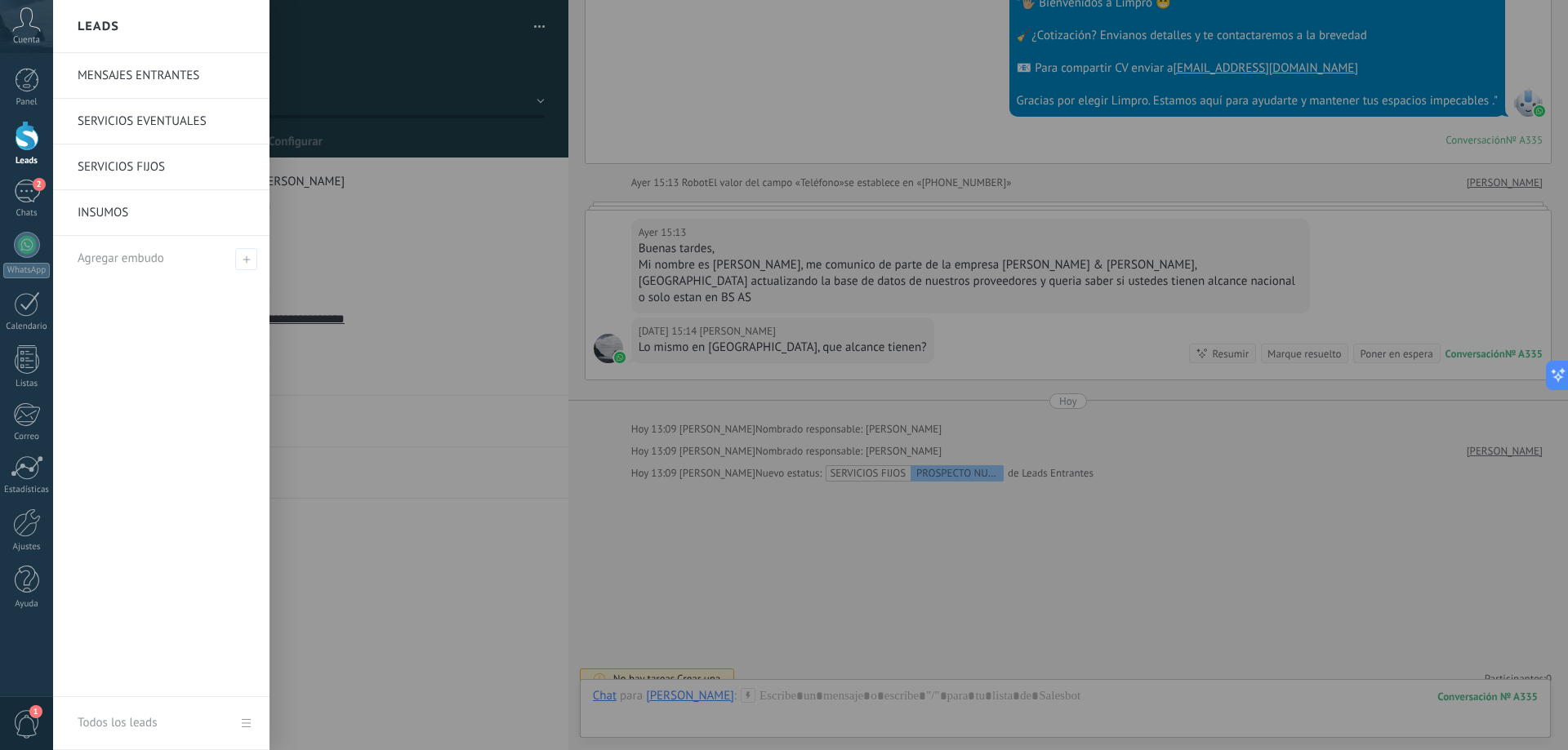
click at [30, 133] on div at bounding box center [27, 136] width 25 height 30
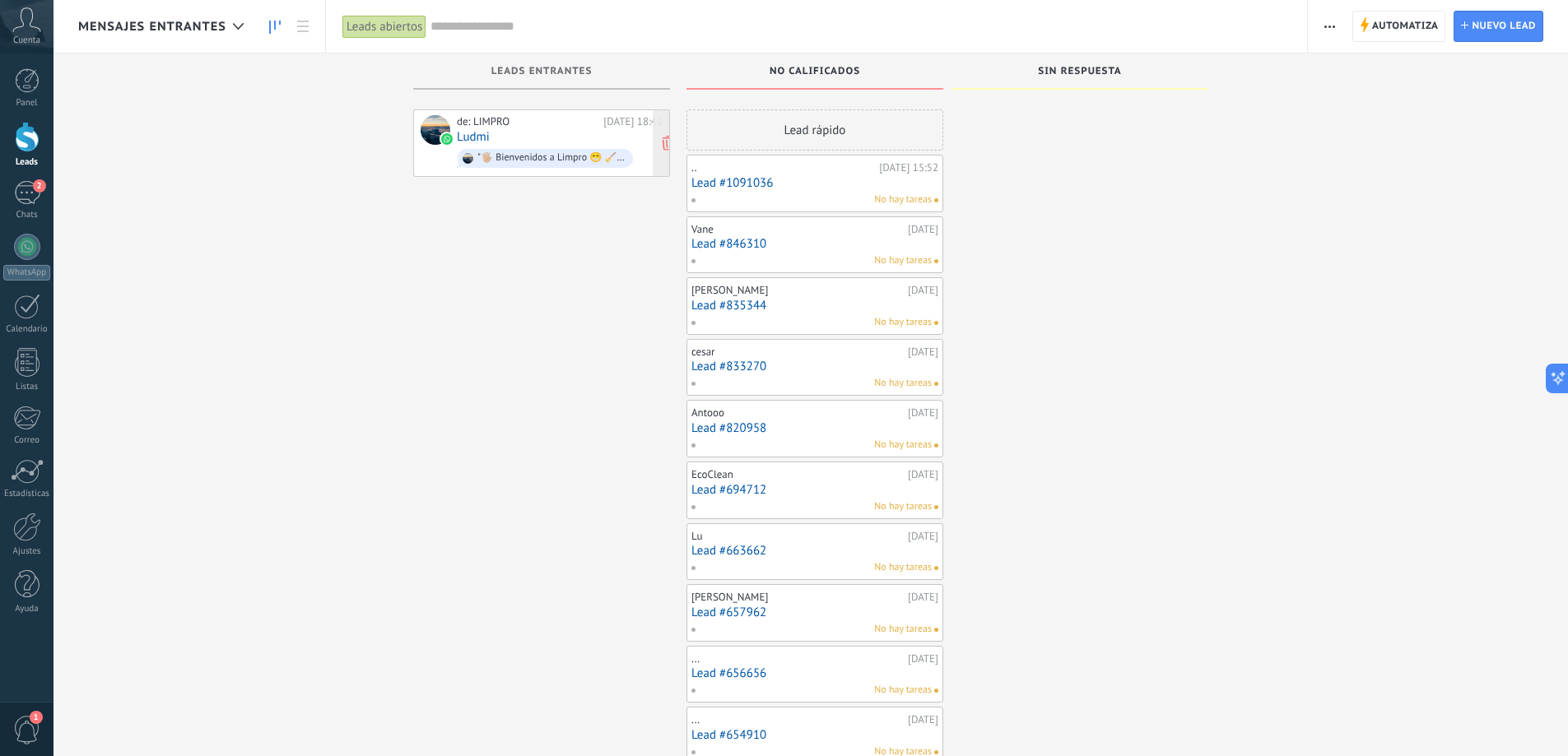
click at [545, 132] on div "de: LIMPRO 20/08/2025 18:41 Ludmi "🖐🏼 Bienvenidos a Limpro 😁 🧹¿Cotización? Envi…" at bounding box center [559, 143] width 206 height 56
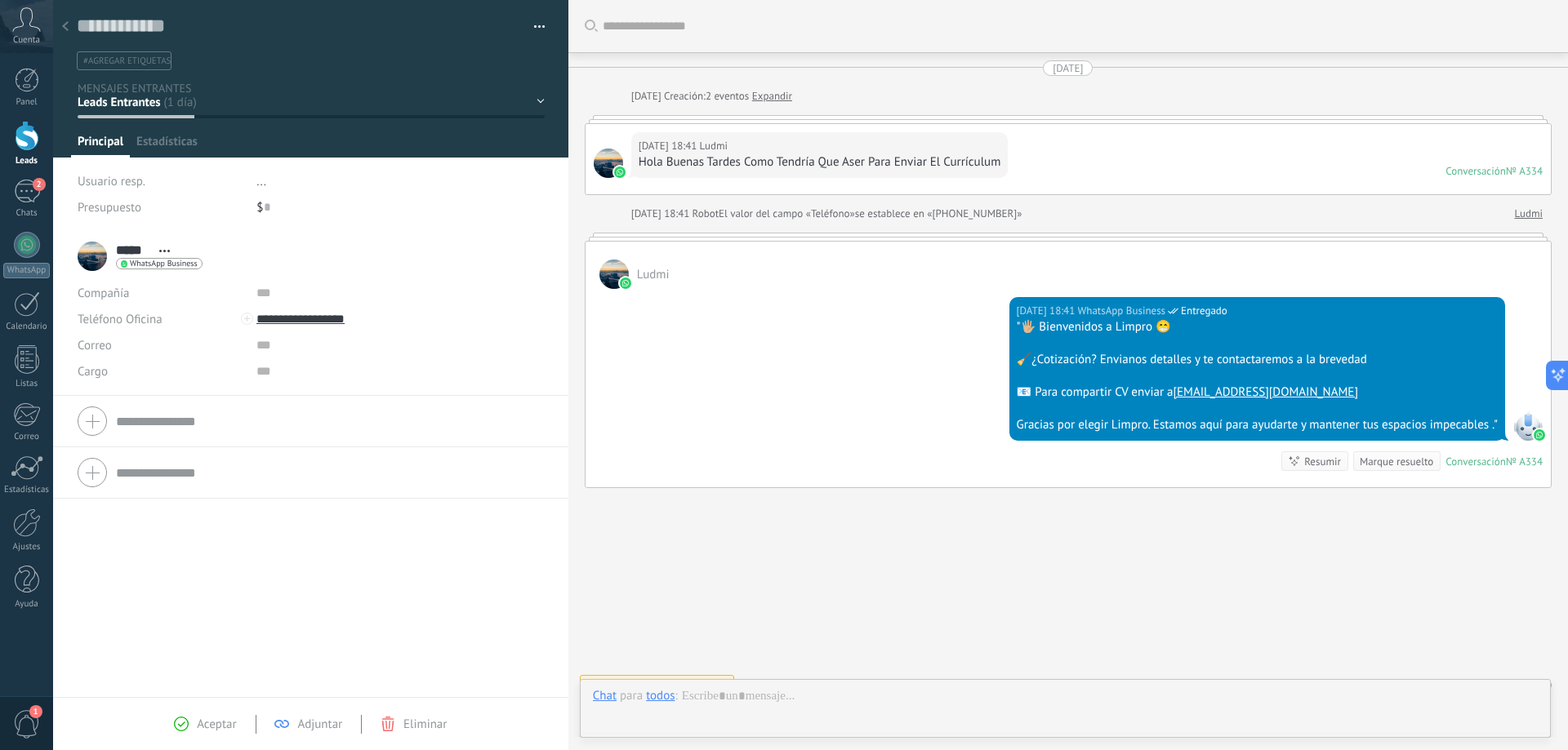
scroll to position [25, 0]
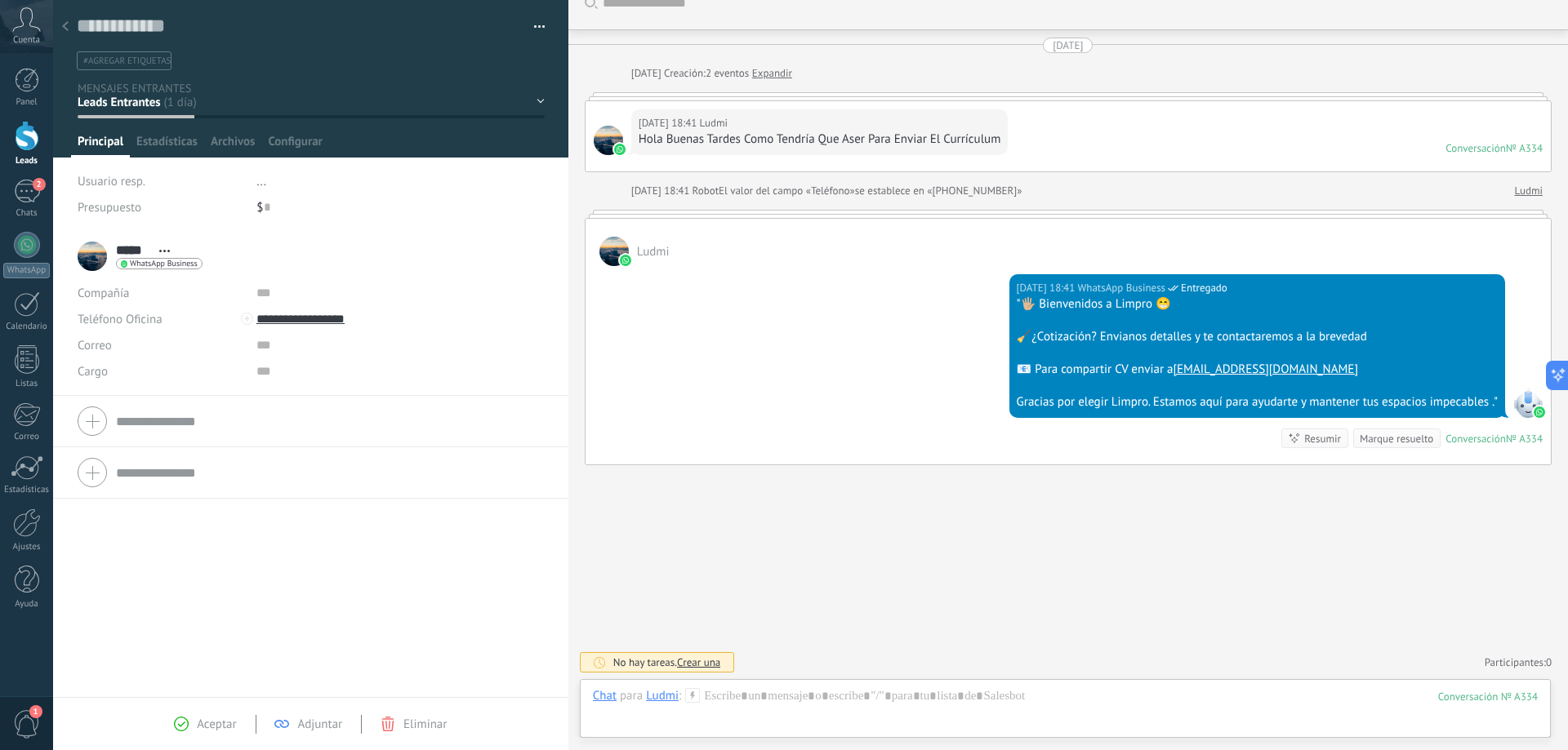
click at [0, 0] on div "NO CALIFICADOS SIN RESPUESTA Leads ganados Leads perdidos" at bounding box center [0, 0] width 0 height 0
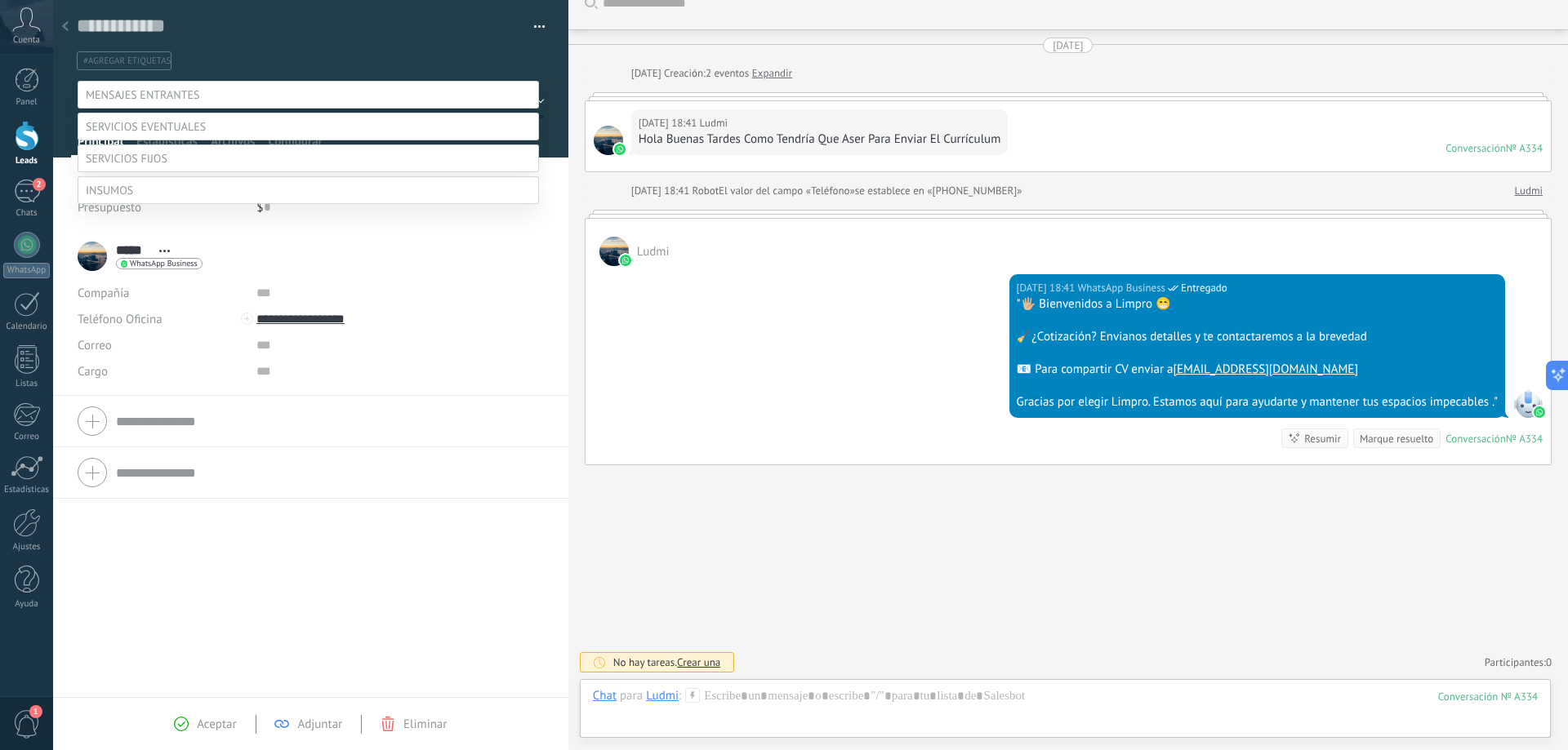
click at [0, 0] on label "NO CALIFICADOS" at bounding box center [0, 0] width 0 height 0
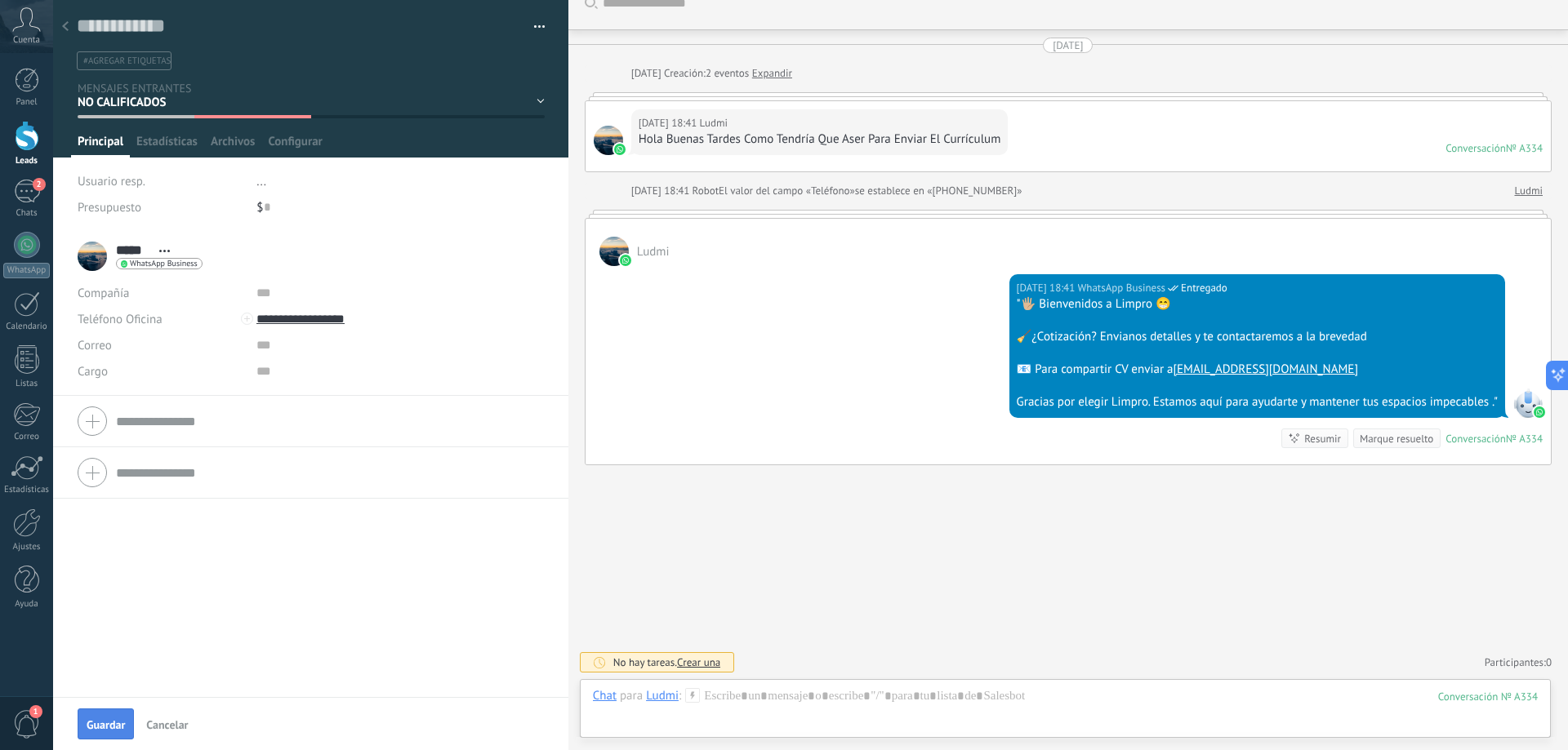
click at [123, 717] on button "Guardar" at bounding box center [106, 723] width 57 height 31
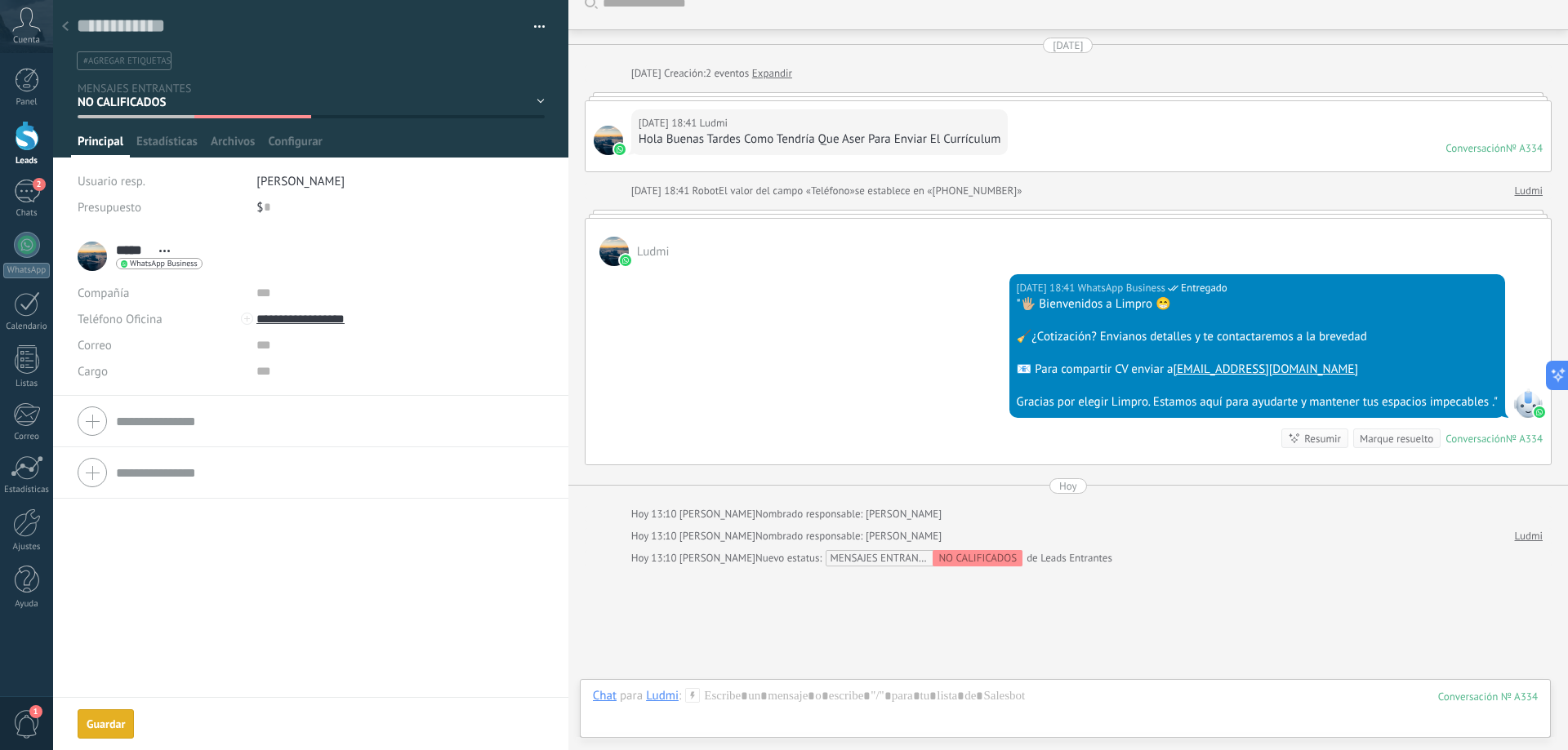
scroll to position [124, 0]
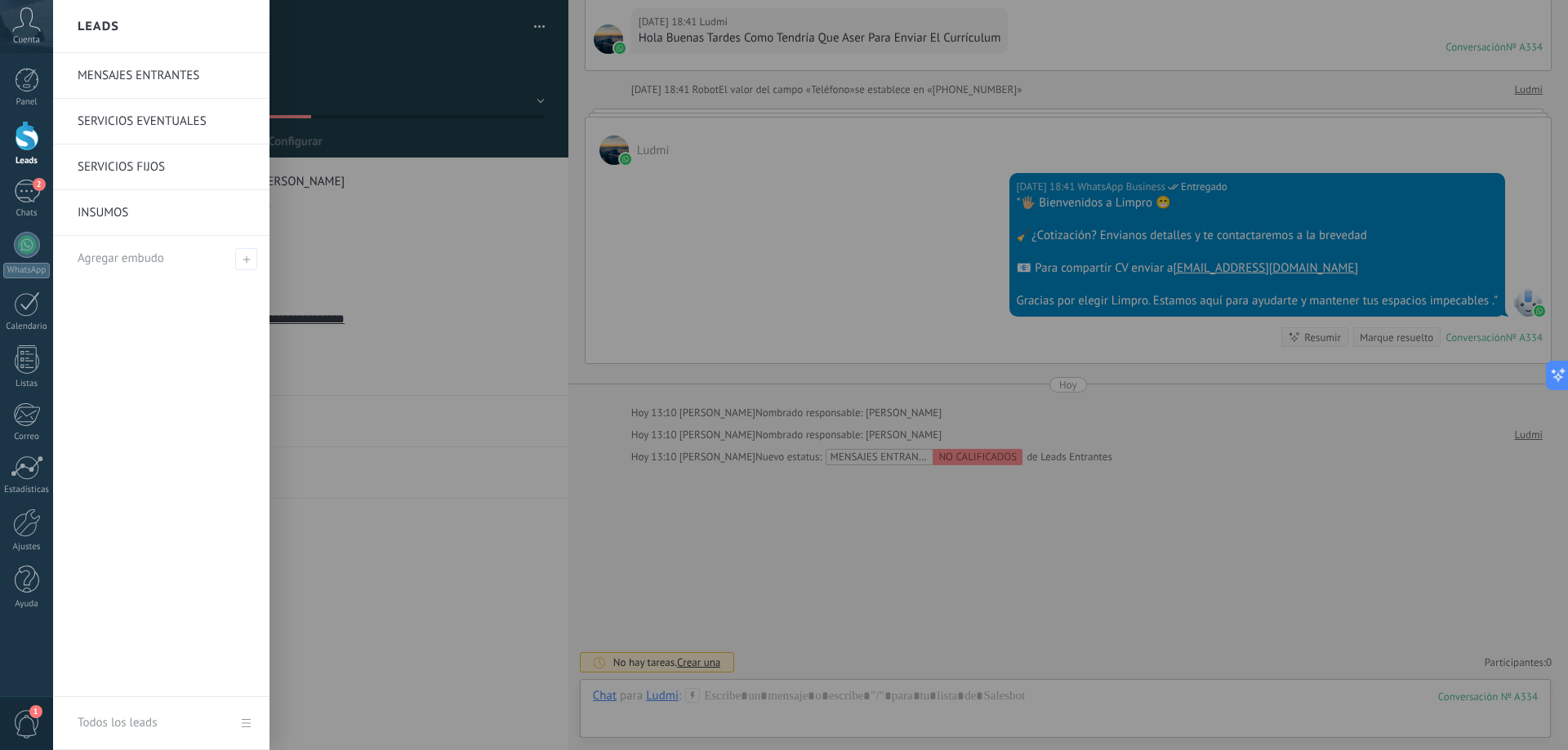
click at [37, 145] on div at bounding box center [27, 136] width 25 height 30
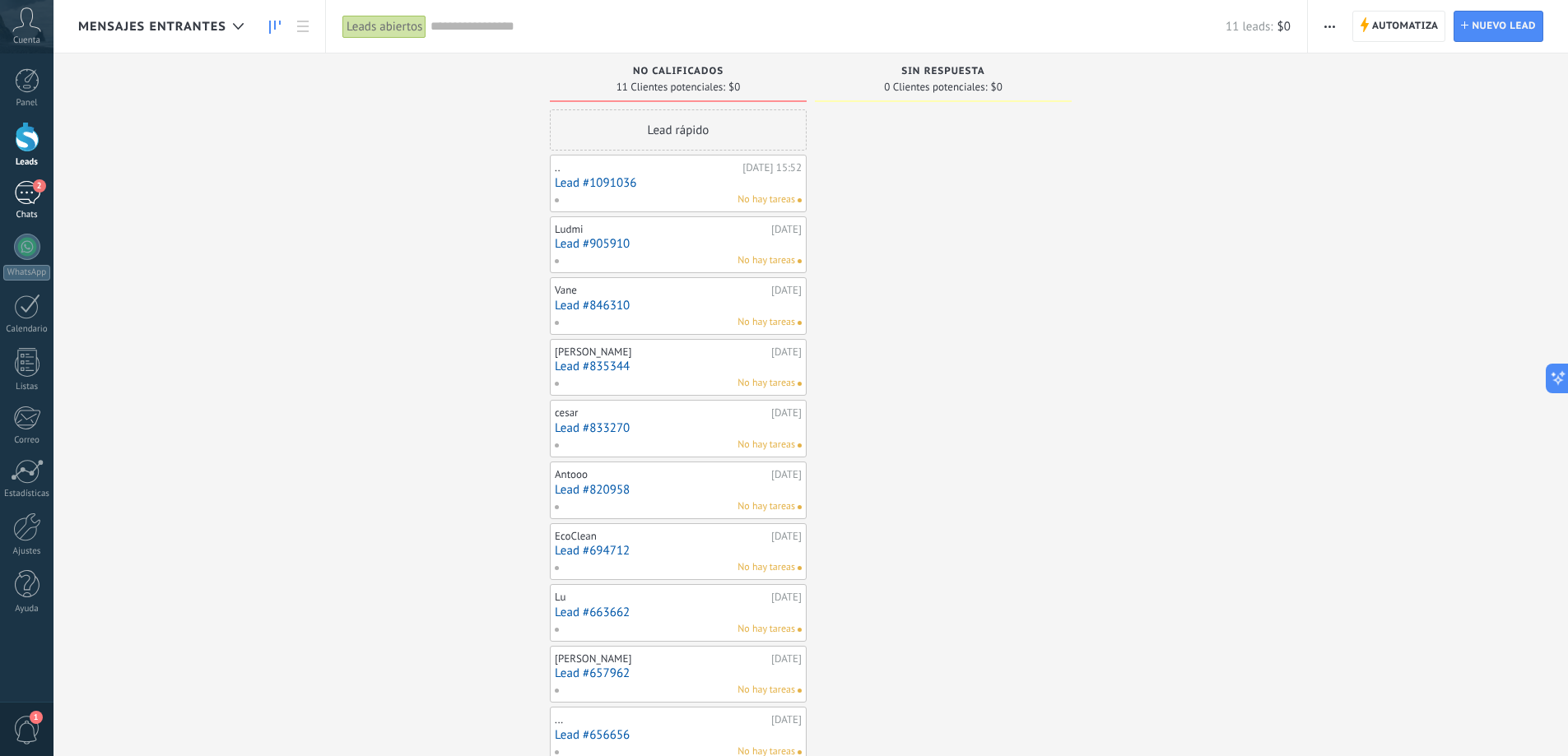
click at [38, 192] on span "2" at bounding box center [39, 185] width 13 height 13
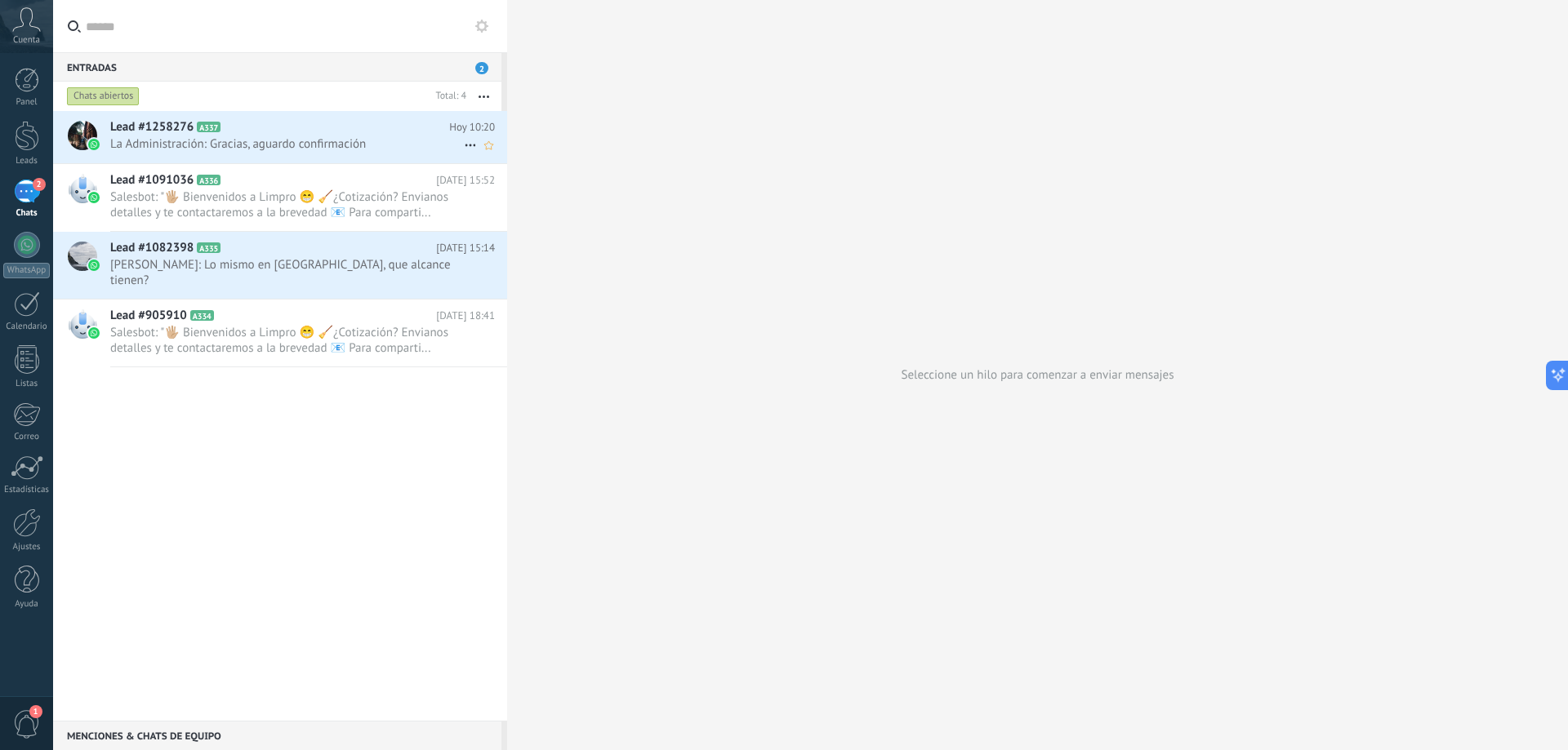
click at [346, 136] on span "La Administración: Gracias, aguardo confirmación" at bounding box center [287, 144] width 354 height 16
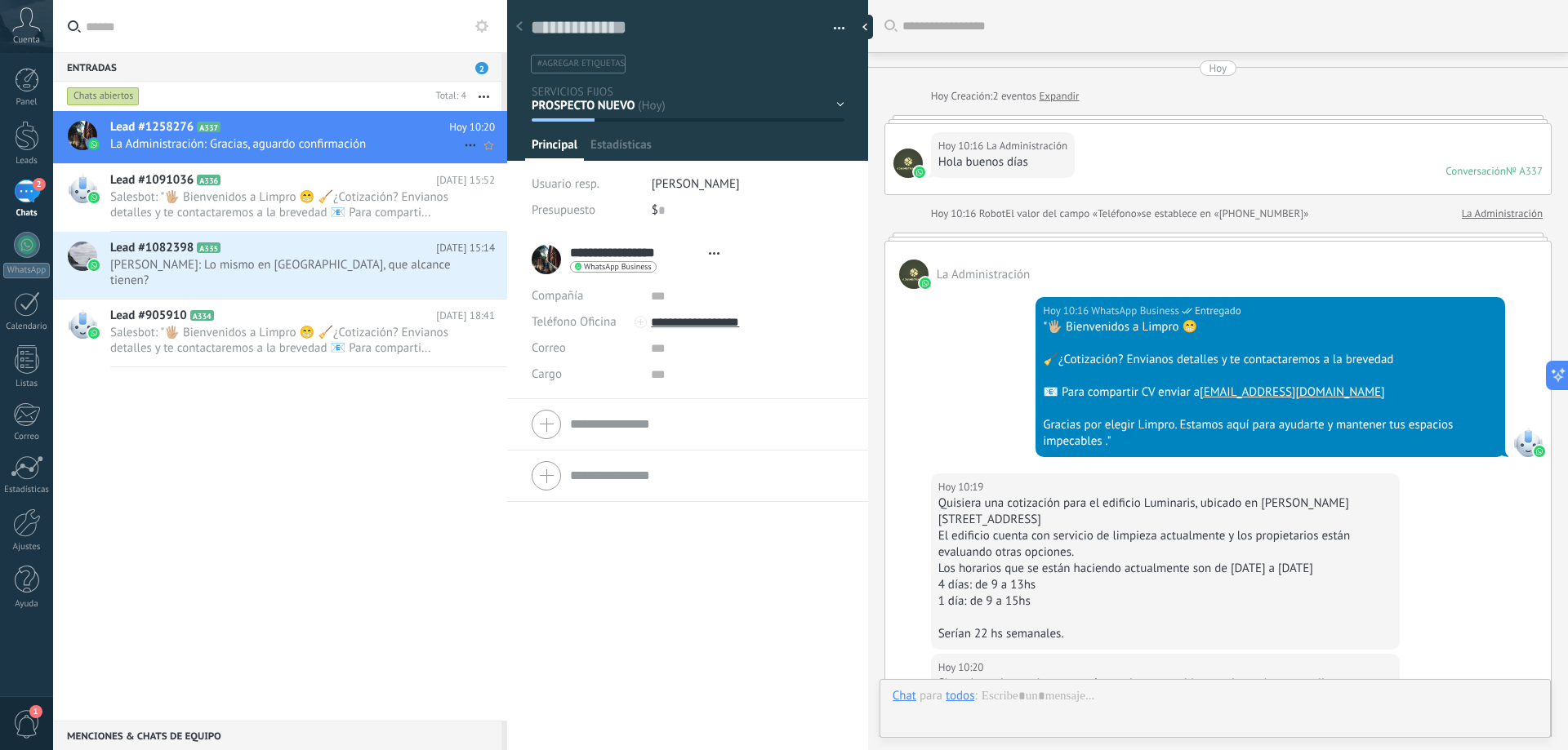
type textarea "**********"
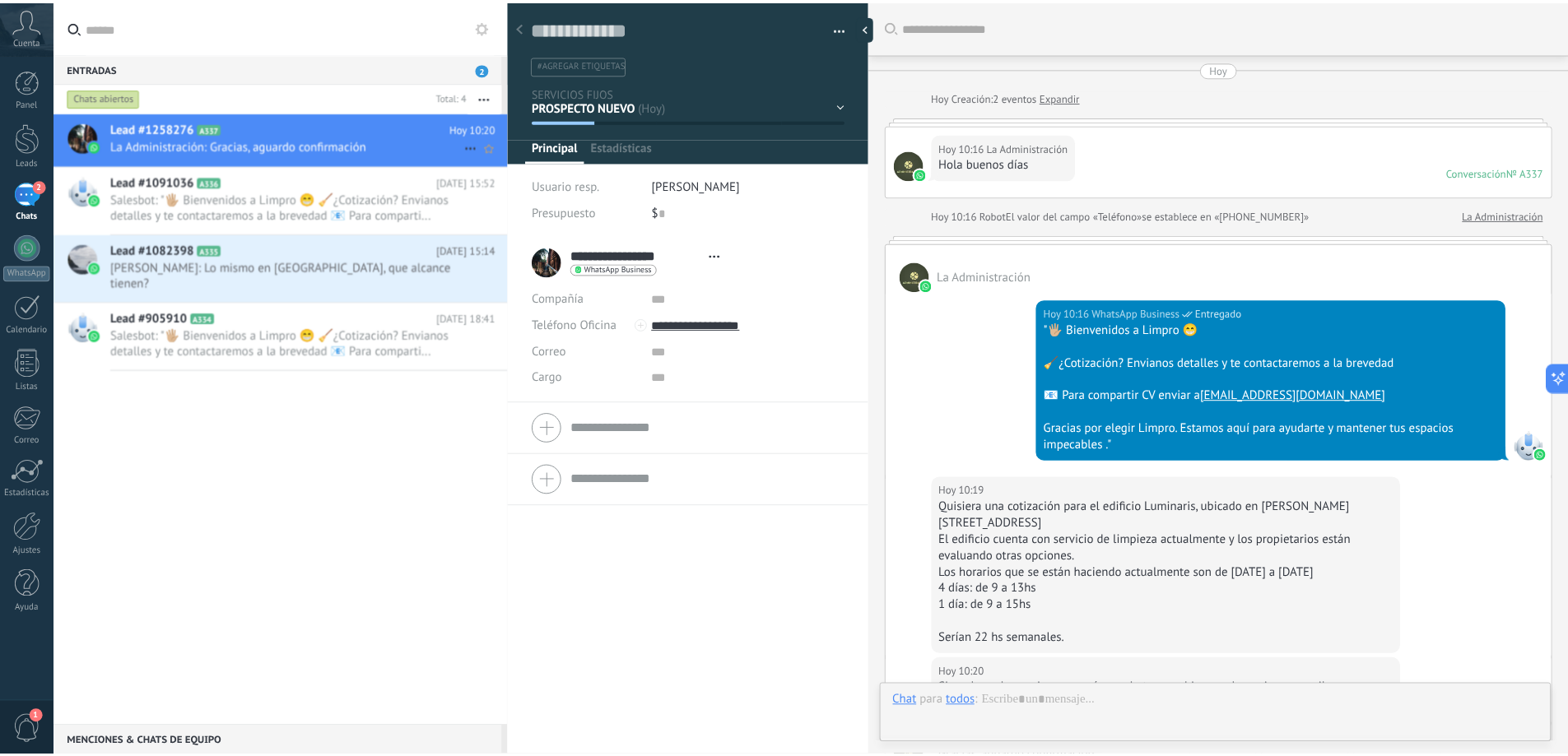
scroll to position [353, 0]
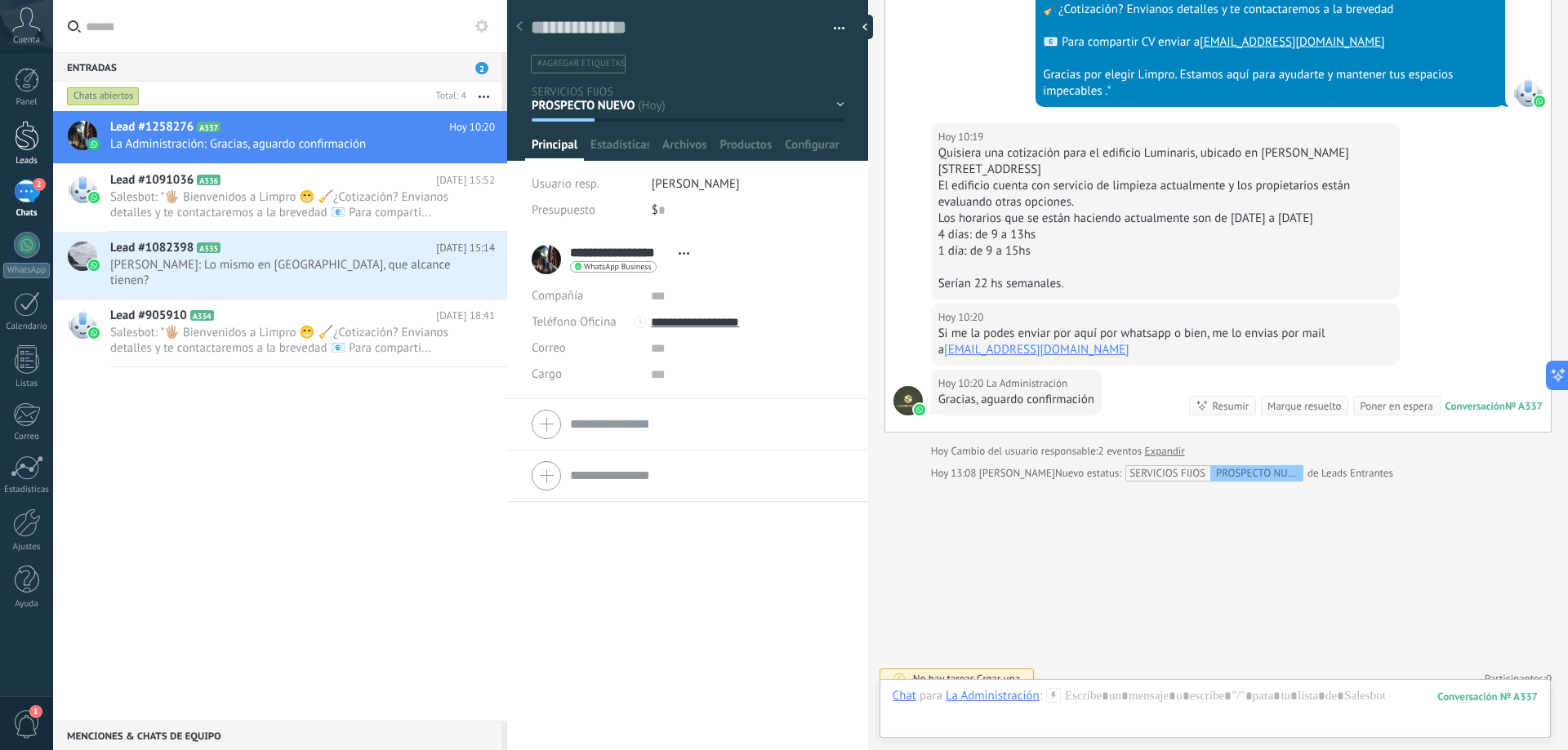
click at [27, 138] on div at bounding box center [27, 136] width 25 height 30
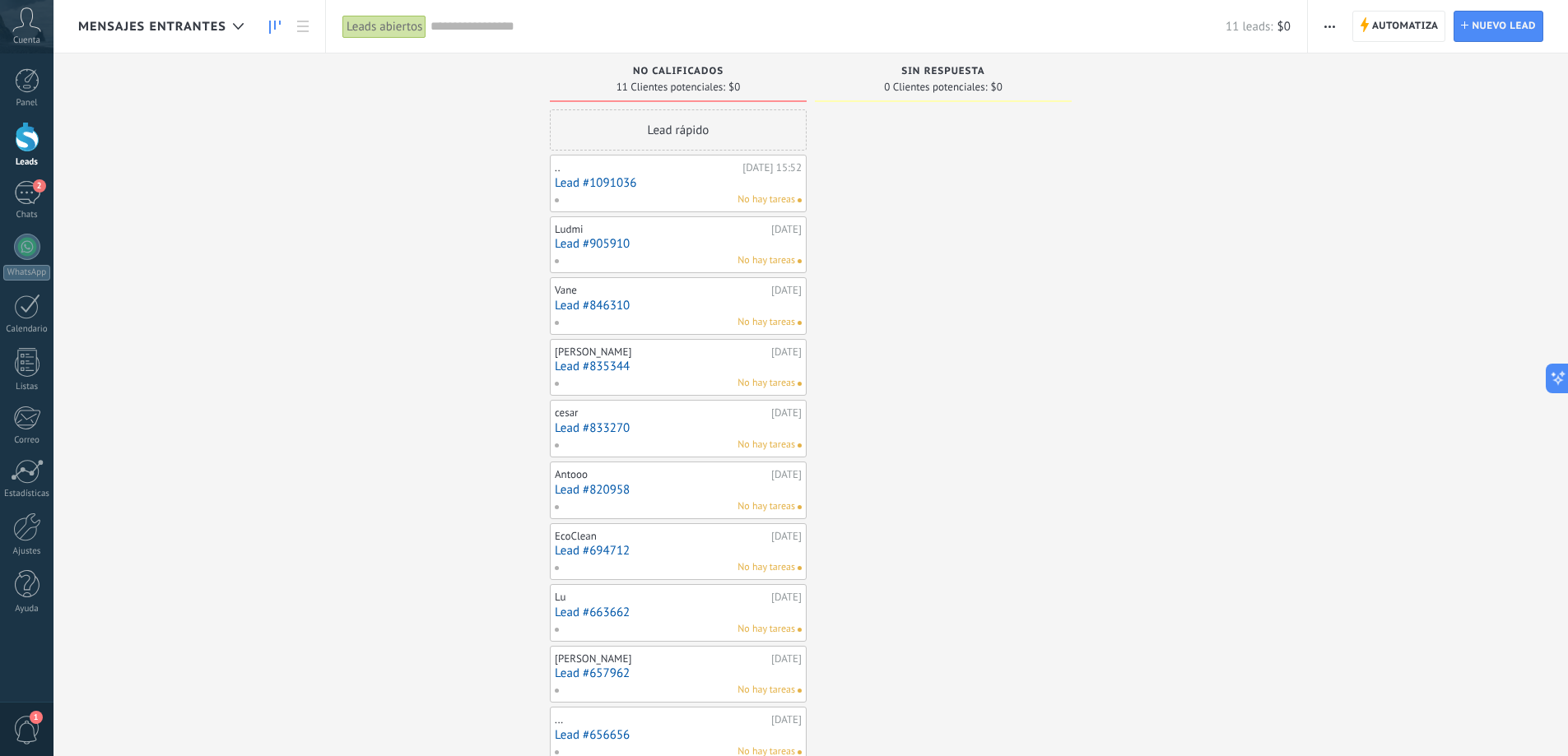
click at [317, 419] on div "Leads Entrantes Solicitudes: 0 0 0 0 0 0 0 0 0 NO CALIFICADOS 11 Clientes poten…" at bounding box center [823, 440] width 1490 height 773
click at [205, 30] on span "MENSAJES ENTRANTES" at bounding box center [152, 27] width 148 height 16
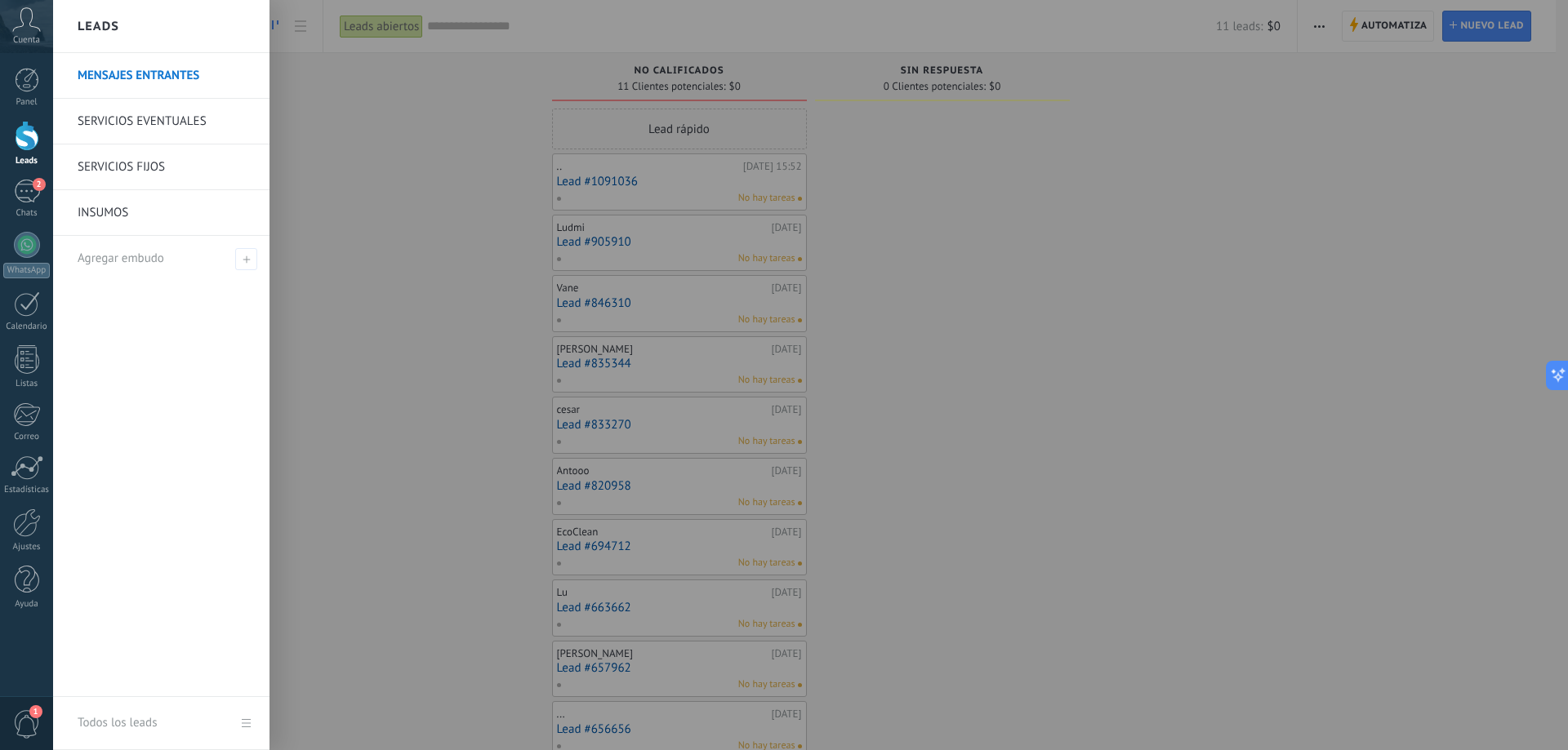
click at [177, 169] on link "SERVICIOS FIJOS" at bounding box center [165, 167] width 175 height 46
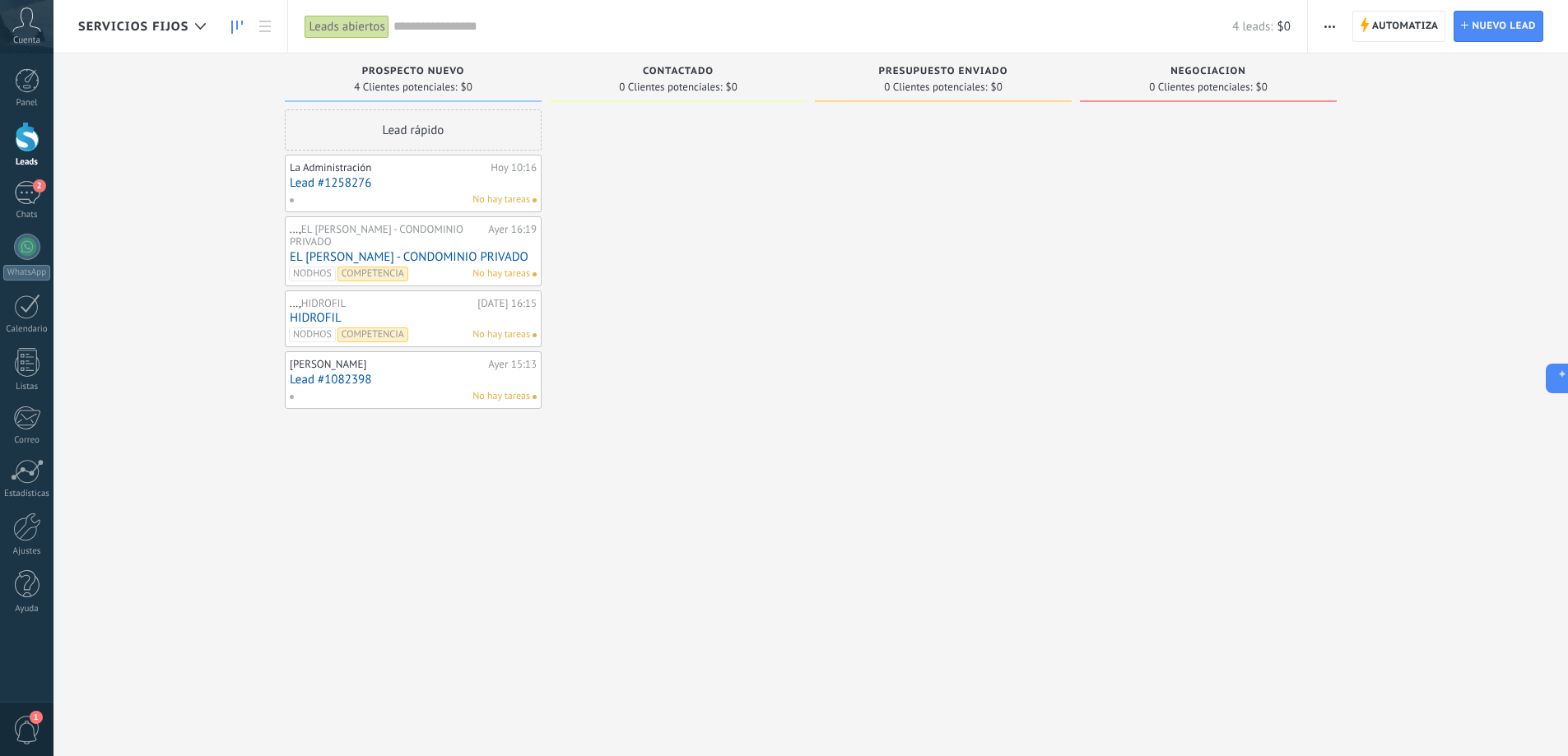
click at [680, 578] on div at bounding box center [678, 380] width 257 height 541
click at [1039, 491] on div at bounding box center [943, 380] width 257 height 541
click at [574, 506] on div at bounding box center [678, 380] width 257 height 541
click at [766, 463] on div at bounding box center [678, 380] width 257 height 541
